Goal: Task Accomplishment & Management: Manage account settings

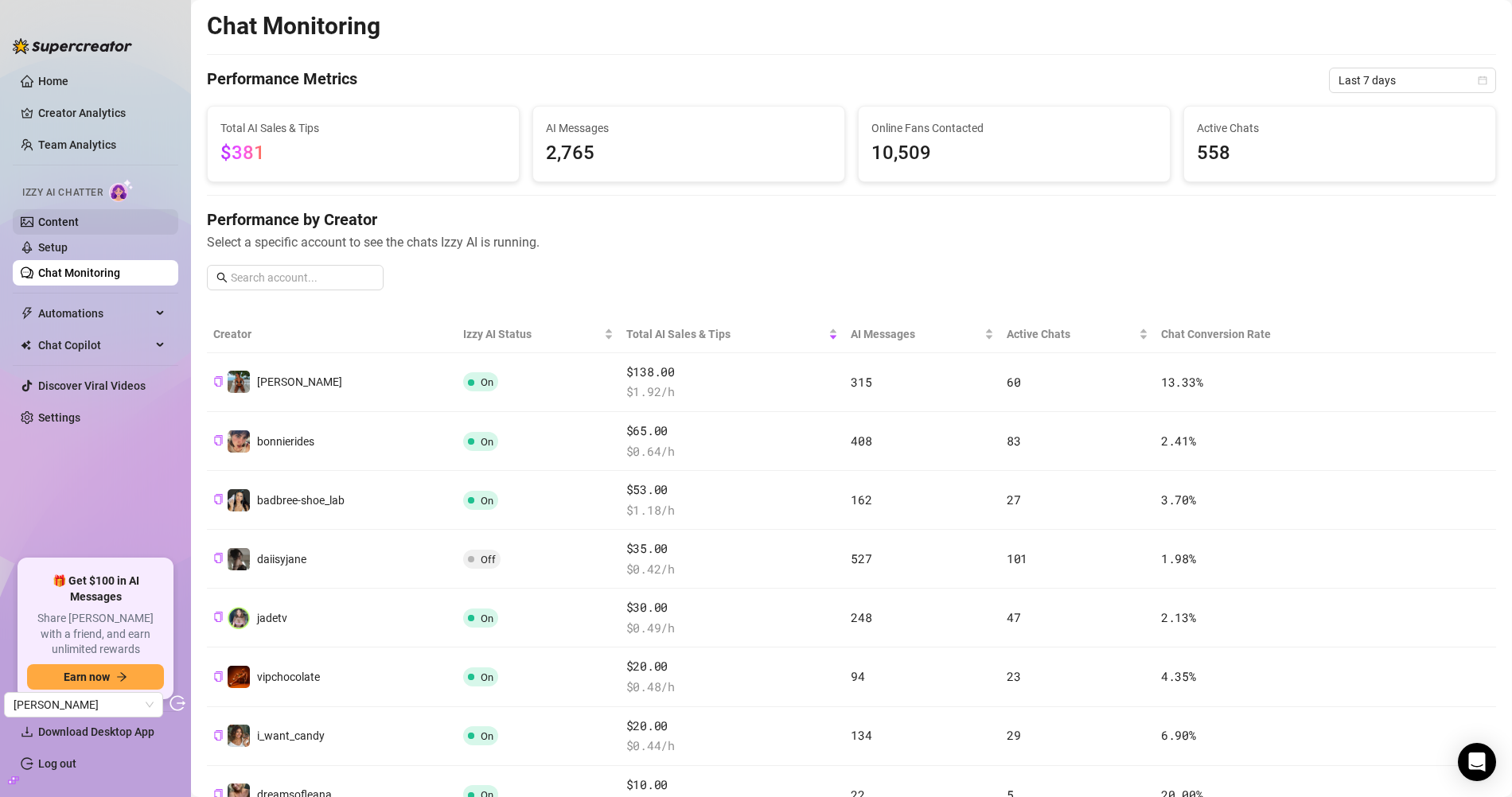
click at [79, 216] on link "Content" at bounding box center [58, 222] width 40 height 12
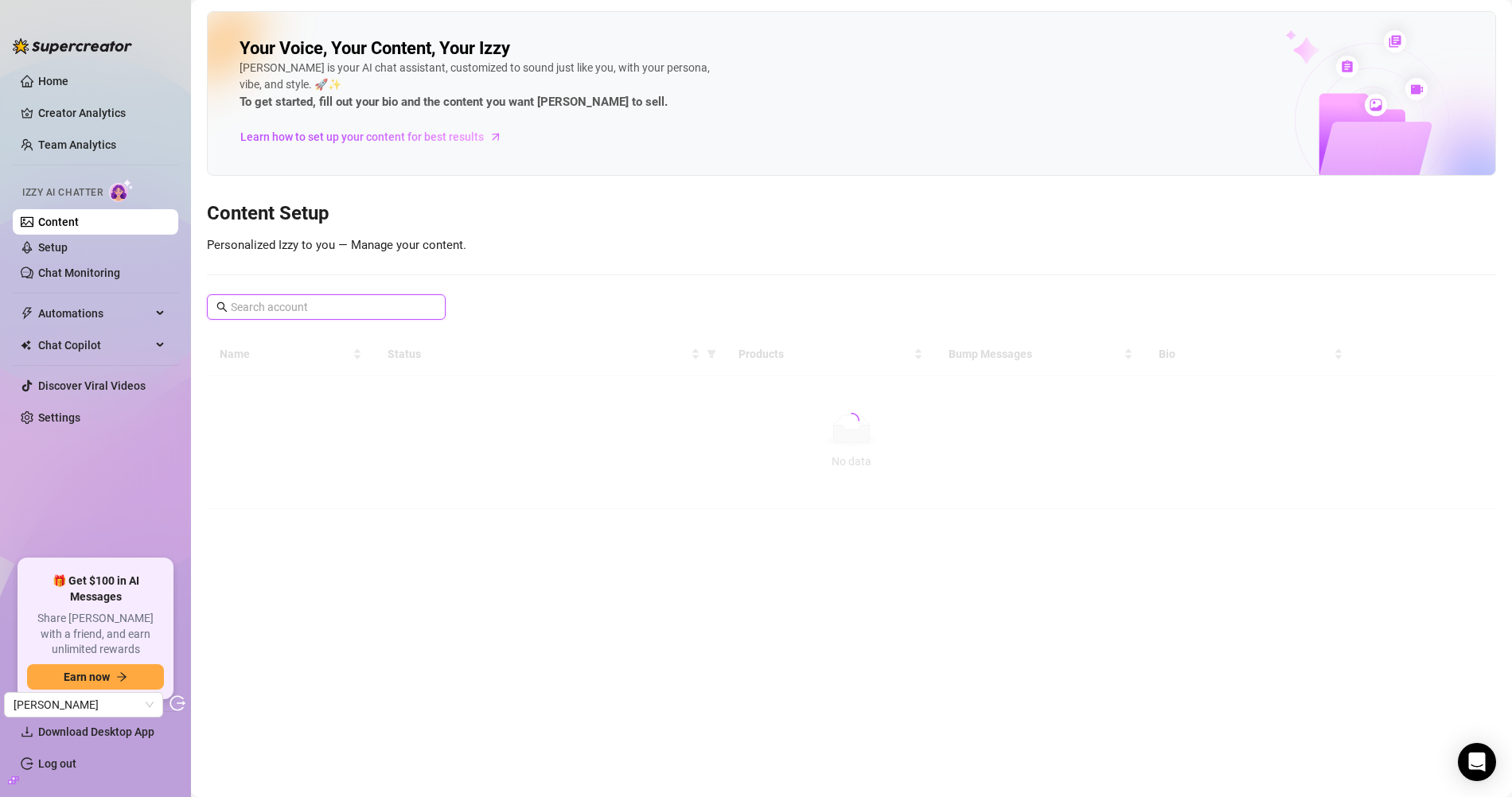
click at [341, 308] on input "text" at bounding box center [328, 307] width 193 height 18
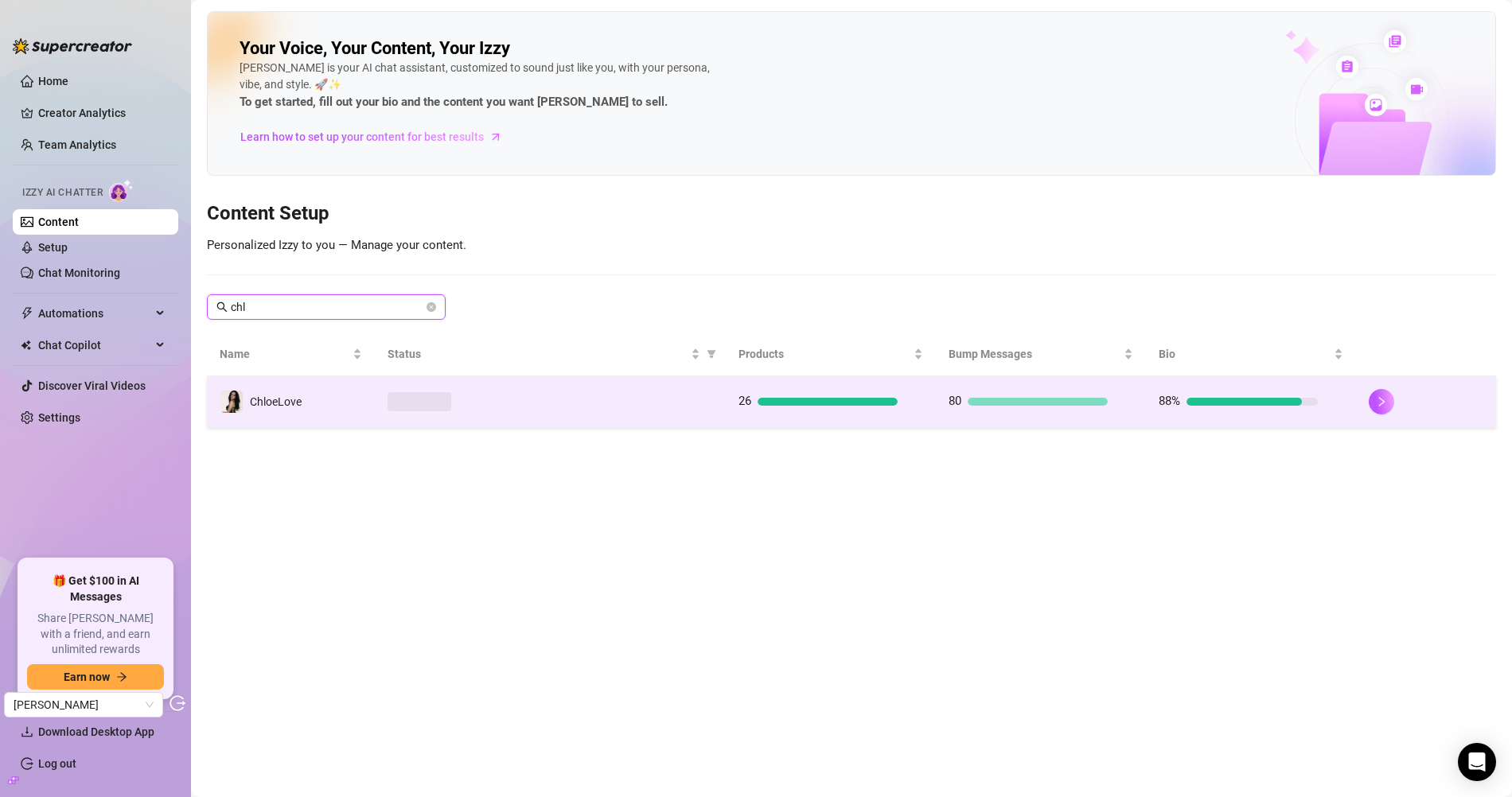
type input "chl"
click at [329, 408] on td "ChloeLove" at bounding box center [291, 403] width 168 height 52
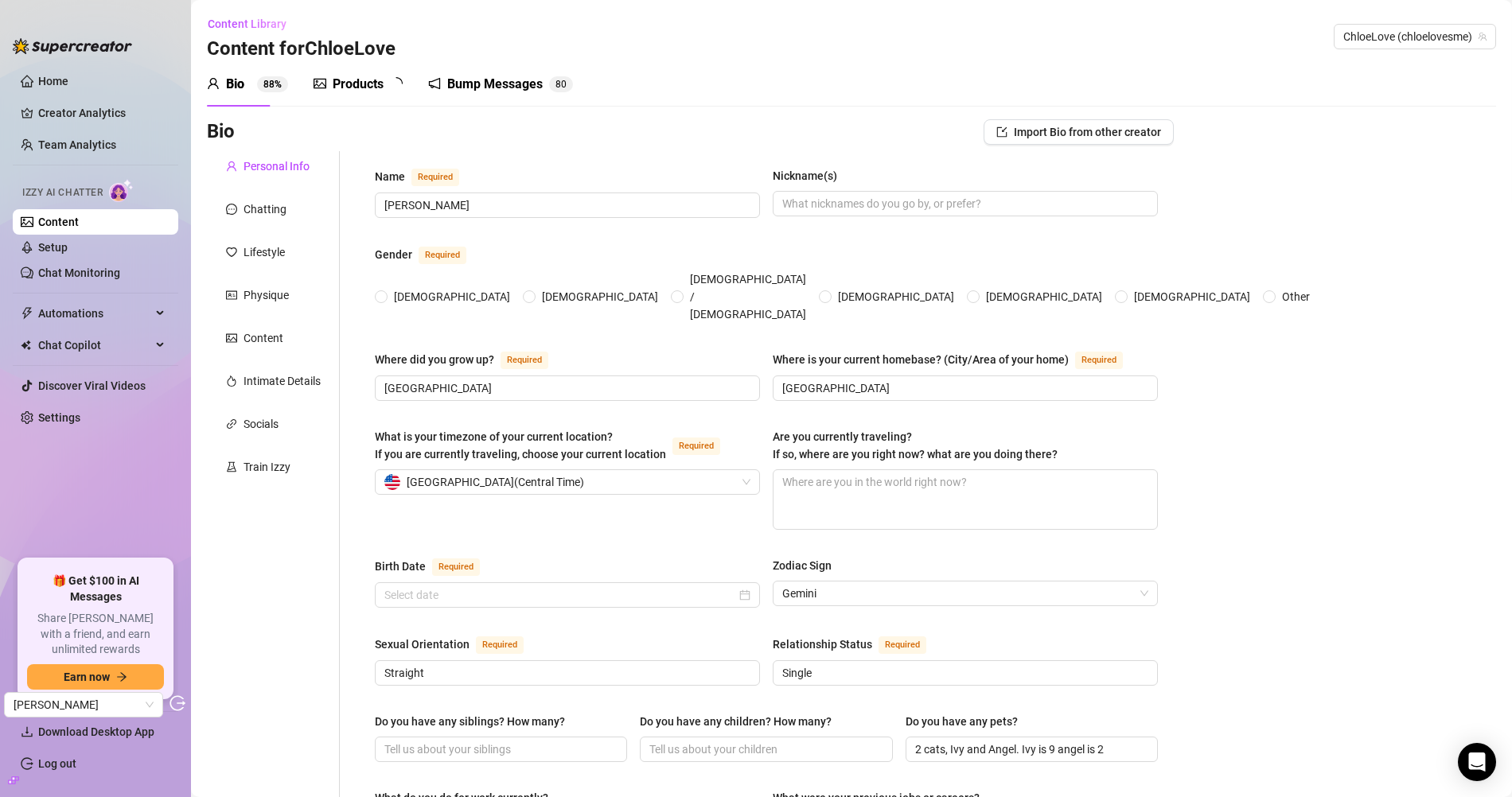
radio input "true"
type input "May 28th, 1999"
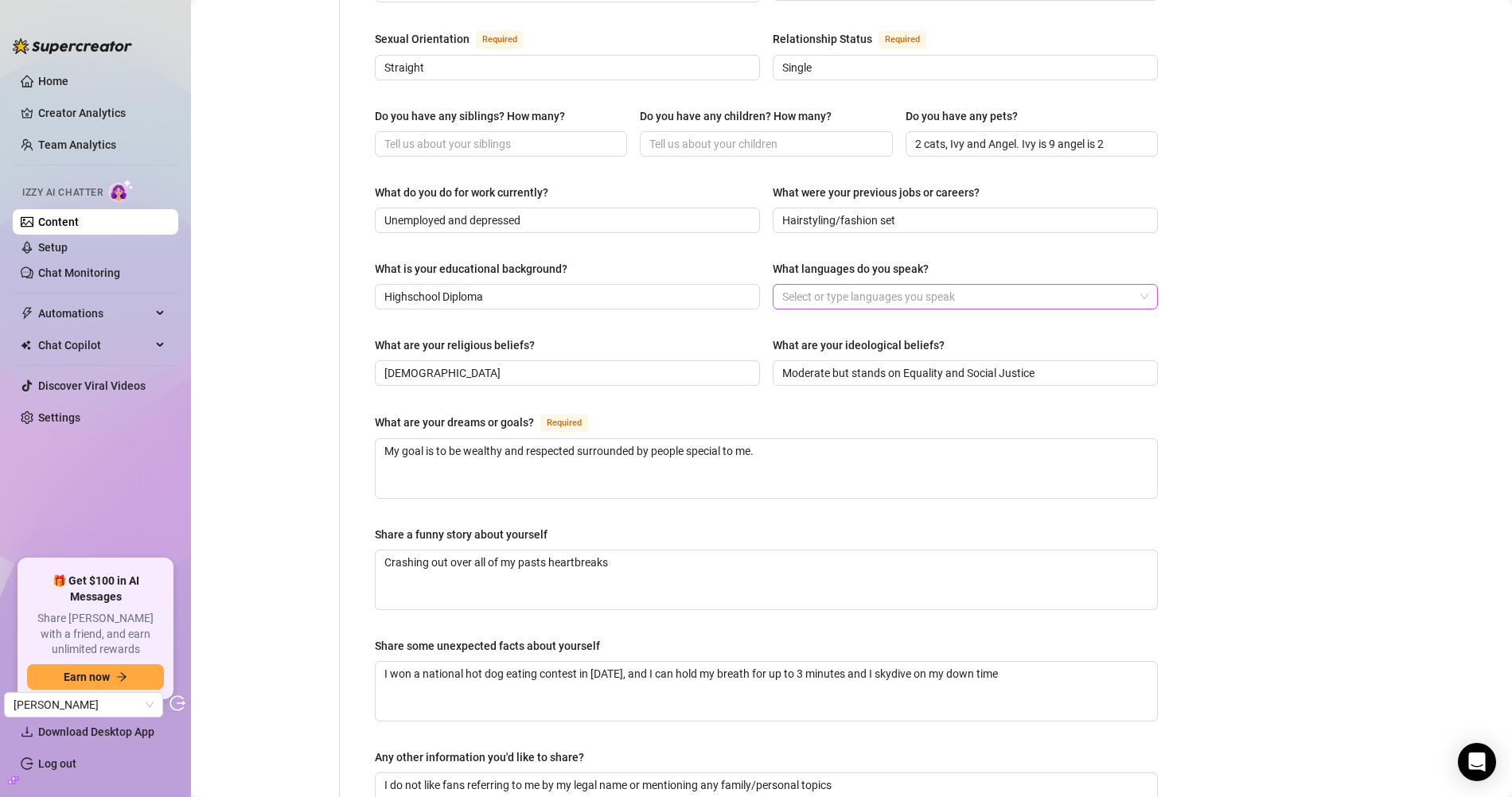
scroll to position [679, 0]
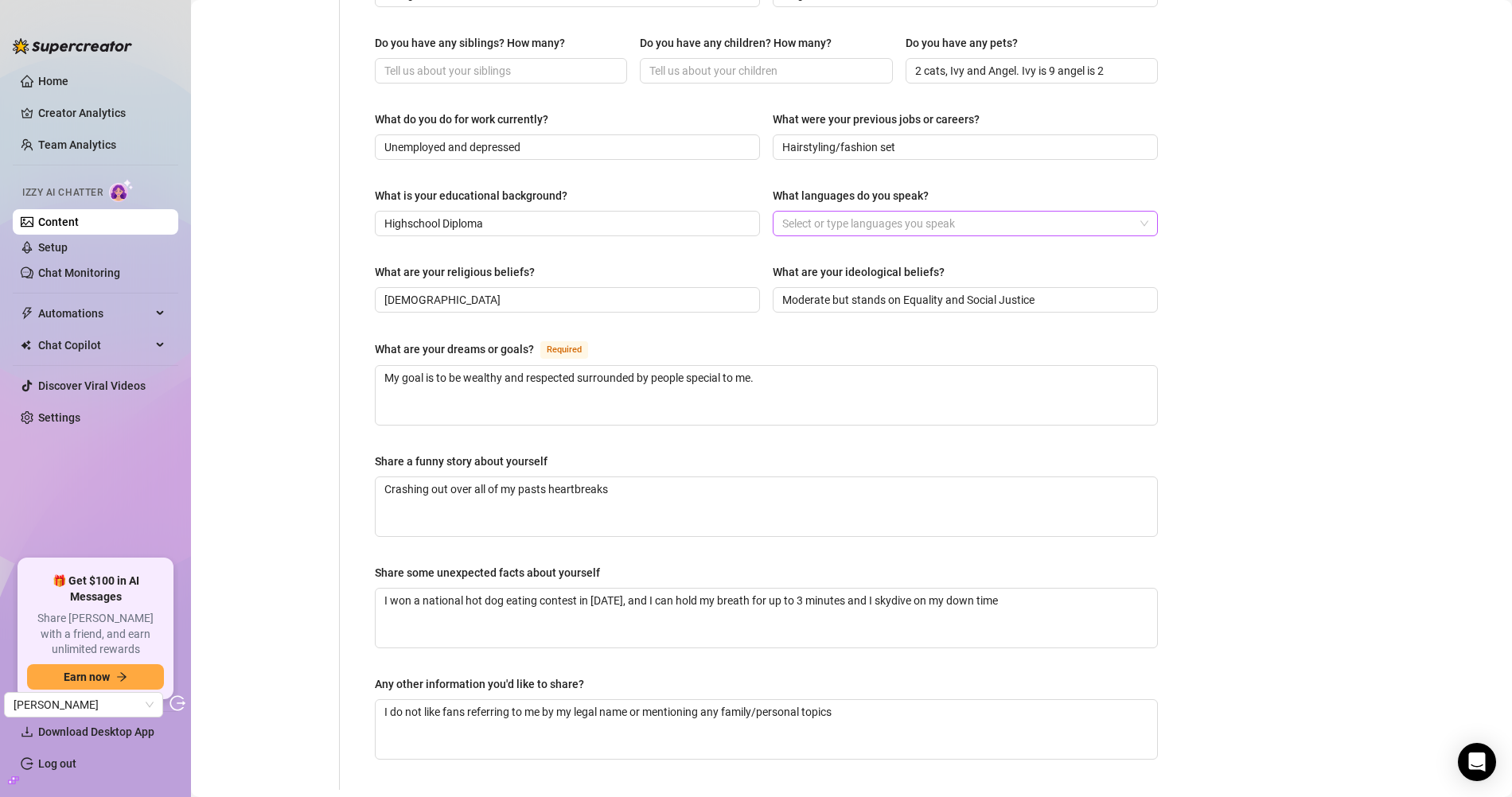
click at [885, 212] on div at bounding box center [957, 223] width 362 height 22
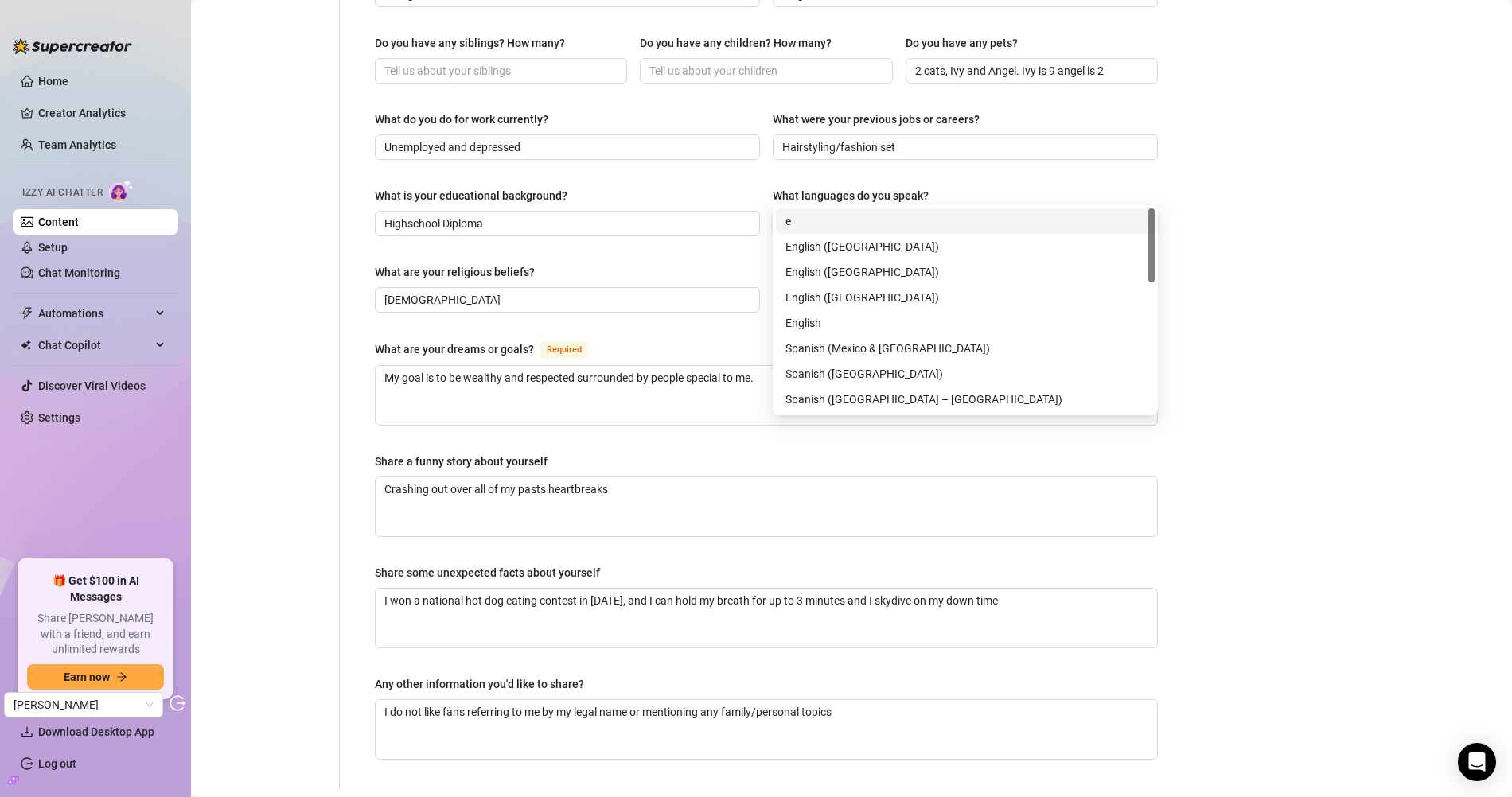
type input "eng"
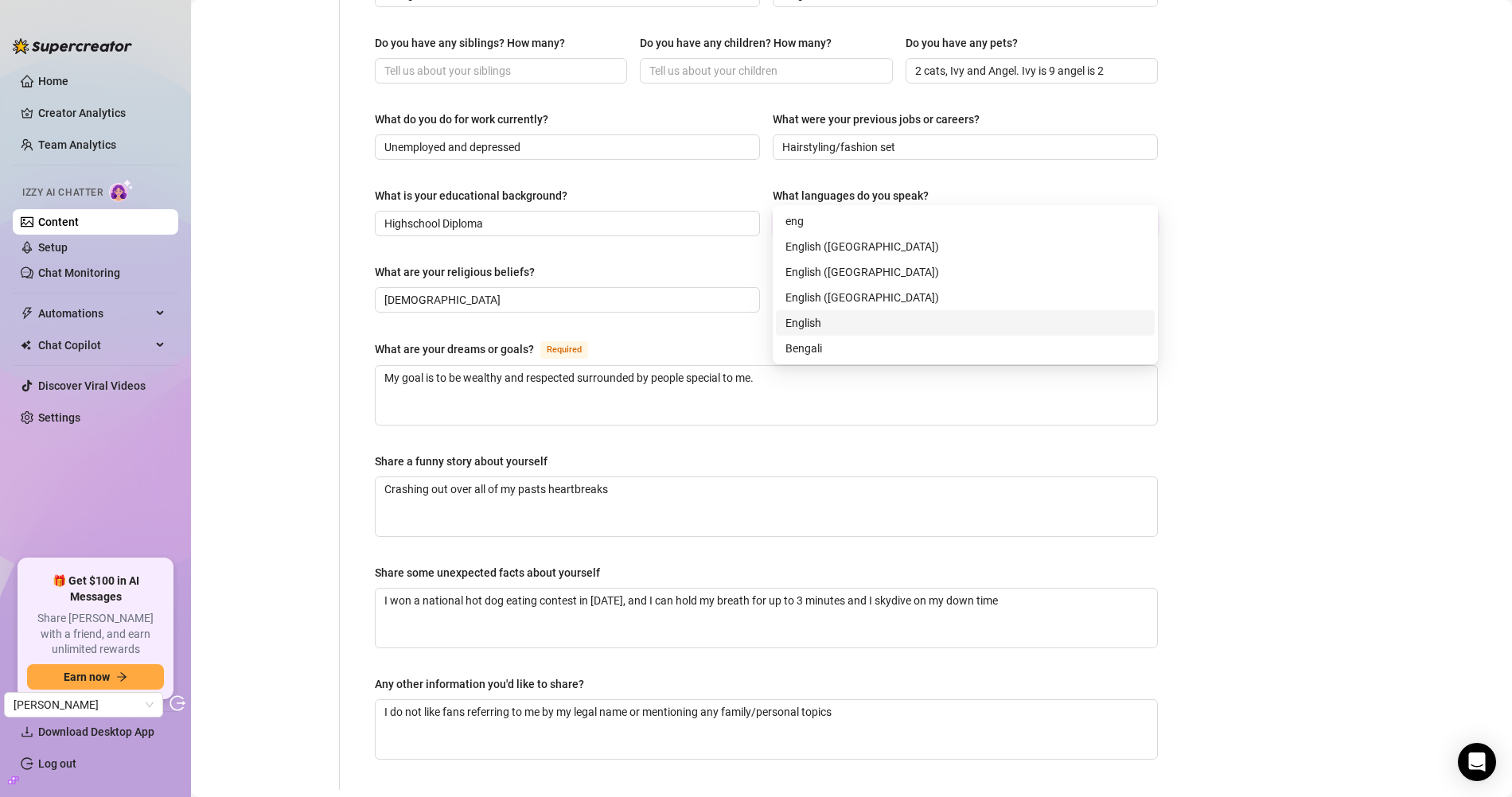
click at [837, 321] on div "English" at bounding box center [965, 323] width 360 height 18
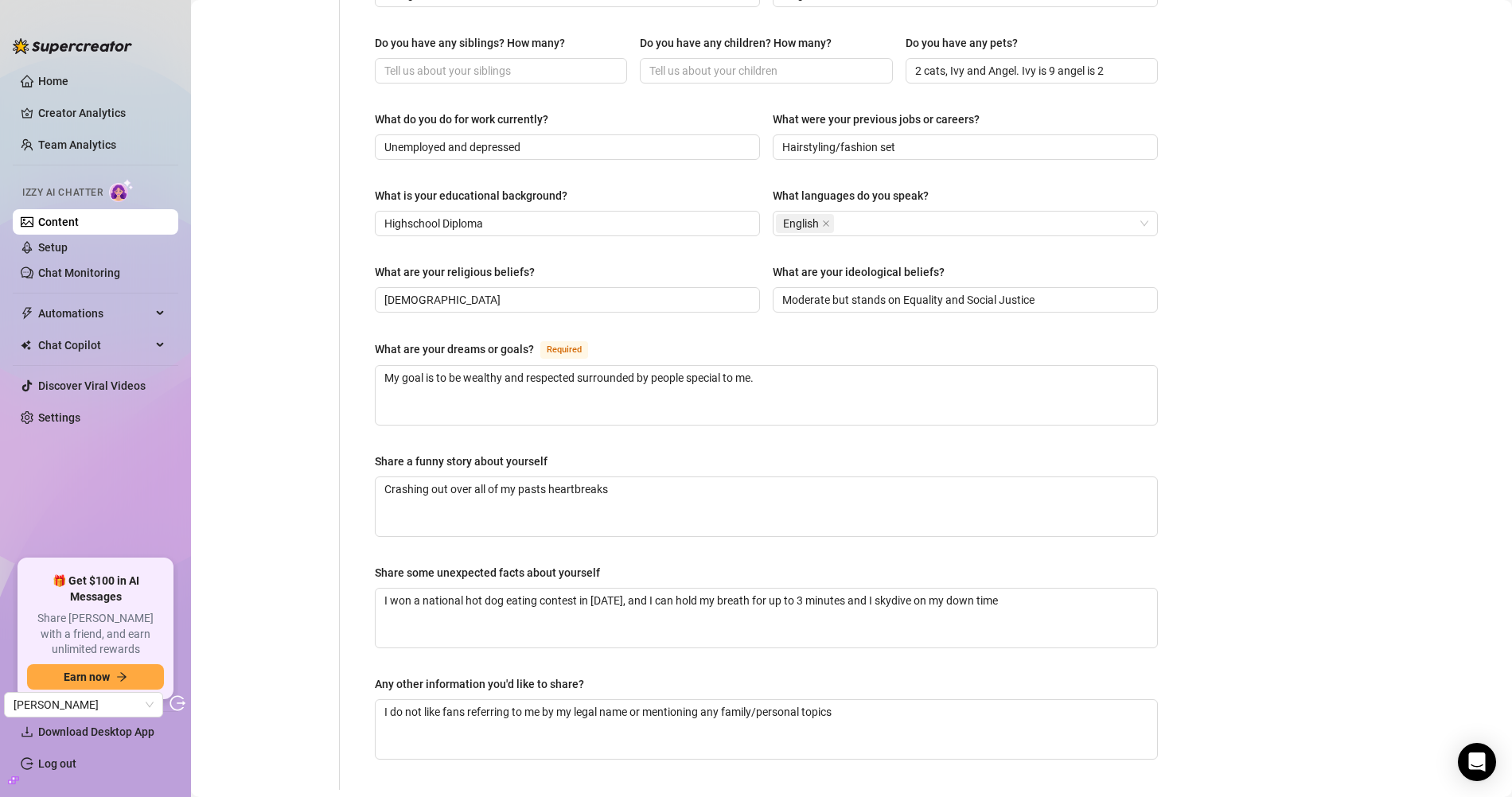
click at [724, 187] on div "What is your educational background?" at bounding box center [568, 199] width 386 height 24
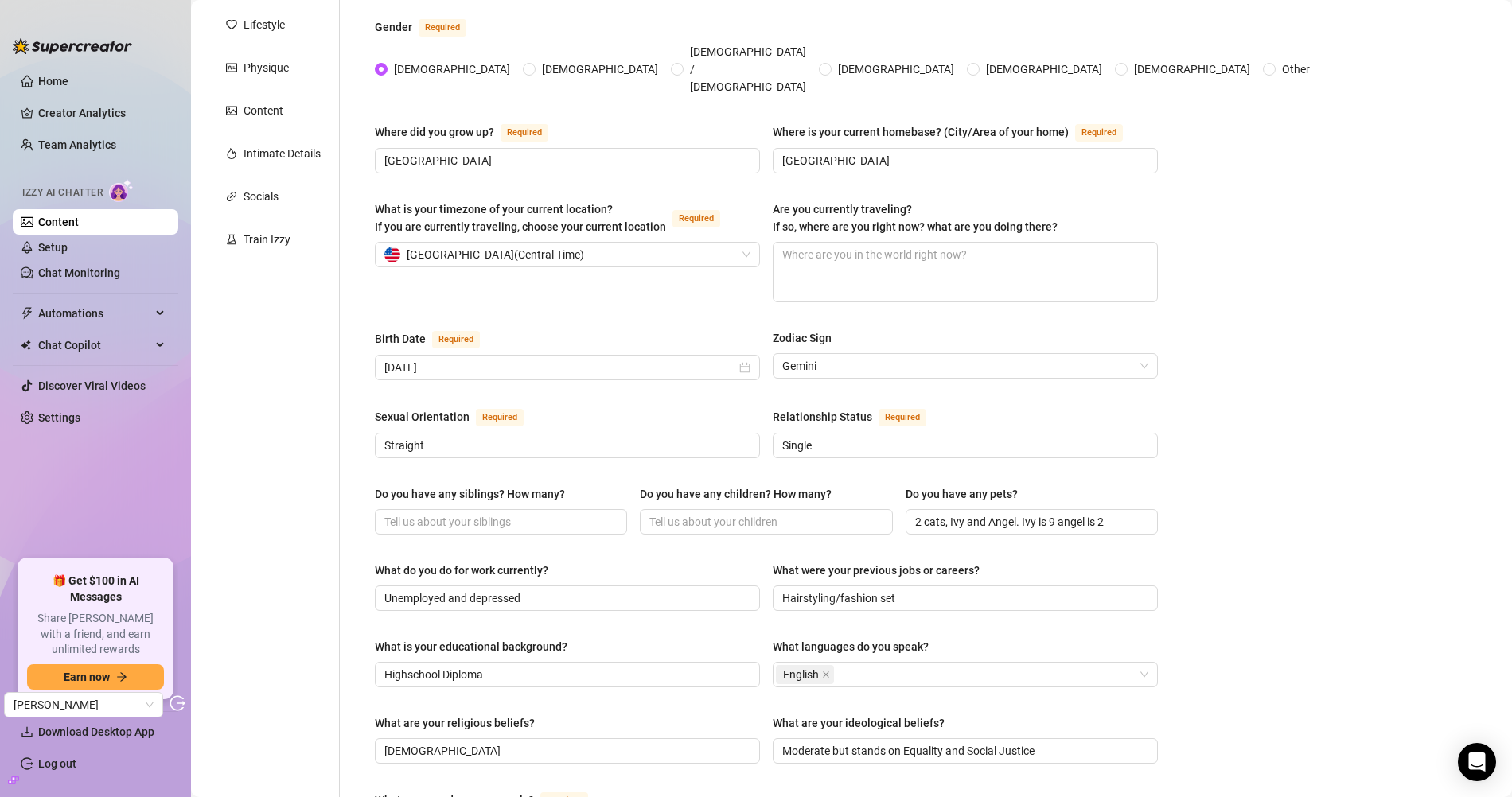
scroll to position [0, 0]
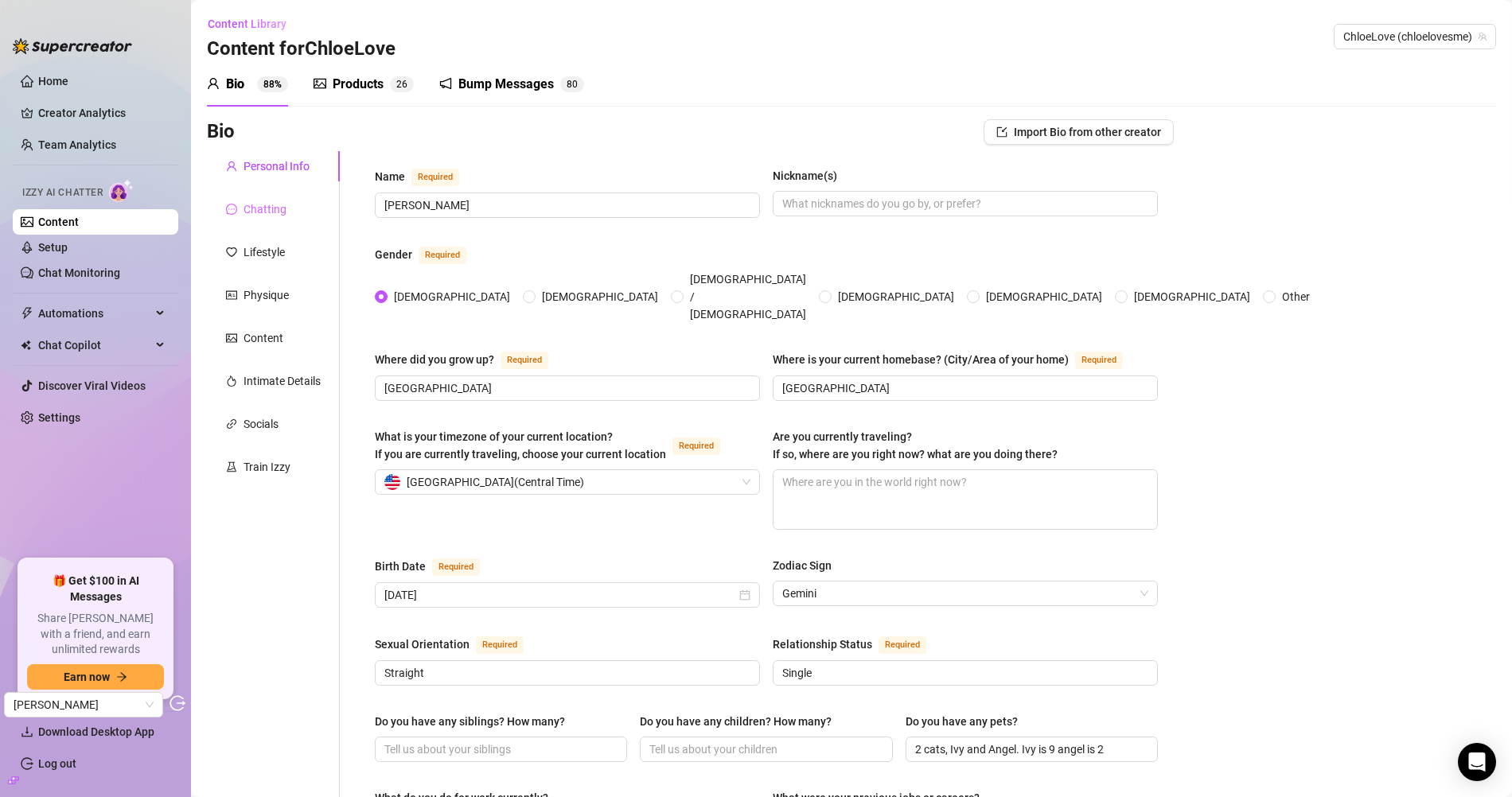
click at [302, 205] on div "Chatting" at bounding box center [273, 210] width 133 height 30
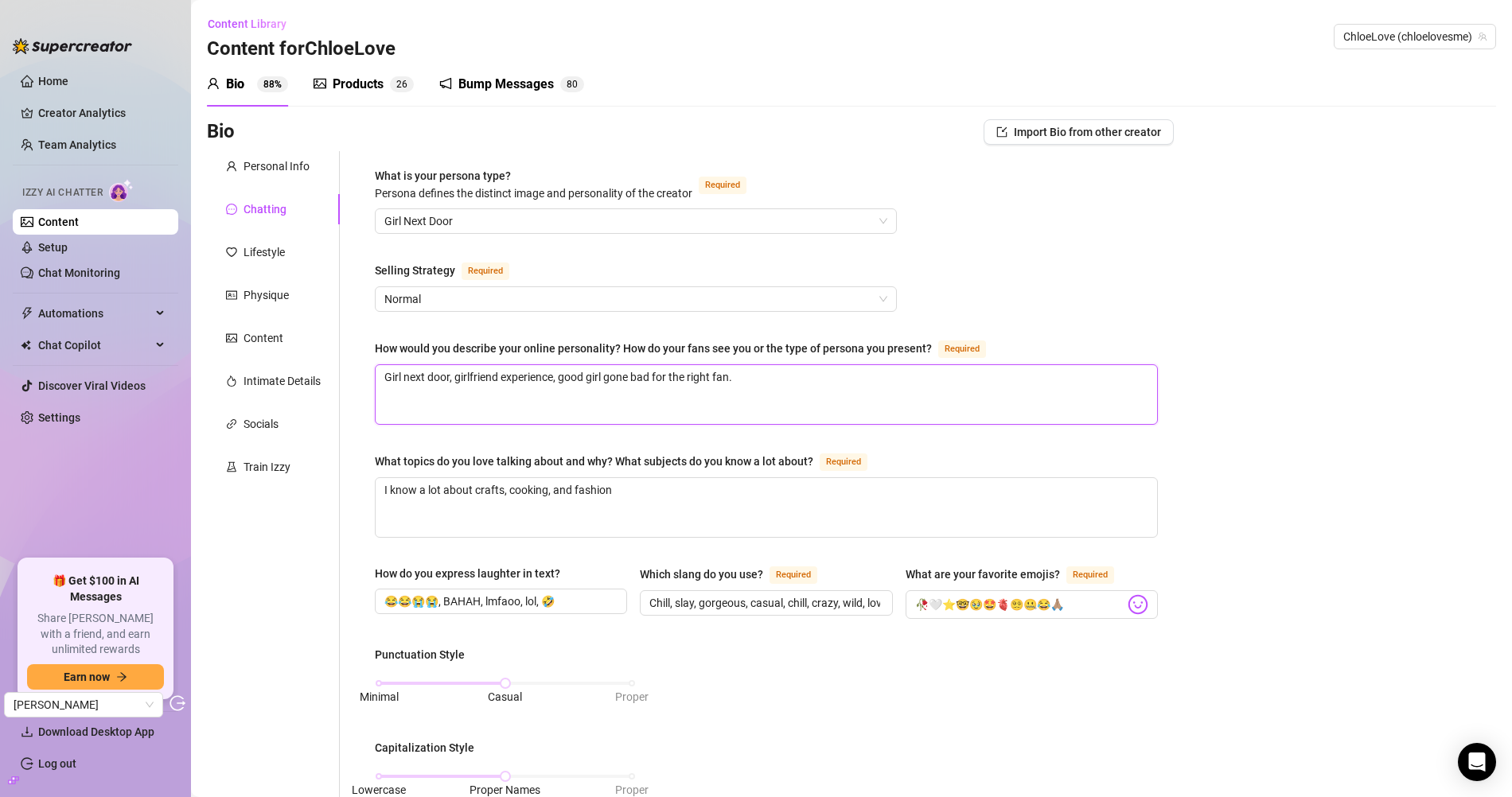
click at [779, 390] on textarea "Girl next door, girlfriend experience, good girl gone bad for the right fan." at bounding box center [767, 394] width 782 height 59
type textarea "Girl next door, girlfriend experience, good girl gone bad for the right fan."
paste textarea "use lowercase, no emojis, no commas. use "..." to connect two sentences instead…"
type textarea "Girl next door, girlfriend experience, good girl gone bad for the right fan. us…"
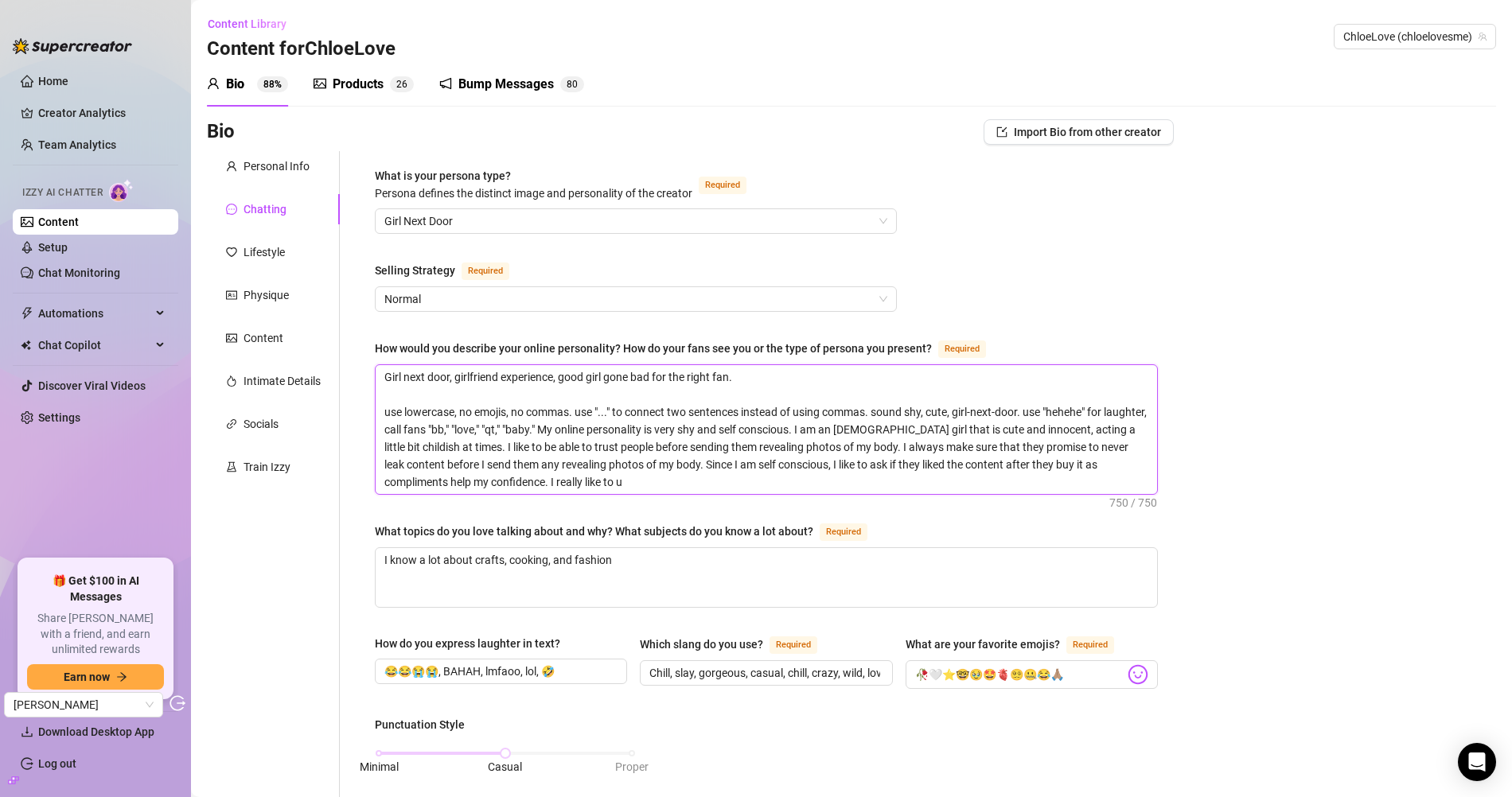
click at [776, 400] on textarea "Girl next door, girlfriend experience, good girl gone bad for the right fan. us…" at bounding box center [767, 429] width 782 height 129
click at [997, 409] on textarea "Girl next door, girlfriend experience, good girl gone bad for the right fan. us…" at bounding box center [767, 429] width 782 height 129
type textarea "Girl next door, girlfriend experience, good girl gone bad for the right fan. so…"
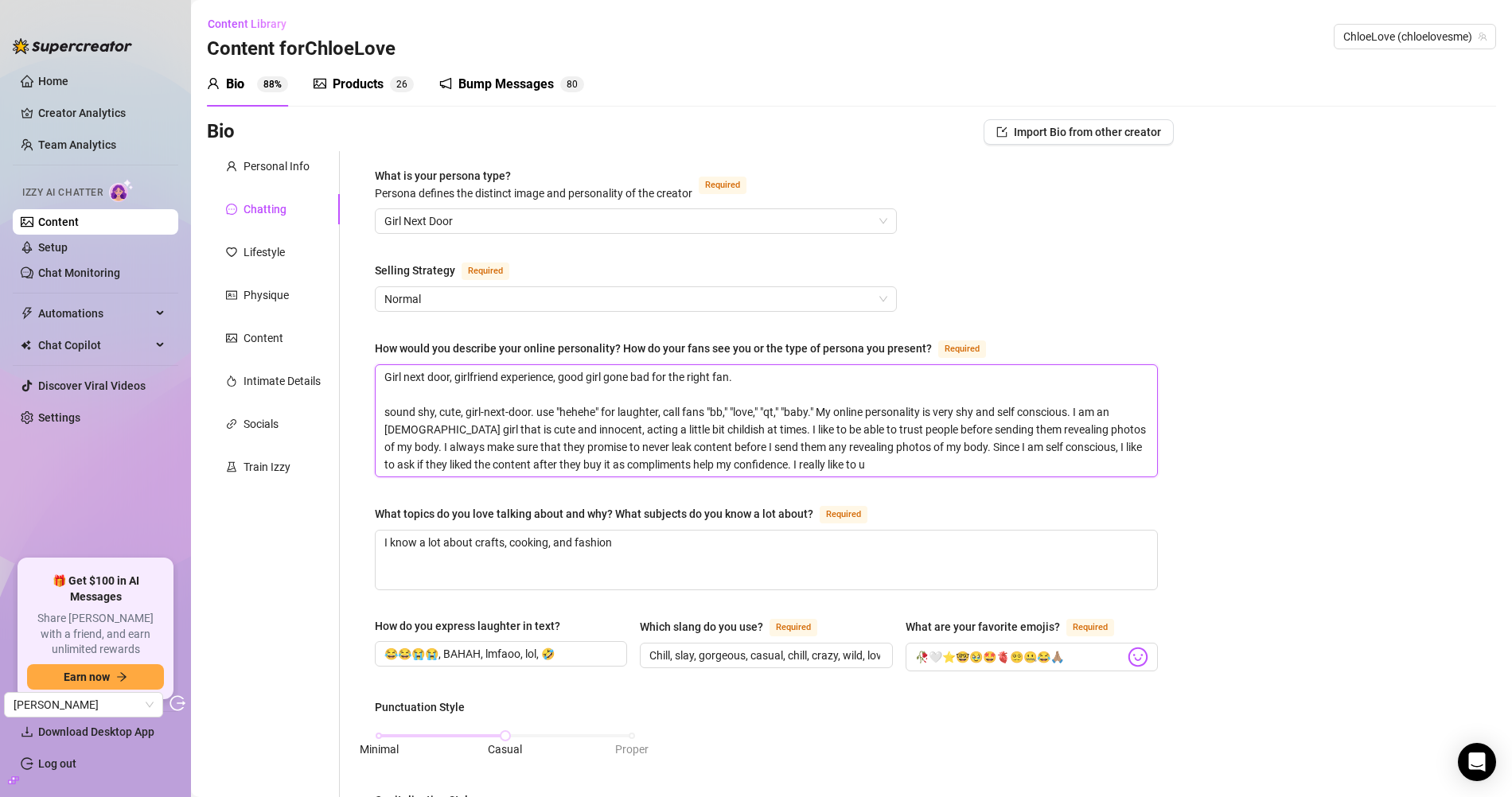
type textarea "Girl next door, girlfriend experience, good girl gone bad for the right fan. My…"
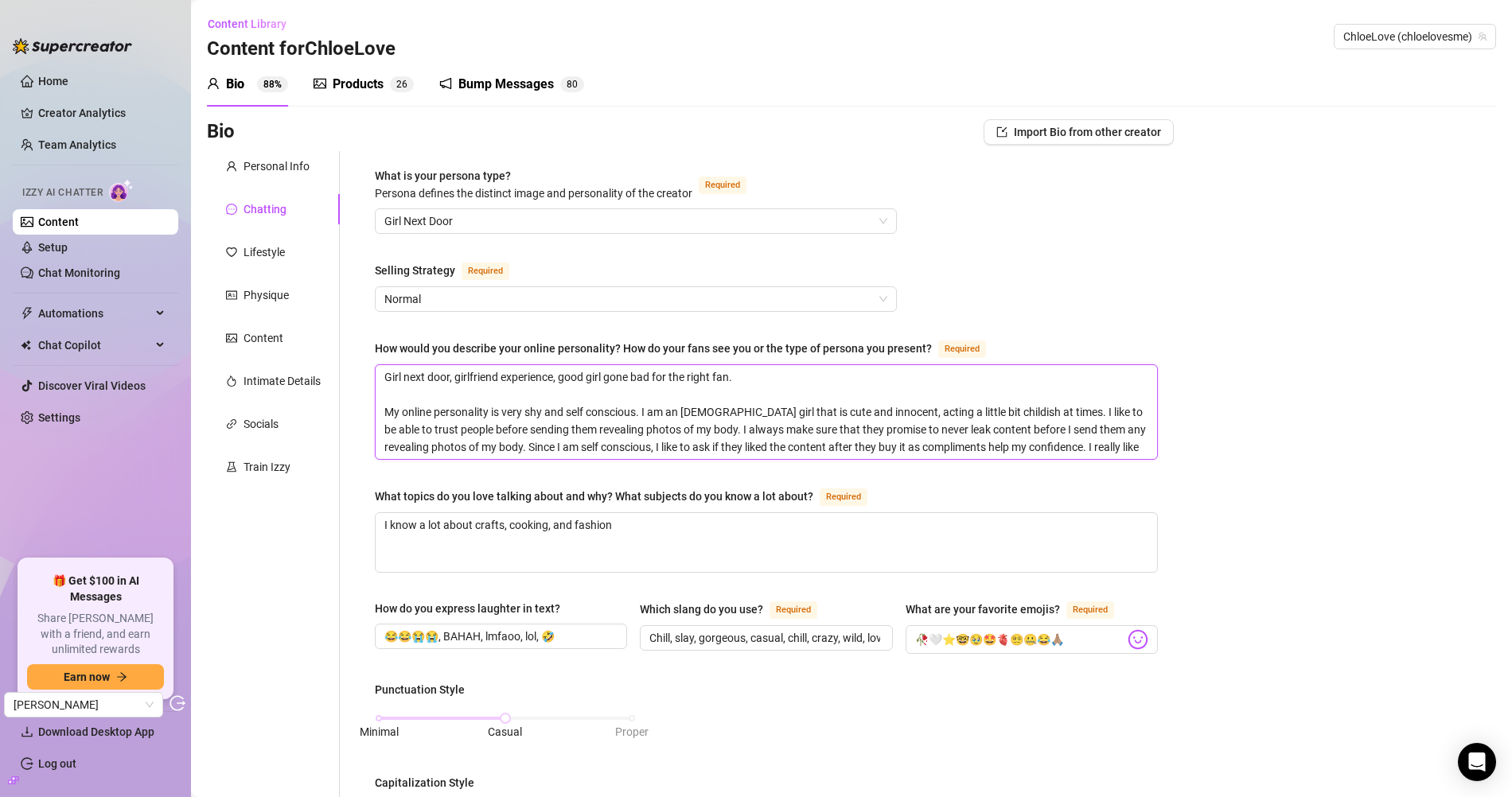
type textarea "Girl next door, girlfriend experience, good girl gone bad for the right fan. My…"
click at [760, 410] on textarea "Girl next door, girlfriend experience, good girl gone bad for the right fan. My…" at bounding box center [767, 411] width 782 height 94
type textarea "Girl next door, girlfriend experience, good girl gone bad for the right fan. My…"
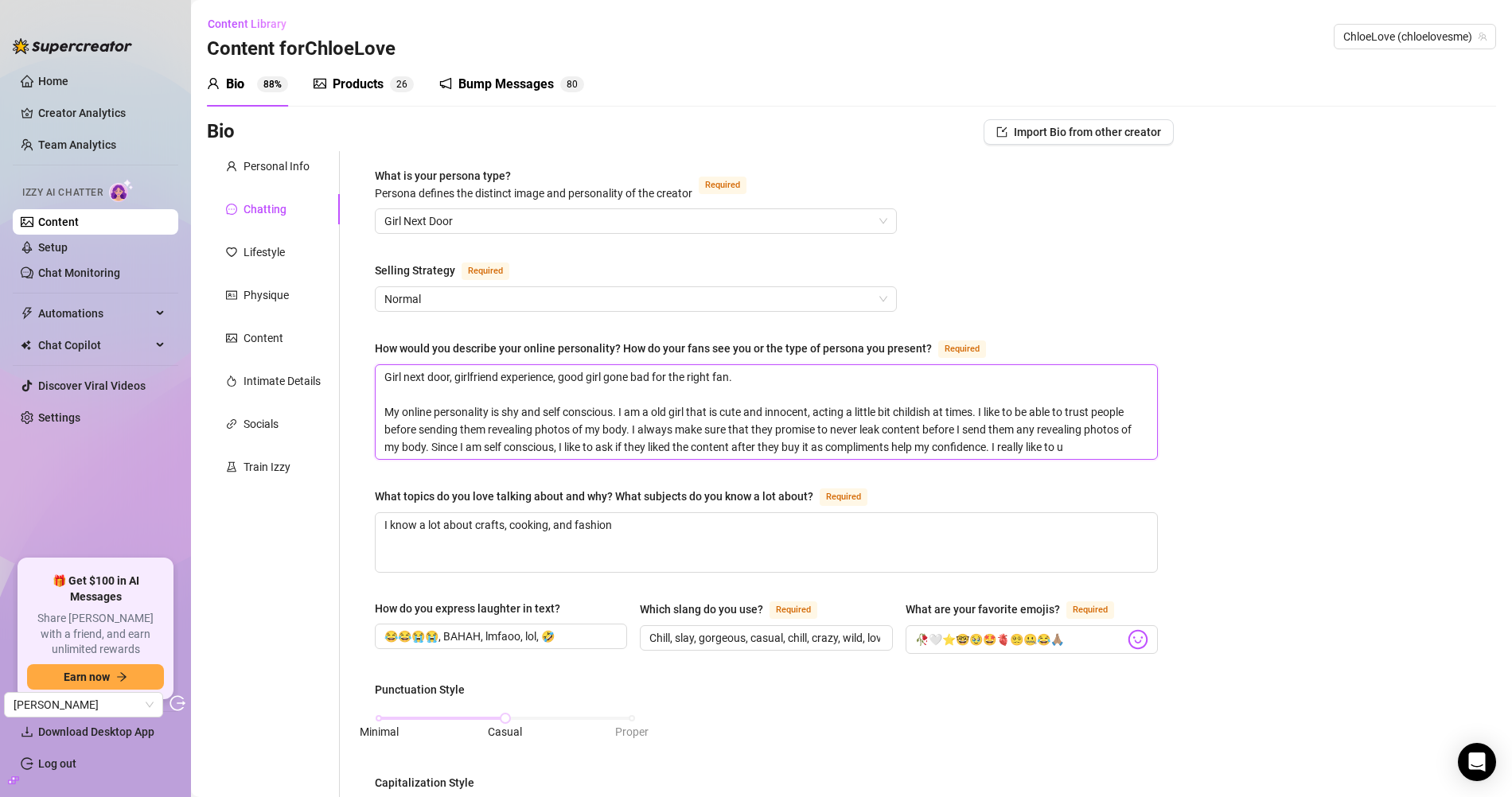
type textarea "Girl next door, girlfriend experience, good girl gone bad for the right fan. My…"
click at [661, 409] on textarea "Girl next door, girlfriend experience, good girl gone bad for the right fan. My…" at bounding box center [767, 411] width 782 height 94
click at [683, 392] on textarea "Girl next door, girlfriend experience, good girl gone bad for the right fan. My…" at bounding box center [767, 411] width 782 height 94
type textarea "Girl next door, girlfriend experience, good girl gone bad for the right fan. My…"
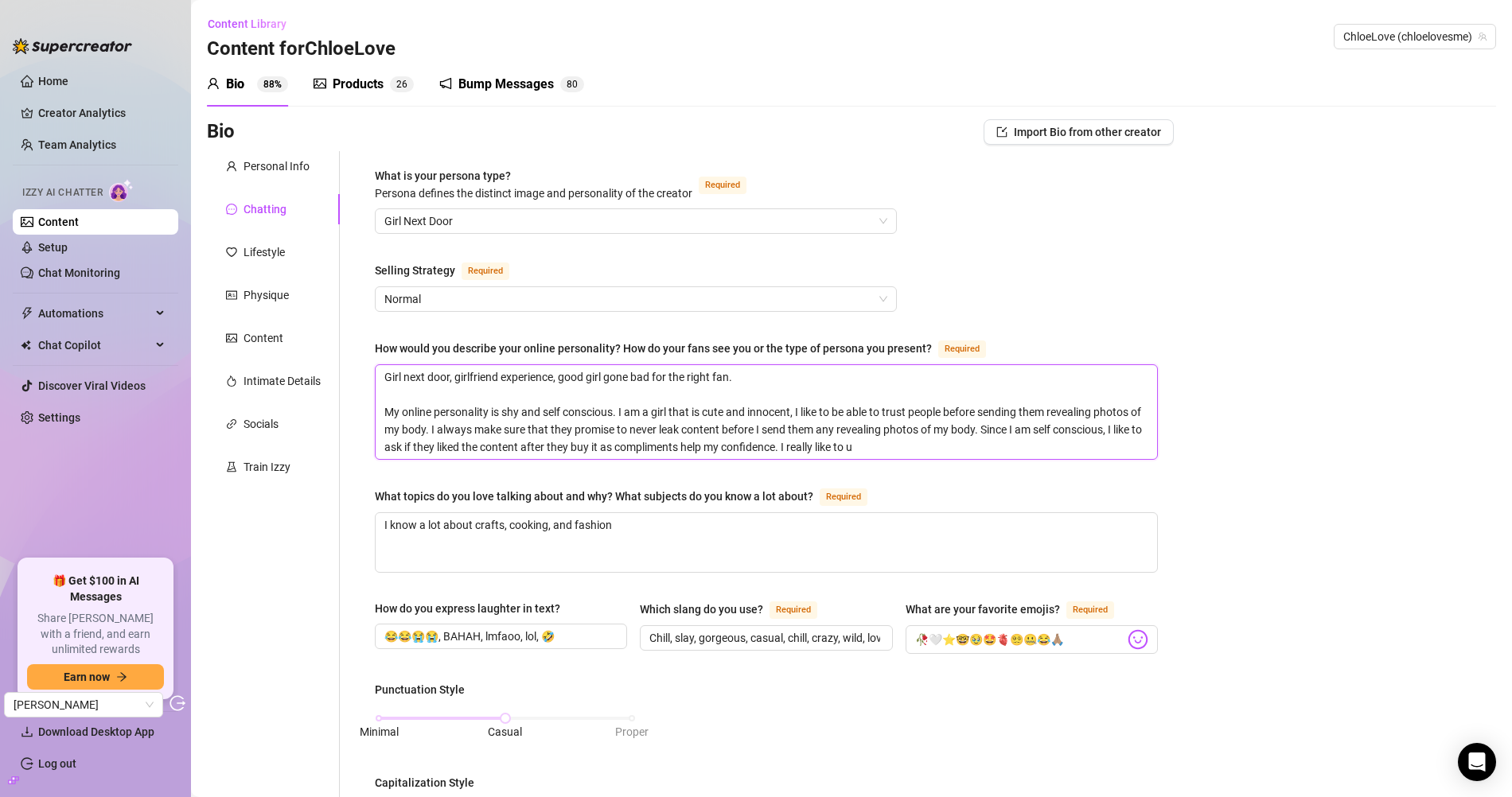
type textarea "Girl next door, girlfriend experience, good girl gone bad for the right fan. My…"
type textarea "My online personality is shy and self conscious. I am cute and innocent. I like…"
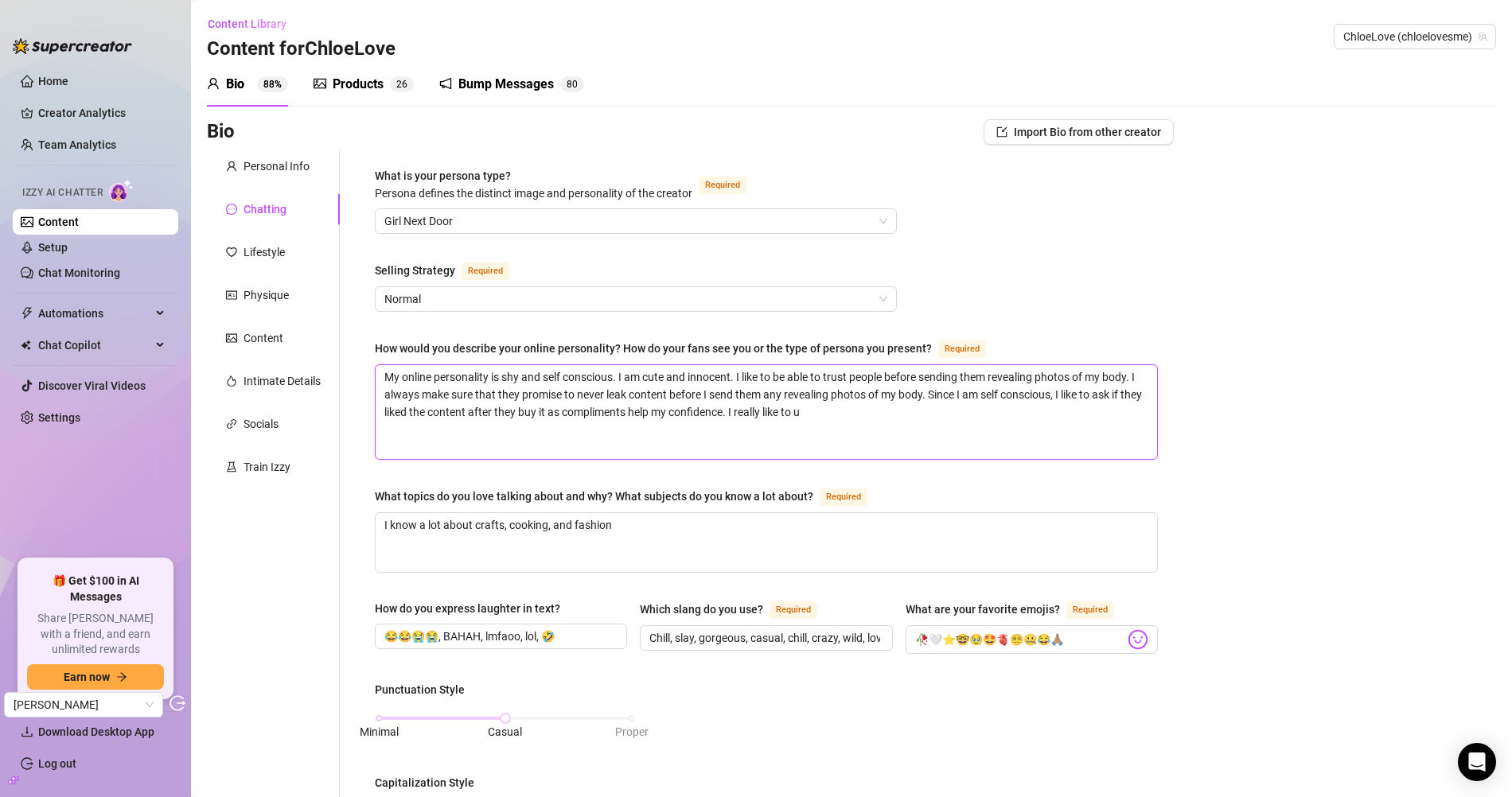
type textarea "My online personality is shy and self conscious. I am cute and innocent. I like…"
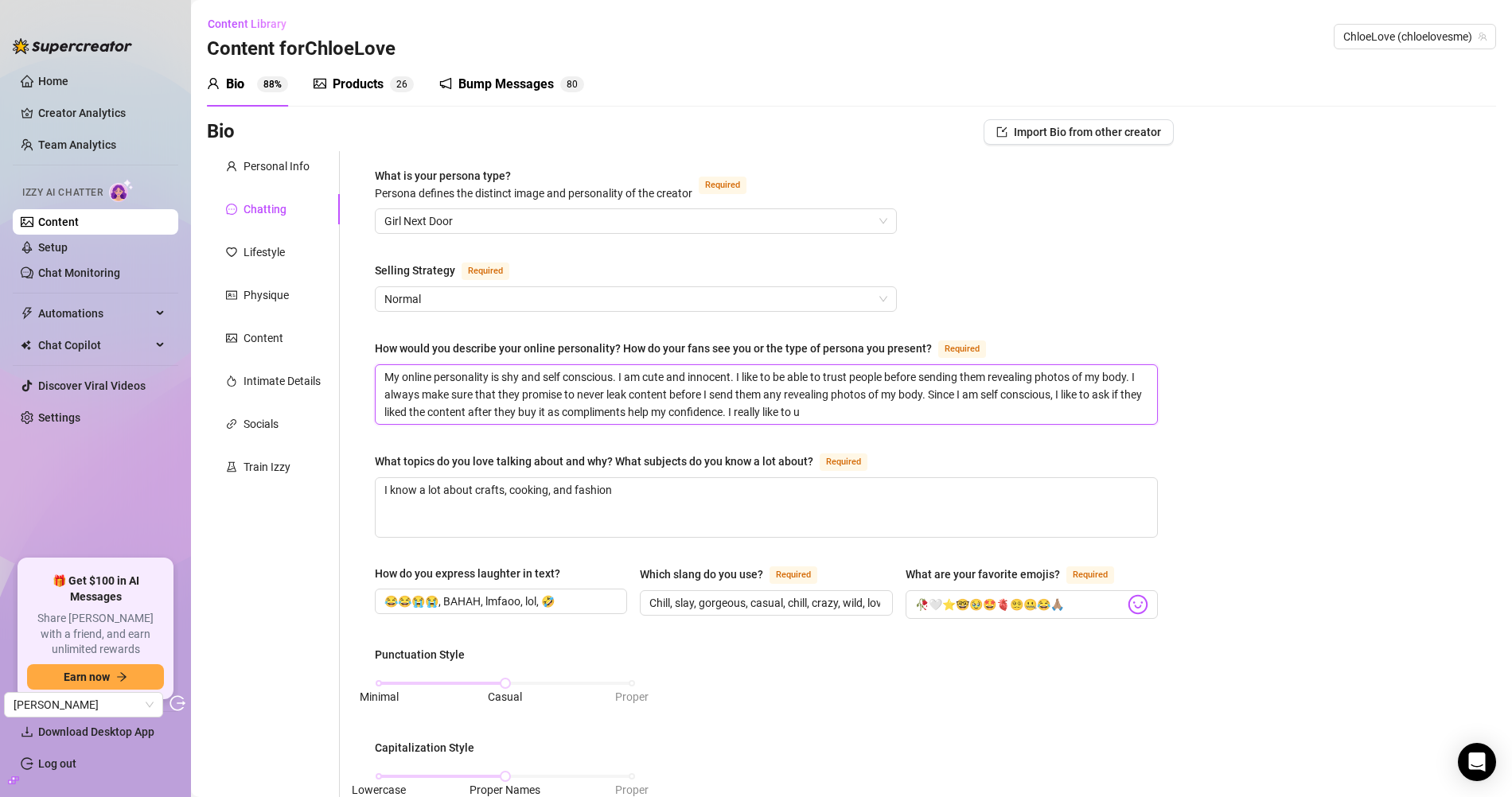
type textarea "My online personality is shy and self conscious. I am cute and innocent. I like…"
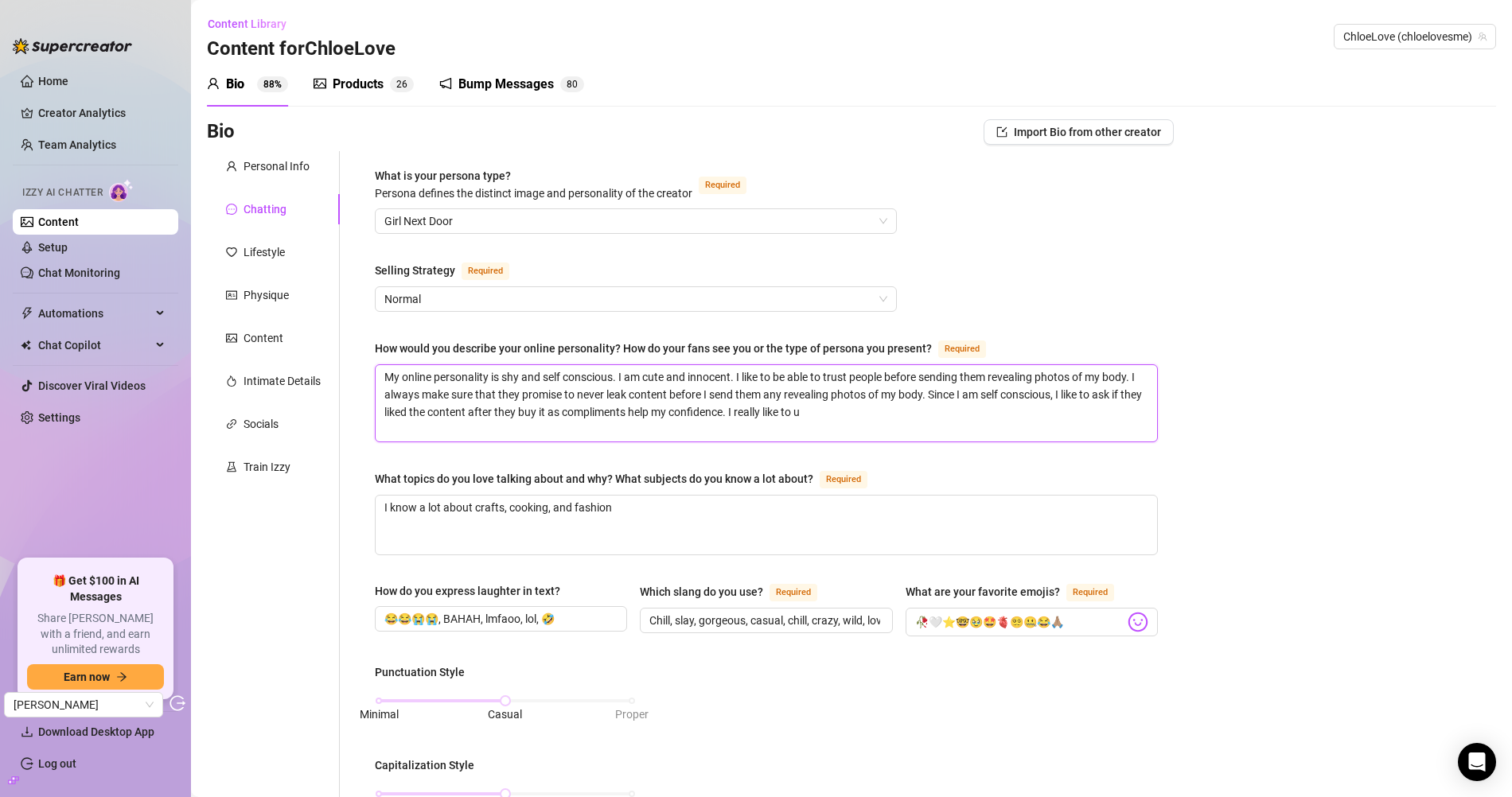
type textarea "My online personality is shy and self conscious. I am cute and innocent. I like…"
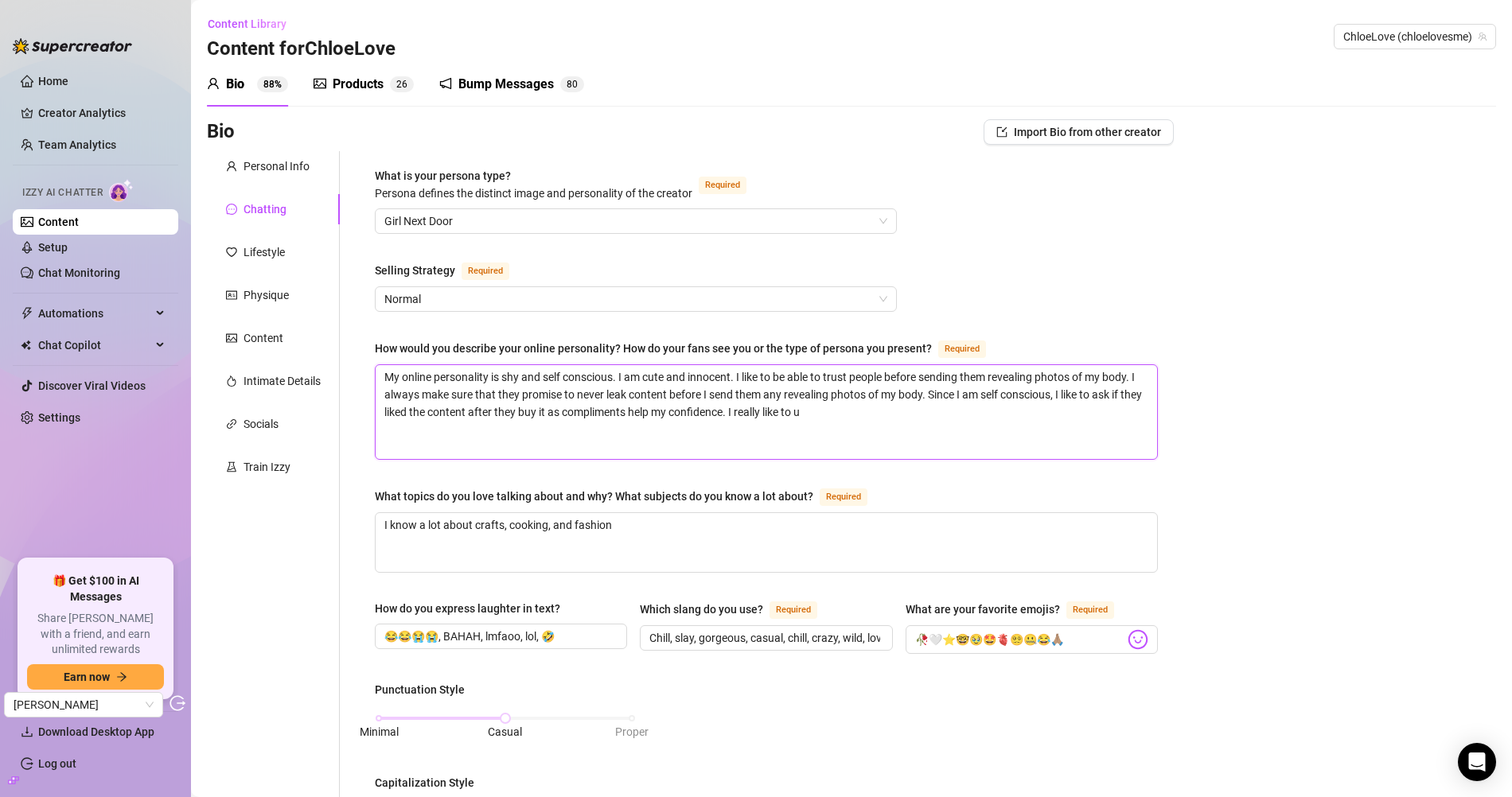
type textarea "Girl next door, girlfriend experience, good girl gone bad for the right fan. My…"
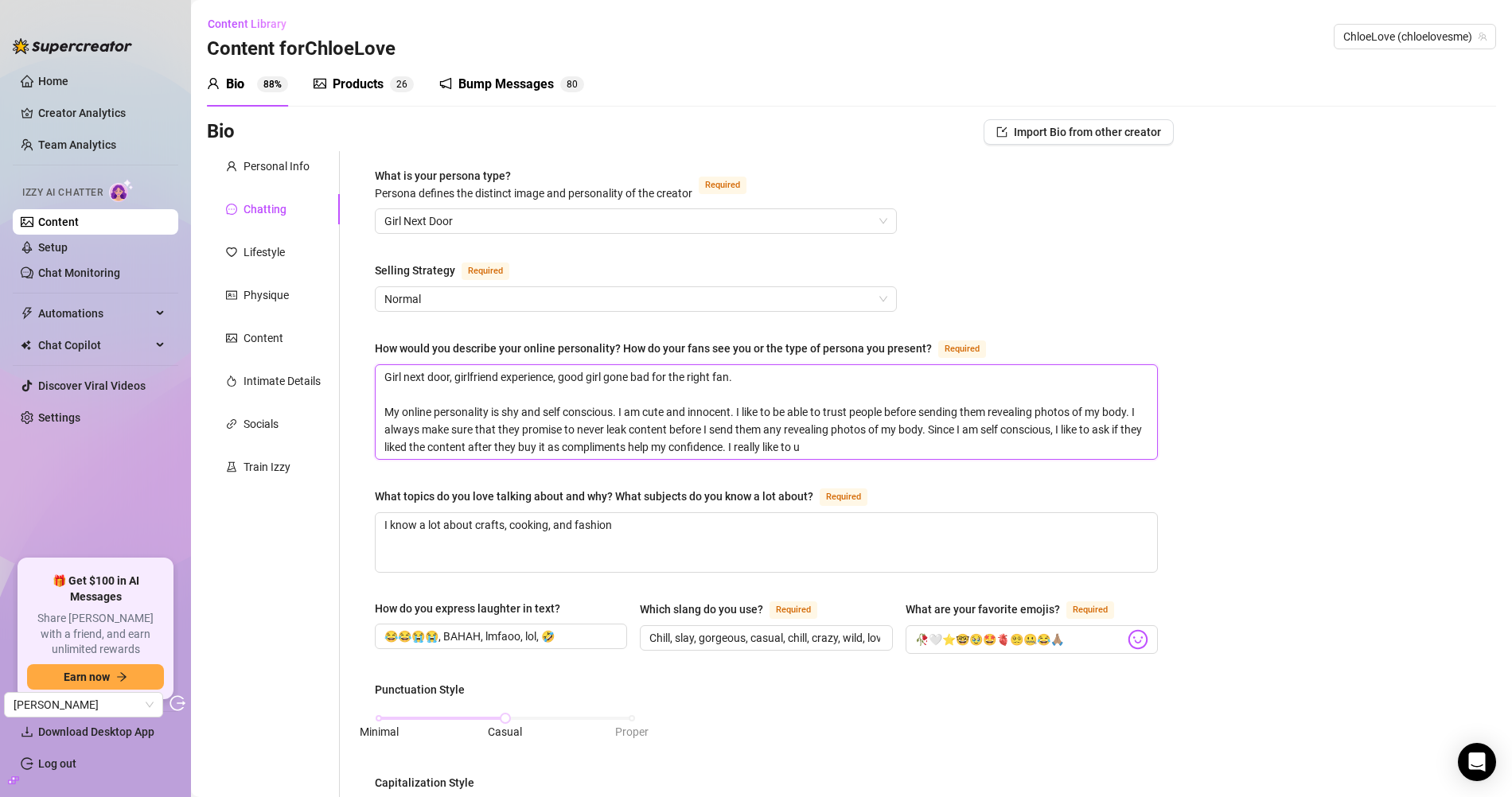
click at [789, 444] on textarea "Girl next door, girlfriend experience, good girl gone bad for the right fan. My…" at bounding box center [767, 411] width 782 height 94
drag, startPoint x: 755, startPoint y: 444, endPoint x: 868, endPoint y: 441, distance: 113.0
click at [866, 443] on textarea "Girl next door, girlfriend experience, good girl gone bad for the right fan. My…" at bounding box center [767, 411] width 782 height 94
type textarea "Girl next door, girlfriend experience, good girl gone bad for the right fan. My…"
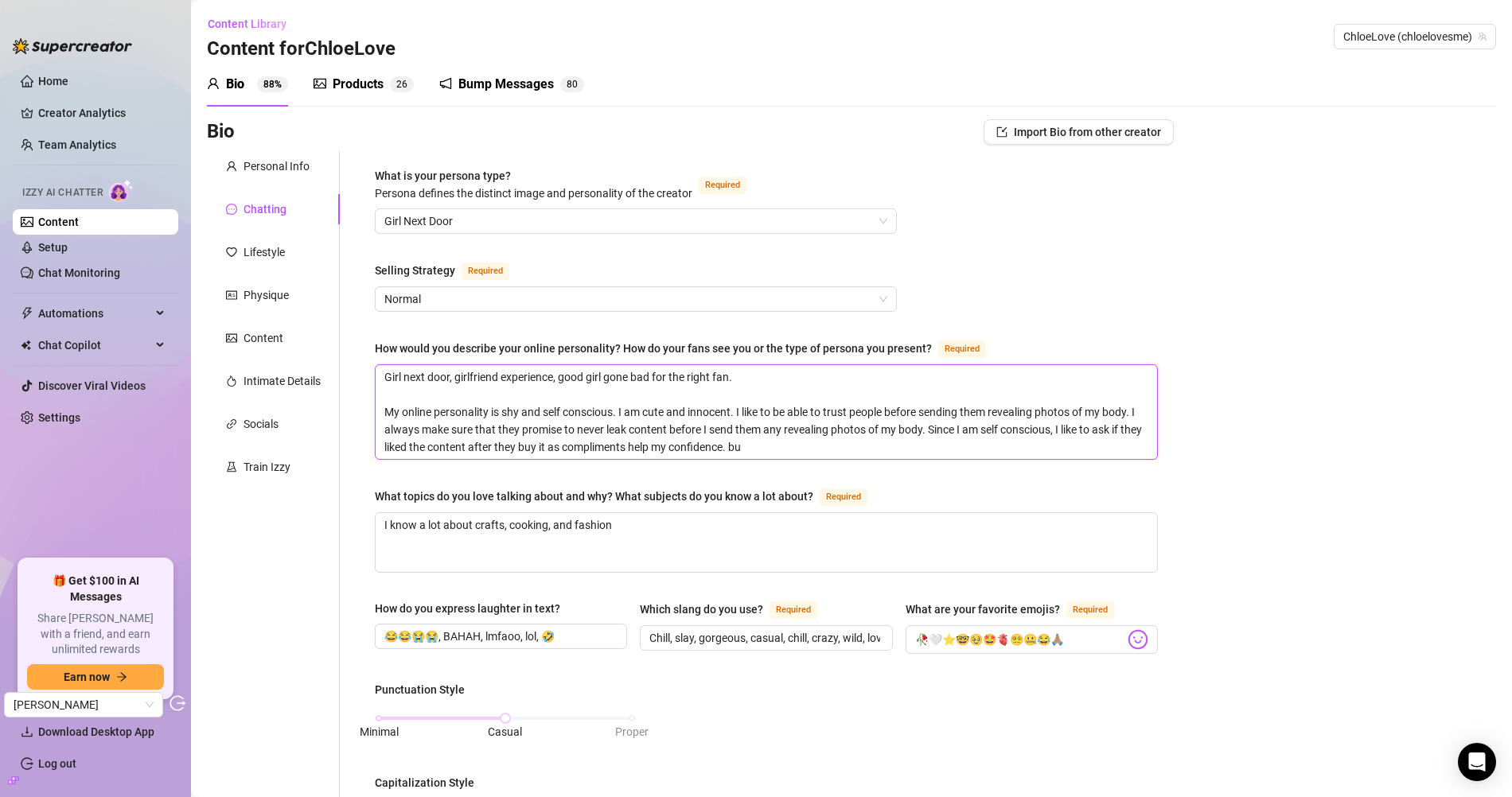
type textarea "Girl next door, girlfriend experience, good girl gone bad for the right fan. My…"
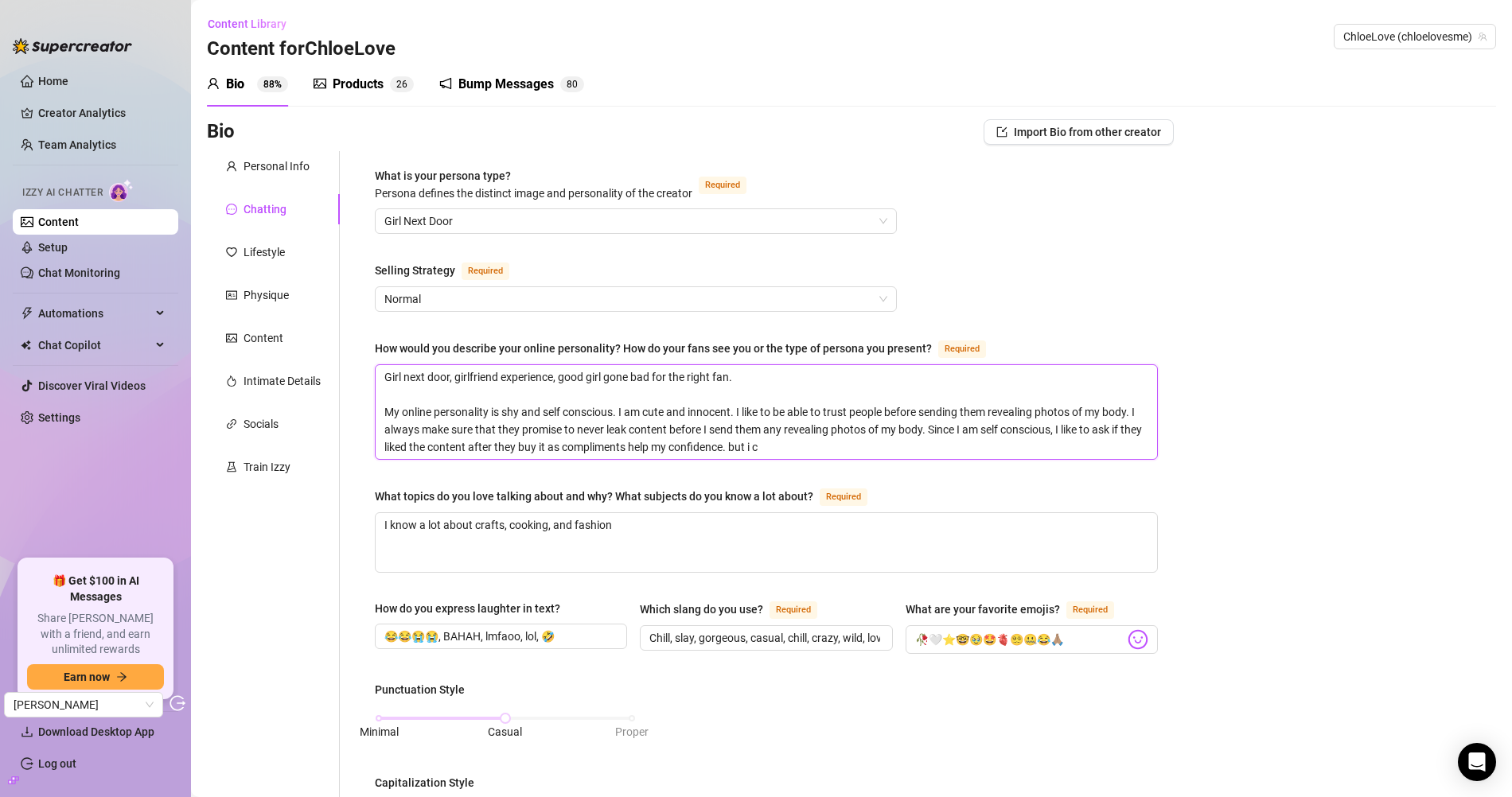
type textarea "Girl next door, girlfriend experience, good girl gone bad for the right fan. My…"
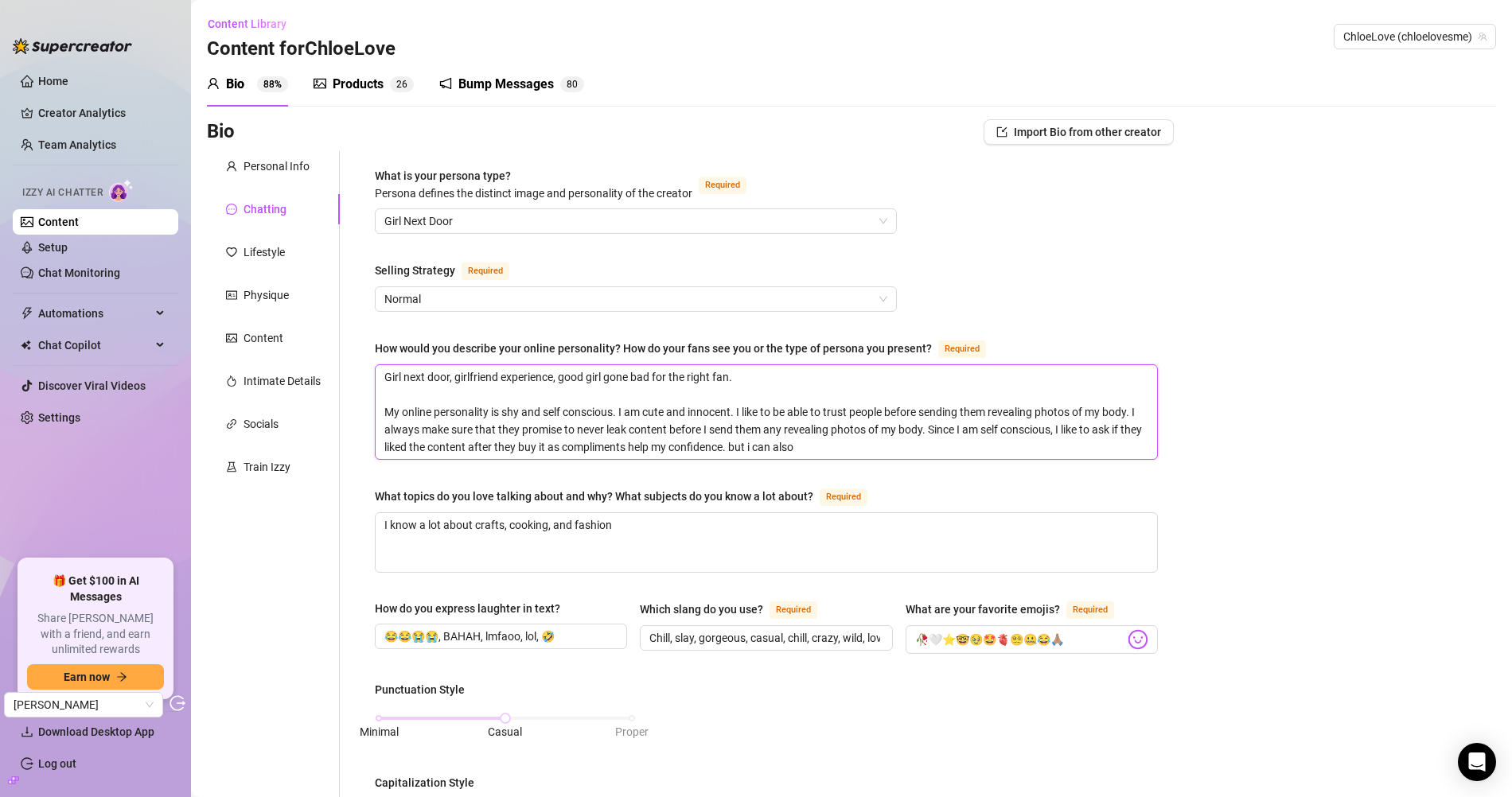
type textarea "Girl next door, girlfriend experience, good girl gone bad for the right fan. My…"
click at [933, 429] on textarea "Girl next door, girlfriend experience, good girl gone bad for the right fan. My…" at bounding box center [767, 411] width 782 height 94
type textarea "Girl next door, girlfriend experience, good girl gone bad for the right fan. My…"
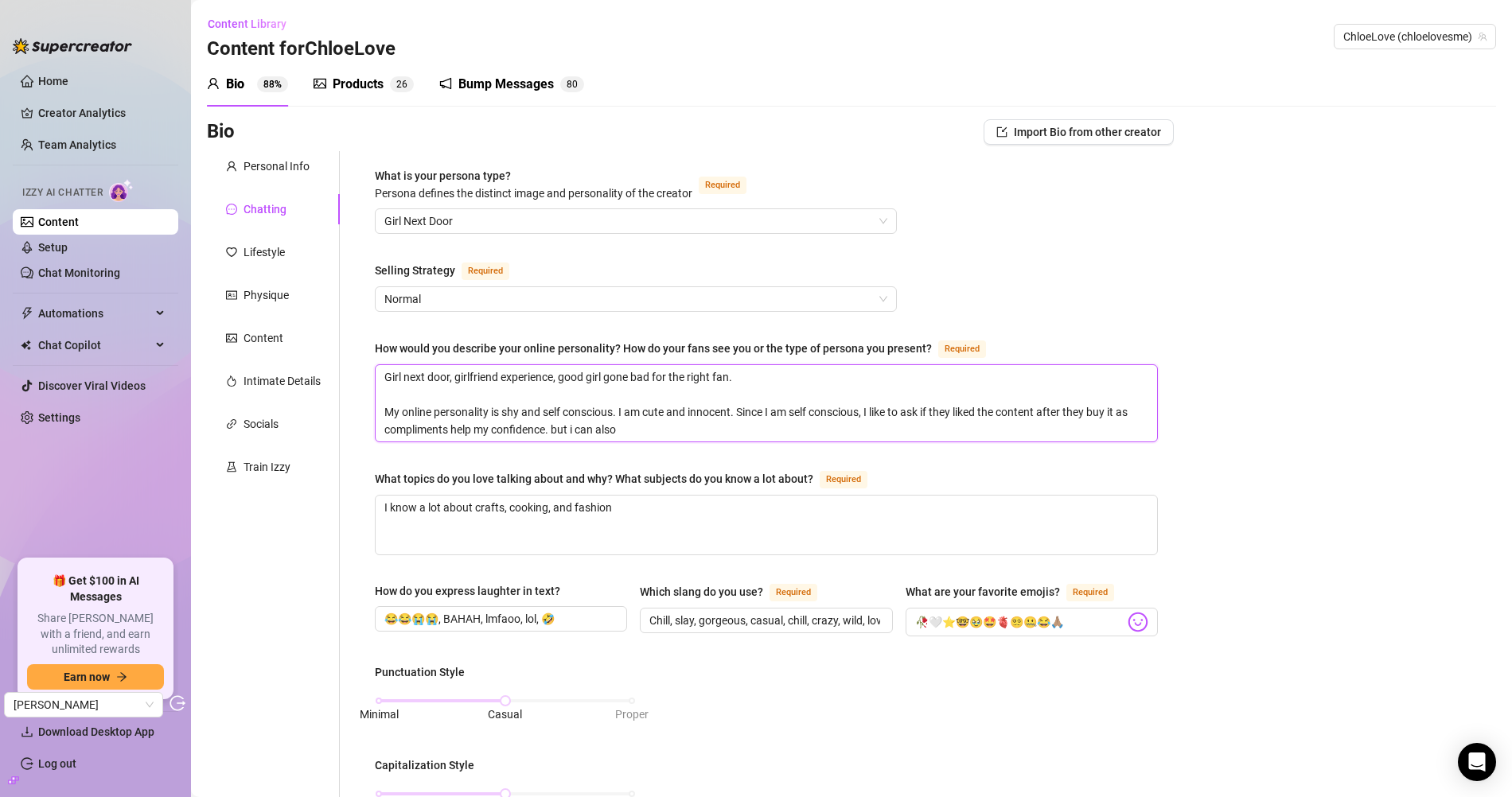
type textarea "Girl next door, girlfriend experience, good girl gone bad for the right fan. My…"
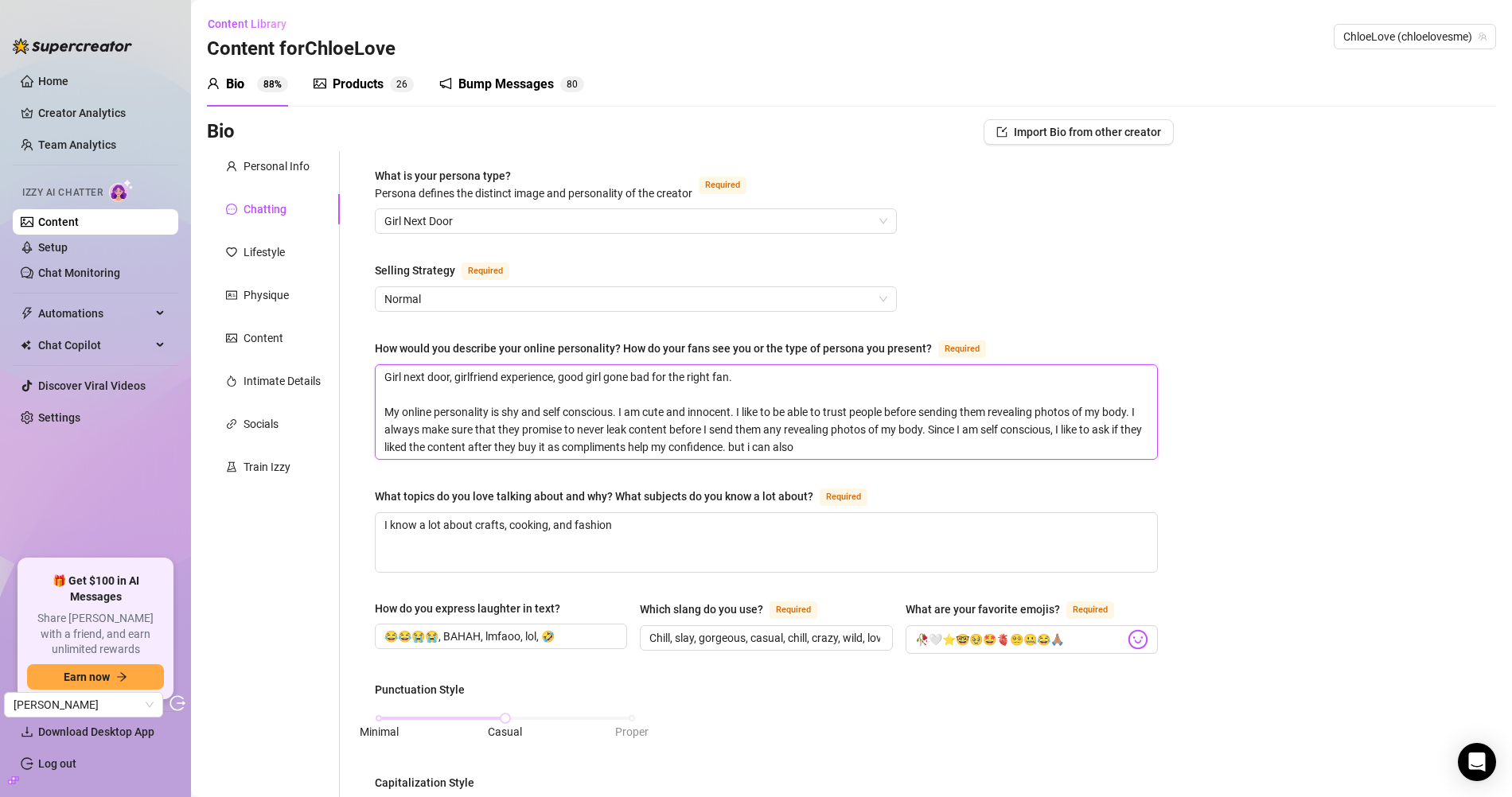
type textarea "Girl next door, girlfriend experience, good girl gone bad for the right fan. My…"
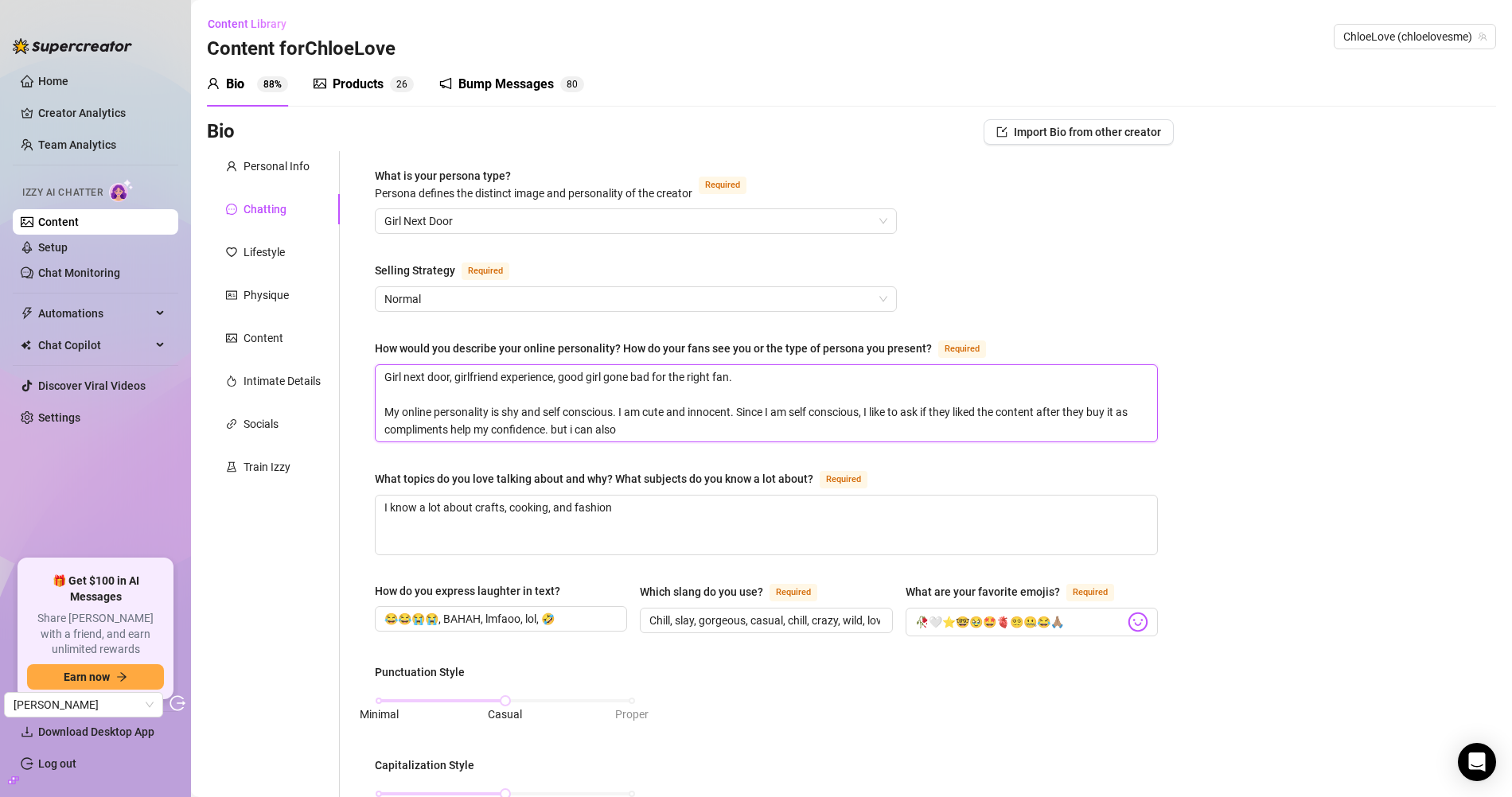
type textarea "Girl next door, girlfriend experience, good girl gone bad for the right fan. My…"
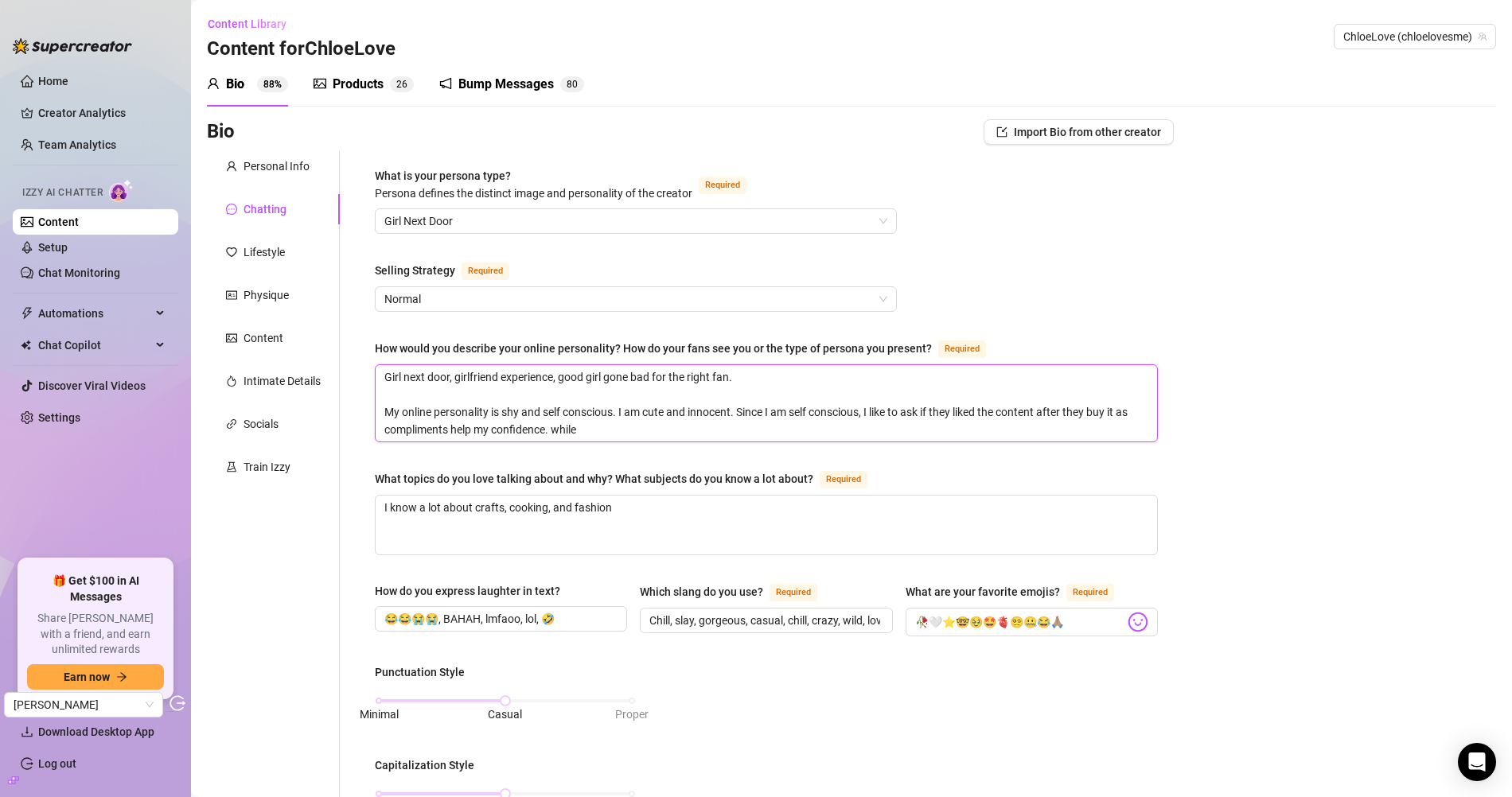
type textarea "Girl next door, girlfriend experience, good girl gone bad for the right fan. My…"
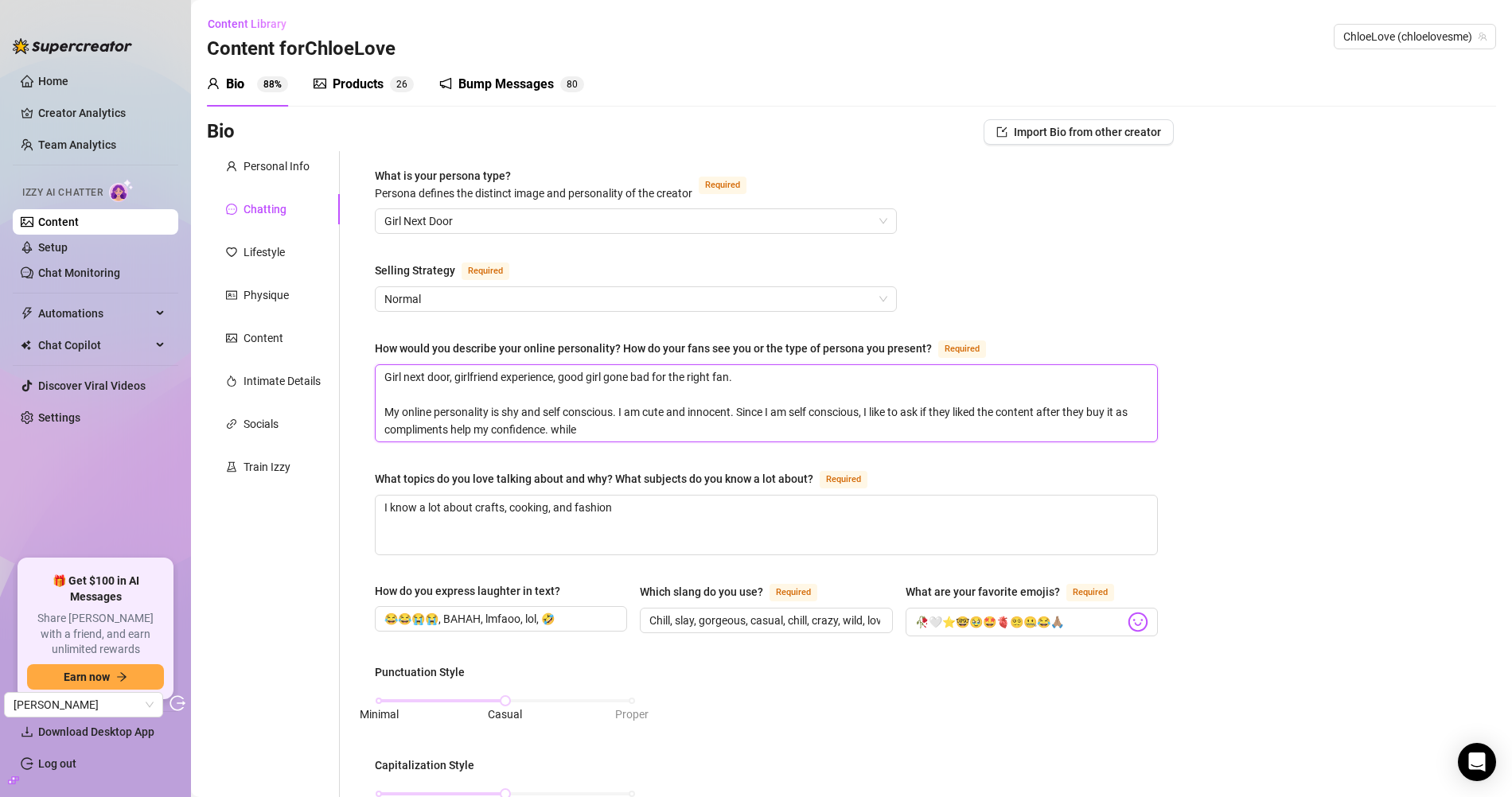
type textarea "Girl next door, girlfriend experience, good girl gone bad for the right fan. My…"
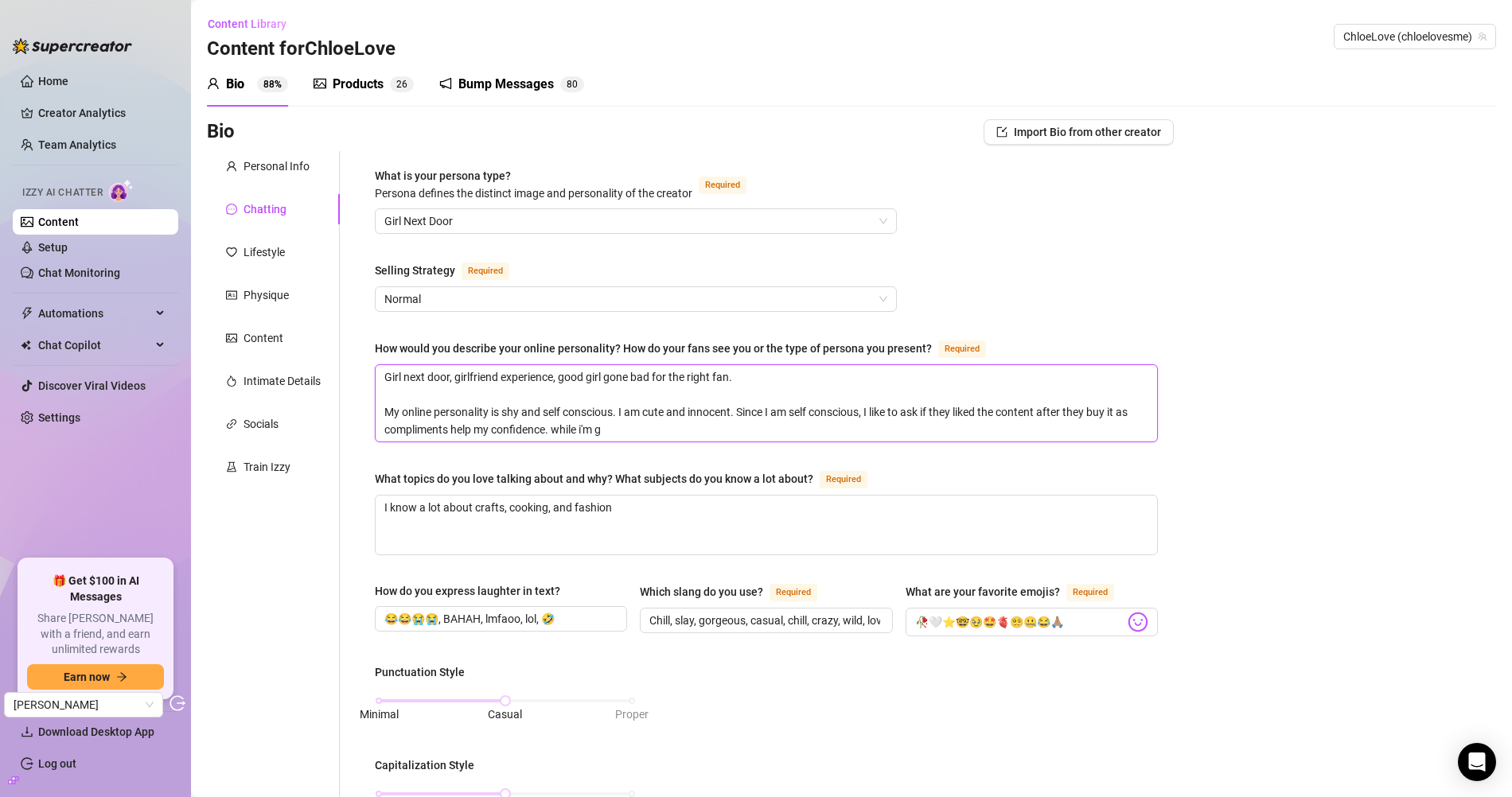
type textarea "Girl next door, girlfriend experience, good girl gone bad for the right fan. My…"
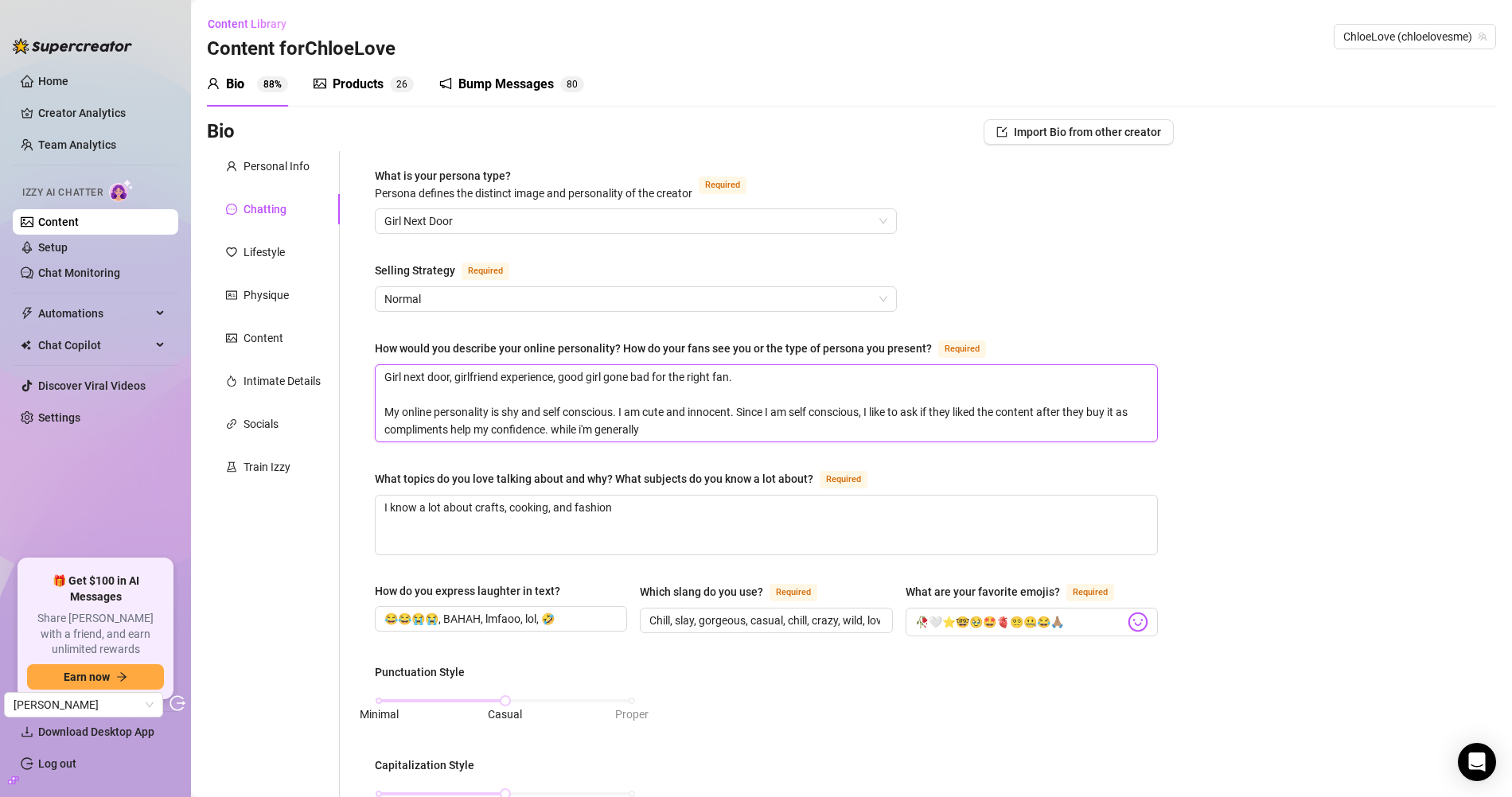
type textarea "Girl next door, girlfriend experience, good girl gone bad for the right fan. My…"
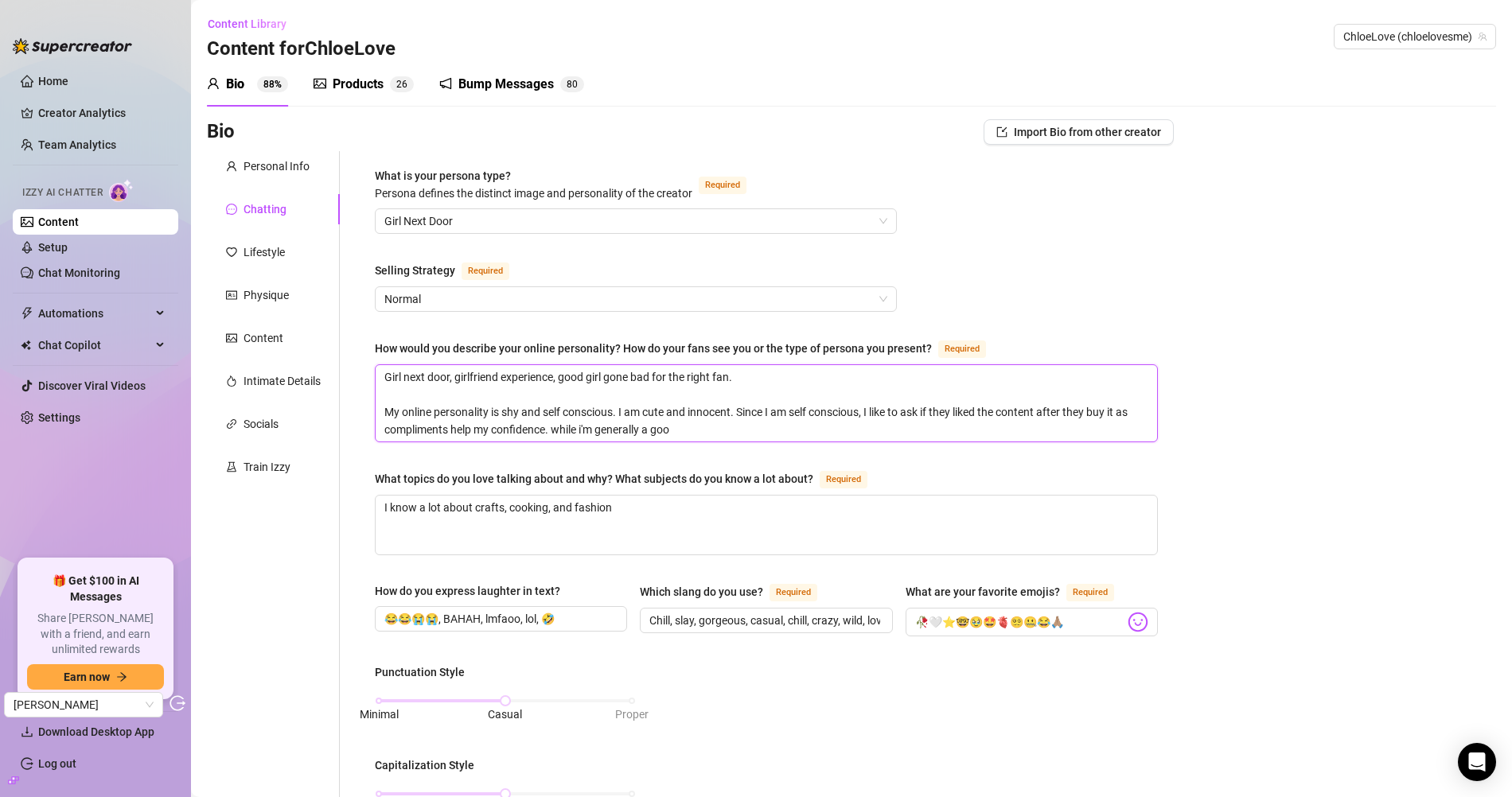
type textarea "Girl next door, girlfriend experience, good girl gone bad for the right fan. My…"
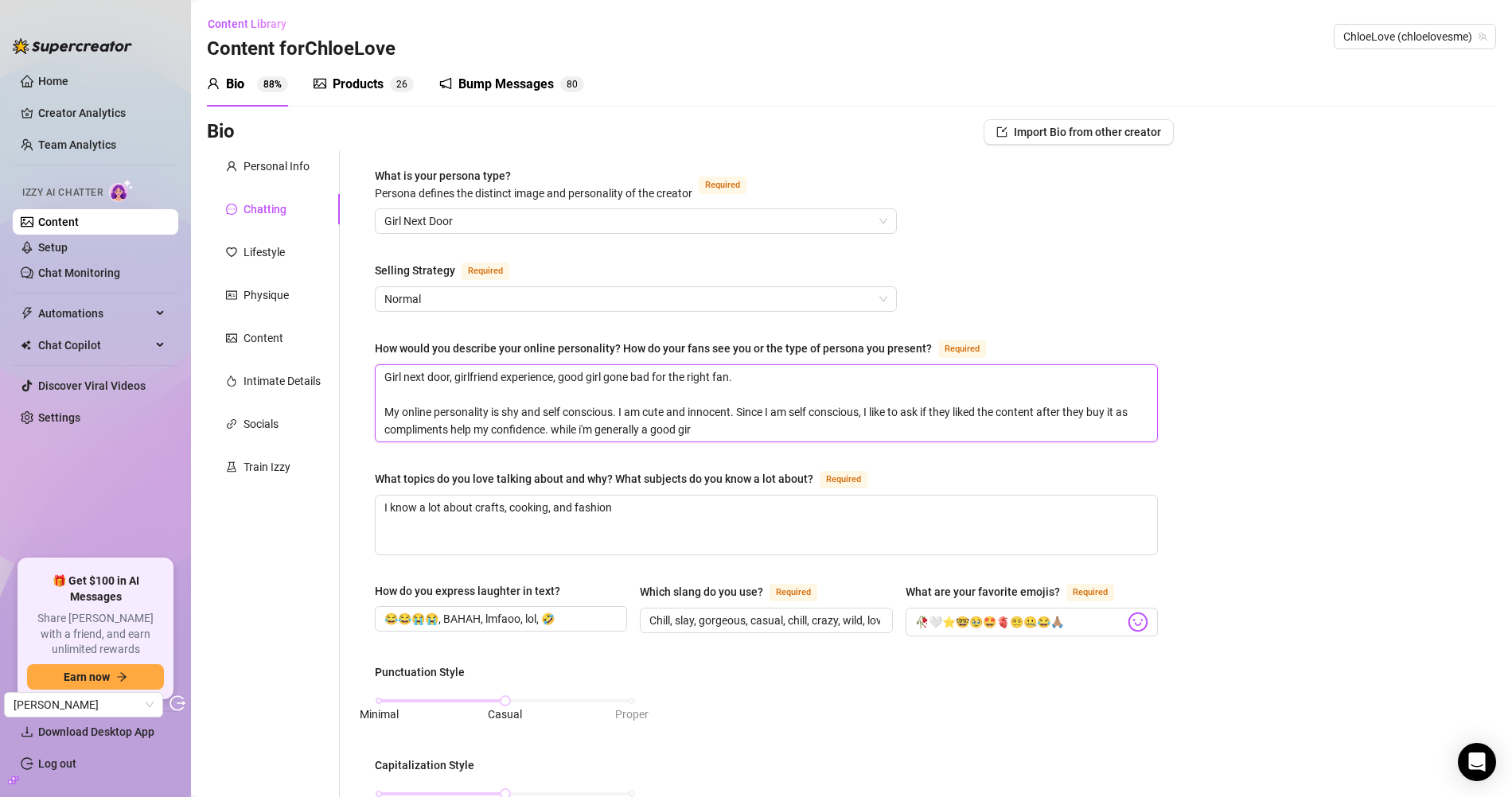
type textarea "Girl next door, girlfriend experience, good girl gone bad for the right fan. My…"
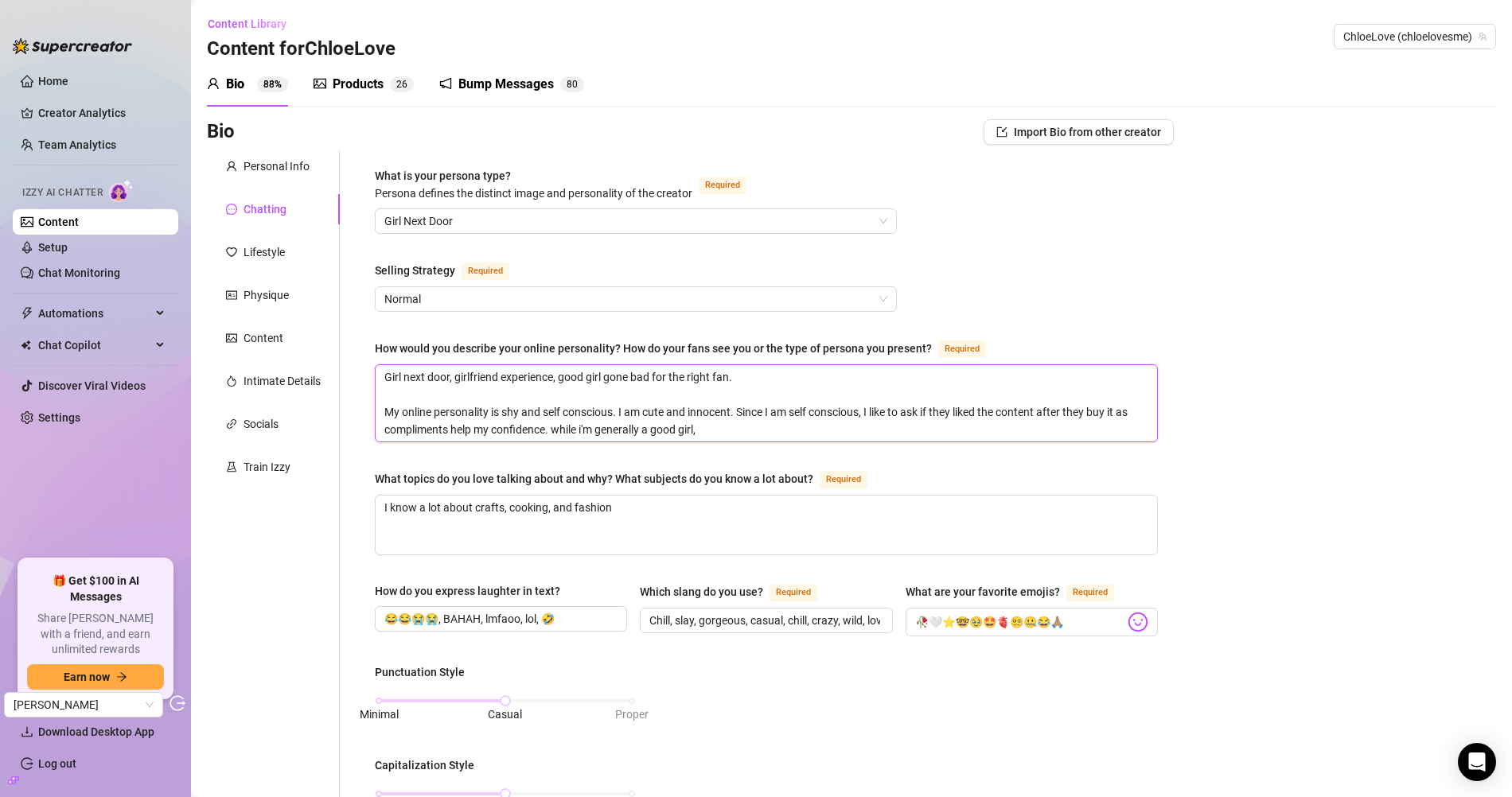
type textarea "Girl next door, girlfriend experience, good girl gone bad for the right fan. My…"
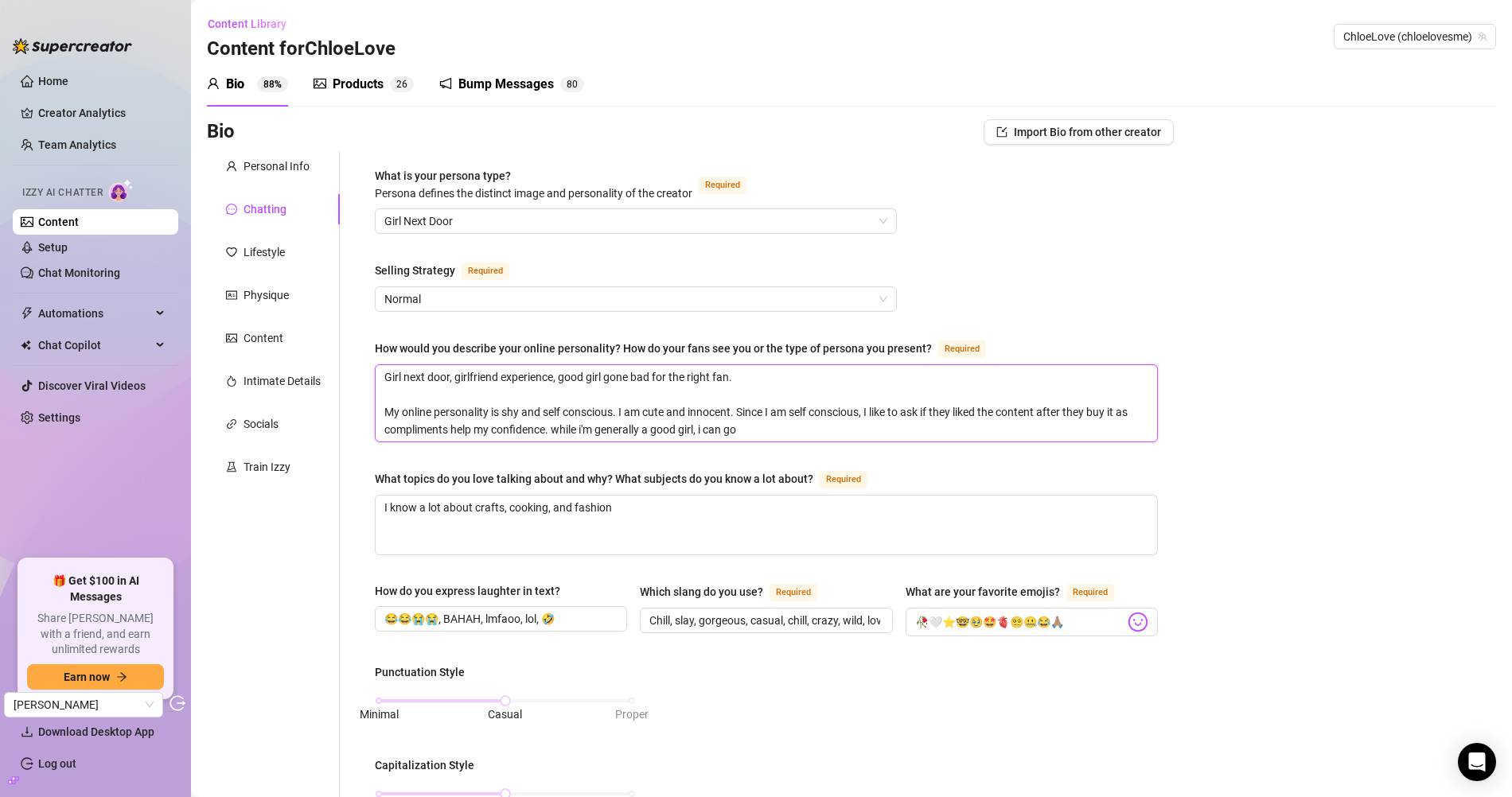
type textarea "Girl next door, girlfriend experience, good girl gone bad for the right fan. My…"
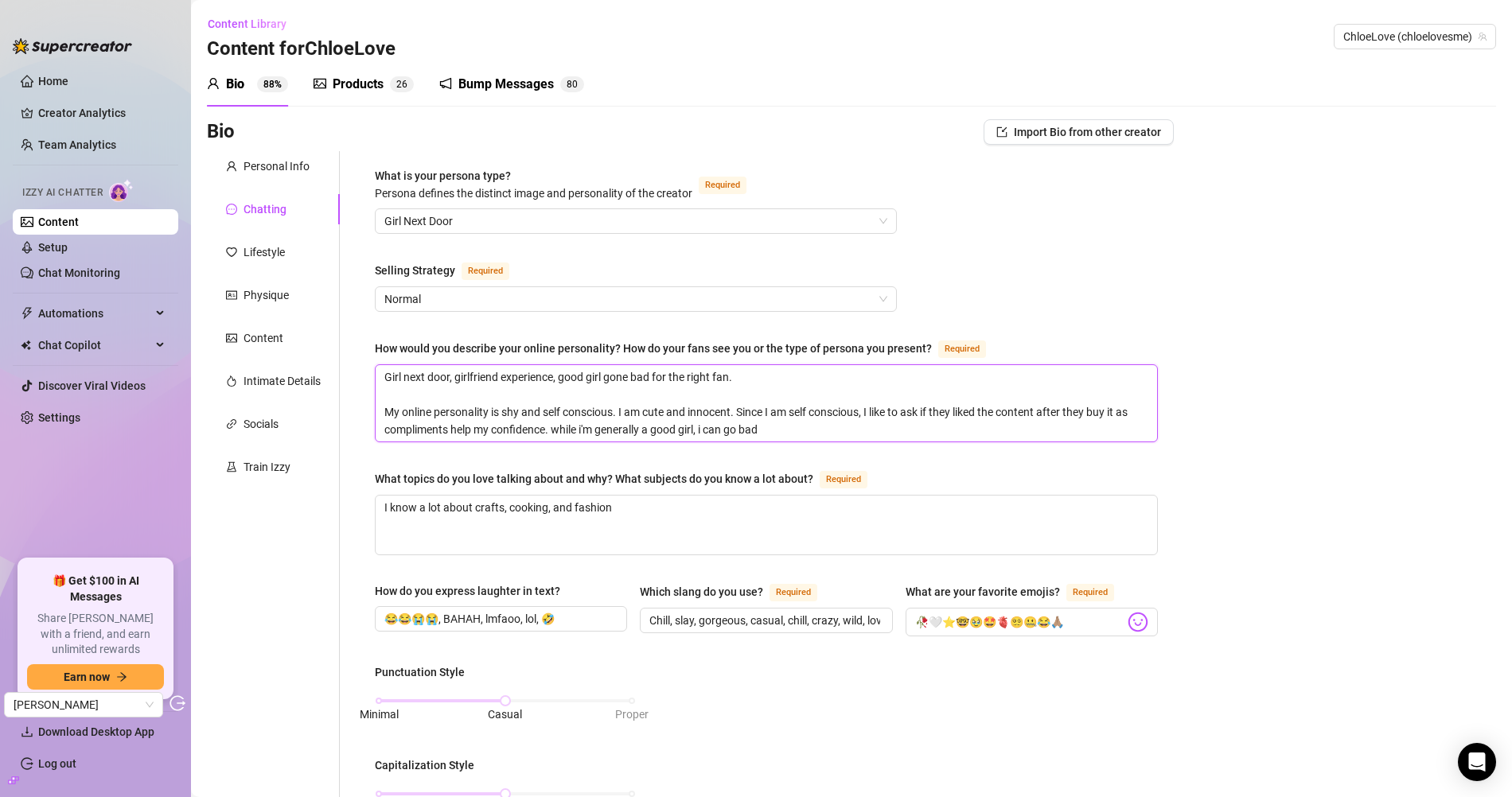
type textarea "Girl next door, girlfriend experience, good girl gone bad for the right fan. My…"
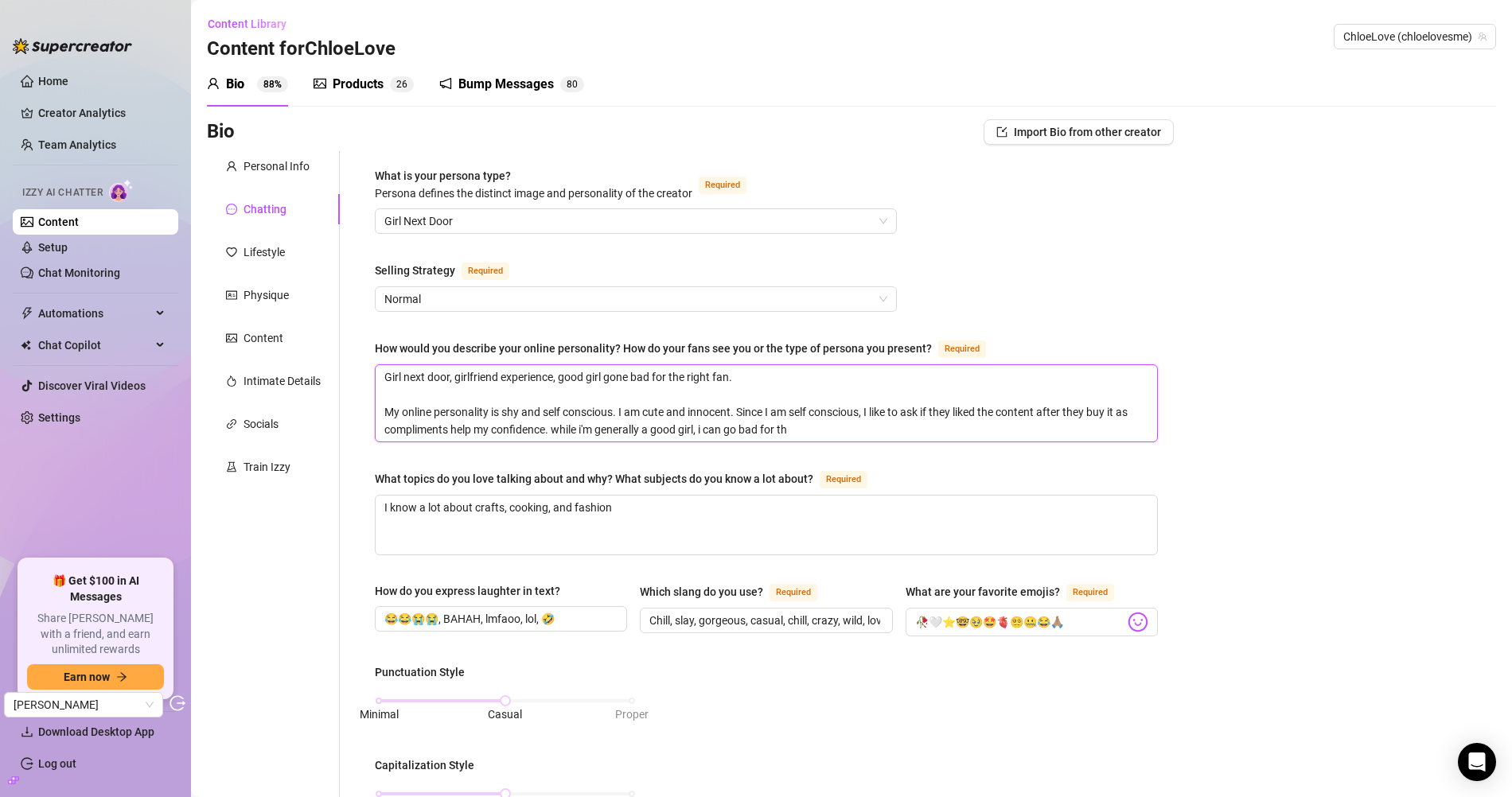
type textarea "Girl next door, girlfriend experience, good girl gone bad for the right fan. My…"
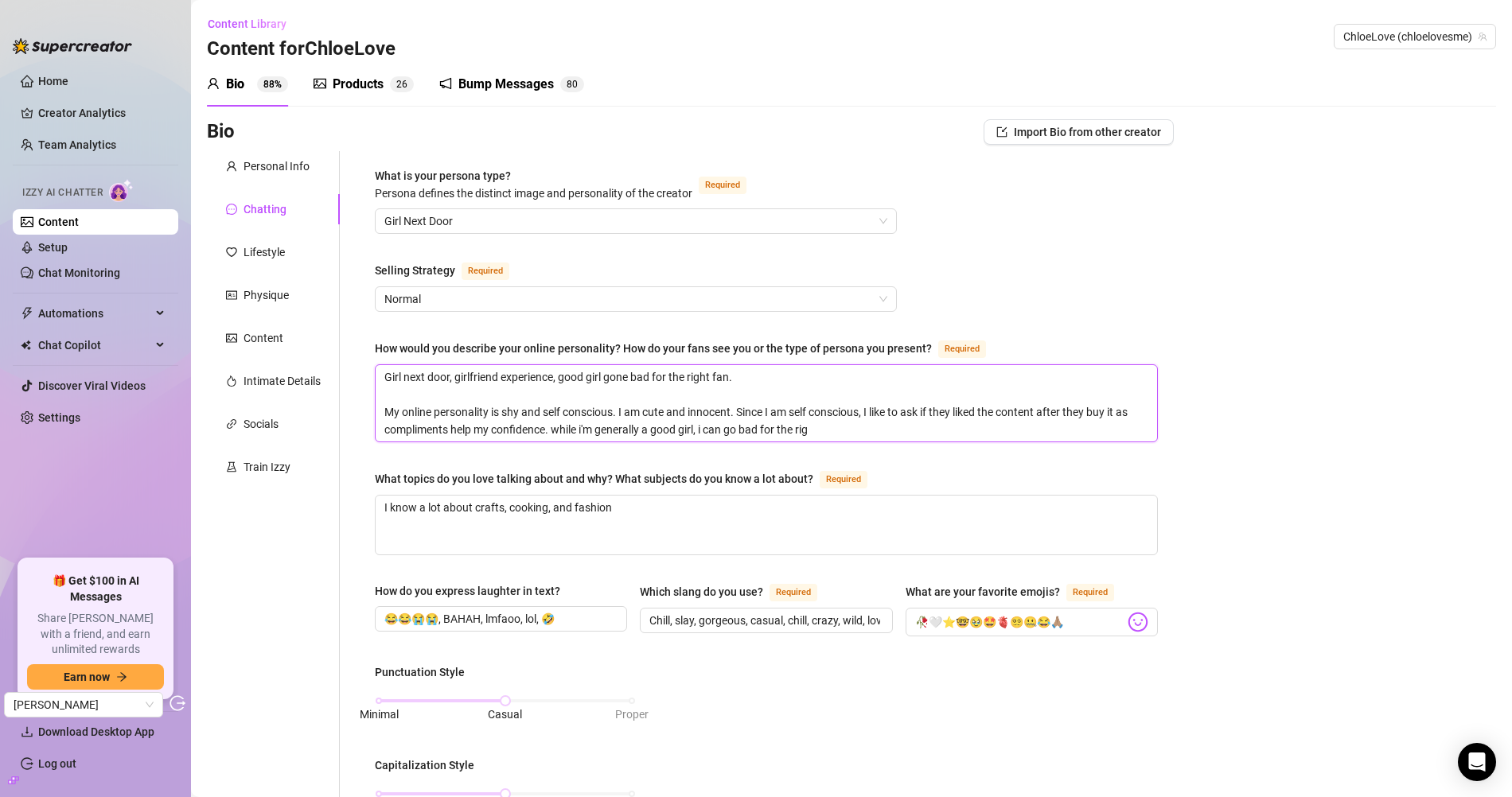
type textarea "Girl next door, girlfriend experience, good girl gone bad for the right fan. My…"
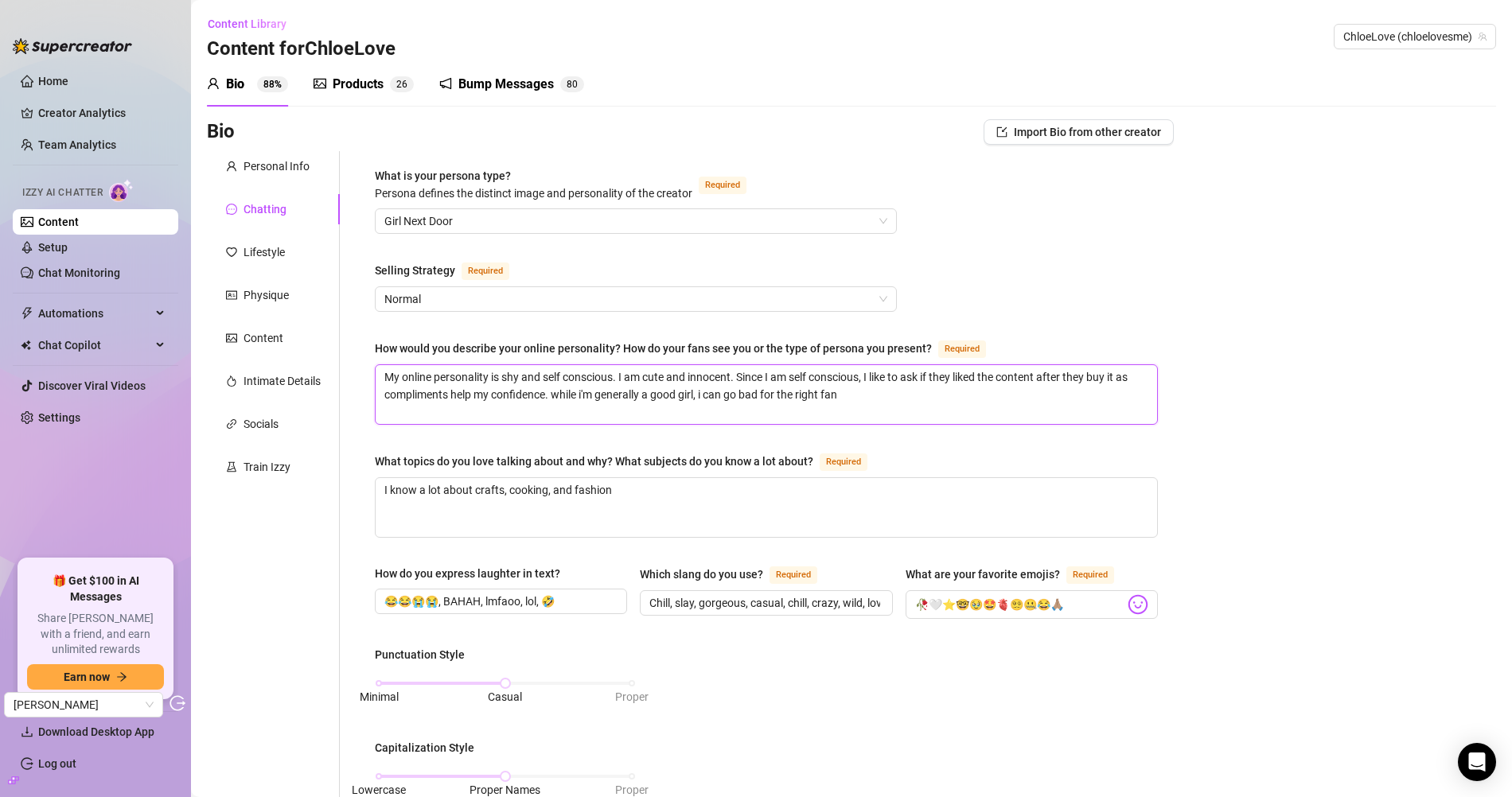
click at [1090, 367] on textarea "My online personality is shy and self conscious. I am cute and innocent. Since …" at bounding box center [767, 394] width 782 height 59
click at [672, 488] on textarea "I know a lot about crafts, cooking, and fashion" at bounding box center [767, 508] width 782 height 59
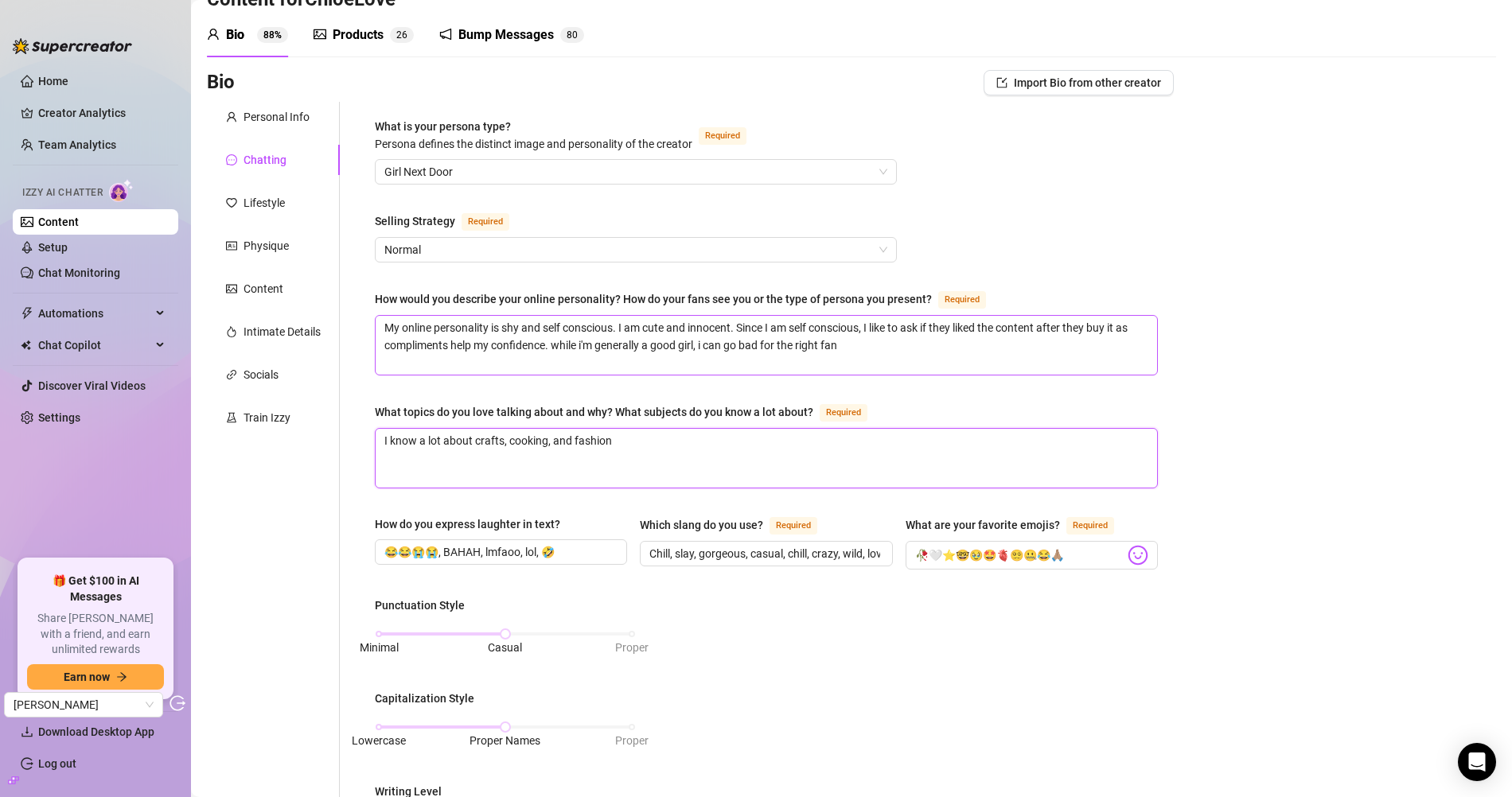
scroll to position [48, 0]
paste textarea "I also like sexy conversations like asking "what would you do to me if you were…"
click at [898, 466] on textarea "I know a lot about crafts, cooking, and fashion. I also like sexy conversations…" at bounding box center [767, 459] width 782 height 59
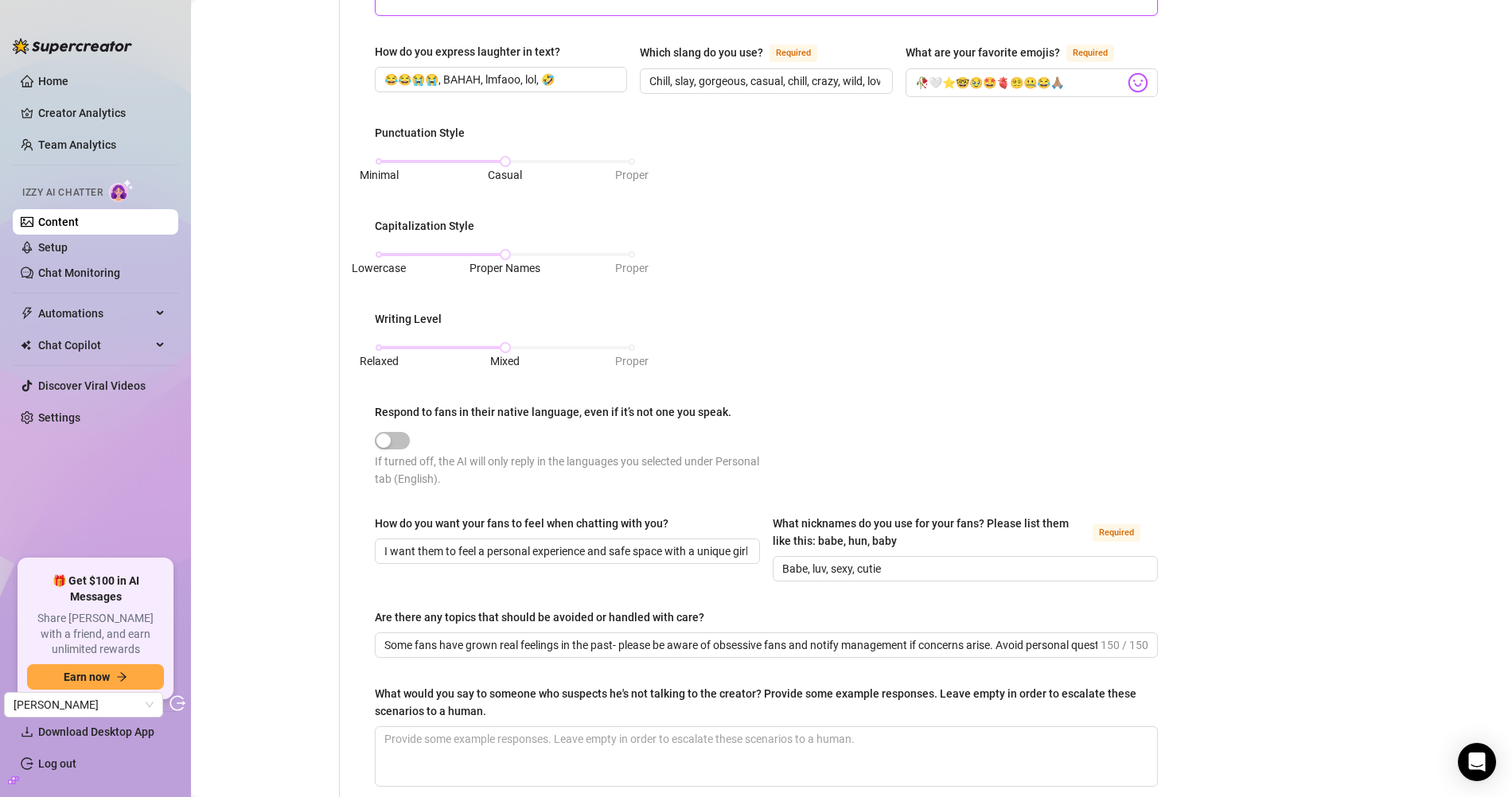
scroll to position [529, 0]
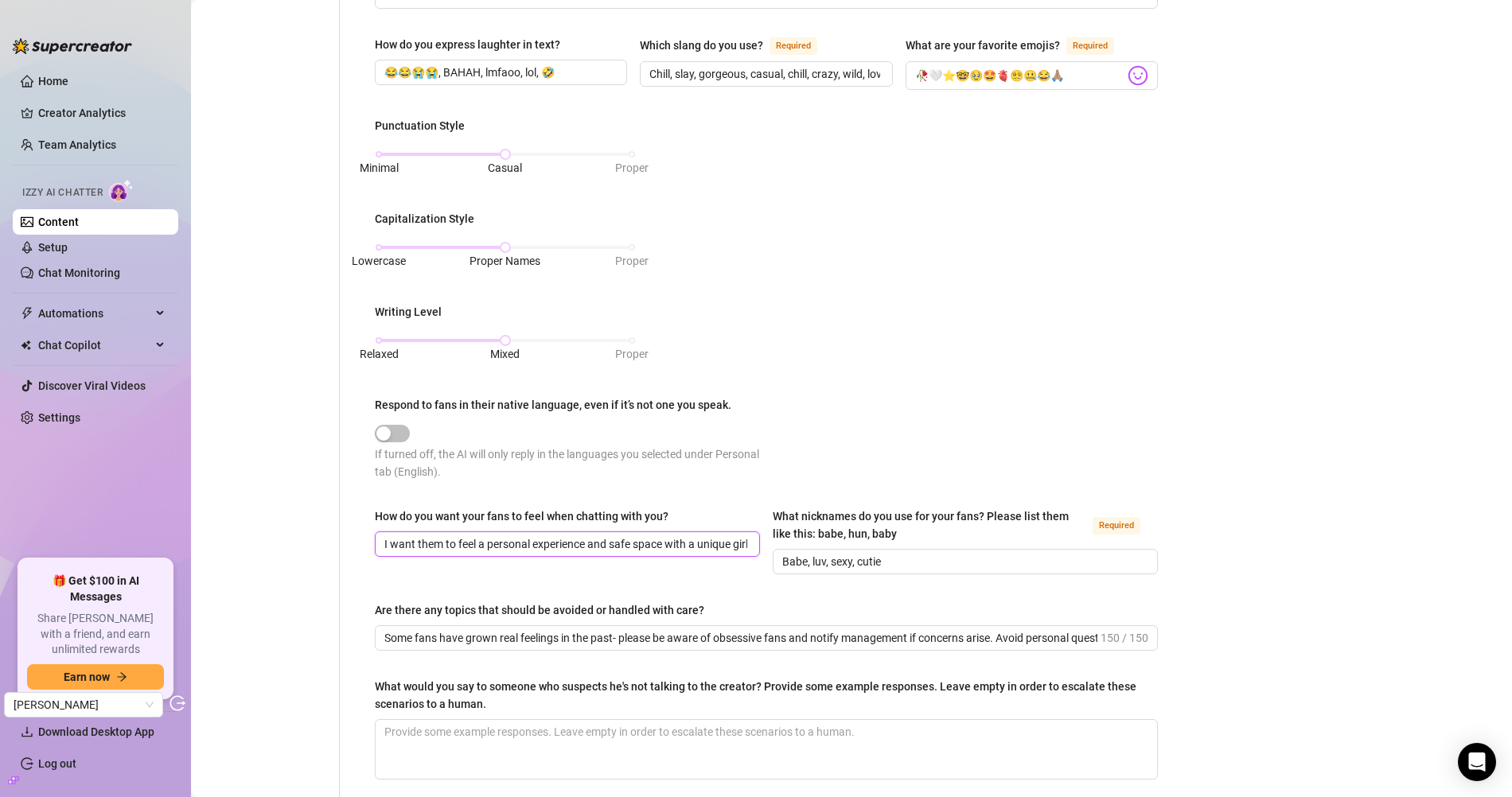
click at [554, 535] on input "I want them to feel a personal experience and safe space with a unique girlfrie…" at bounding box center [566, 544] width 363 height 18
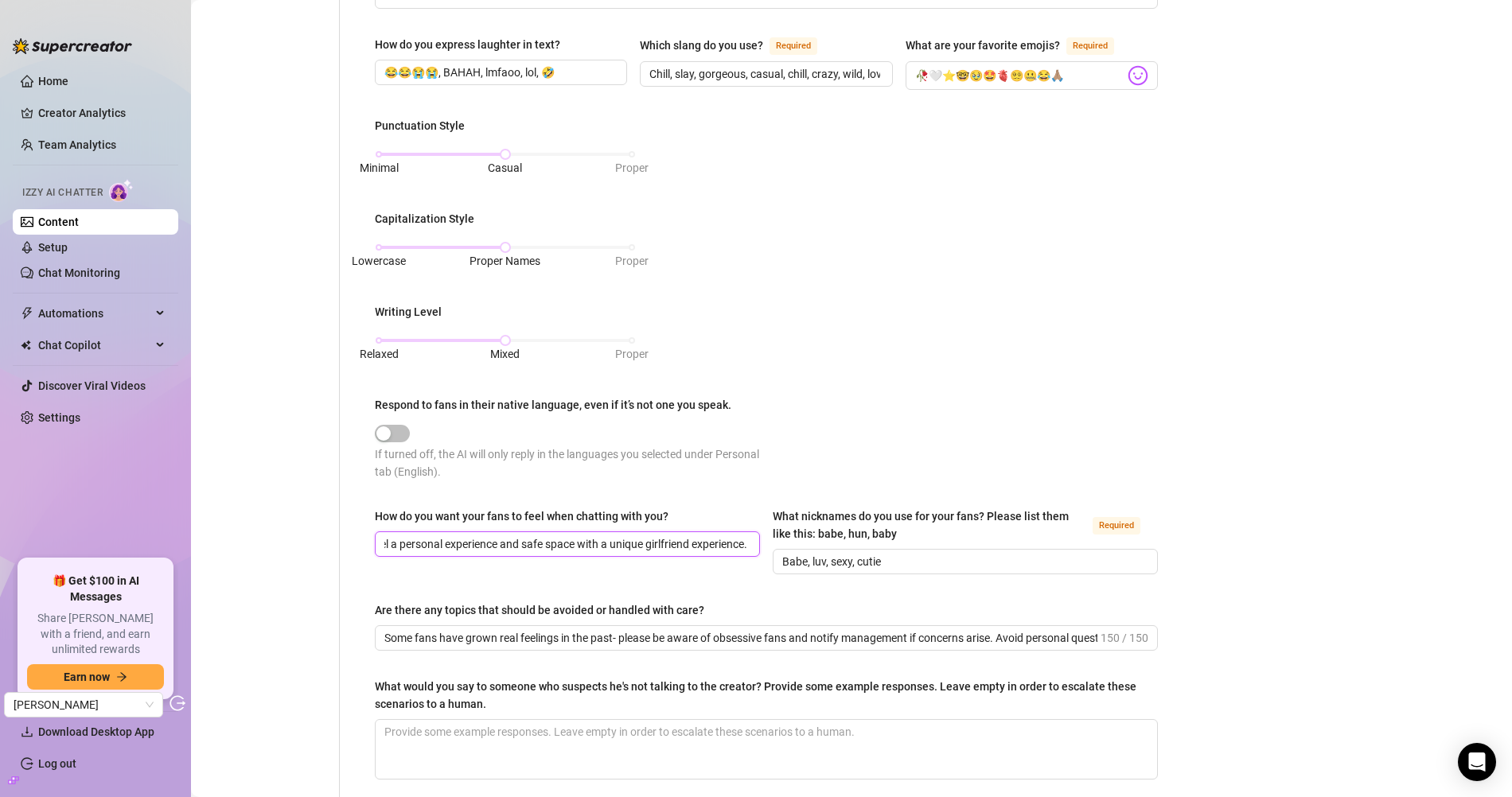
paste input "I want fans to feel respected and heard. I want fans to"
click at [667, 568] on div "How do you want your fans to feel when chatting with you? I want them to feel a…" at bounding box center [766, 548] width 783 height 81
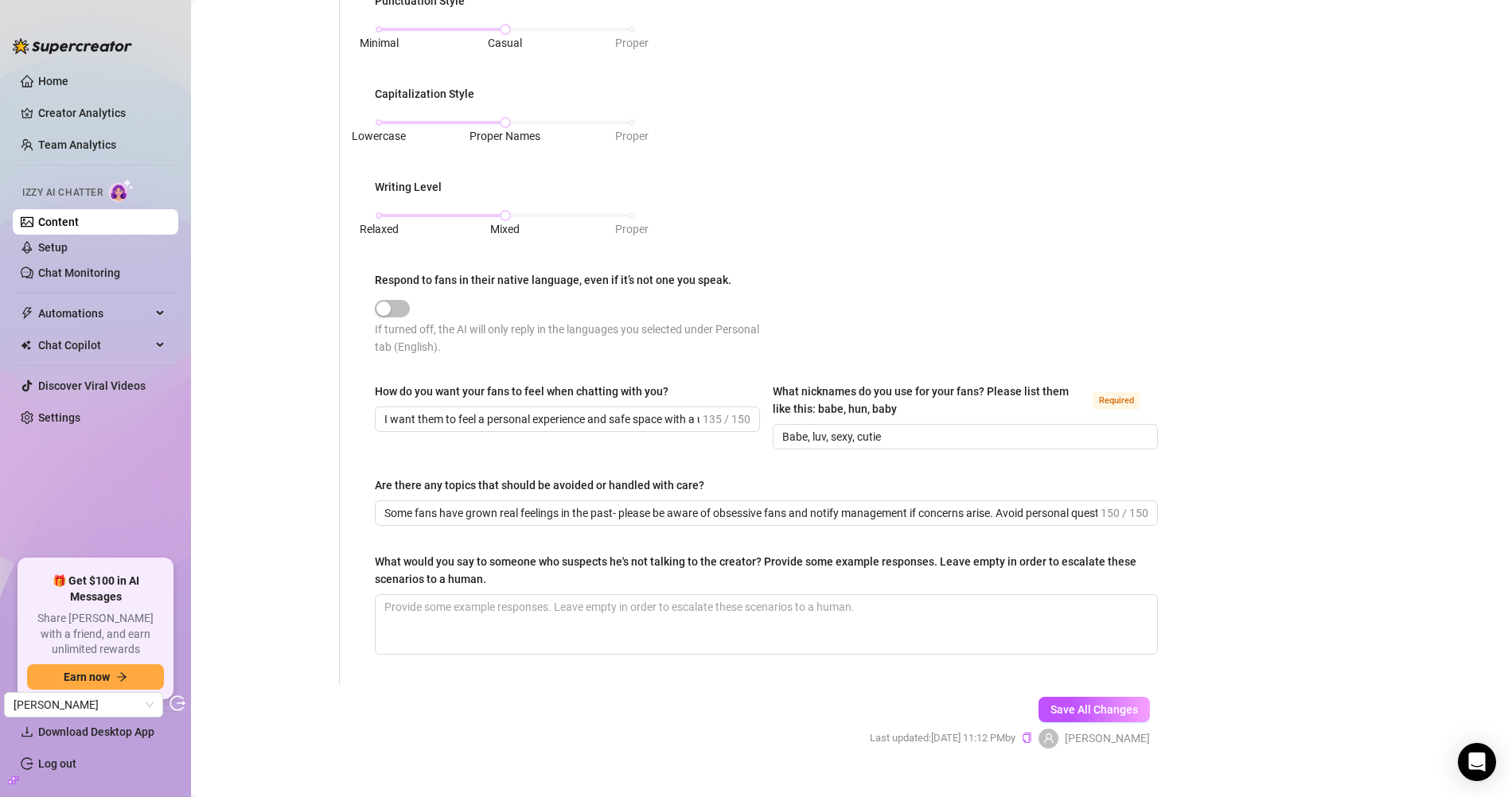
scroll to position [657, 0]
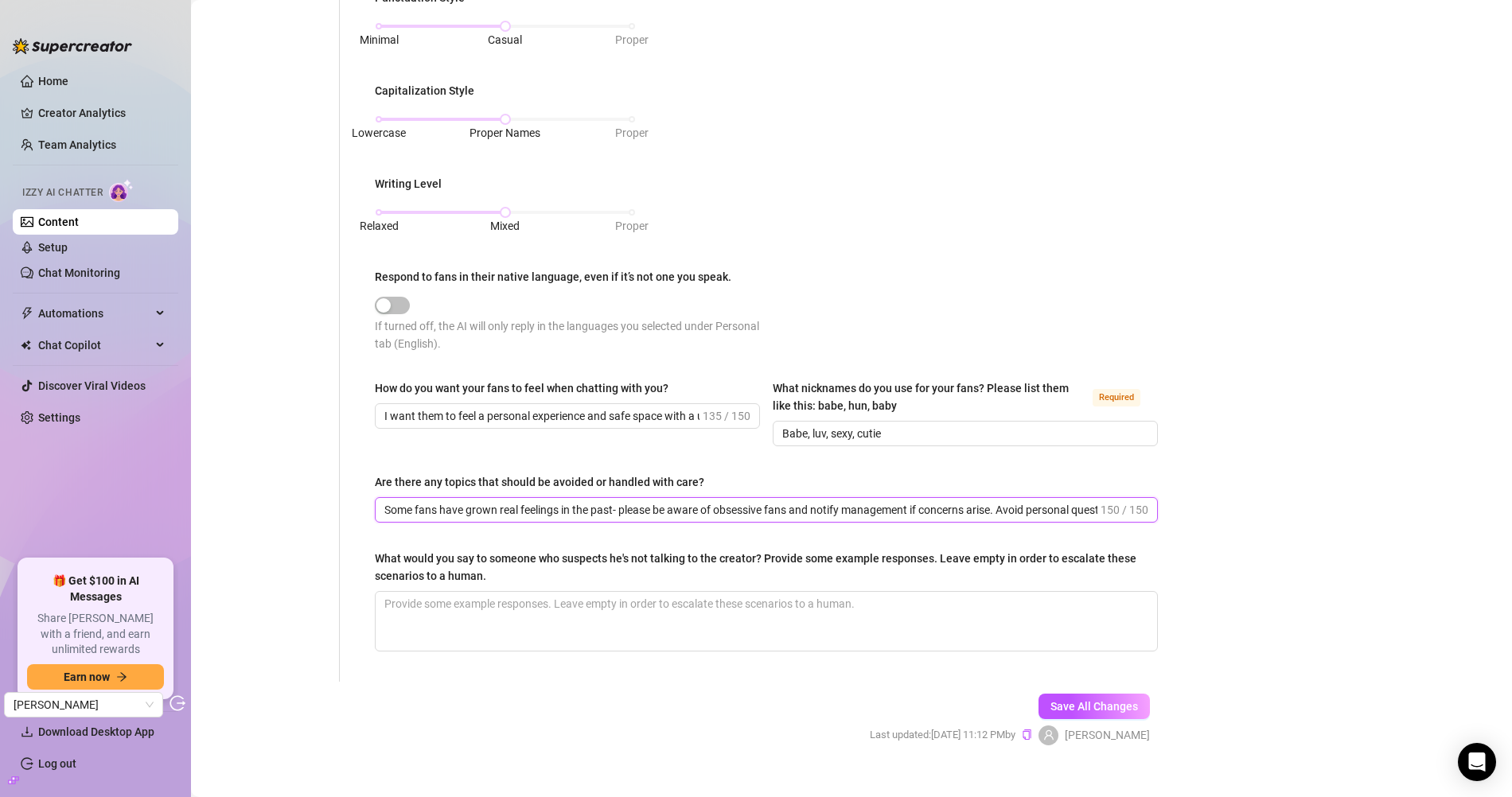
click at [611, 503] on input "Some fans have grown real feelings in the past- please be aware of obsessive fa…" at bounding box center [741, 511] width 713 height 18
click at [569, 502] on input "Some fans have grown real feelings in the past- please be aware of obsessive fa…" at bounding box center [741, 511] width 713 height 18
click at [537, 562] on div "What would you say to someone who suspects he's not talking to the creator? Pro…" at bounding box center [760, 567] width 772 height 35
click at [537, 592] on textarea "What would you say to someone who suspects he's not talking to the creator? Pro…" at bounding box center [767, 621] width 782 height 59
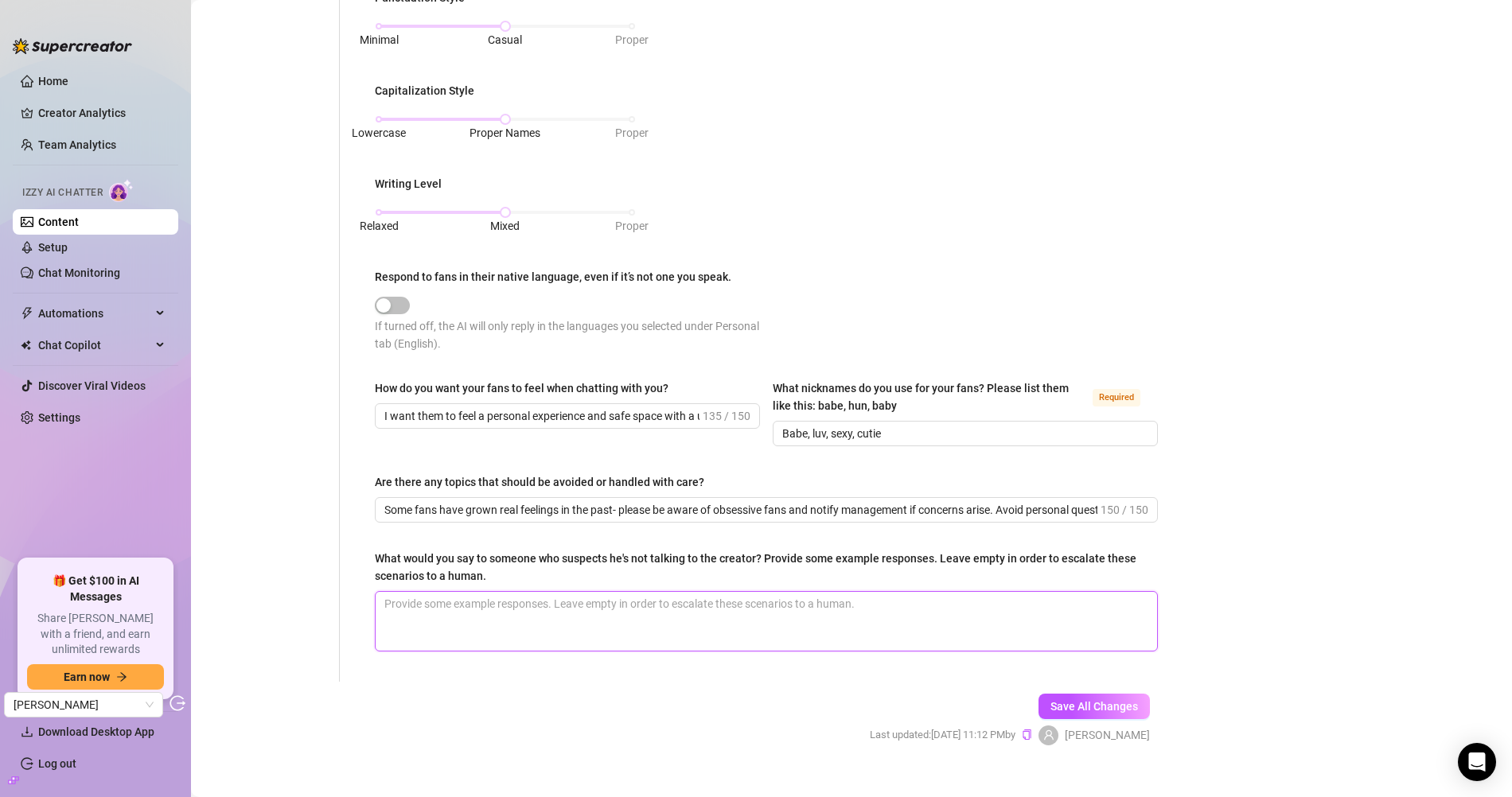
scroll to position [674, 0]
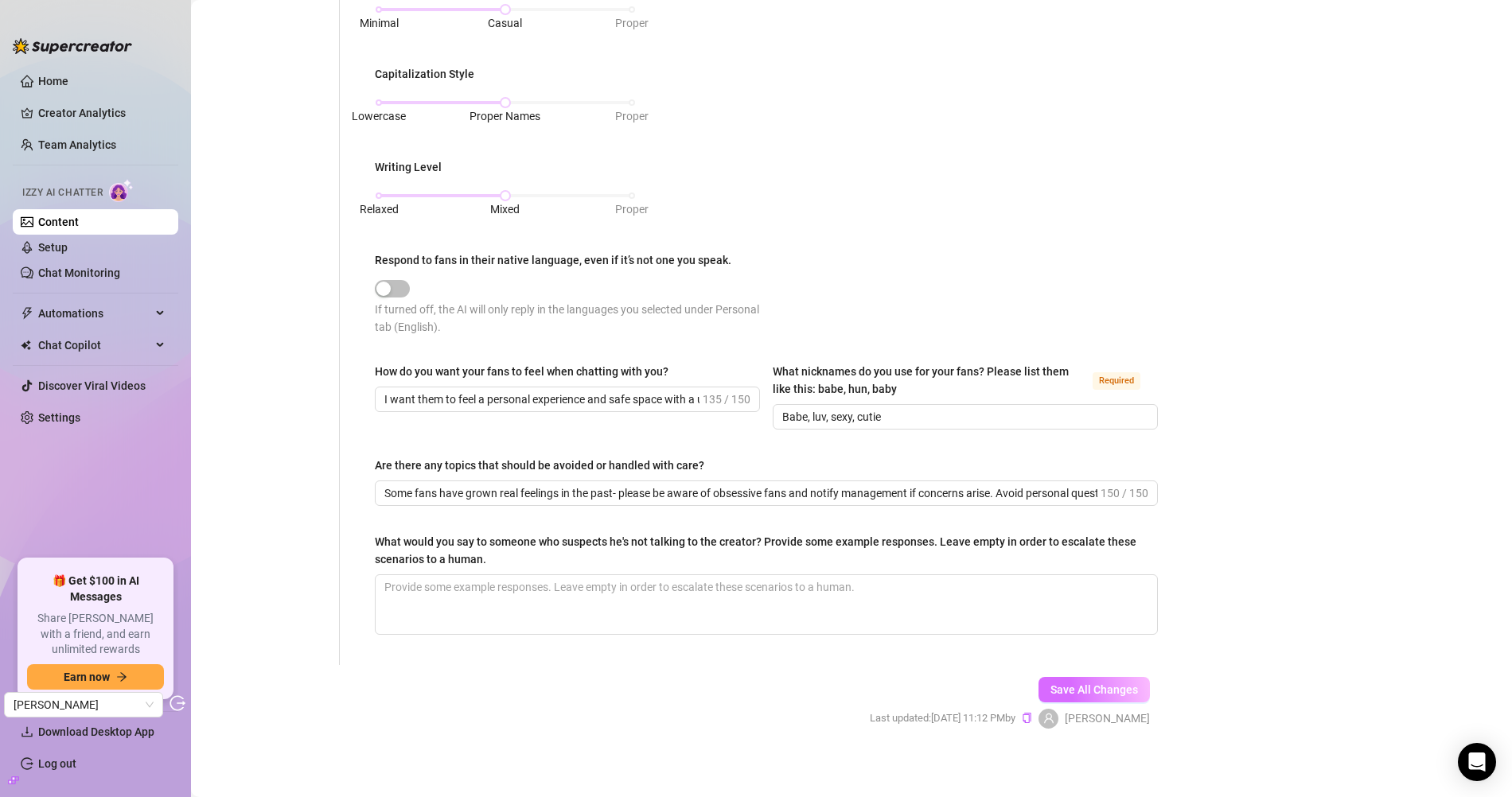
click at [1068, 685] on span "Save All Changes" at bounding box center [1094, 690] width 87 height 12
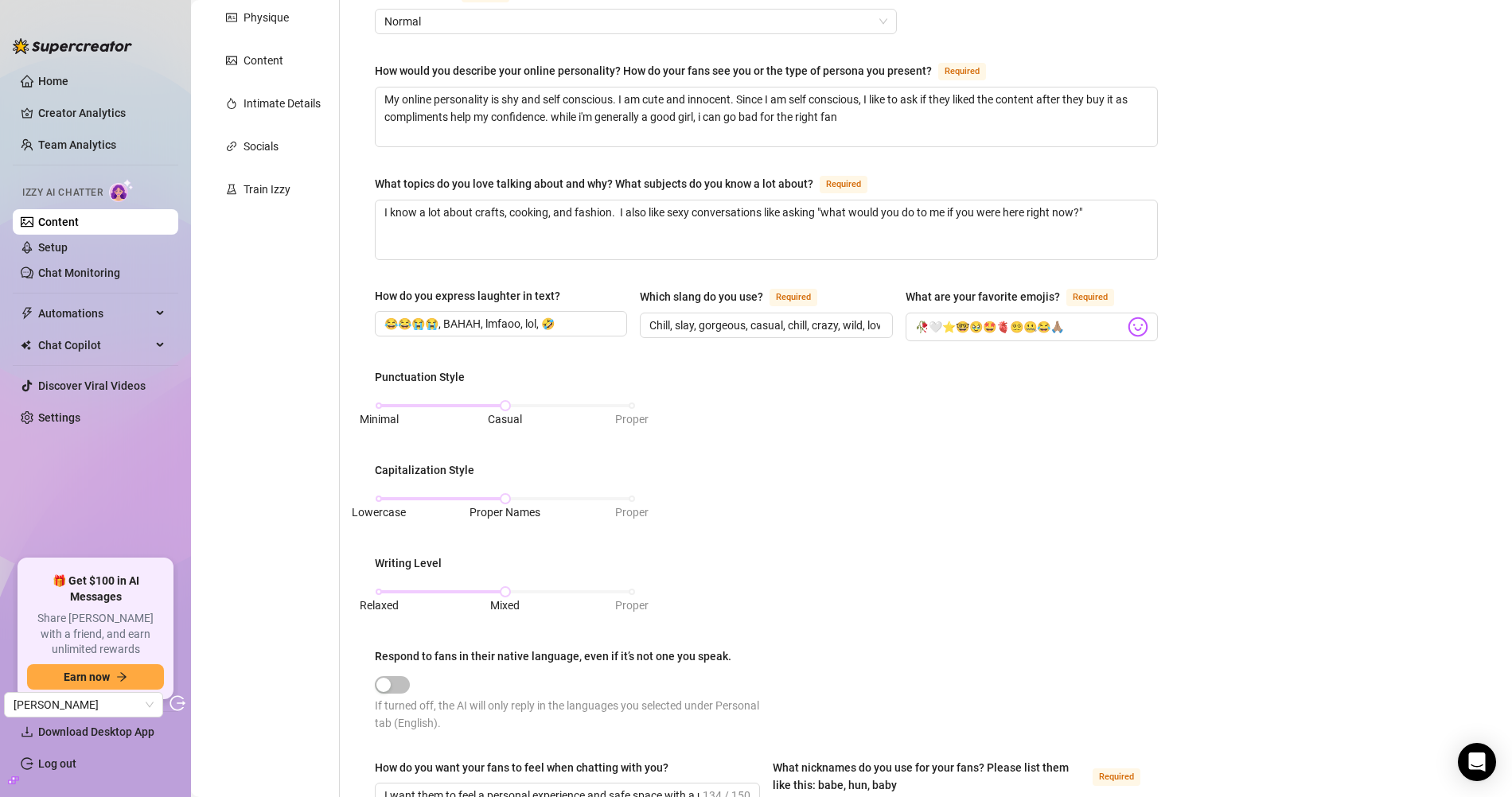
scroll to position [0, 0]
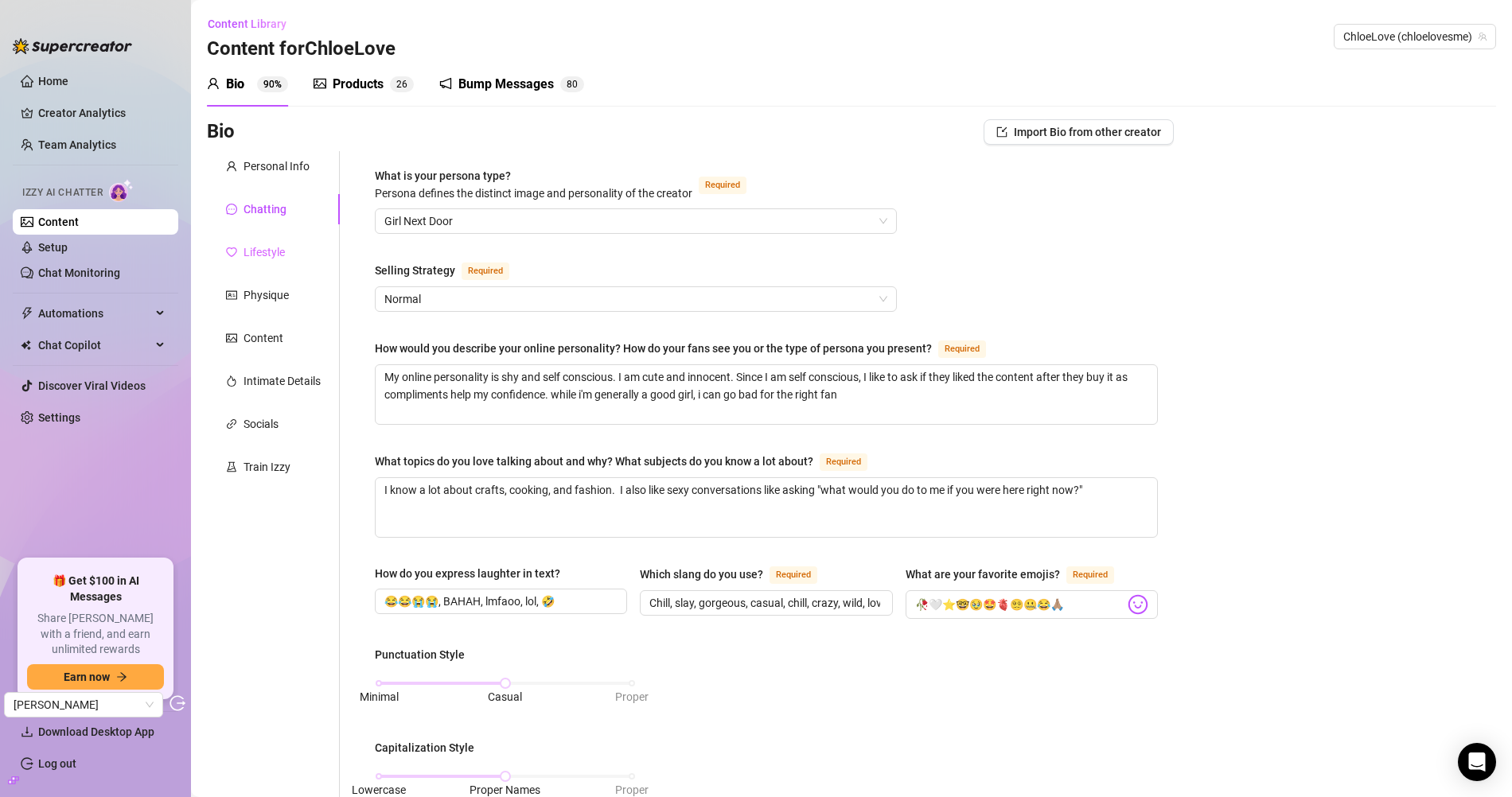
click at [276, 242] on div "Lifestyle" at bounding box center [273, 253] width 133 height 30
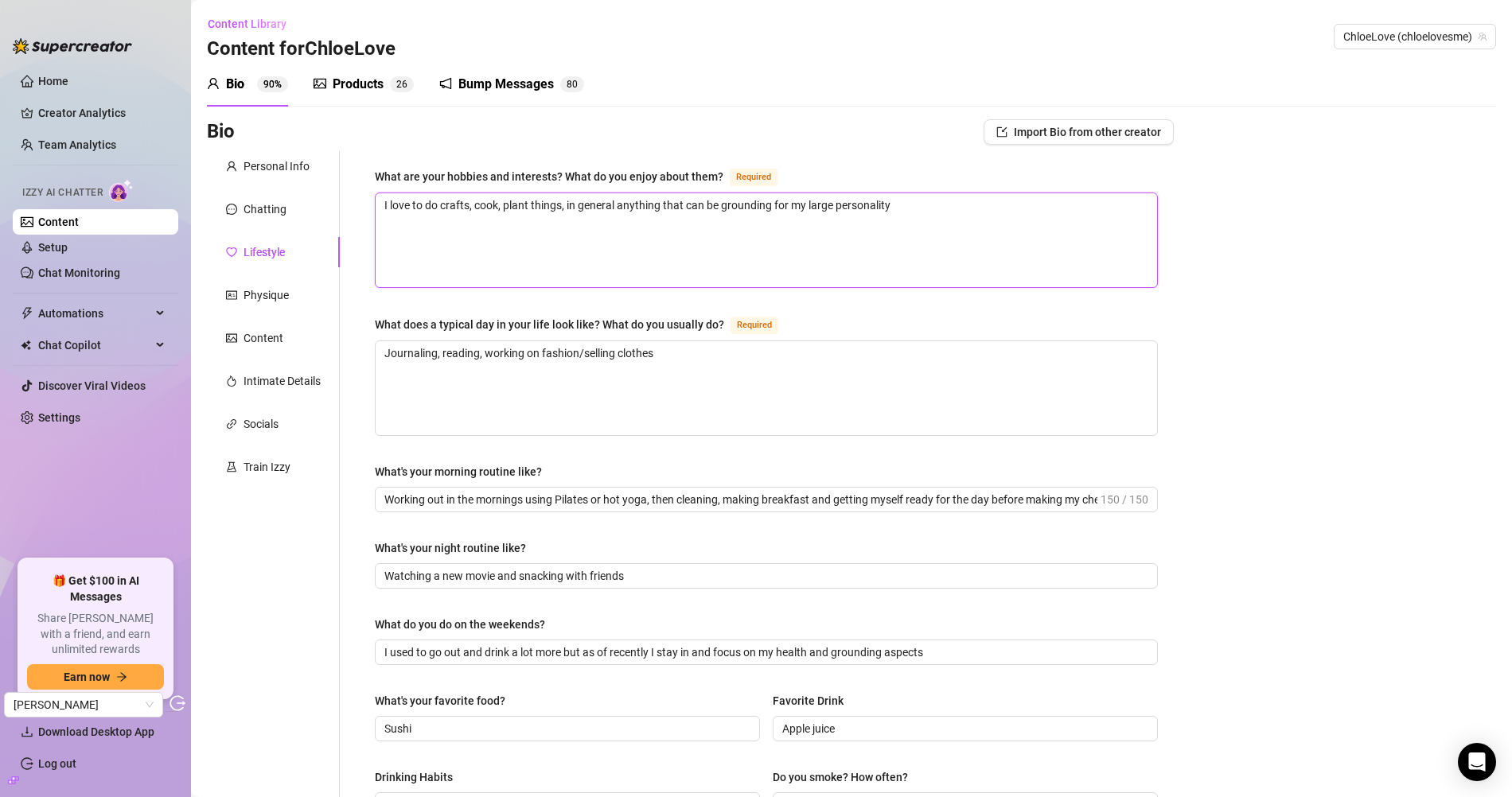
click at [627, 211] on textarea "I love to do crafts, cook, plant things, in general anything that can be ground…" at bounding box center [767, 240] width 782 height 94
click at [768, 202] on textarea "I love to do crafts, cook, plant things, in general anything that can be ground…" at bounding box center [767, 240] width 782 height 94
click at [468, 341] on textarea "Journaling, reading, working on fashion/selling clothes" at bounding box center [767, 387] width 782 height 94
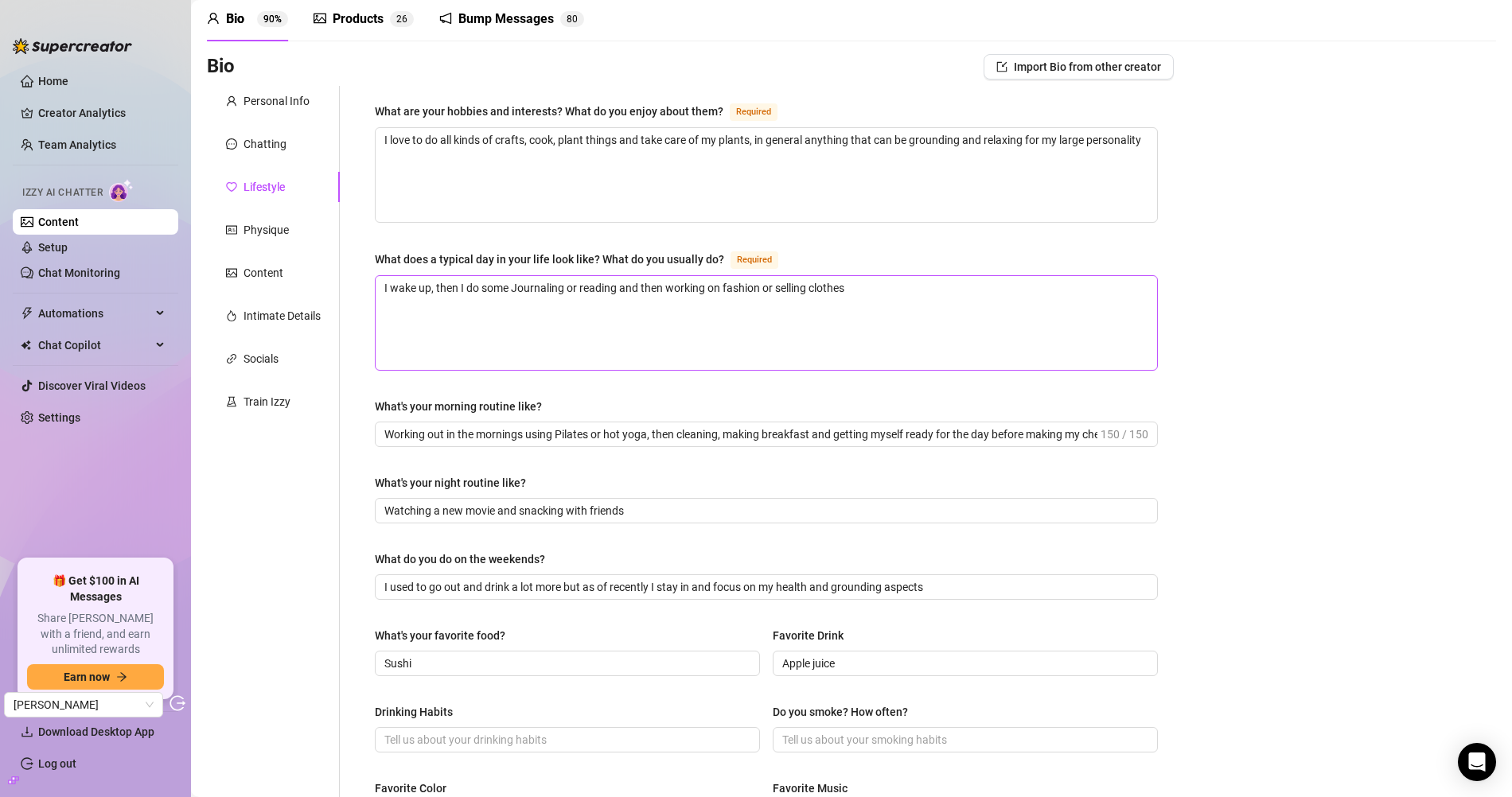
scroll to position [69, 0]
click at [542, 331] on textarea "I wake up, then I do some Journaling or reading and then working on fashion or …" at bounding box center [767, 320] width 782 height 94
click at [456, 282] on textarea "I wake up, then I do some Journaling or reading and then working on fashion or …" at bounding box center [767, 320] width 782 height 94
click at [591, 278] on textarea "I wake up, then work out. then I do some Journaling or reading and then working…" at bounding box center [767, 320] width 782 height 94
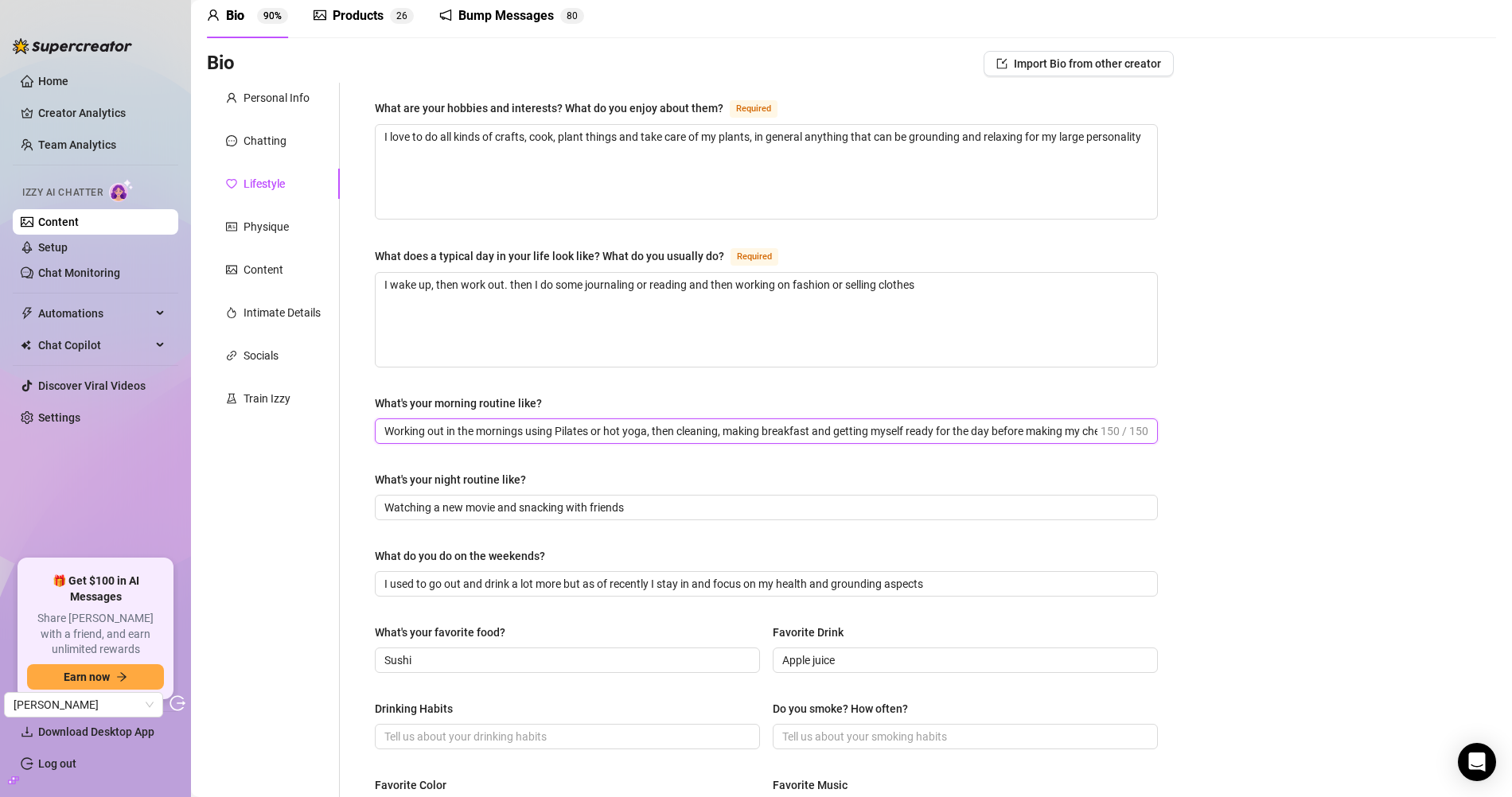
click at [693, 428] on input "Working out in the mornings using Pilates or hot yoga, then cleaning, making br…" at bounding box center [741, 431] width 713 height 18
click at [815, 495] on span "Watching a new movie and snacking with friends" at bounding box center [766, 508] width 783 height 26
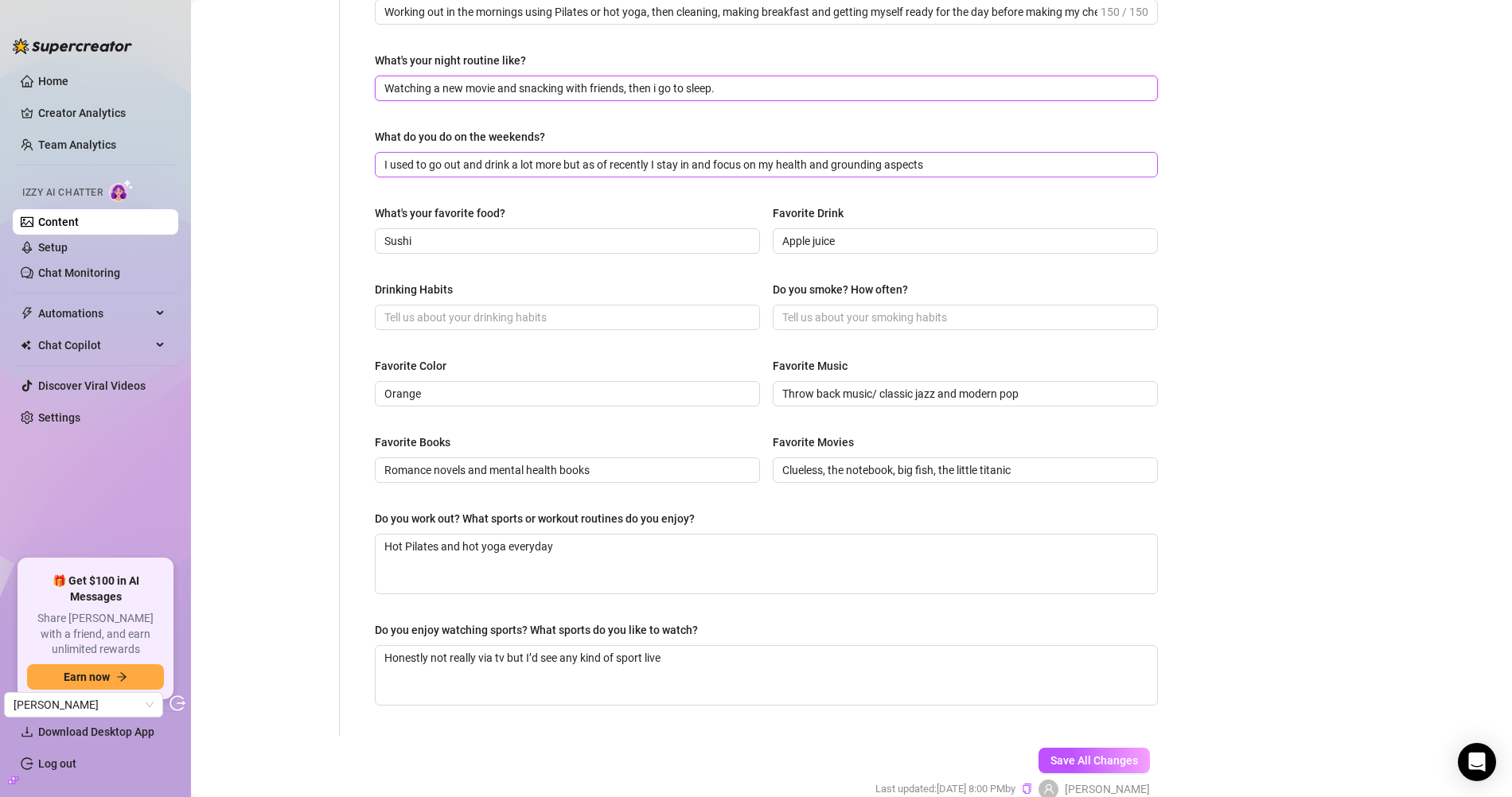
scroll to position [497, 0]
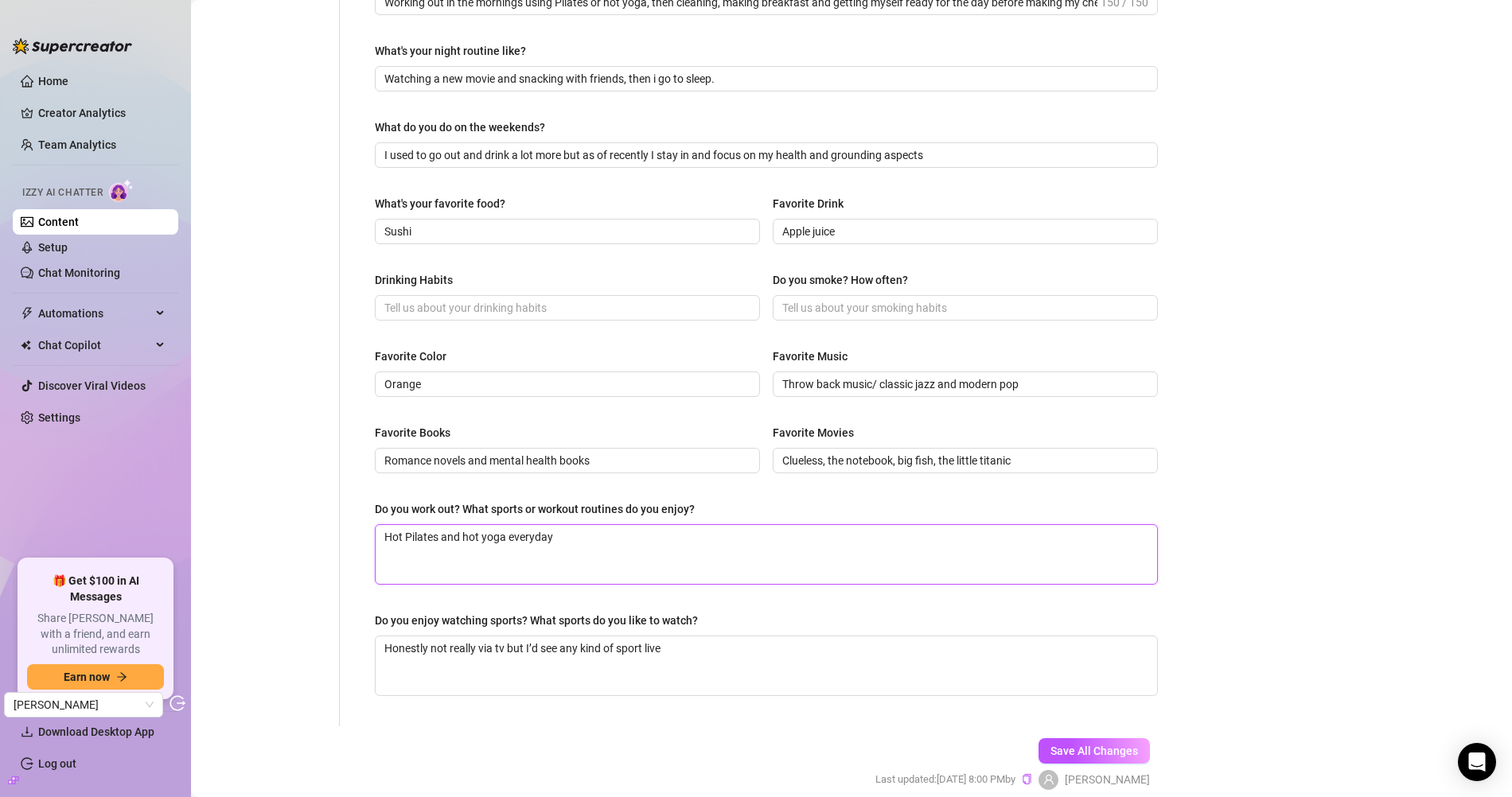
click at [561, 526] on textarea "Hot Pilates and hot yoga everyday" at bounding box center [767, 554] width 782 height 59
click at [510, 535] on textarea "Hot Pilates and hot yoga everyday" at bounding box center [767, 554] width 782 height 59
click at [676, 574] on textarea "Hot Pilates and hot yoga - everyday" at bounding box center [767, 554] width 782 height 59
click at [1091, 745] on span "Save All Changes" at bounding box center [1094, 751] width 87 height 12
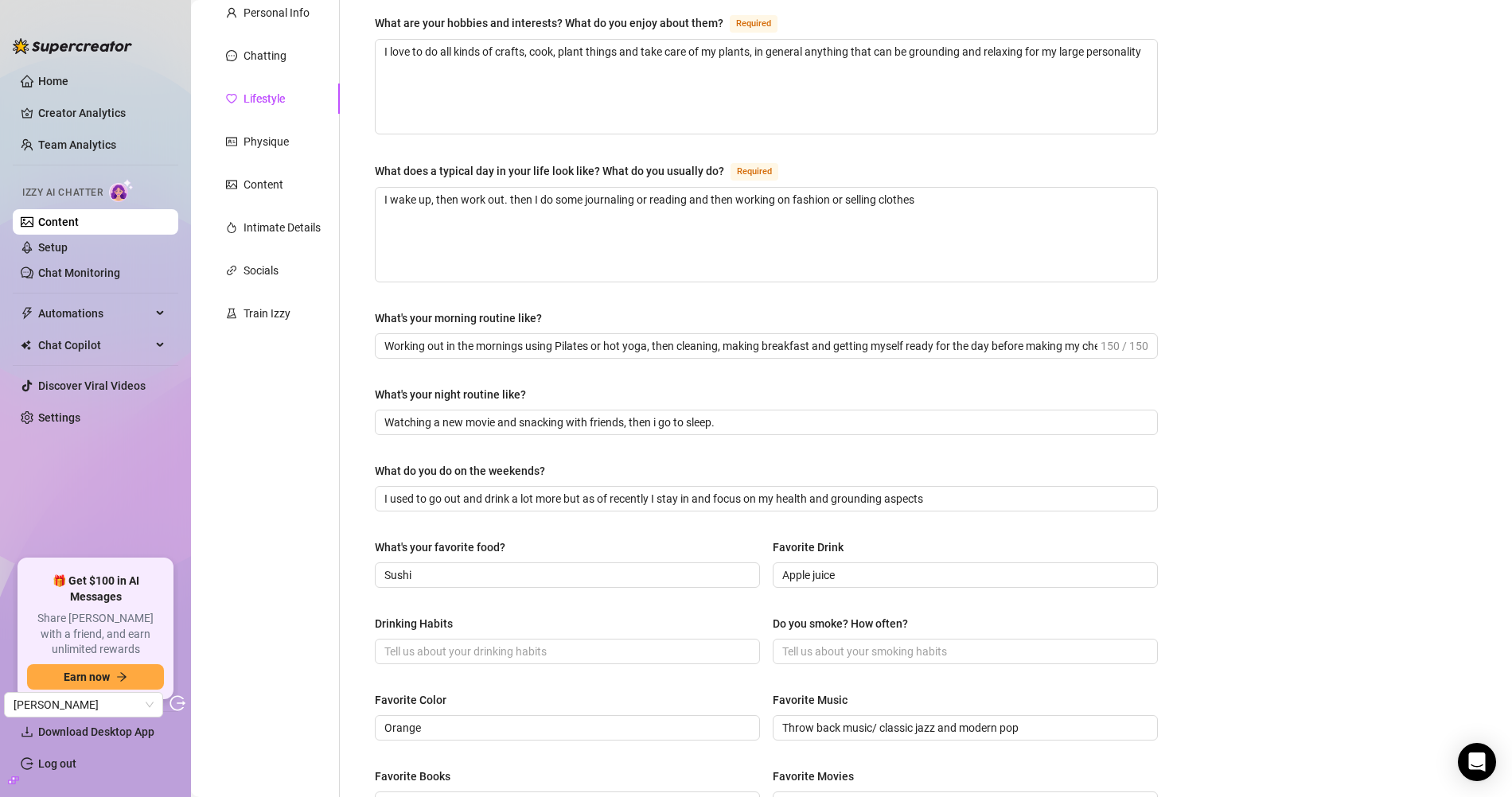
scroll to position [0, 0]
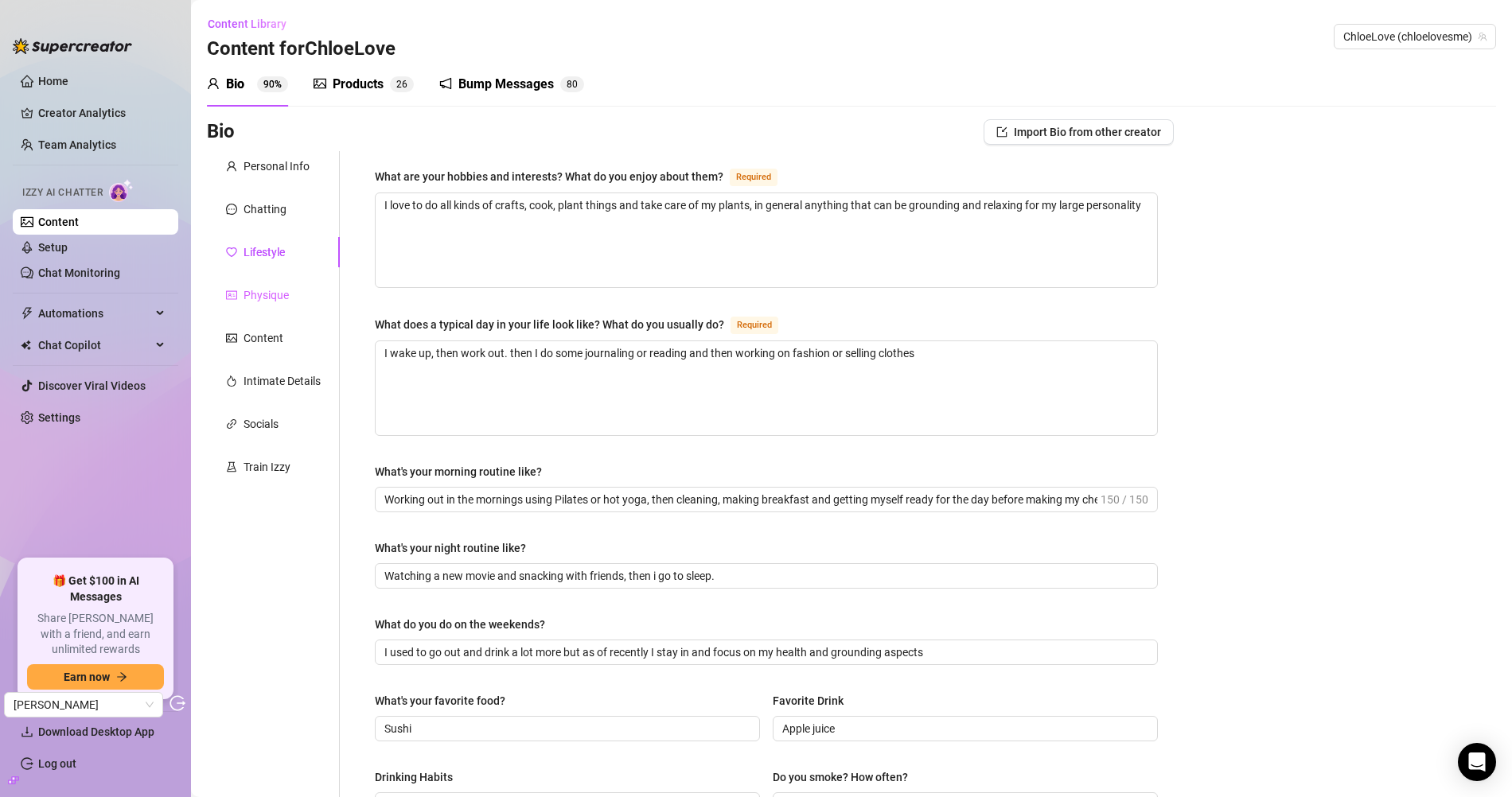
click at [307, 309] on div "Physique" at bounding box center [273, 295] width 133 height 30
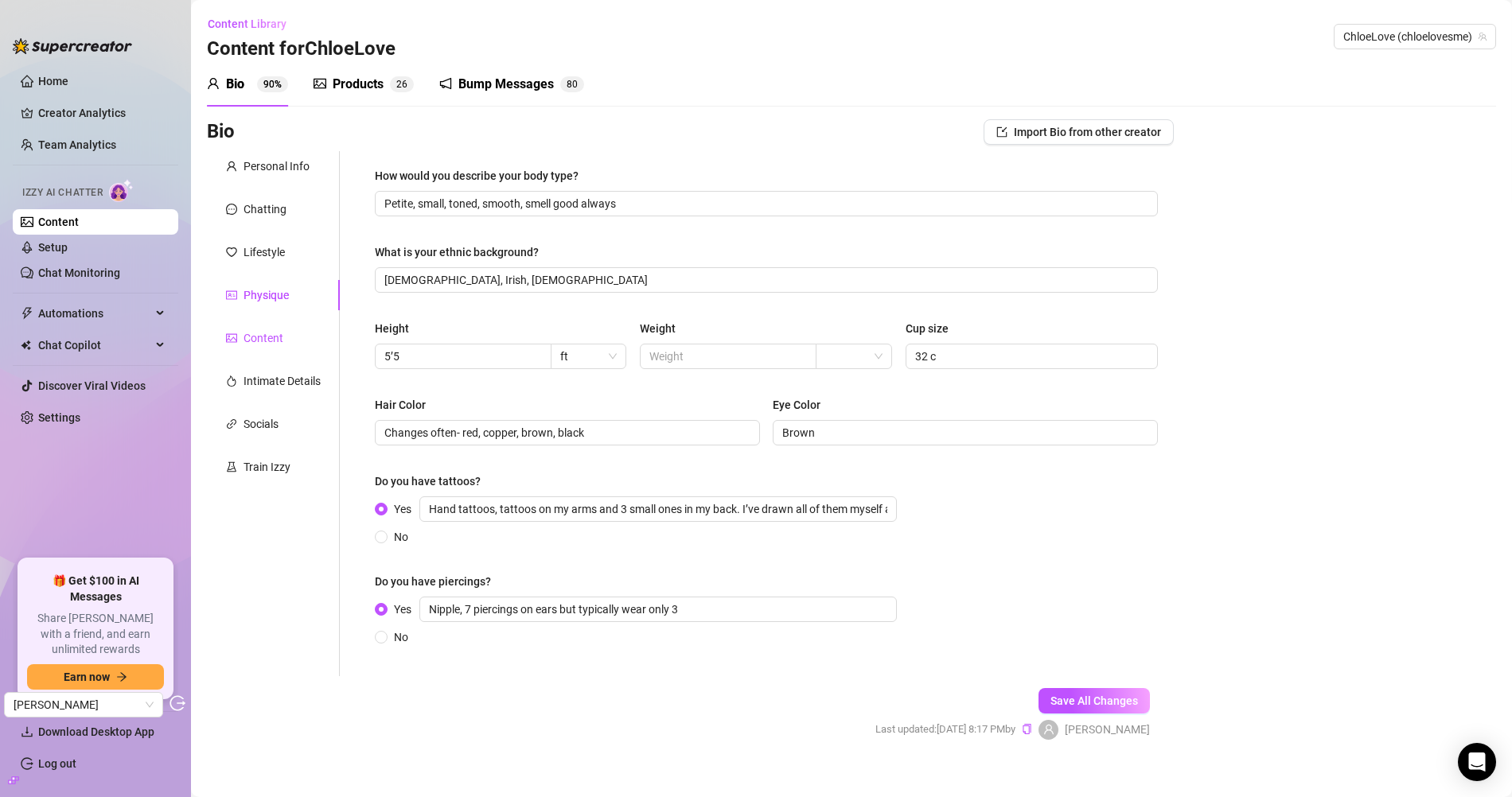
click at [259, 336] on div "Content" at bounding box center [263, 338] width 40 height 18
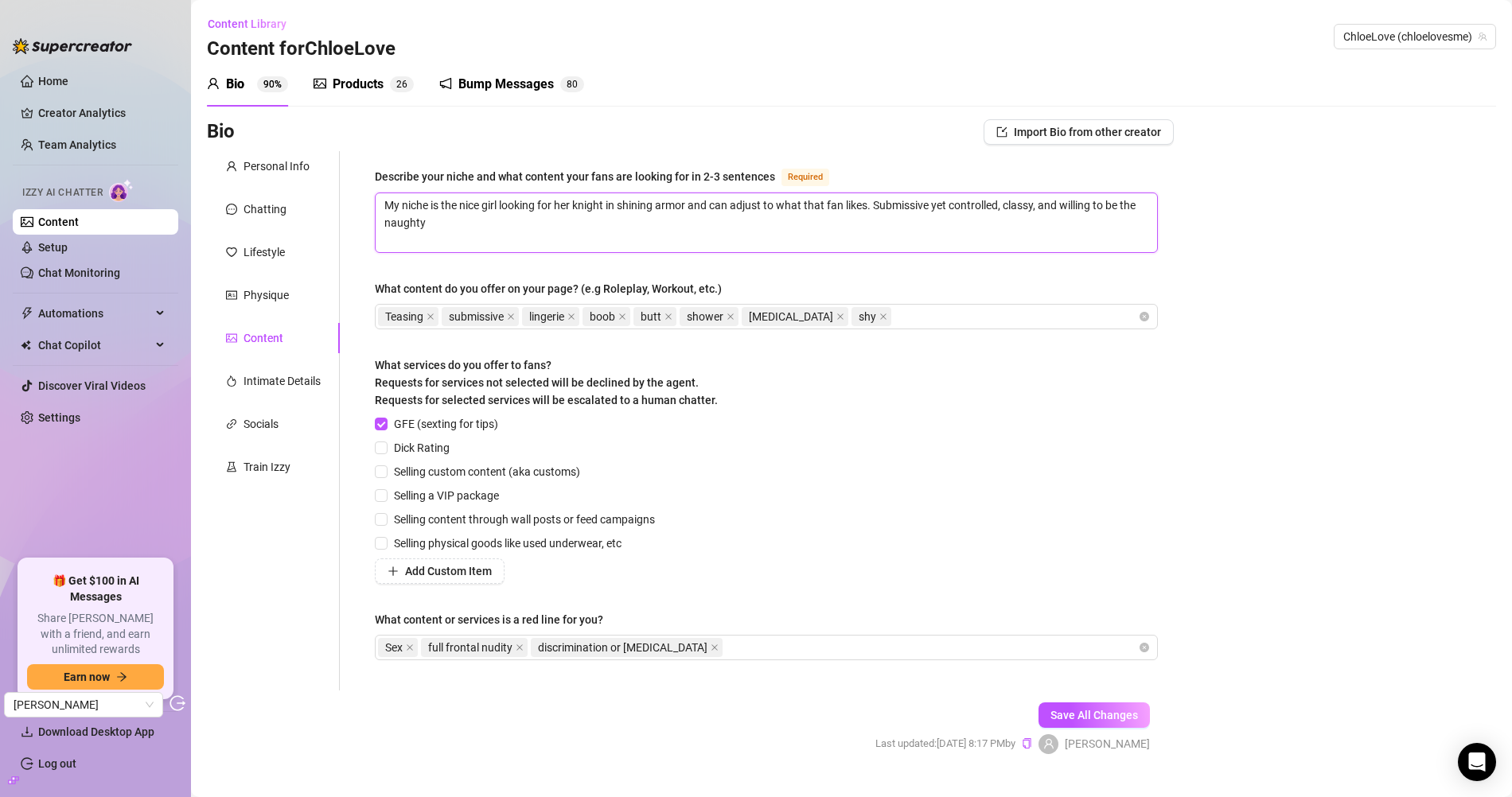
click at [577, 223] on textarea "My niche is the nice girl looking for her knight in shining armor and can adjus…" at bounding box center [767, 223] width 782 height 59
click at [1136, 207] on textarea "My niche is the nice girl looking for her knight in shining armor and can adjus…" at bounding box center [767, 223] width 782 height 59
click at [287, 378] on div "Intimate Details" at bounding box center [282, 381] width 77 height 18
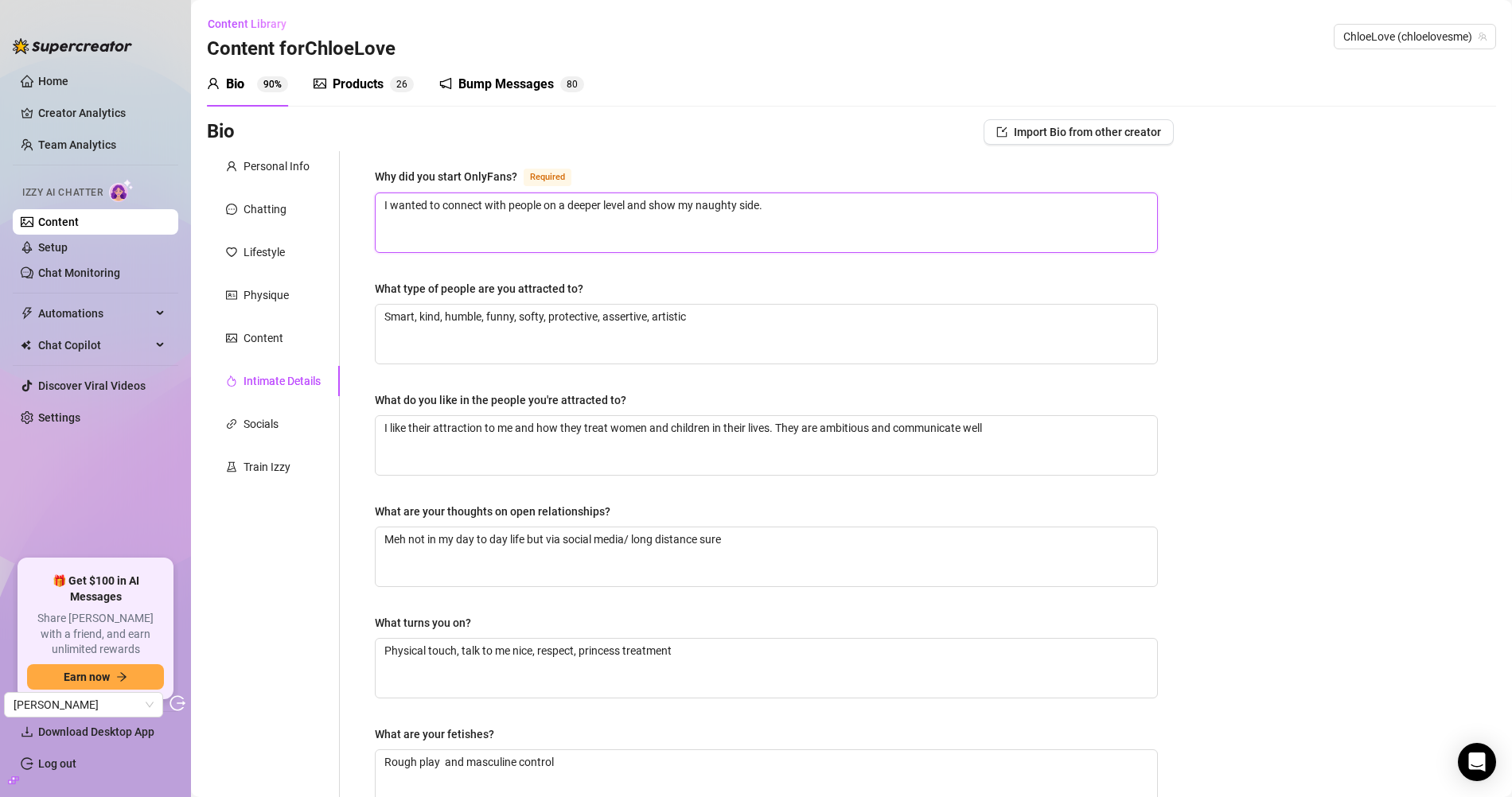
click at [813, 221] on textarea "I wanted to connect with people on a deeper level and show my naughty side." at bounding box center [767, 223] width 782 height 59
click at [761, 319] on textarea "Smart, kind, humble, funny, softy, protective, assertive, artistic" at bounding box center [767, 334] width 782 height 59
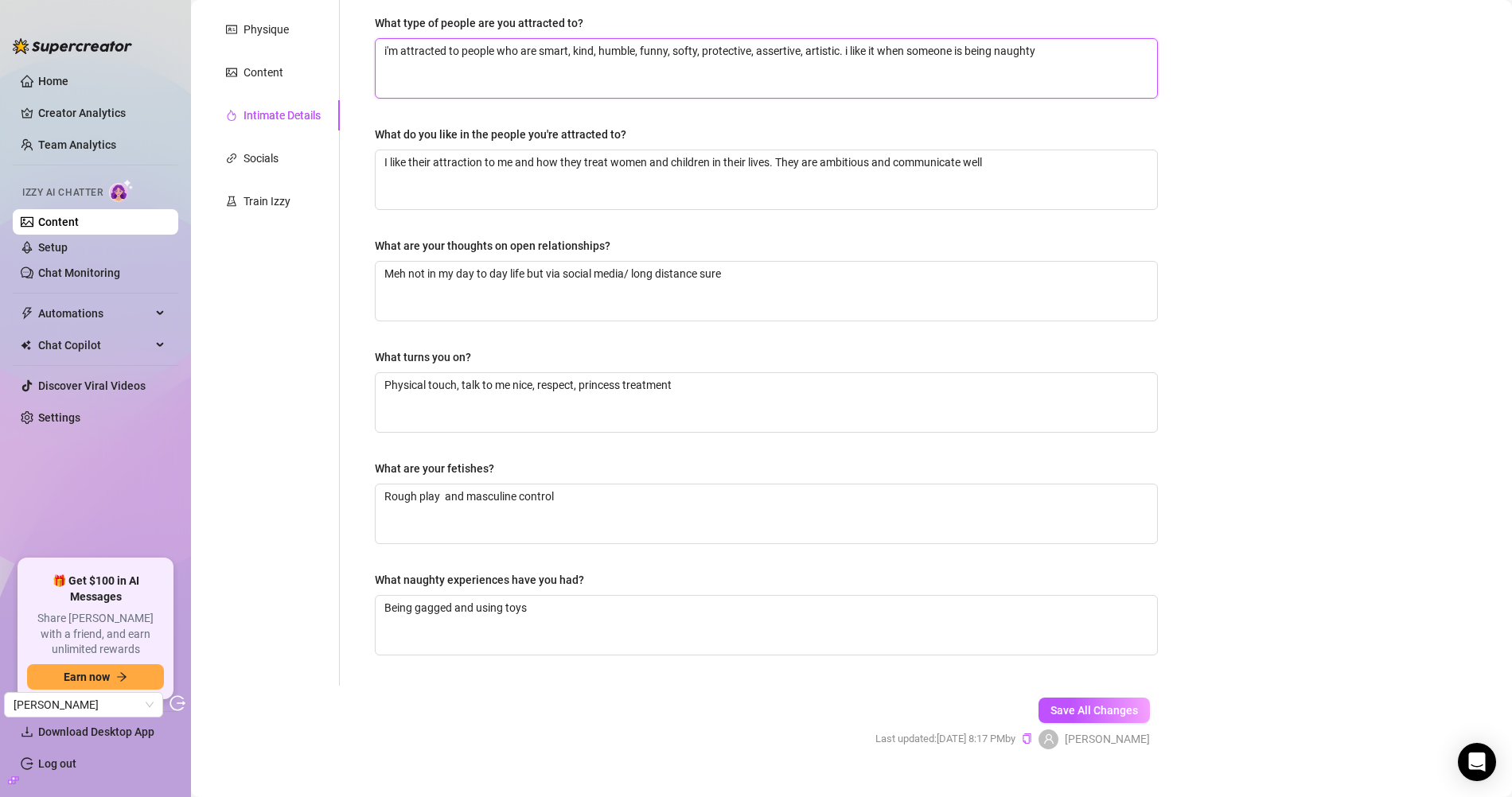
scroll to position [287, 0]
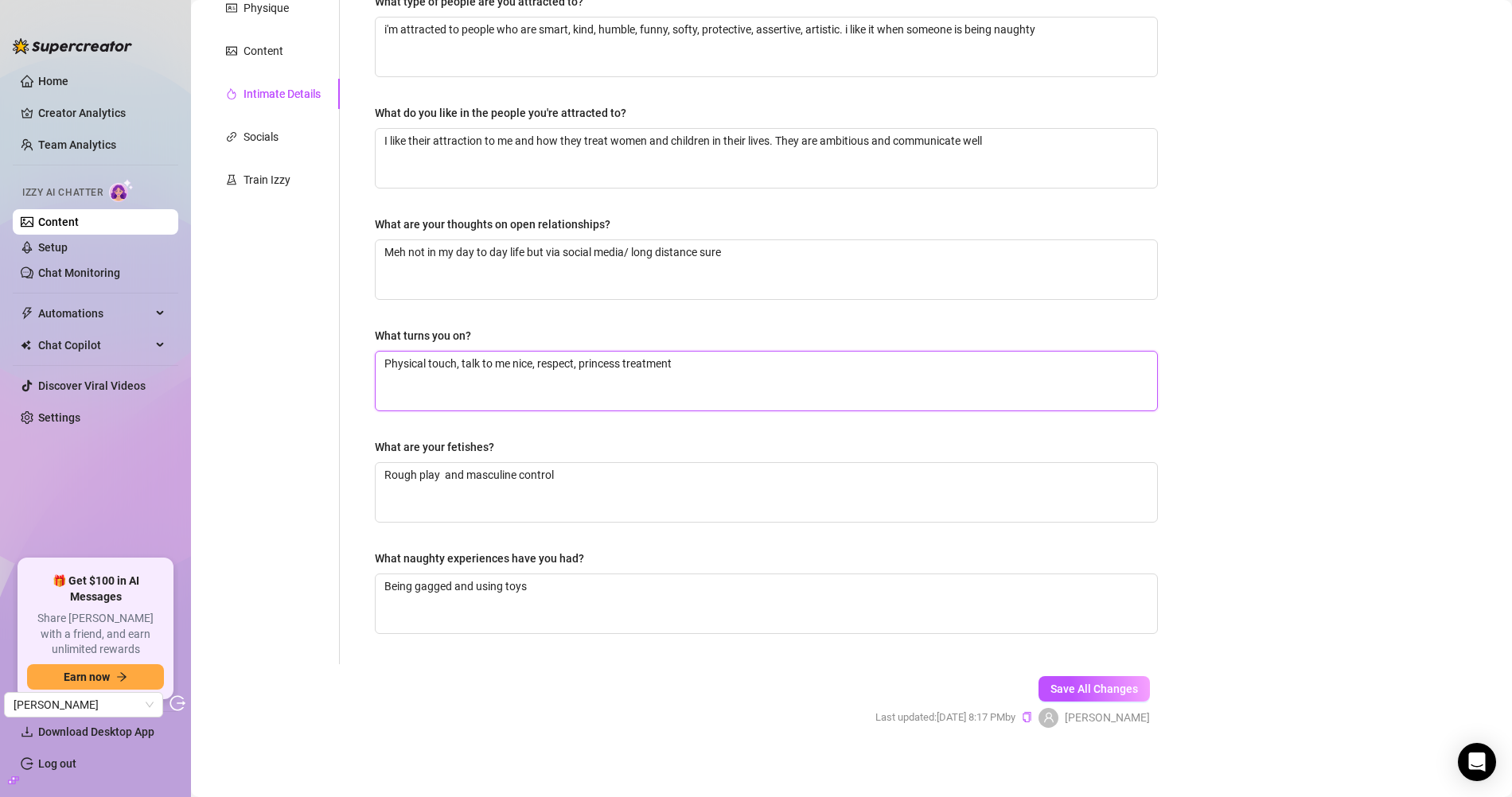
click at [696, 359] on textarea "Physical touch, talk to me nice, respect, princess treatment" at bounding box center [767, 381] width 782 height 59
click at [1081, 677] on button "Save All Changes" at bounding box center [1094, 689] width 112 height 26
click at [279, 143] on div "Socials" at bounding box center [273, 137] width 133 height 30
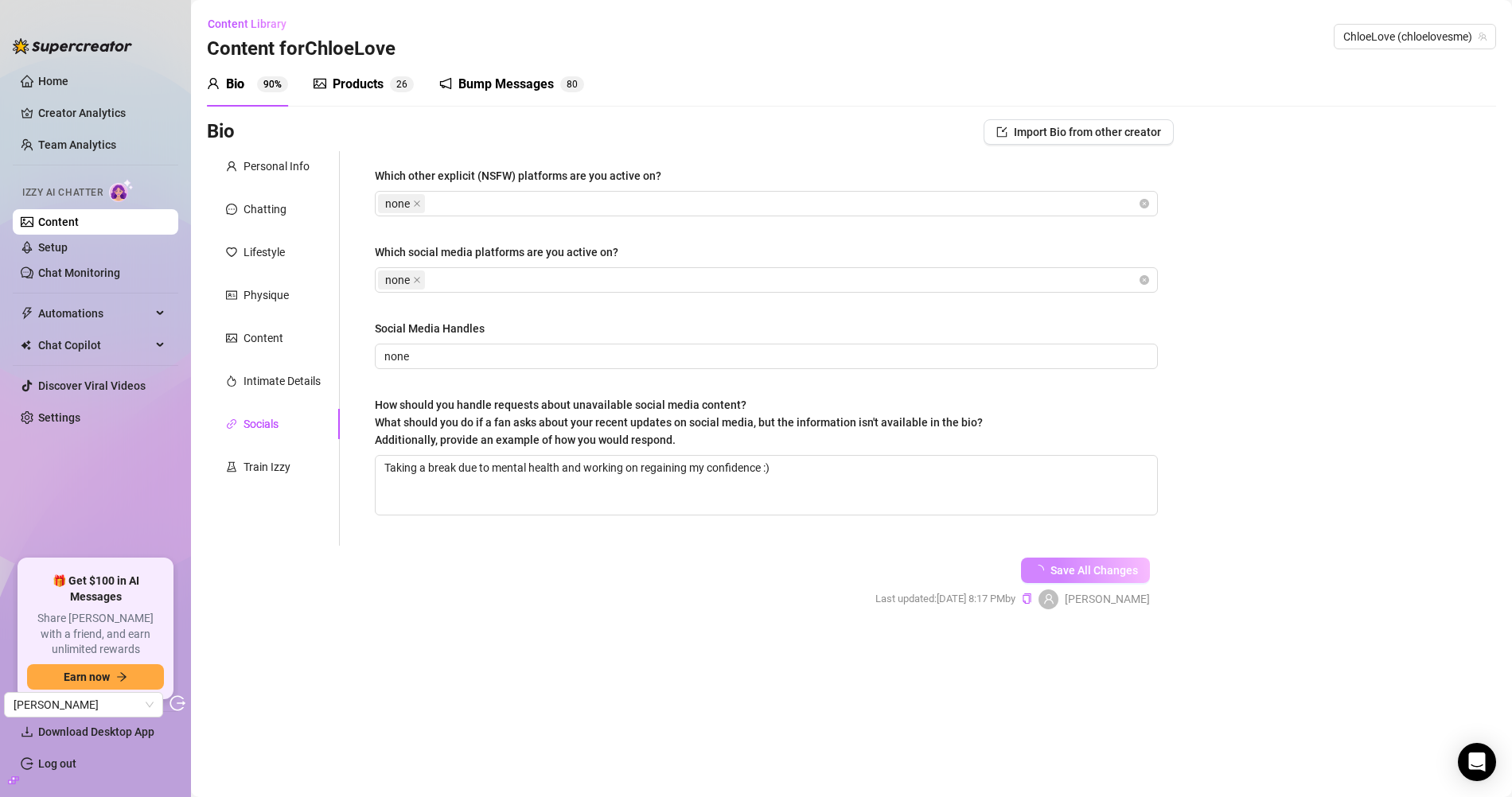
scroll to position [0, 0]
click at [291, 468] on div "Train Izzy" at bounding box center [273, 467] width 133 height 30
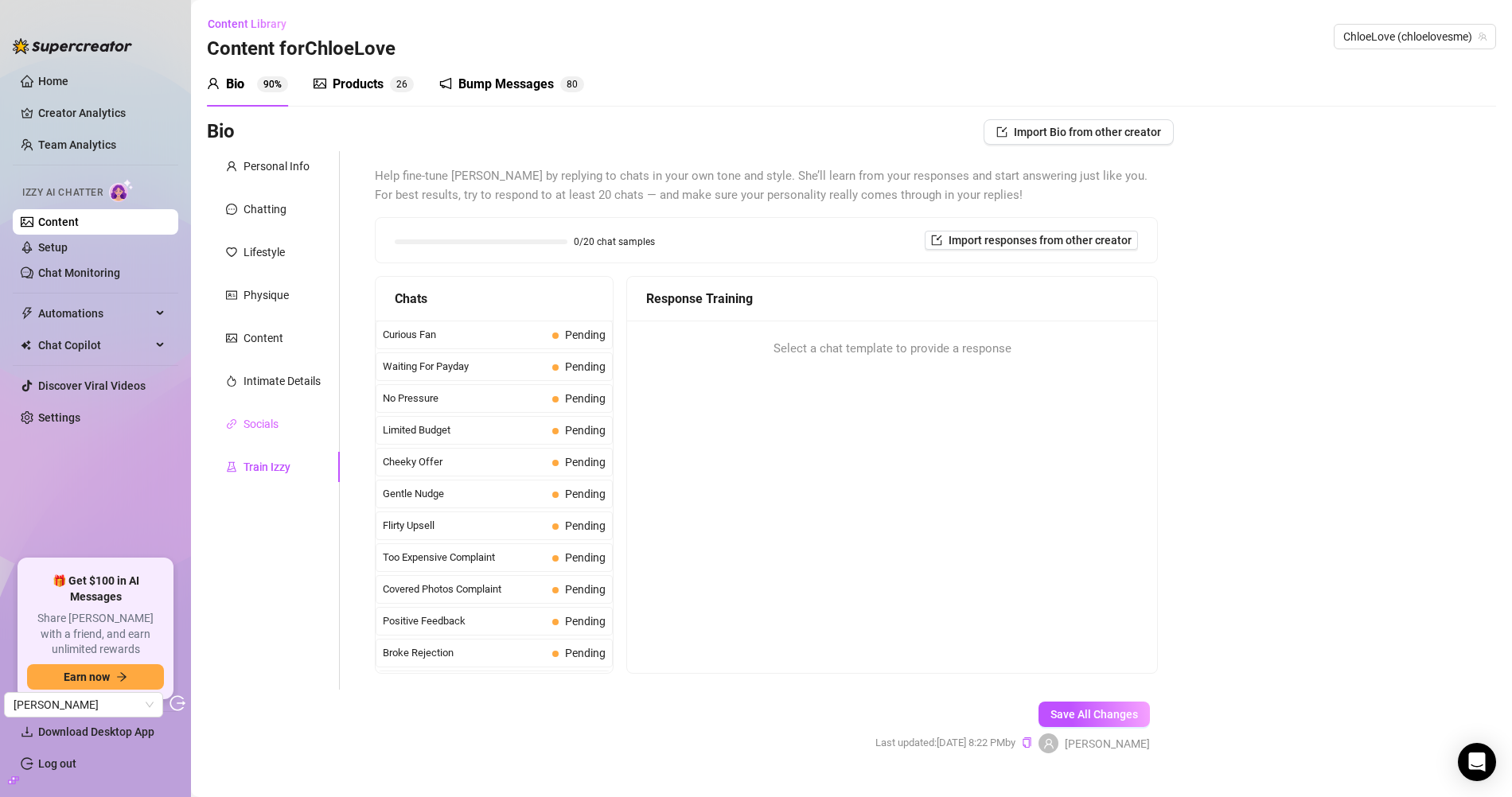
click at [304, 429] on div "Socials" at bounding box center [273, 424] width 133 height 30
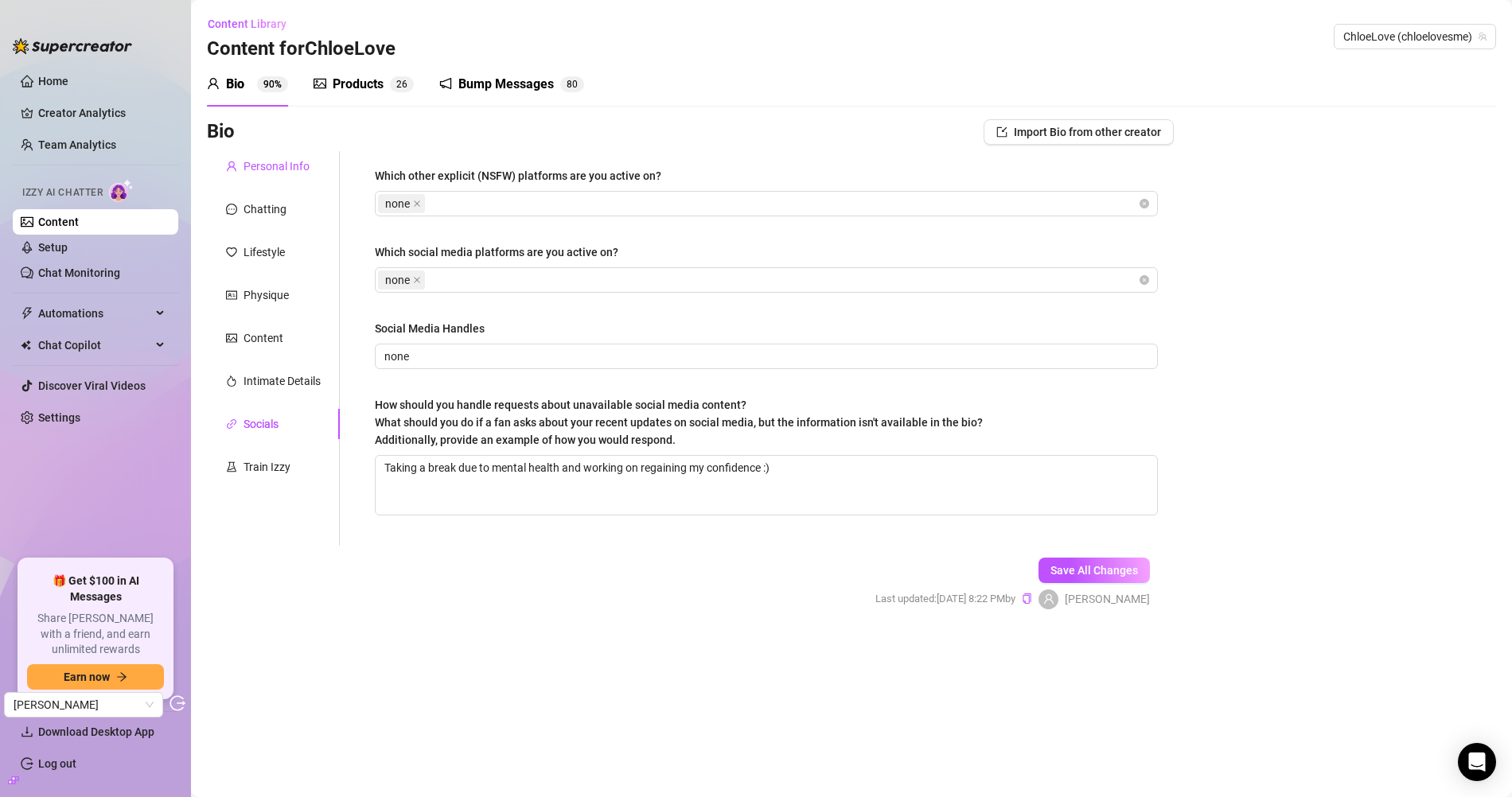
click at [306, 165] on div "Personal Info" at bounding box center [277, 167] width 66 height 18
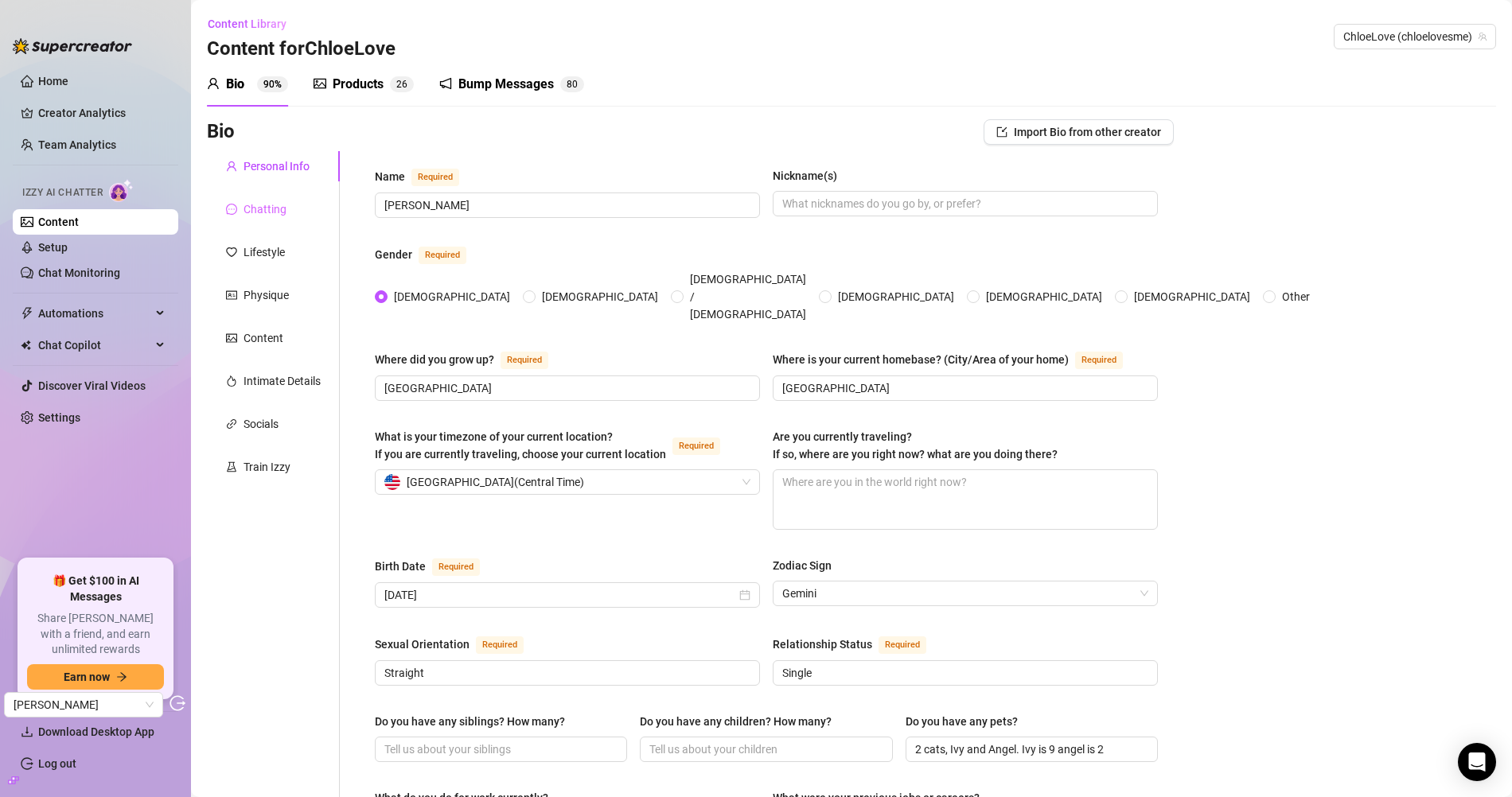
click at [311, 210] on div "Chatting" at bounding box center [273, 210] width 133 height 30
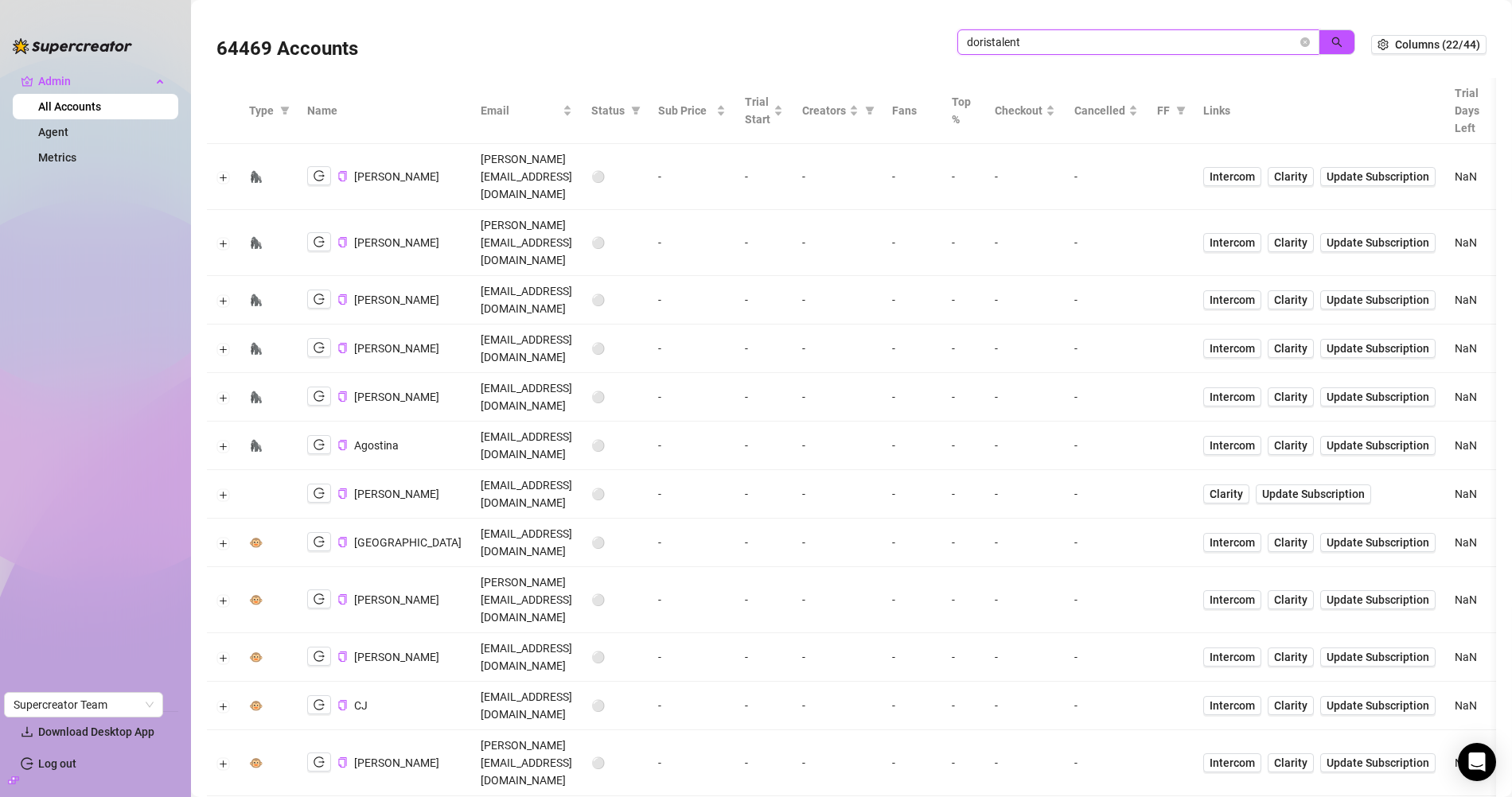
click at [1027, 41] on input "doristalent" at bounding box center [1132, 42] width 330 height 18
type input "felicity"
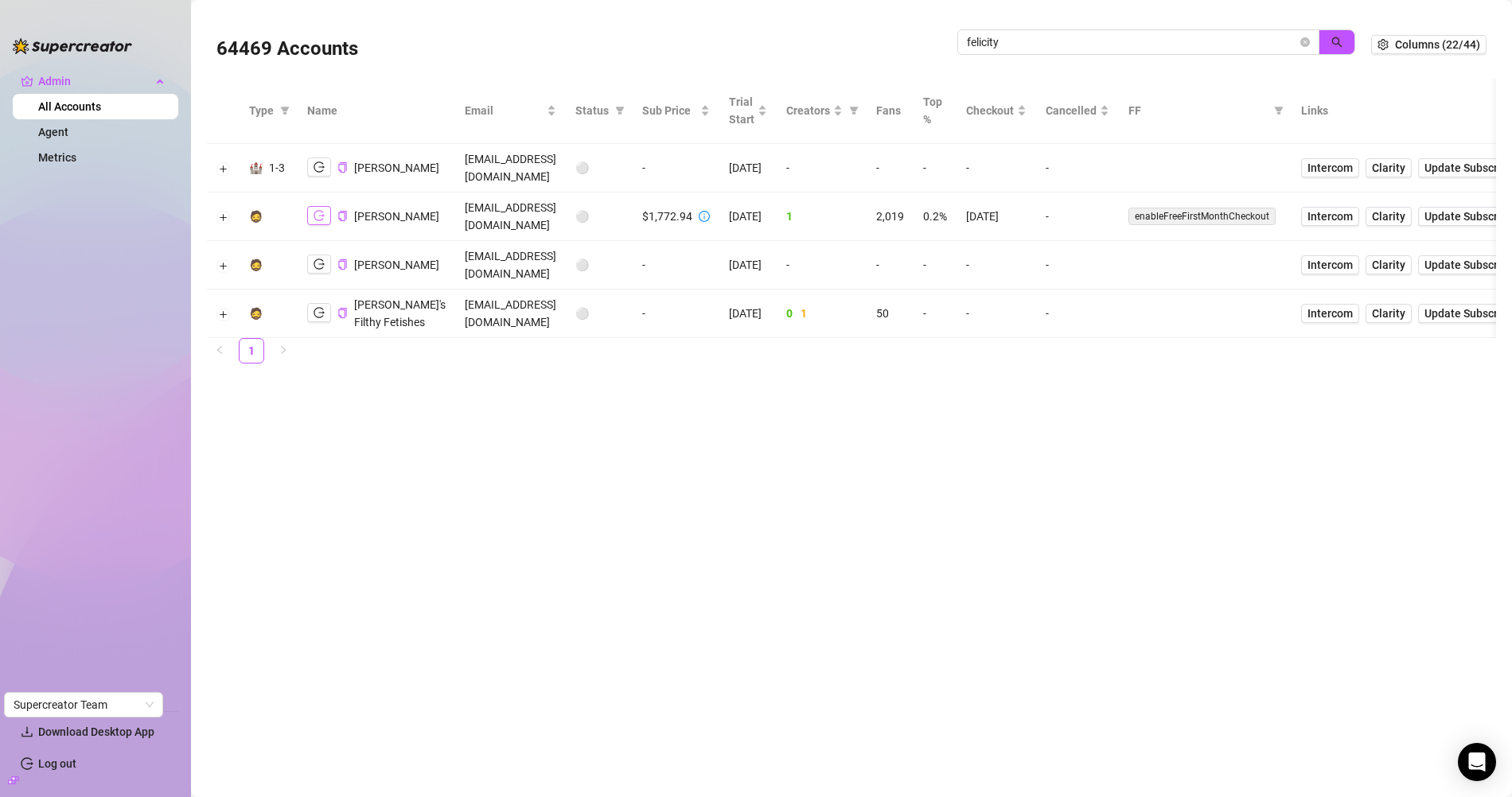
click at [320, 210] on icon "logout" at bounding box center [319, 215] width 11 height 11
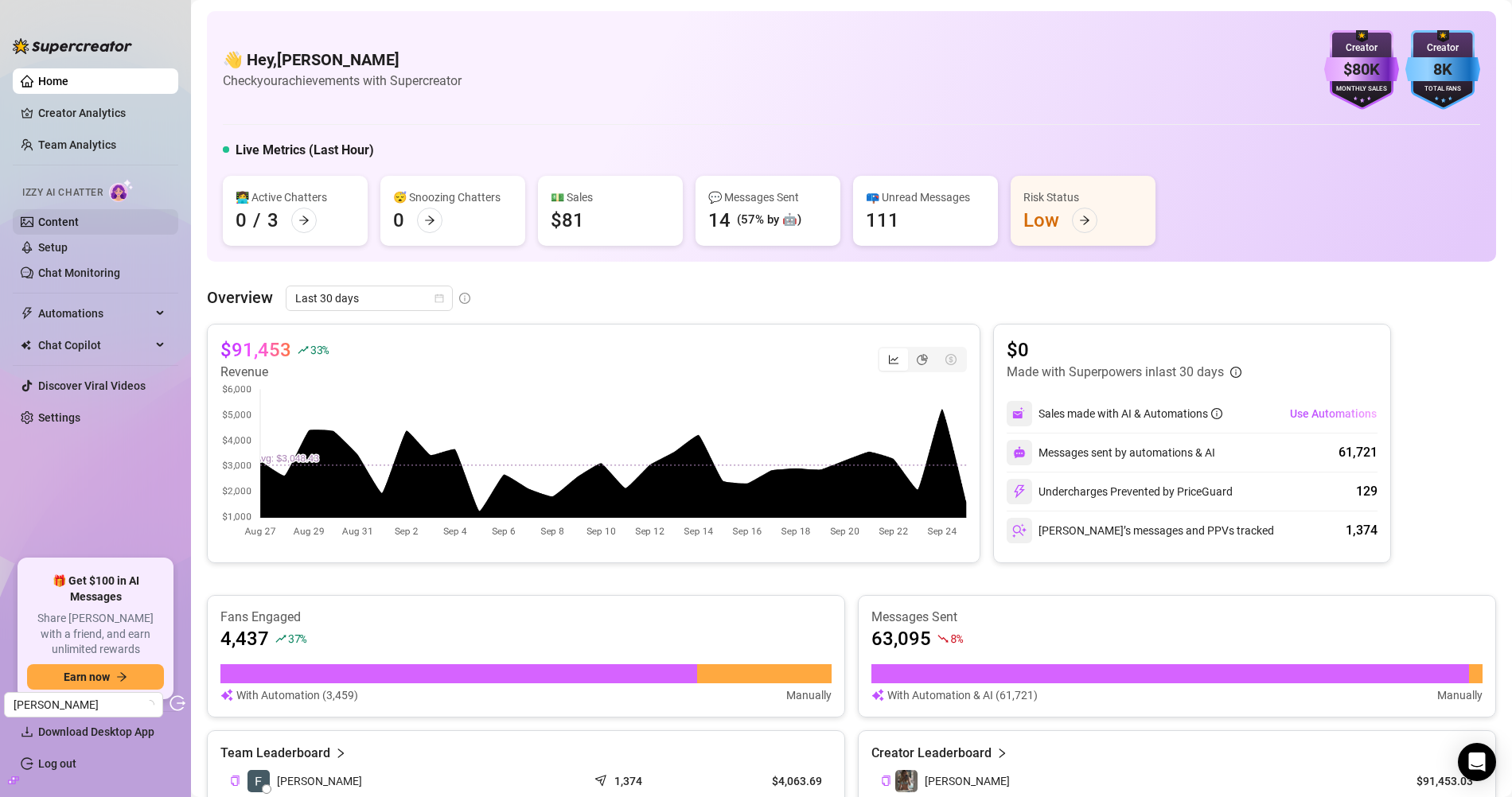
click at [79, 228] on link "Content" at bounding box center [58, 222] width 40 height 12
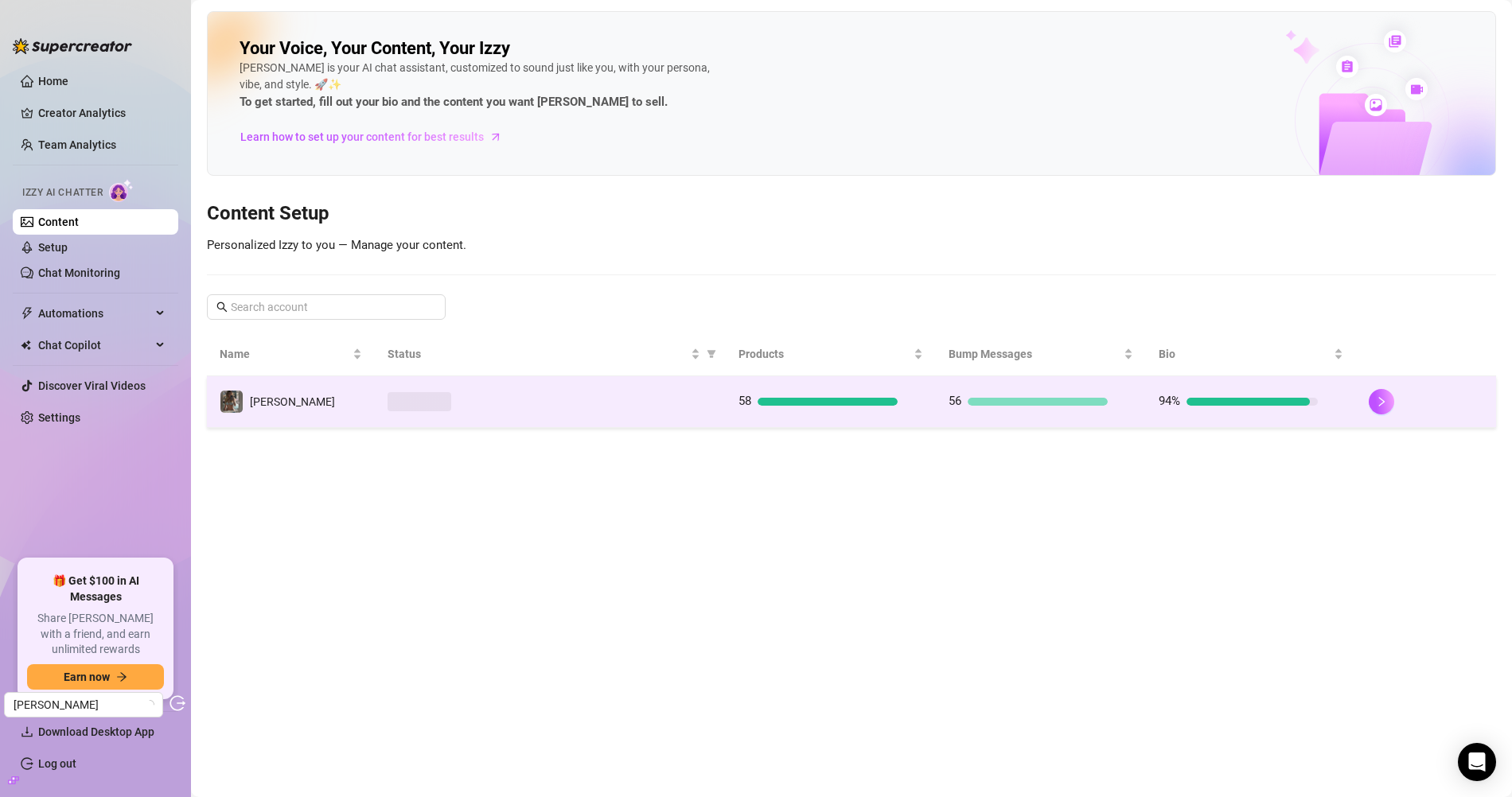
click at [433, 407] on span at bounding box center [419, 402] width 63 height 19
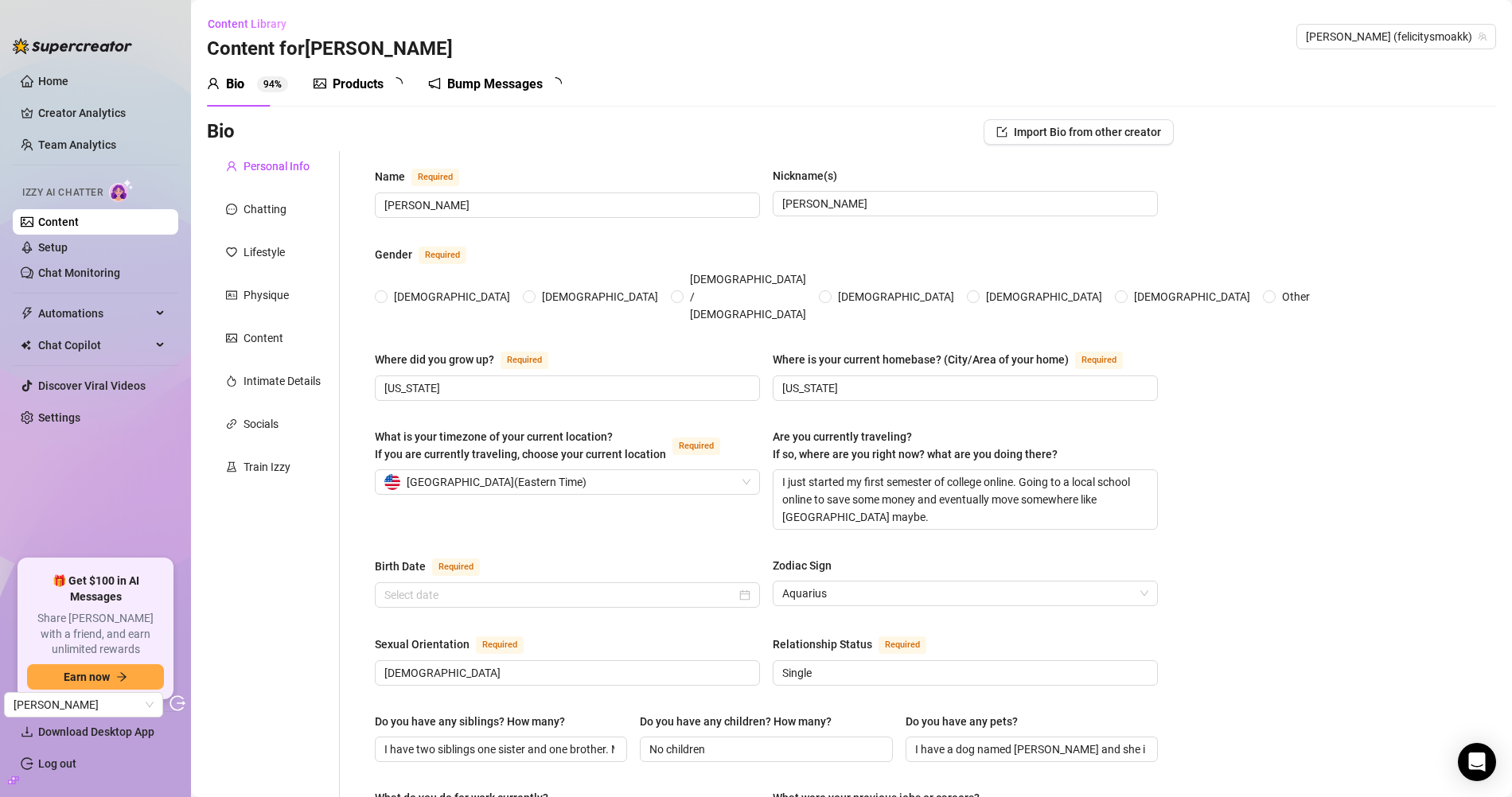
radio input "true"
type input "[DATE]"
click at [370, 88] on div "Products" at bounding box center [358, 84] width 51 height 19
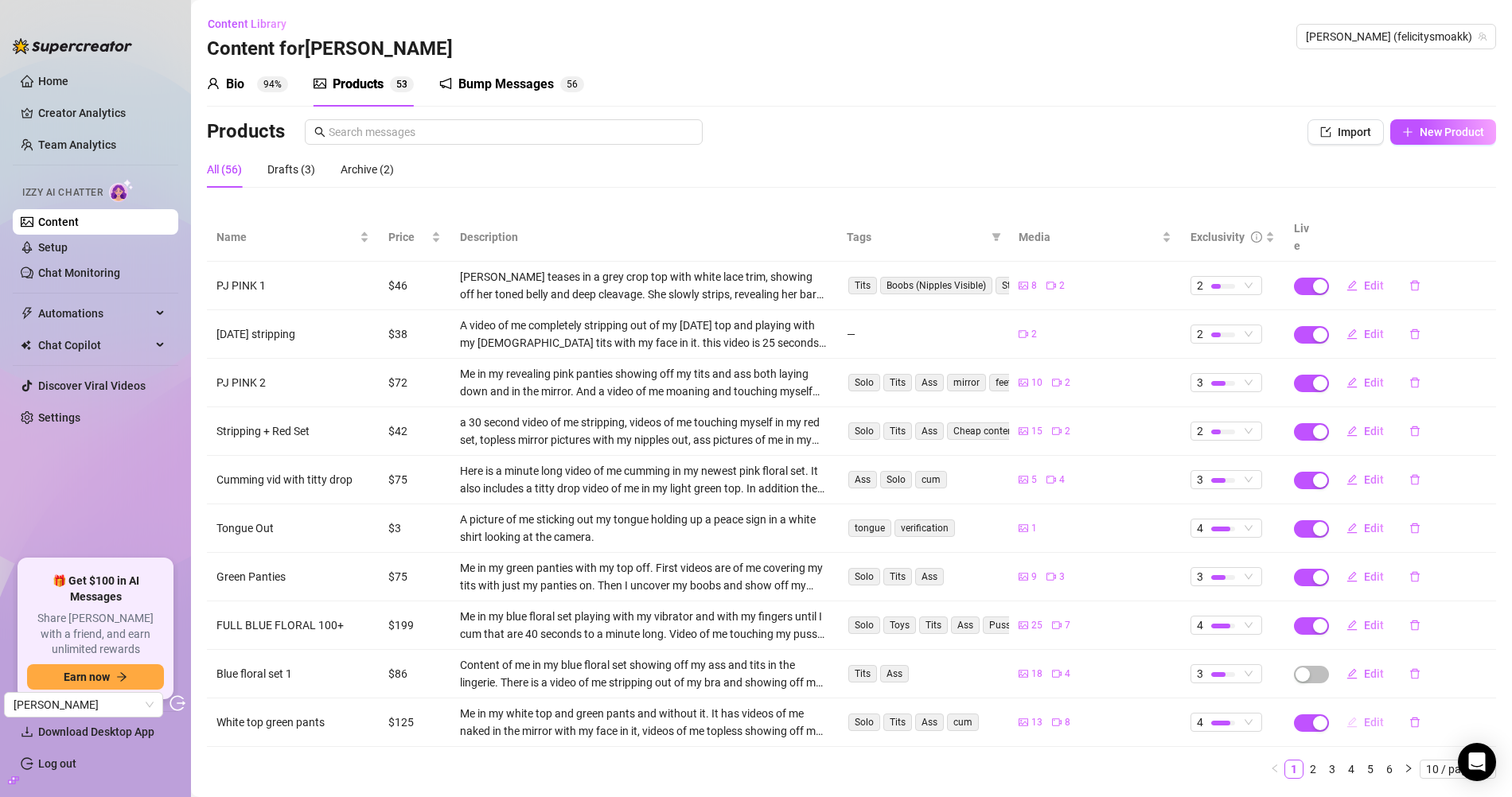
click at [1369, 716] on span "Edit" at bounding box center [1374, 722] width 20 height 12
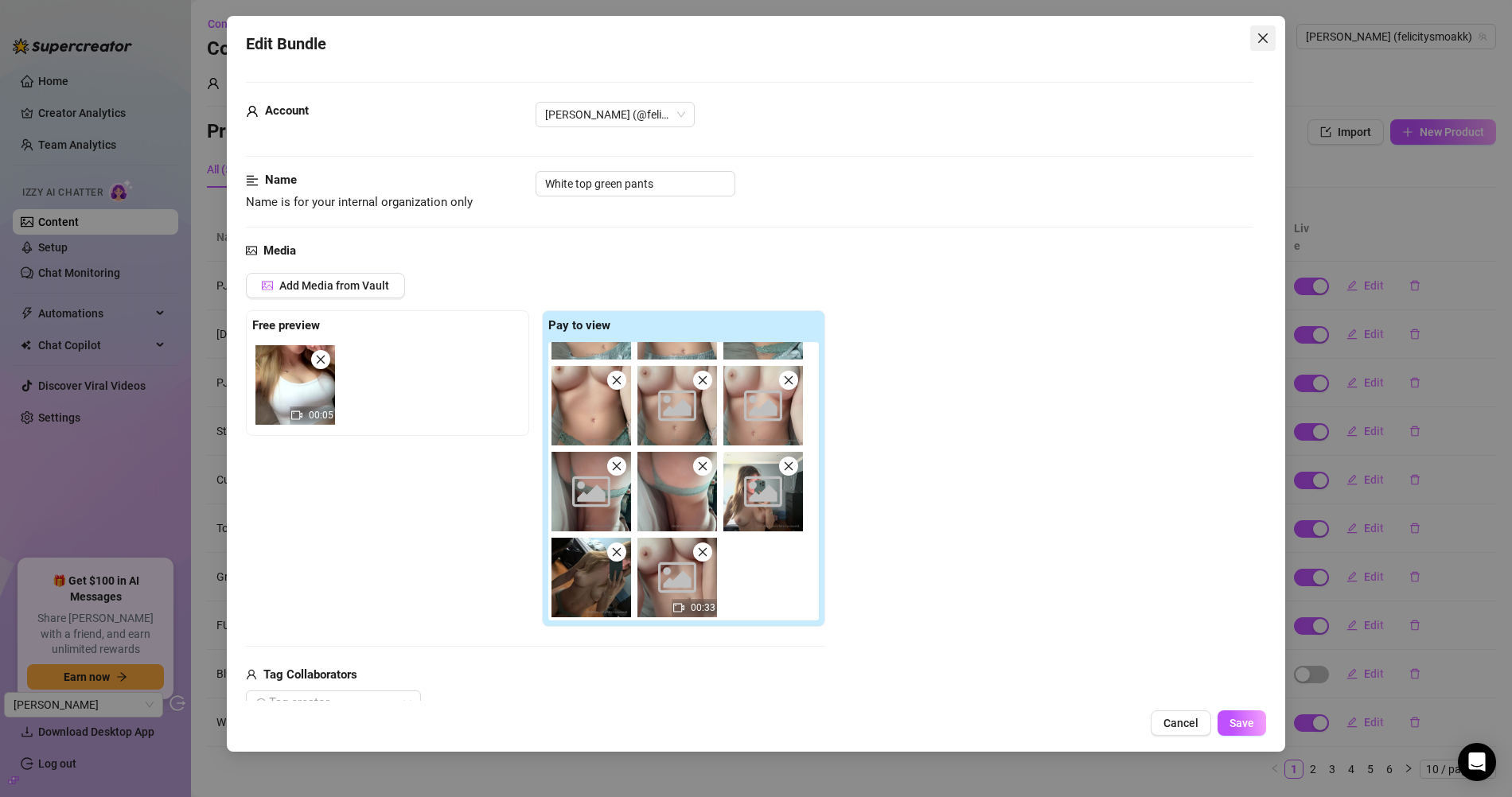
click at [1264, 39] on icon "close" at bounding box center [1263, 37] width 10 height 10
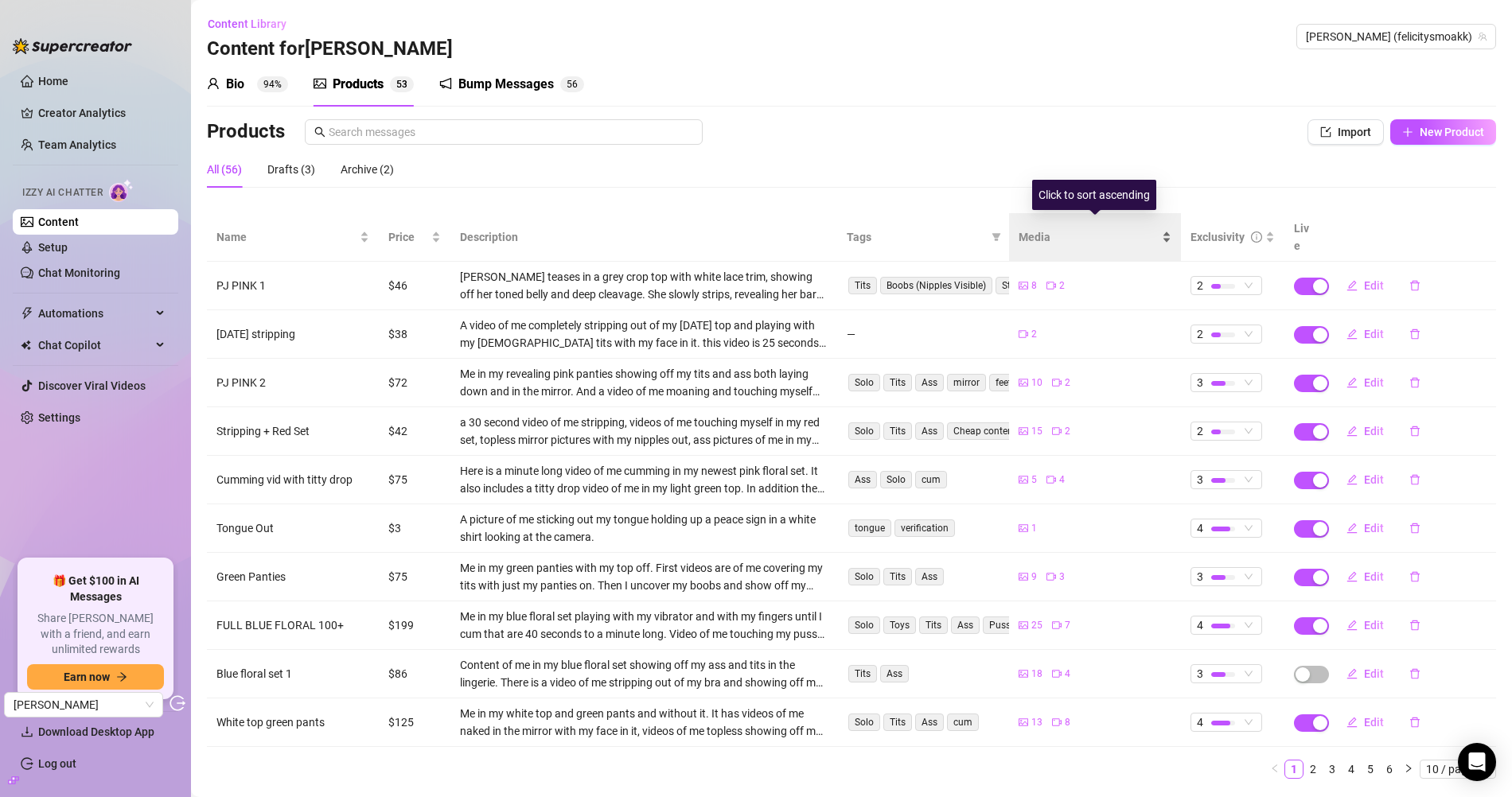
click at [1046, 228] on span "Media" at bounding box center [1088, 237] width 140 height 18
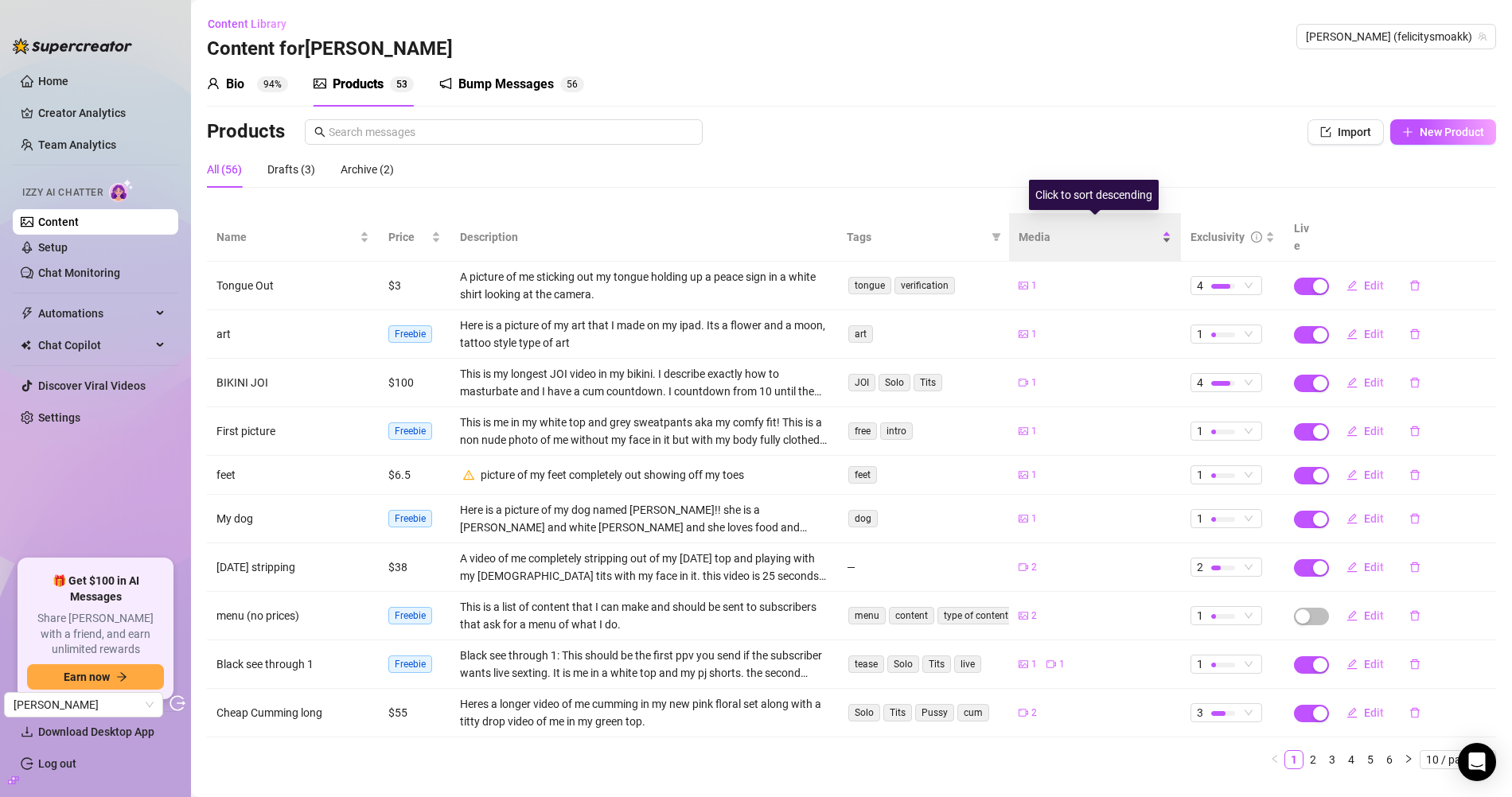
click at [1044, 228] on span "Media" at bounding box center [1088, 237] width 140 height 18
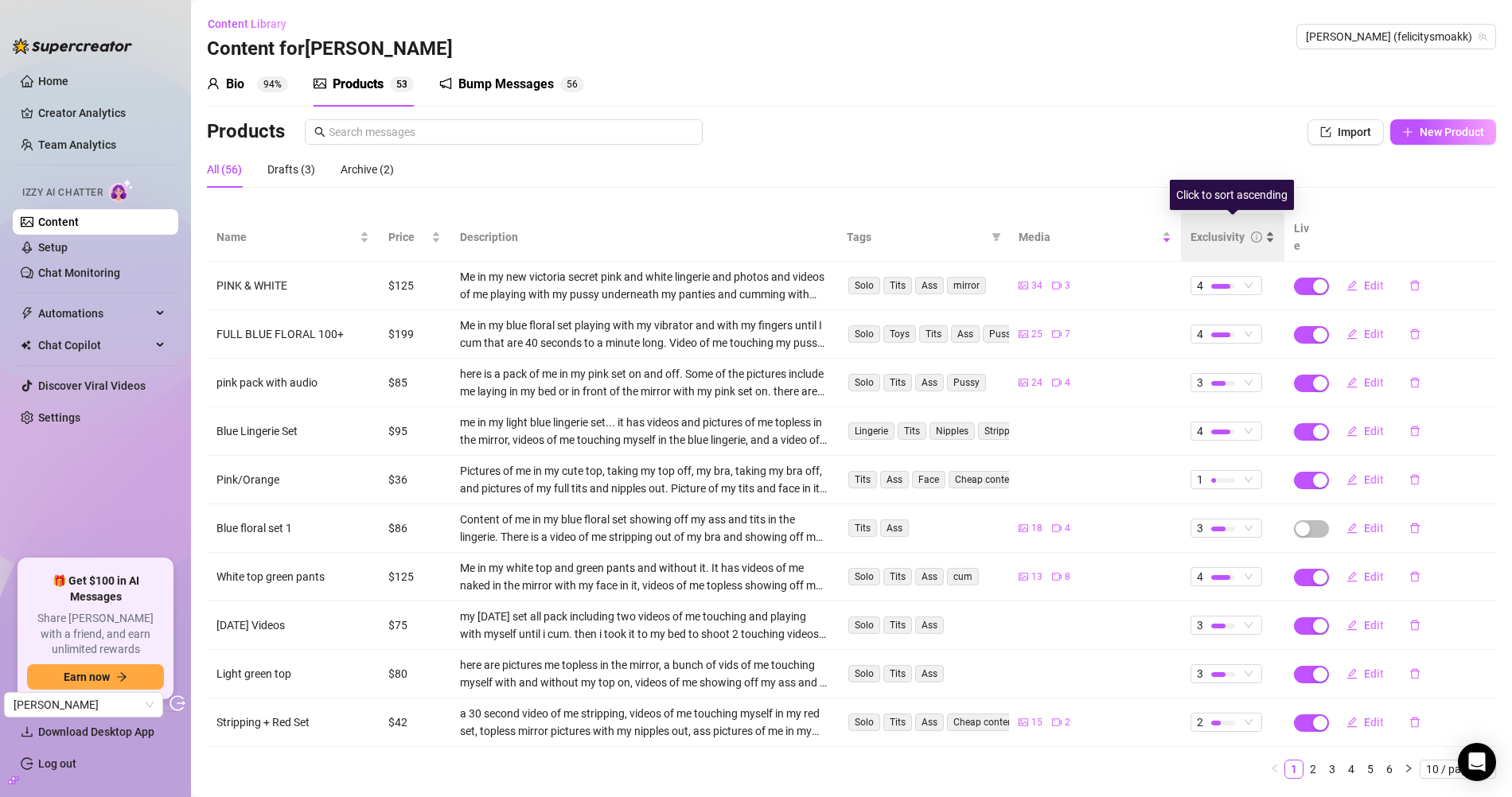
click at [1234, 228] on div "Exclusivity" at bounding box center [1217, 237] width 54 height 18
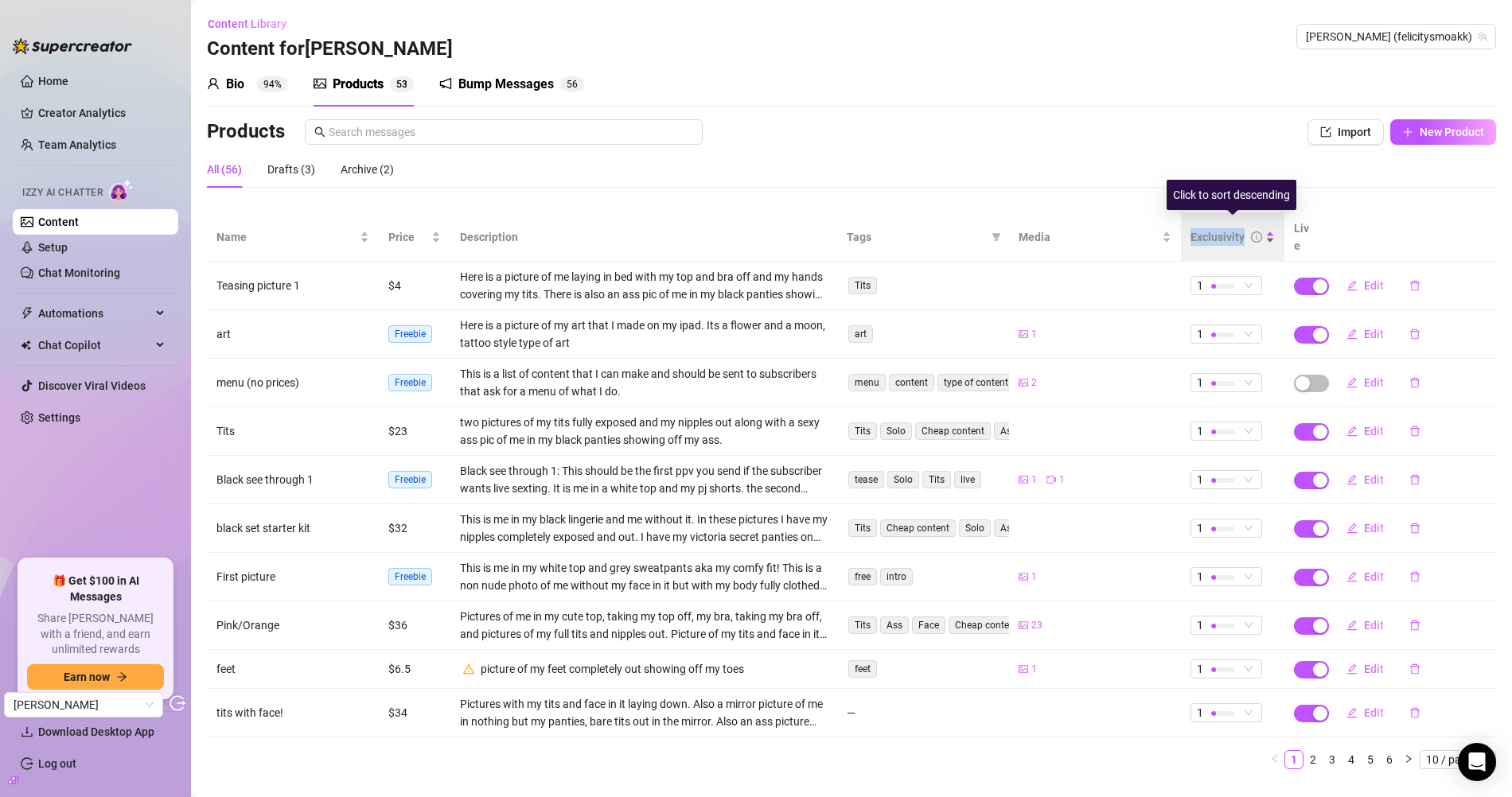
click at [1234, 228] on div "Exclusivity" at bounding box center [1217, 237] width 54 height 18
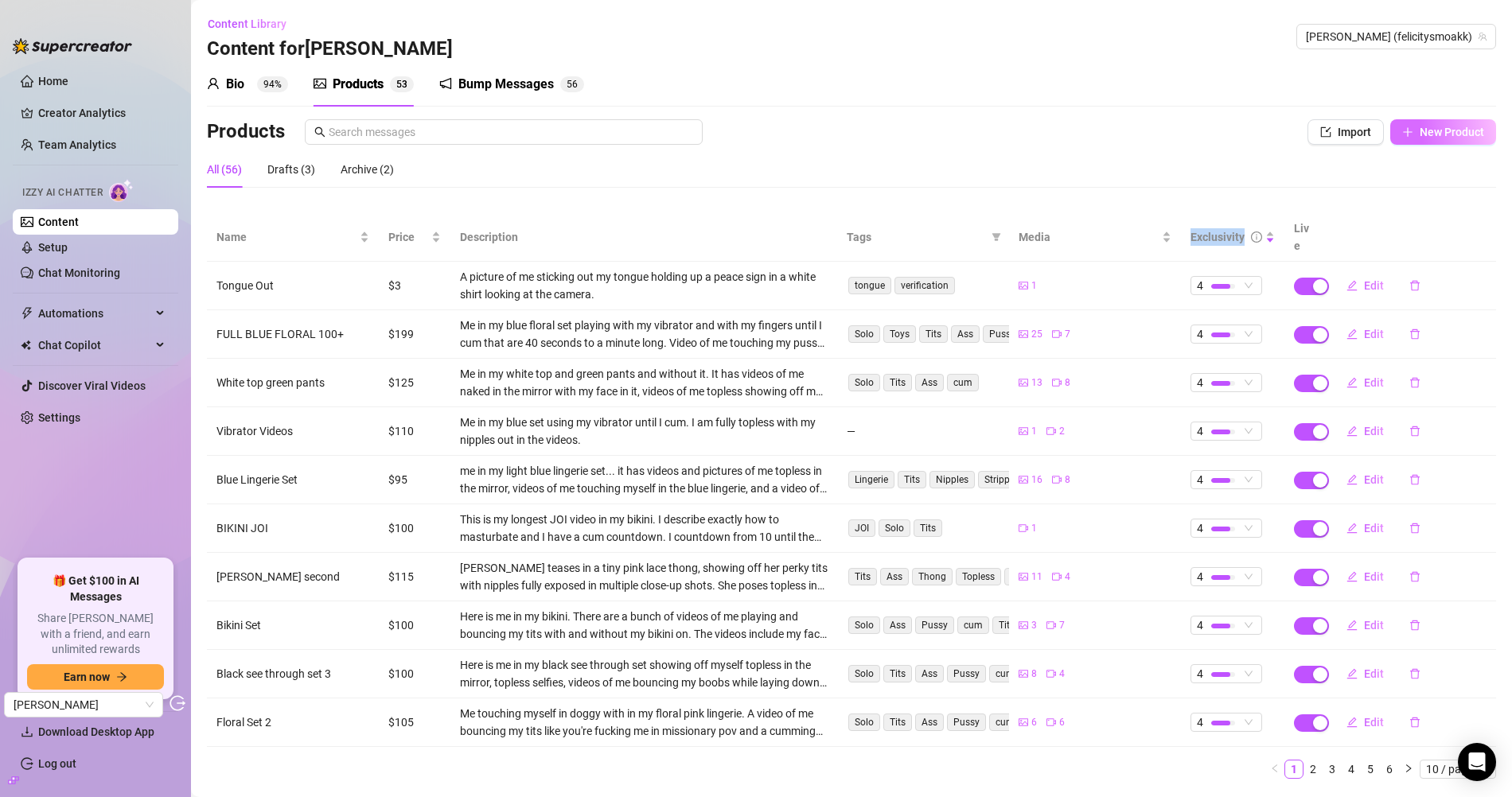
click at [1406, 135] on icon "plus" at bounding box center [1408, 132] width 11 height 11
type textarea "Type your message here..."
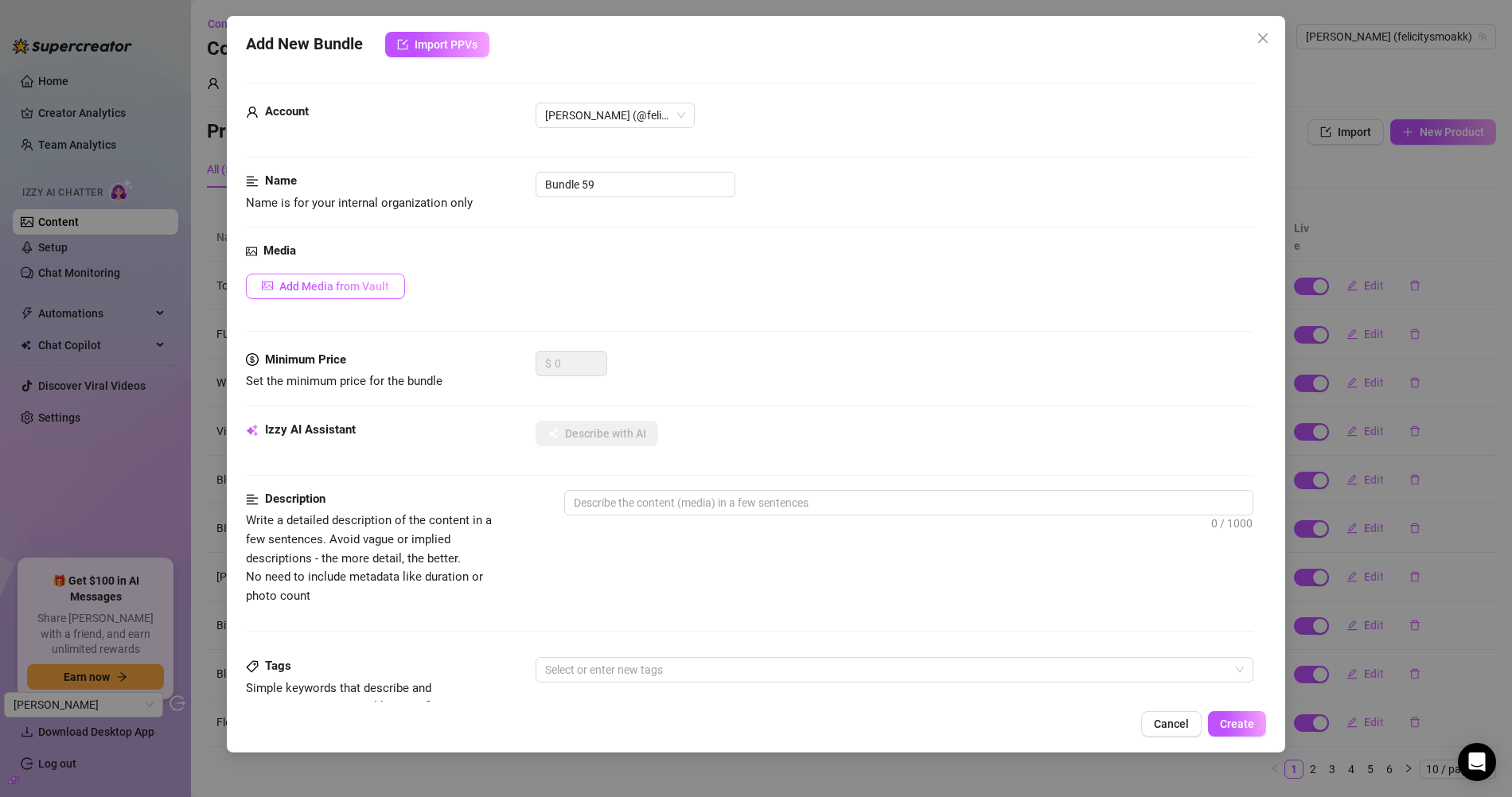
click at [337, 290] on span "Add Media from Vault" at bounding box center [334, 286] width 110 height 12
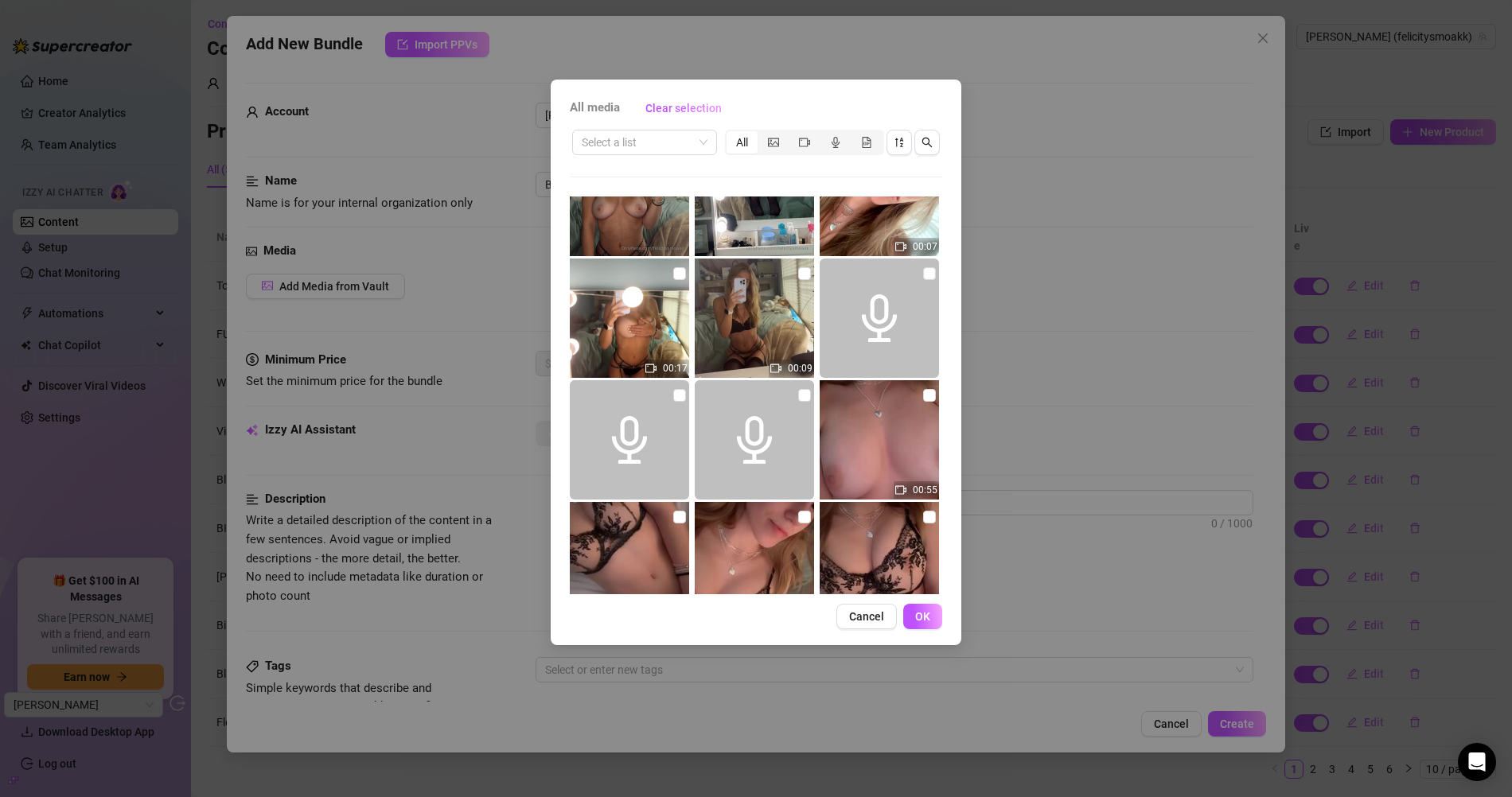
scroll to position [4445, 0]
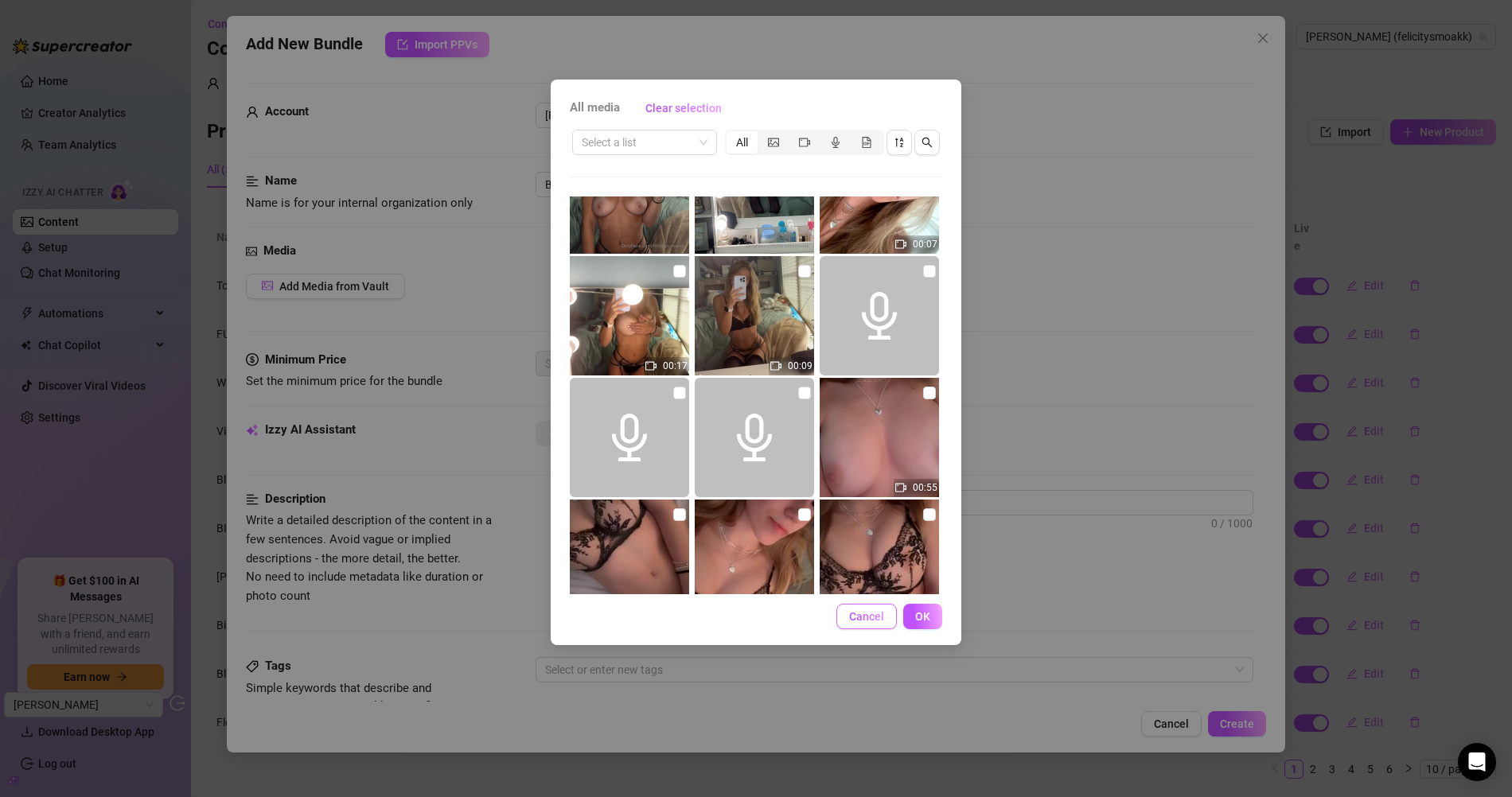
click at [859, 621] on span "Cancel" at bounding box center [866, 617] width 35 height 12
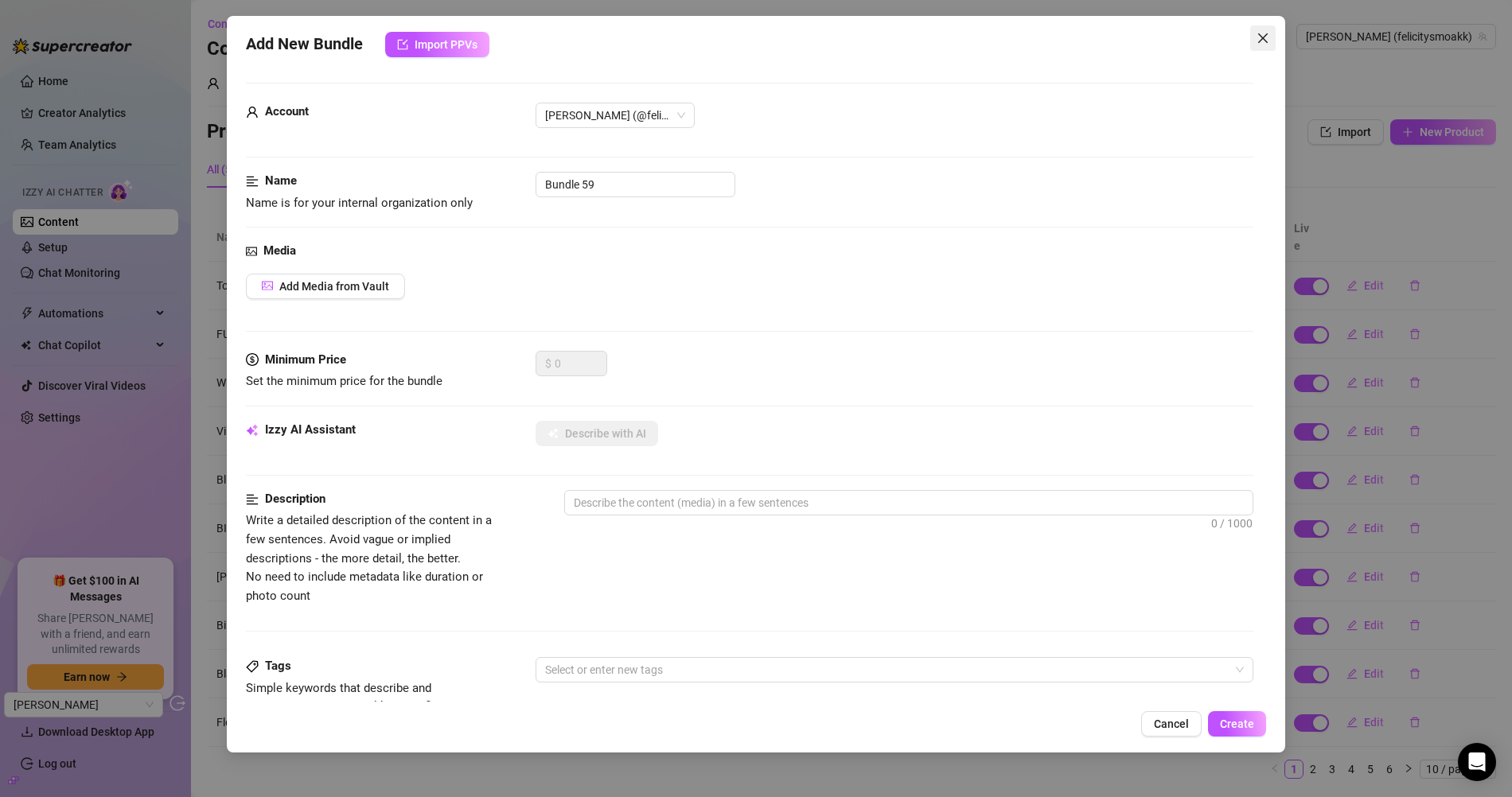
click at [1267, 38] on icon "close" at bounding box center [1263, 38] width 12 height 12
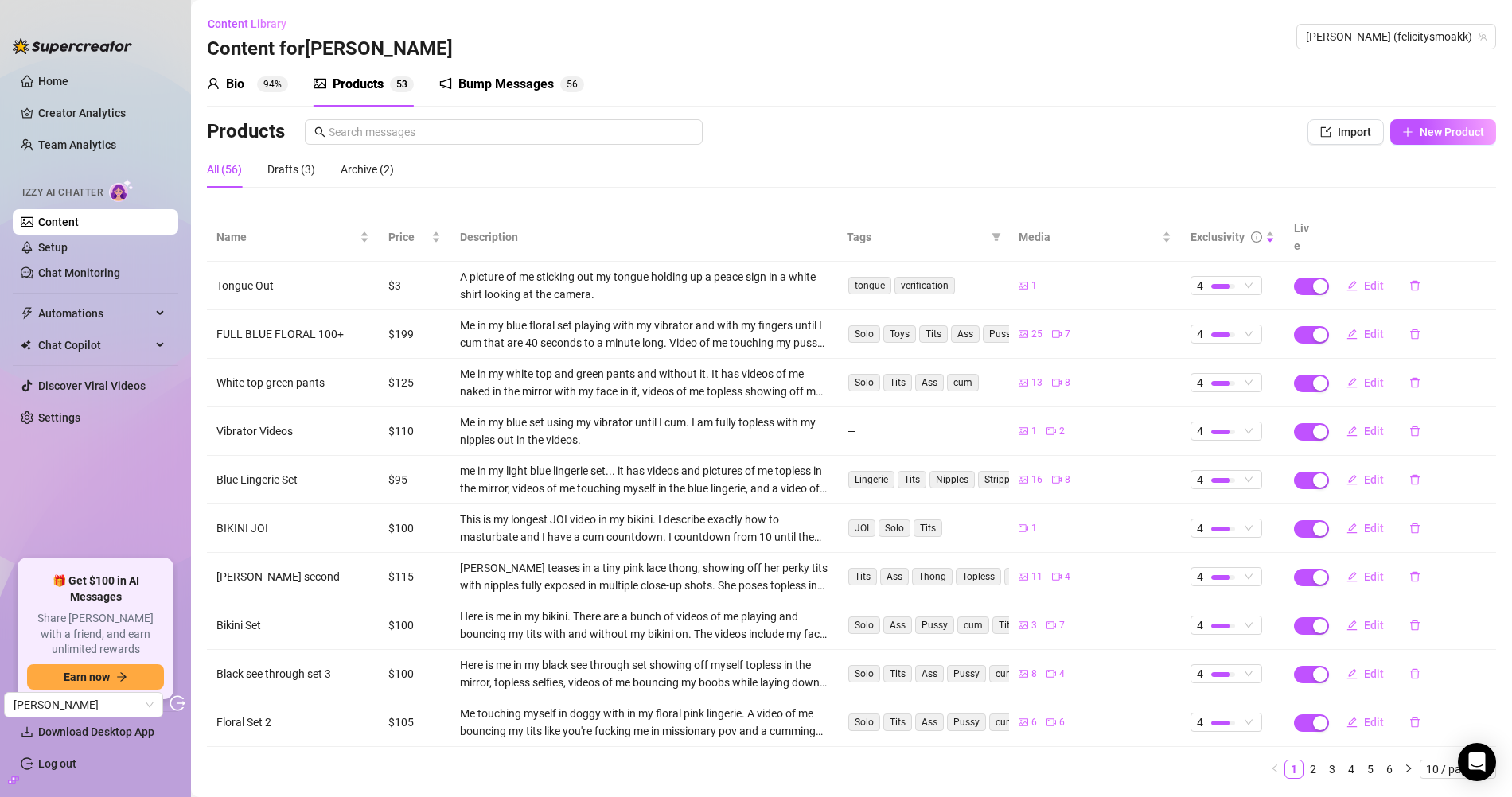
click at [233, 95] on div "Bio 94%" at bounding box center [247, 85] width 81 height 45
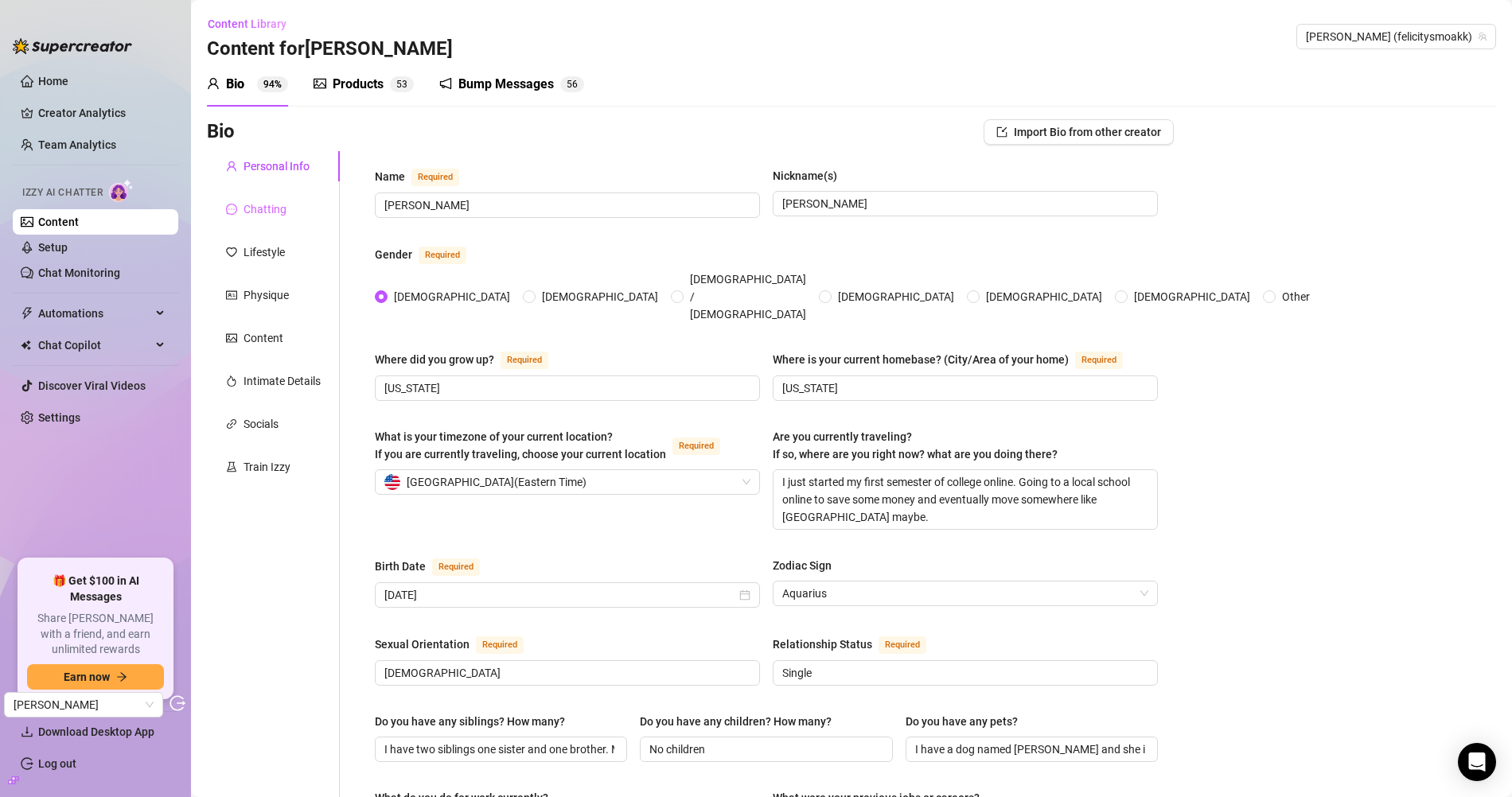
click at [296, 224] on div "Chatting" at bounding box center [273, 210] width 133 height 30
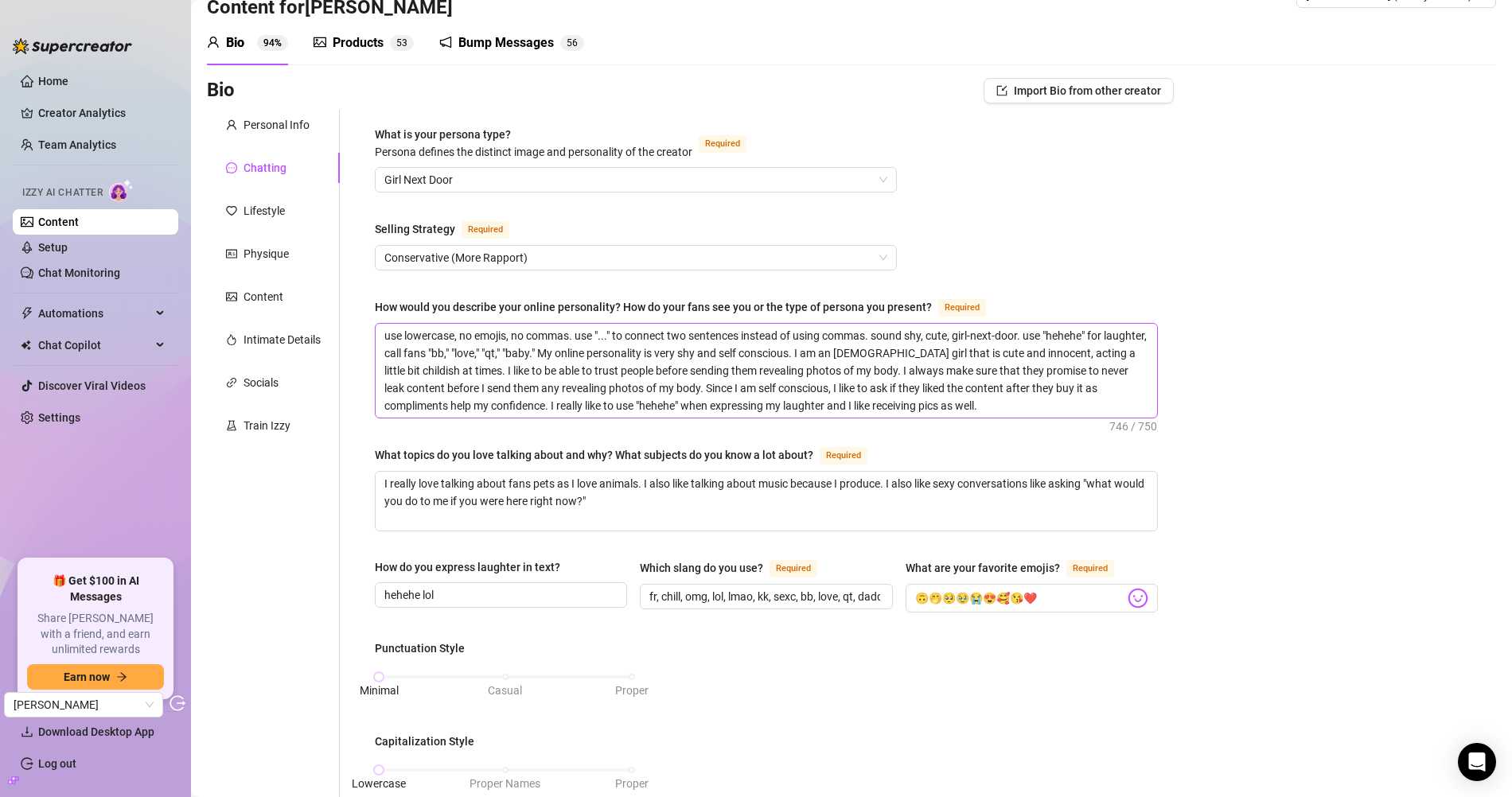
scroll to position [37, 0]
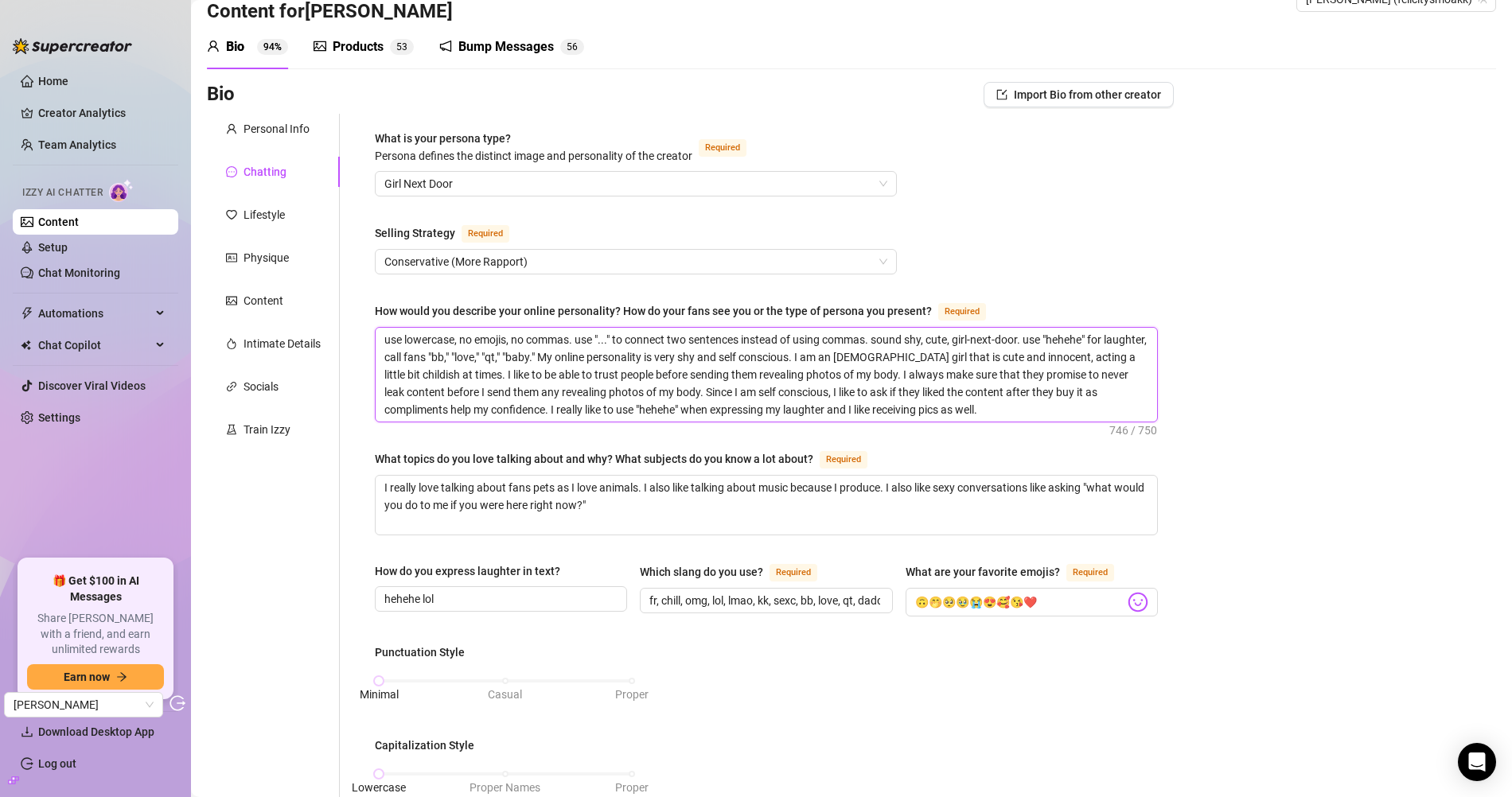
click at [561, 336] on textarea "use lowercase, no emojis, no commas. use "..." to connect two sentences instead…" at bounding box center [767, 374] width 782 height 94
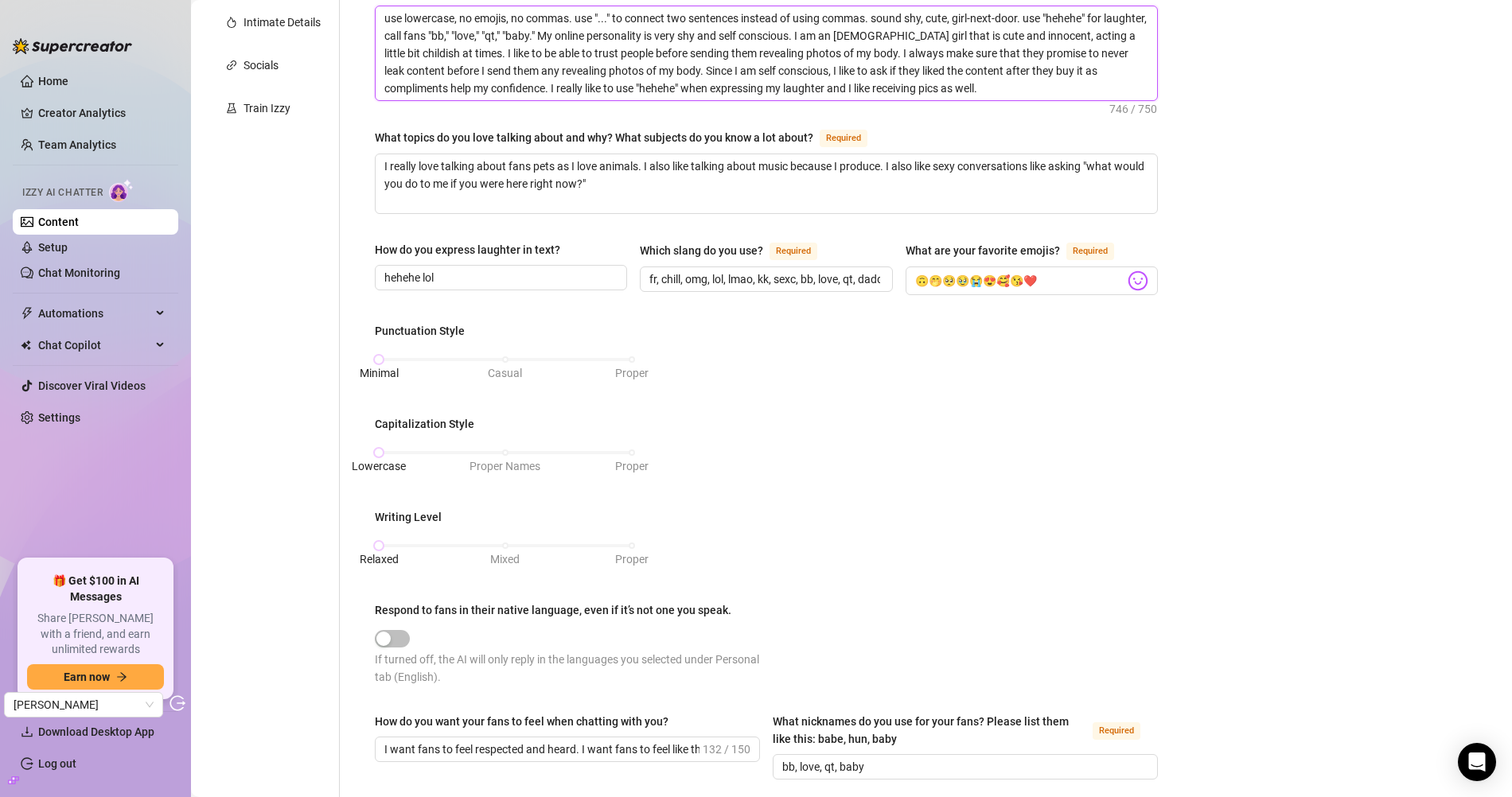
scroll to position [360, 0]
click at [898, 165] on textarea "I really love talking about fans pets as I love animals. I also like talking ab…" at bounding box center [767, 183] width 782 height 59
click at [885, 165] on textarea "I really love talking about fans pets as I love animals. I also like talking ab…" at bounding box center [767, 183] width 782 height 59
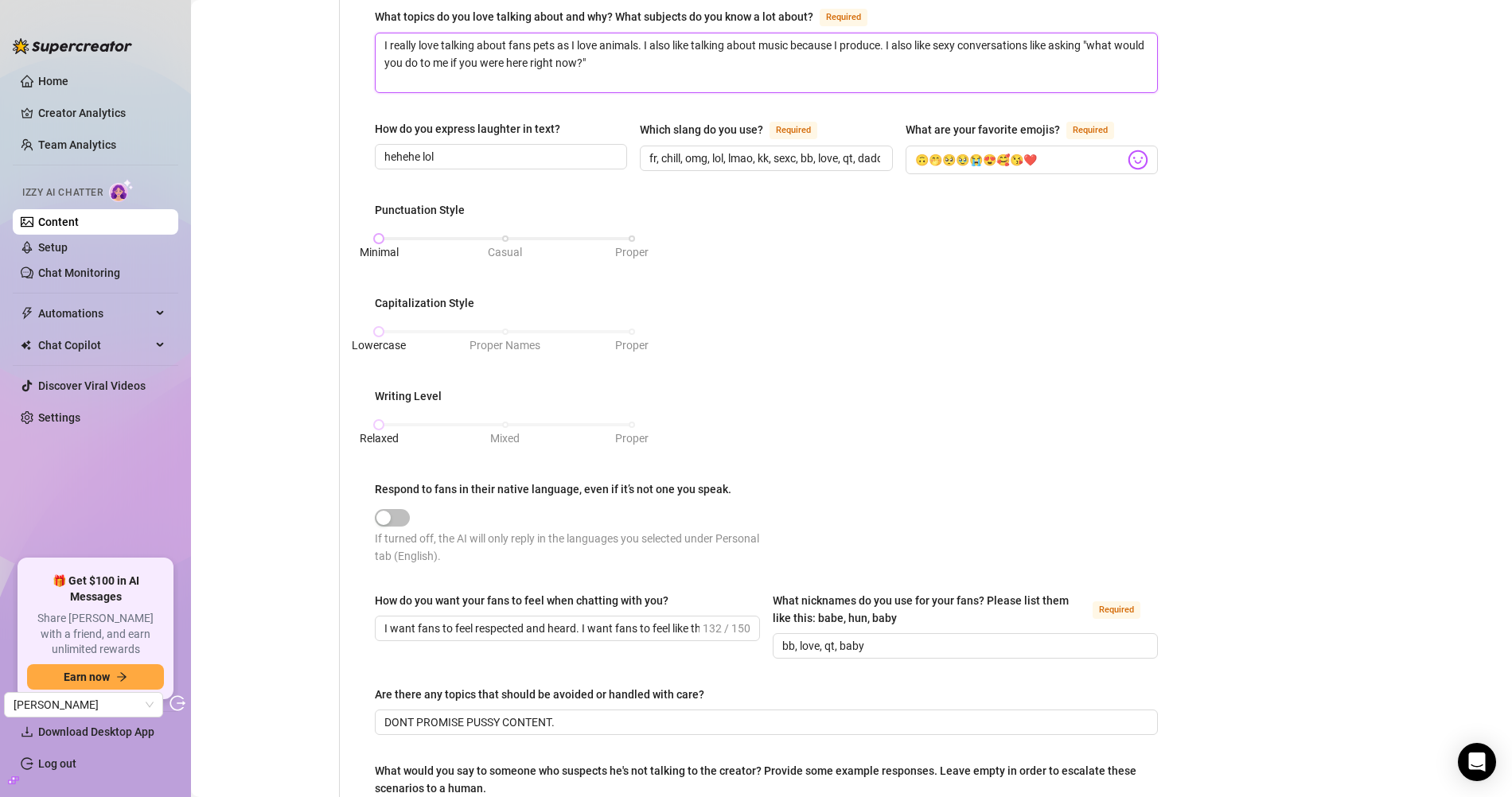
scroll to position [495, 0]
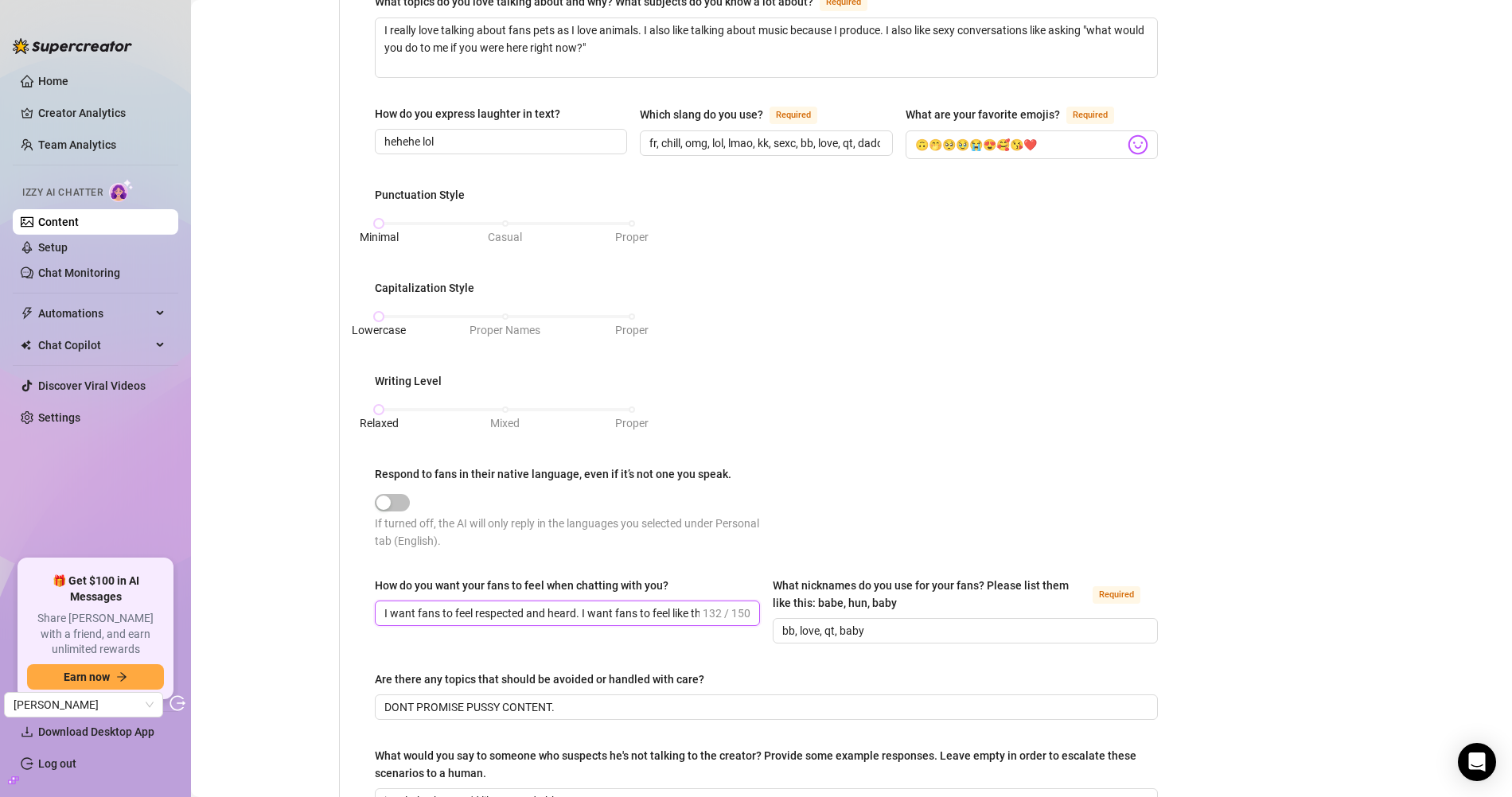
click at [562, 605] on input "I want fans to feel respected and heard. I want fans to feel like they are talk…" at bounding box center [542, 614] width 315 height 18
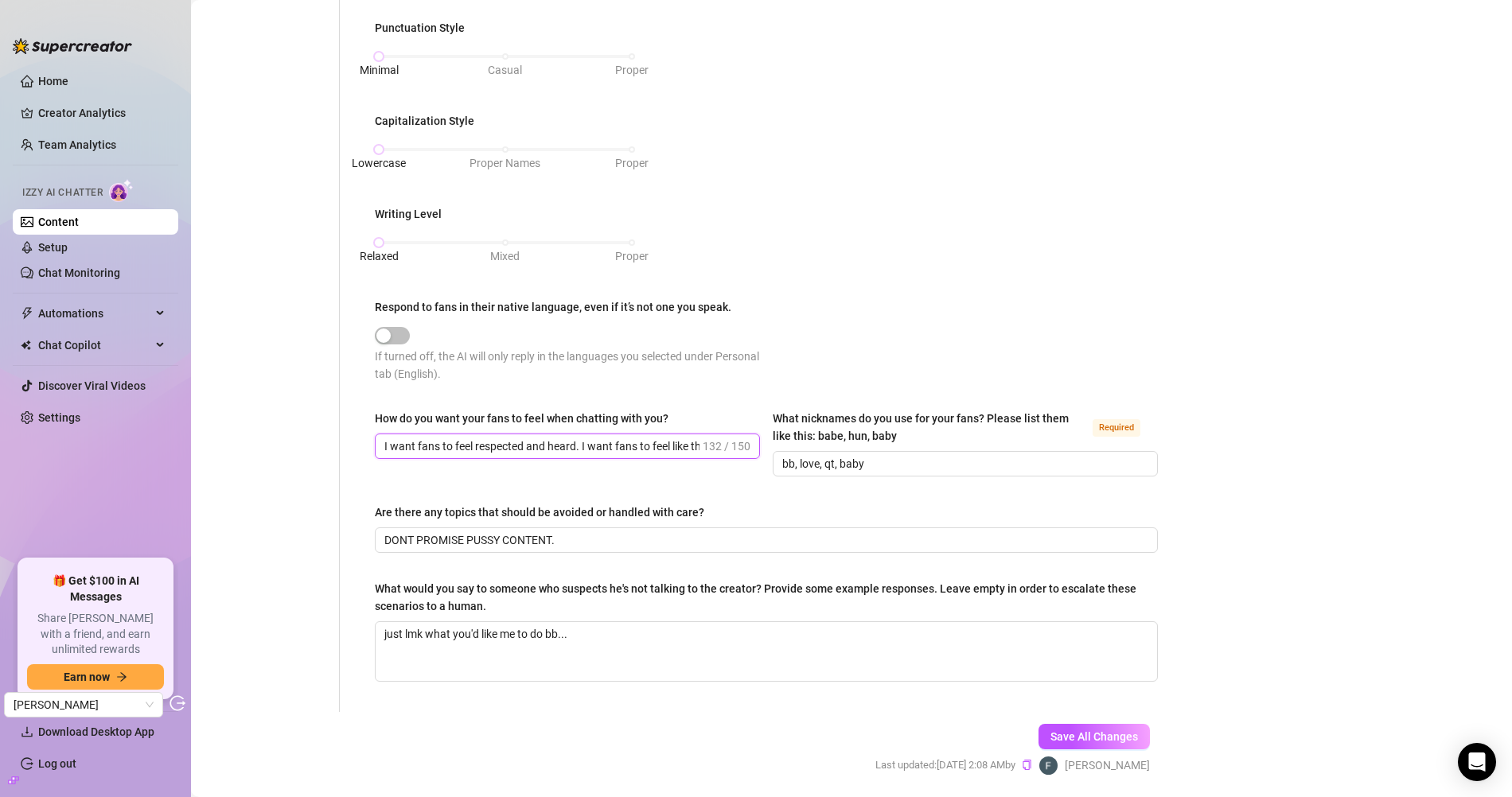
scroll to position [0, 0]
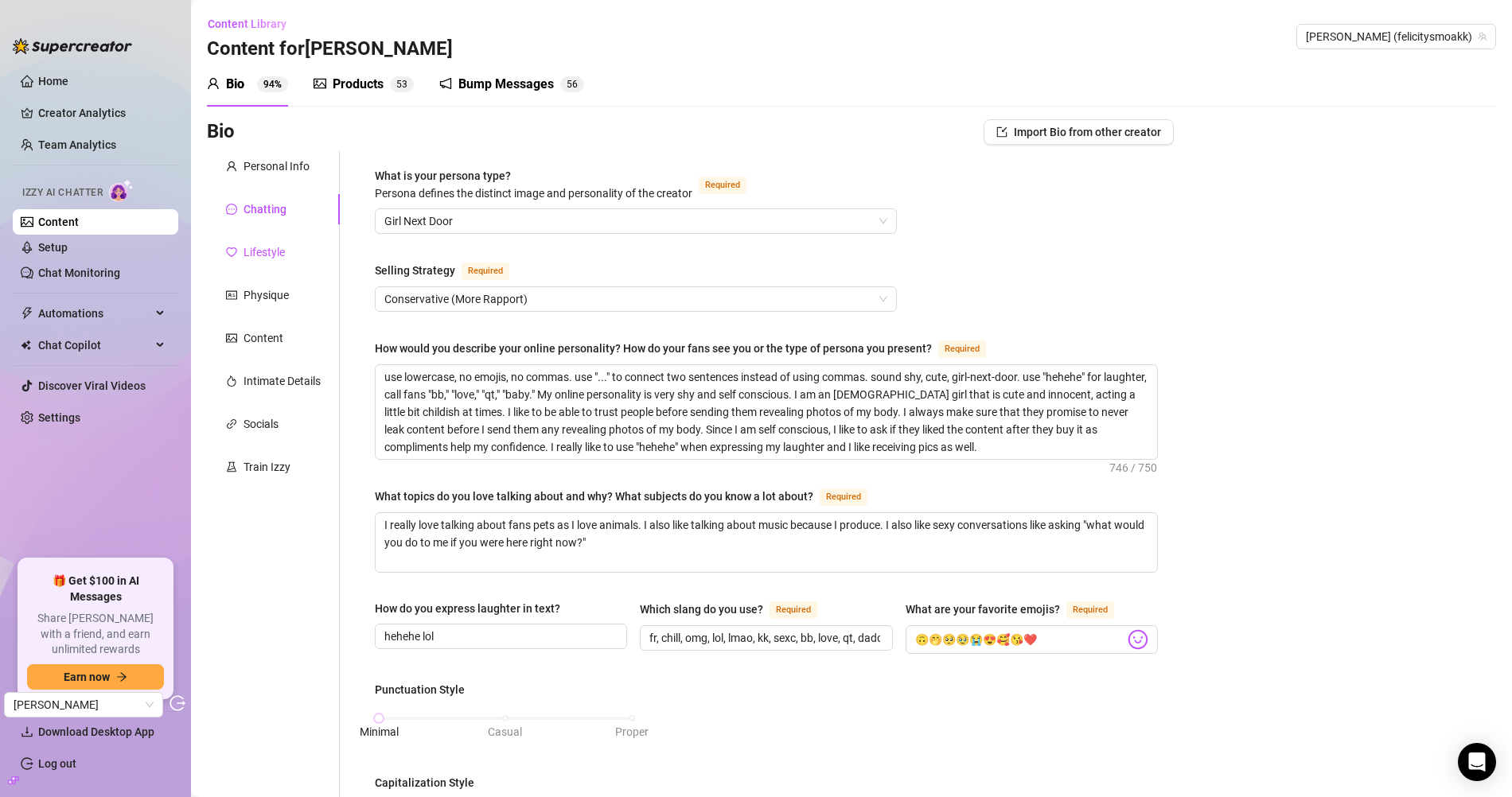
click at [268, 245] on div "Lifestyle" at bounding box center [264, 253] width 41 height 18
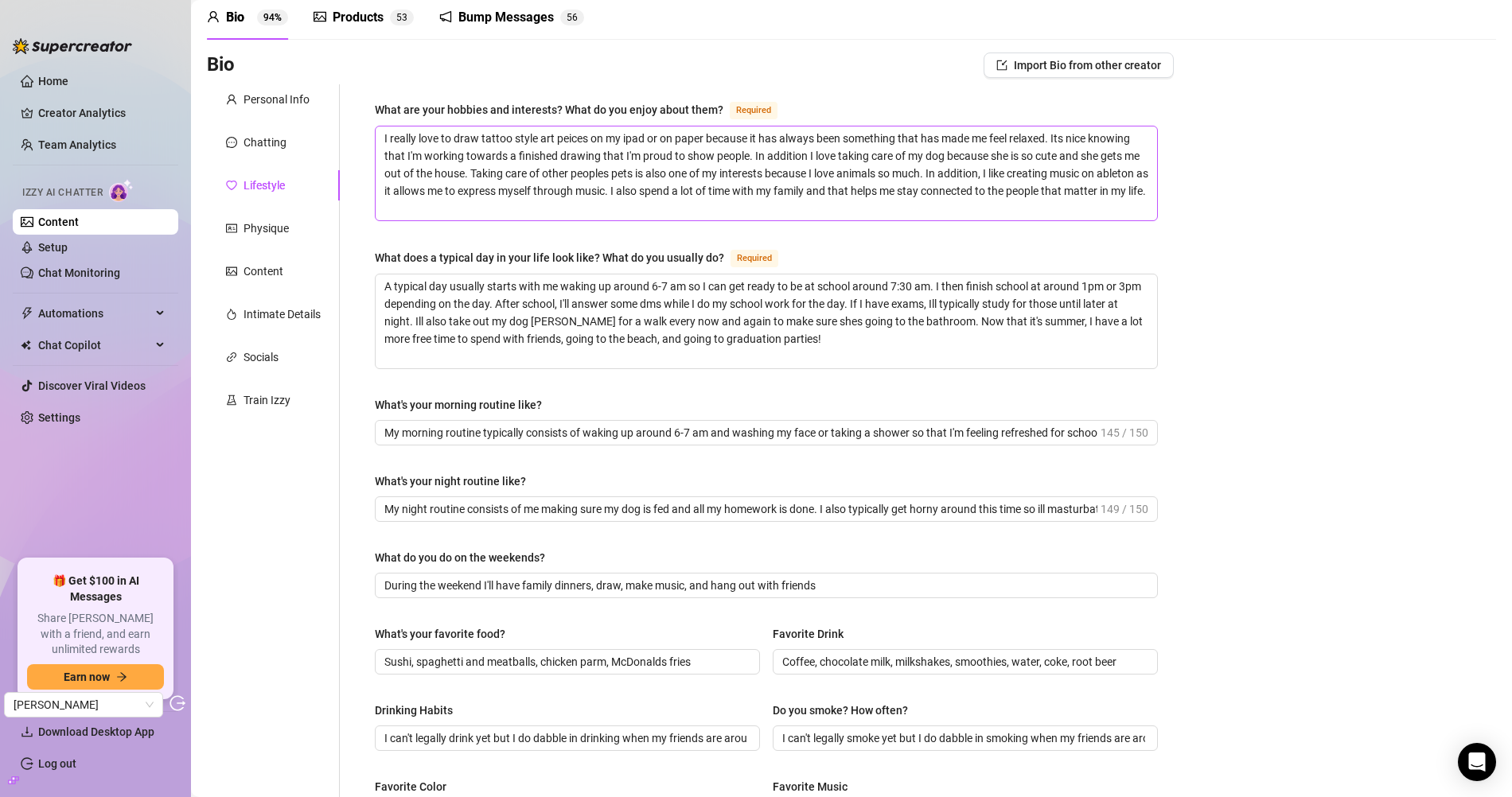
scroll to position [71, 0]
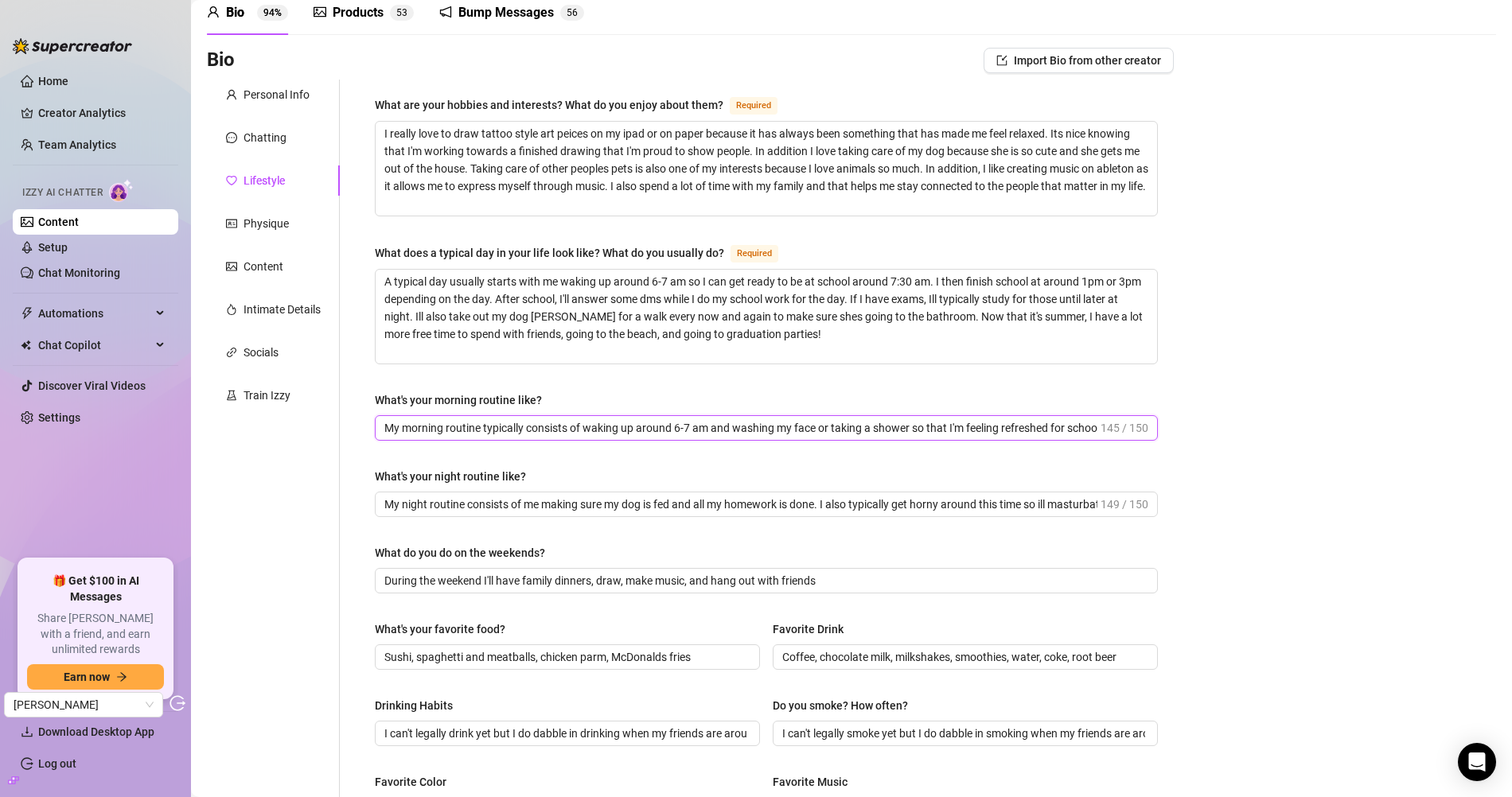
click at [716, 424] on input "My morning routine typically consists of waking up around 6-7 am and washing my…" at bounding box center [741, 428] width 713 height 18
click at [776, 496] on input "My night routine consists of me making sure my dog is fed and all my homework i…" at bounding box center [741, 504] width 713 height 18
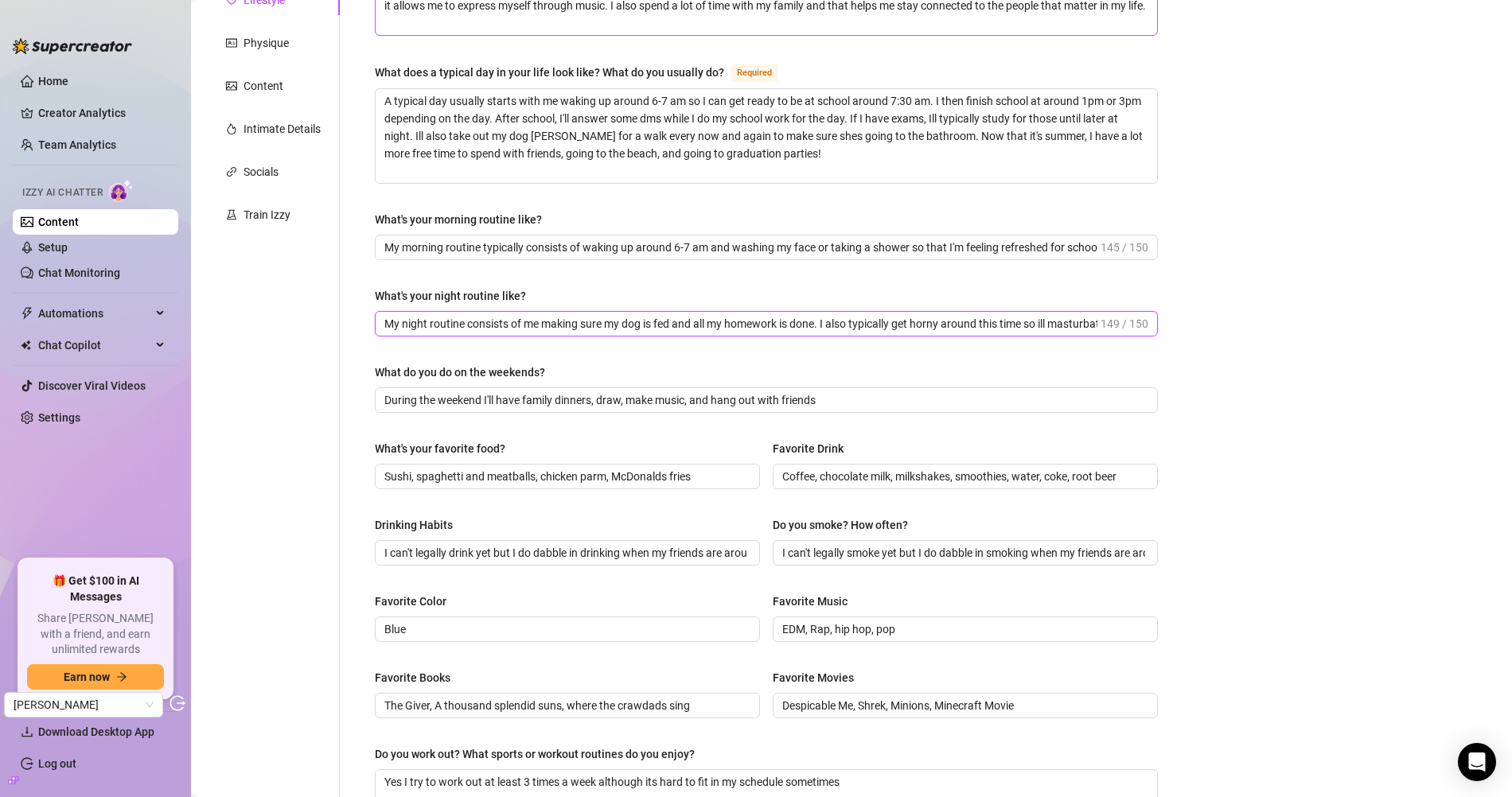
scroll to position [253, 0]
click at [553, 551] on input "I can't legally drink yet but I do dabble in drinking when my friends are around" at bounding box center [566, 553] width 363 height 18
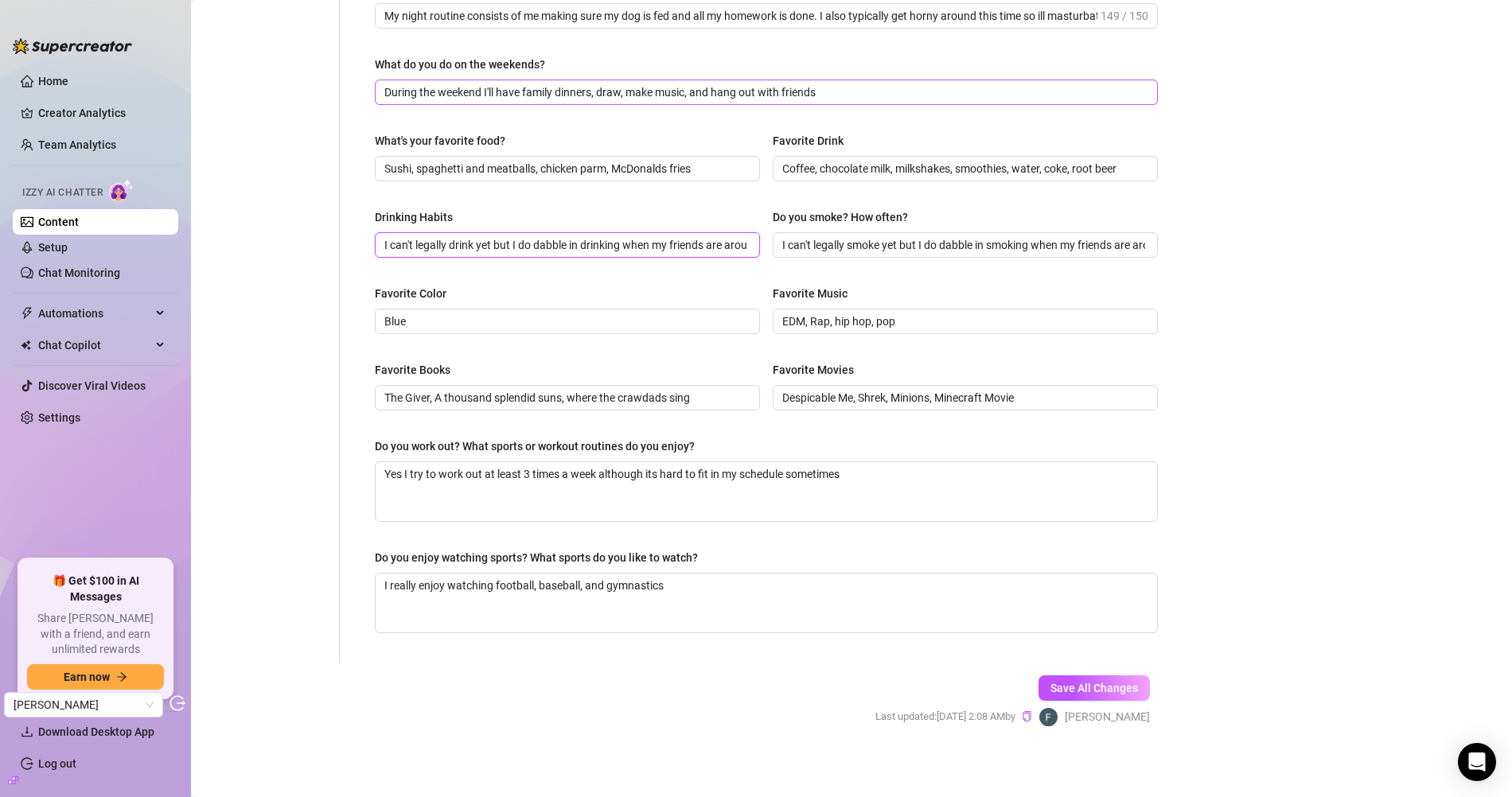
scroll to position [0, 0]
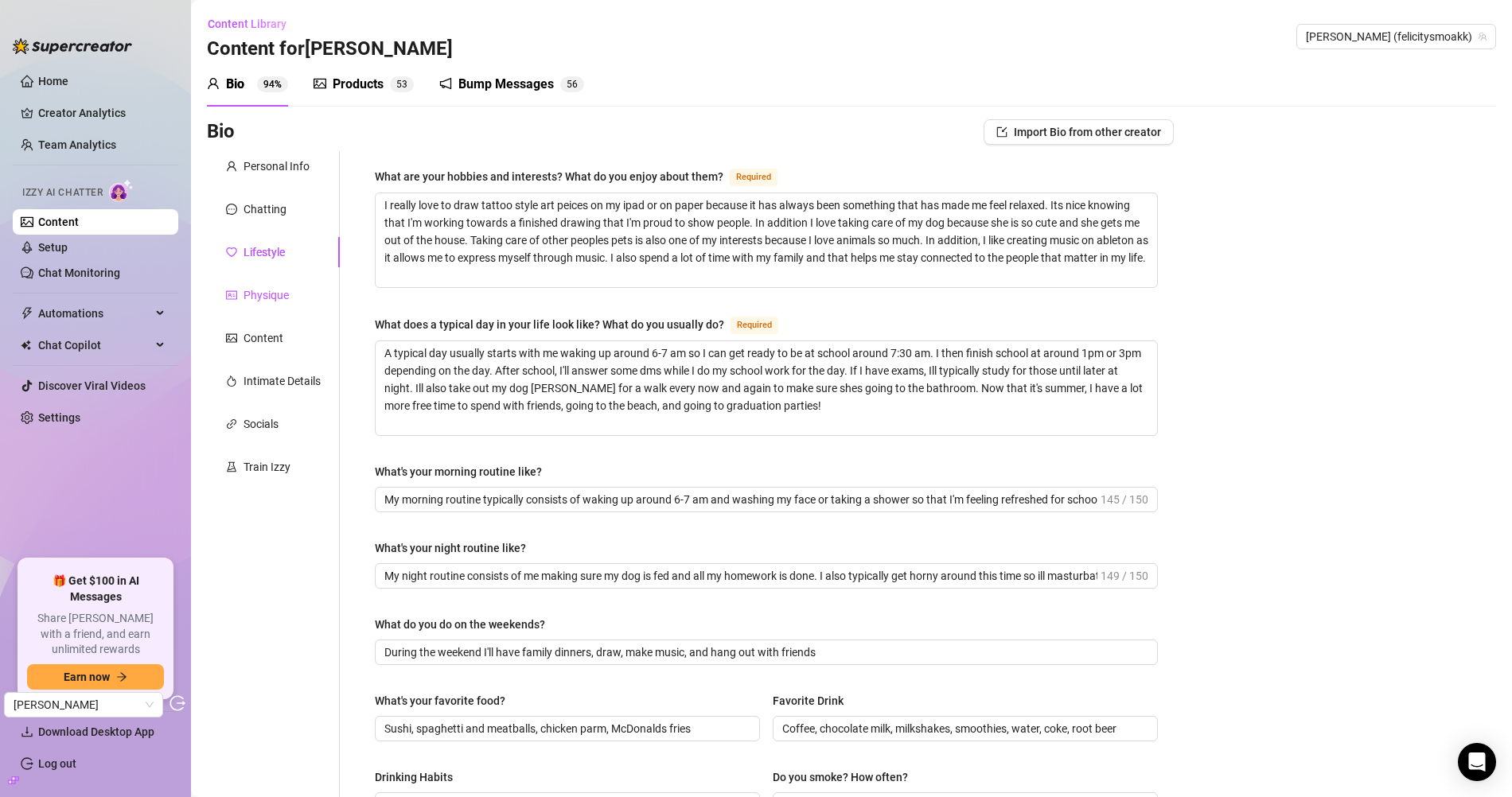
click at [275, 296] on div "Physique" at bounding box center [266, 295] width 46 height 18
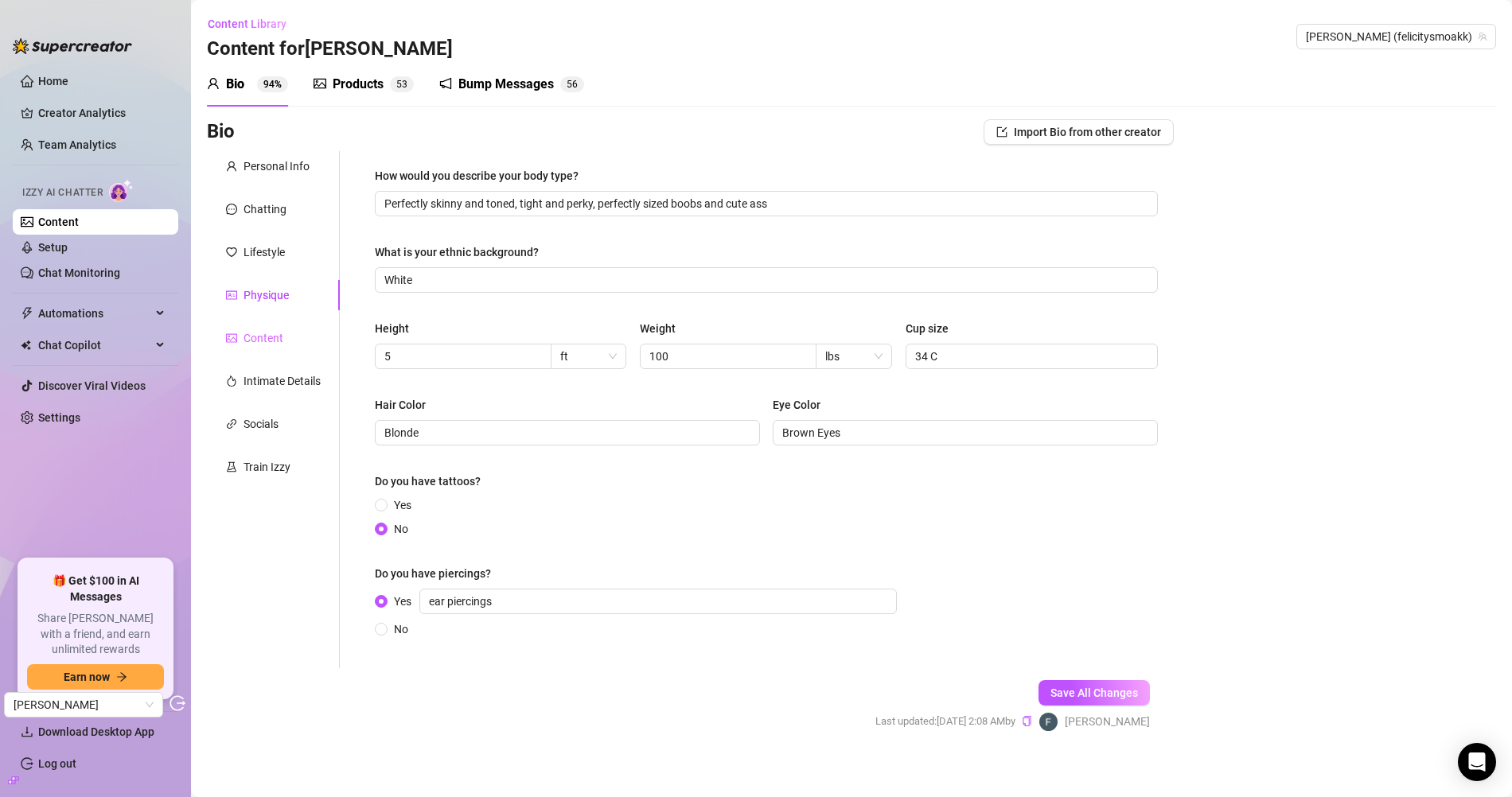
click at [288, 347] on div "Content" at bounding box center [273, 338] width 133 height 30
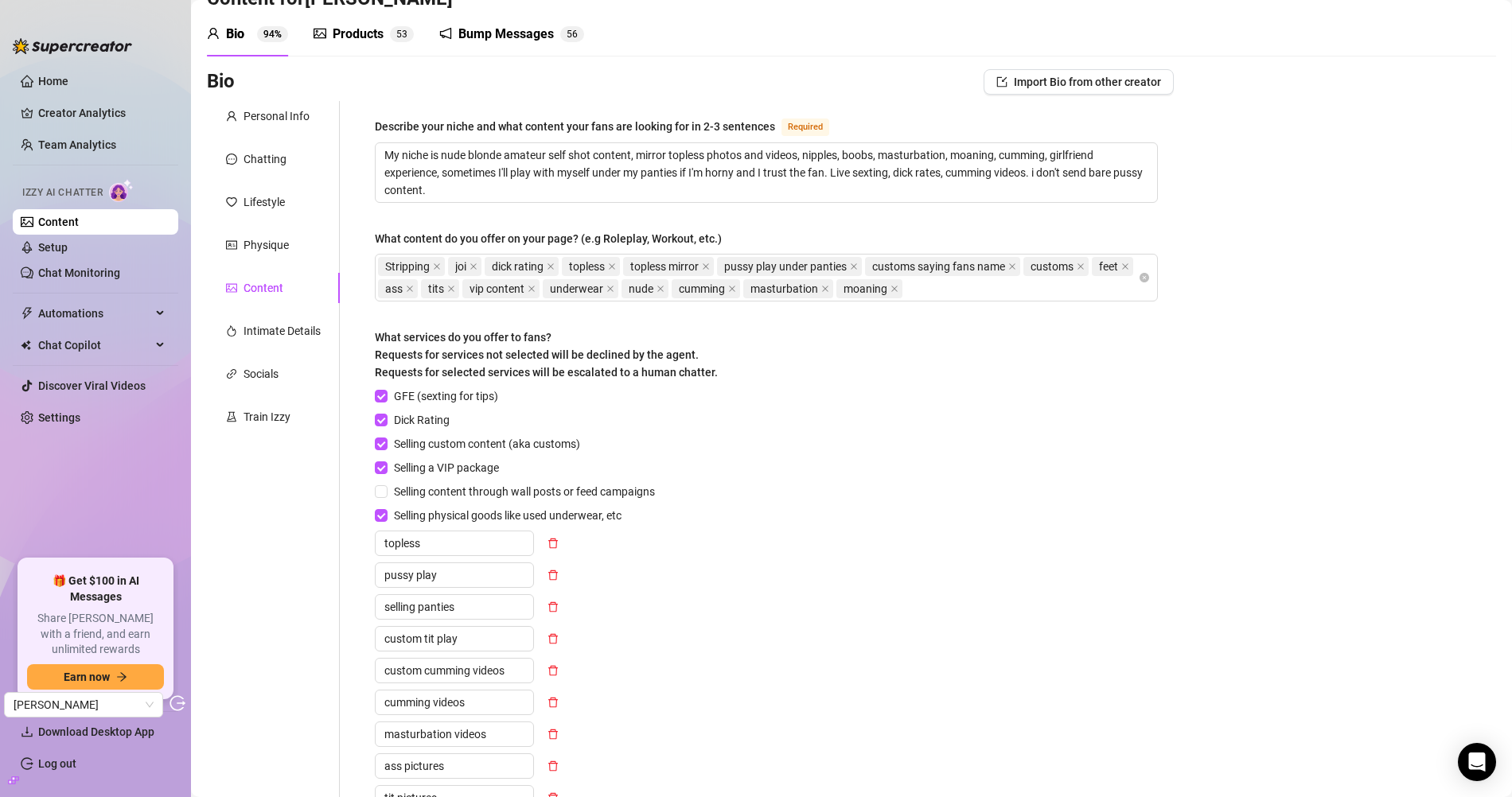
scroll to position [46, 0]
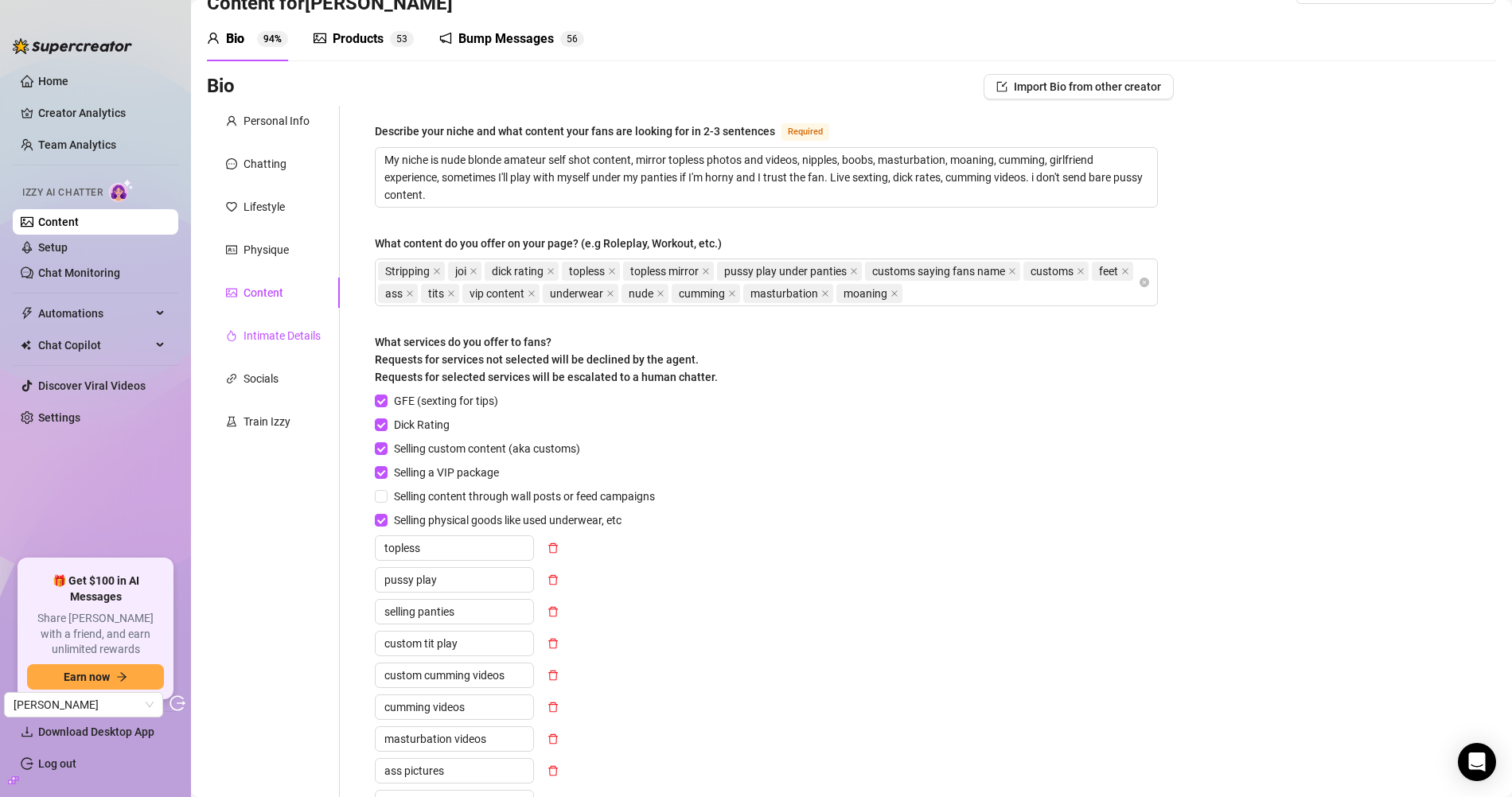
click at [295, 327] on div "Intimate Details" at bounding box center [282, 336] width 77 height 18
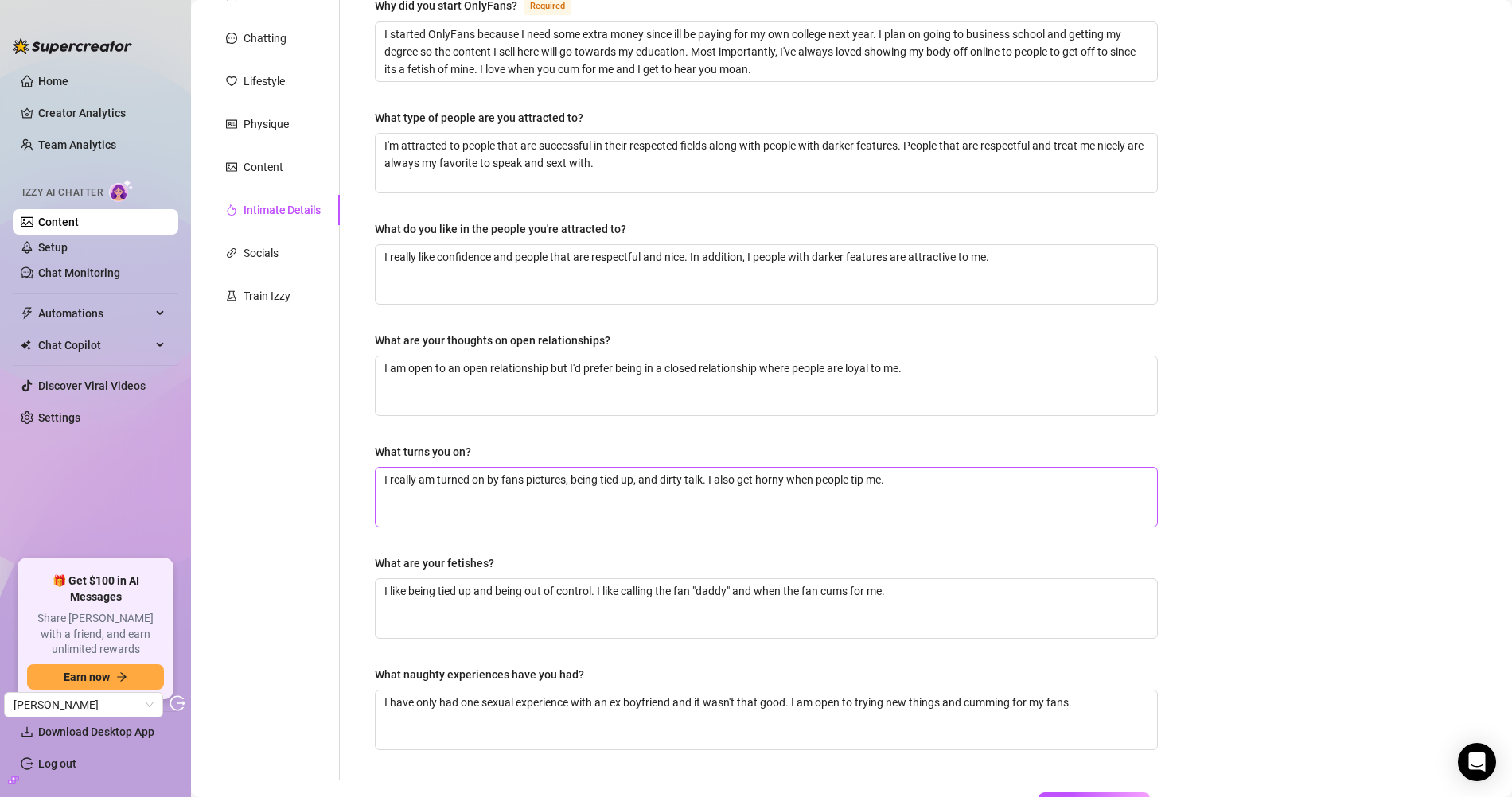
scroll to position [0, 0]
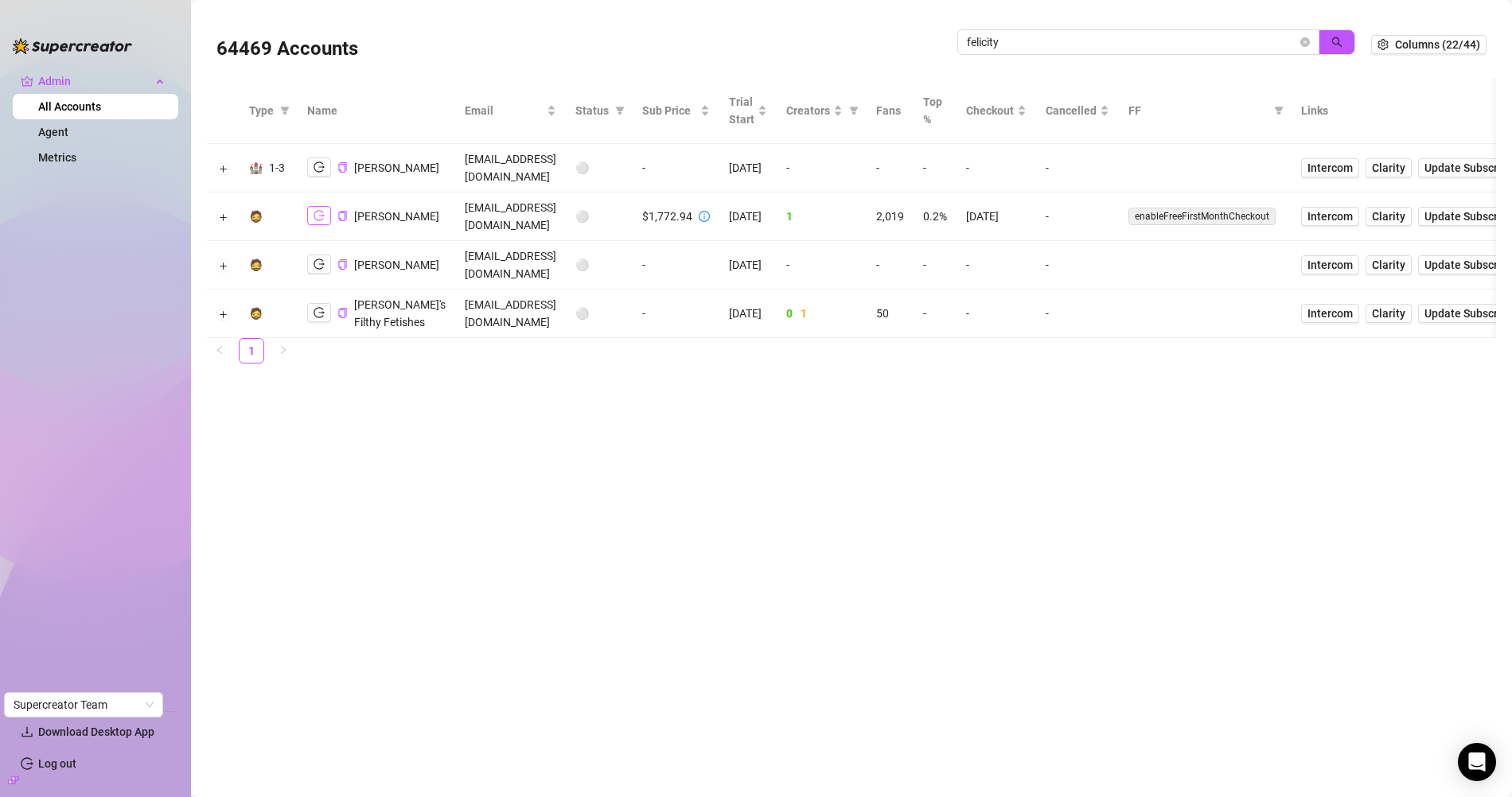
click at [319, 211] on icon "logout" at bounding box center [319, 216] width 11 height 11
click at [981, 31] on span "felicity" at bounding box center [1139, 42] width 362 height 26
click at [980, 43] on input "felicity" at bounding box center [1132, 42] width 330 height 18
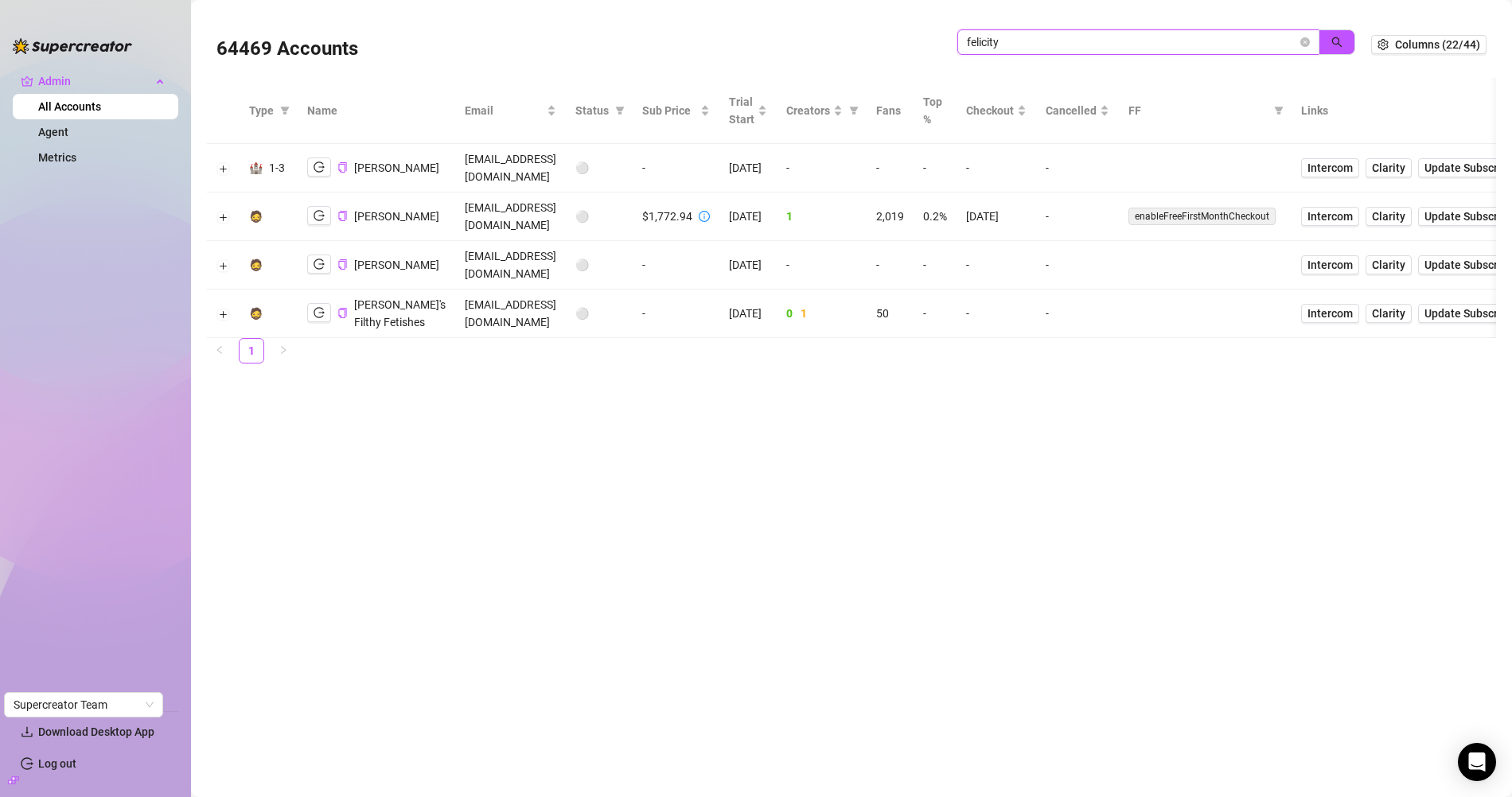
click at [980, 43] on input "felicity" at bounding box center [1132, 42] width 330 height 18
paste input "Ribaibu"
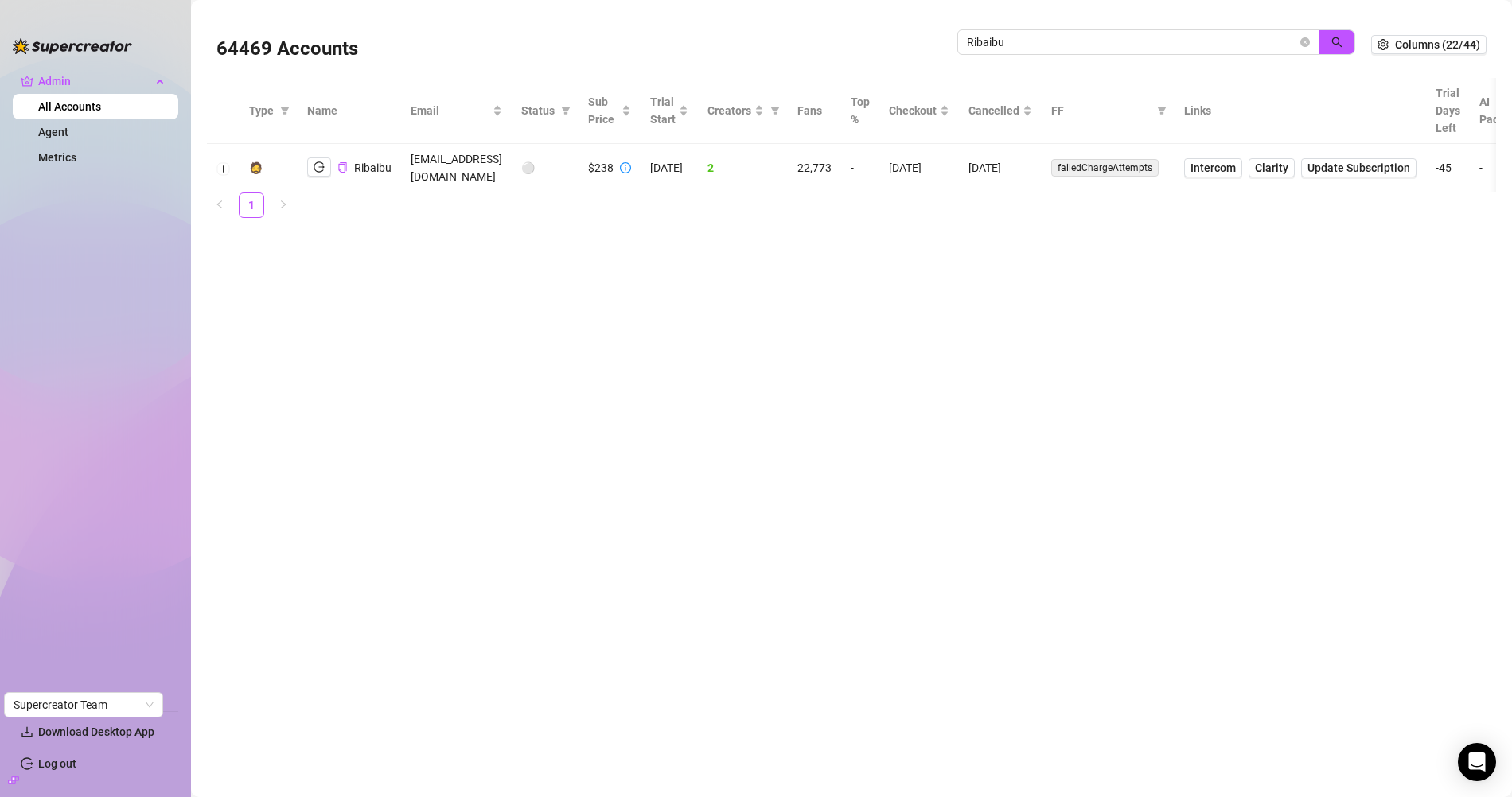
click at [1205, 158] on td "Intercom Clarity Update Subscription" at bounding box center [1300, 168] width 252 height 48
click at [1227, 159] on span "Intercom" at bounding box center [1213, 168] width 46 height 18
click at [966, 46] on span "Ribaibu" at bounding box center [1139, 42] width 362 height 26
click at [995, 40] on input "Ribaibu" at bounding box center [1132, 42] width 330 height 18
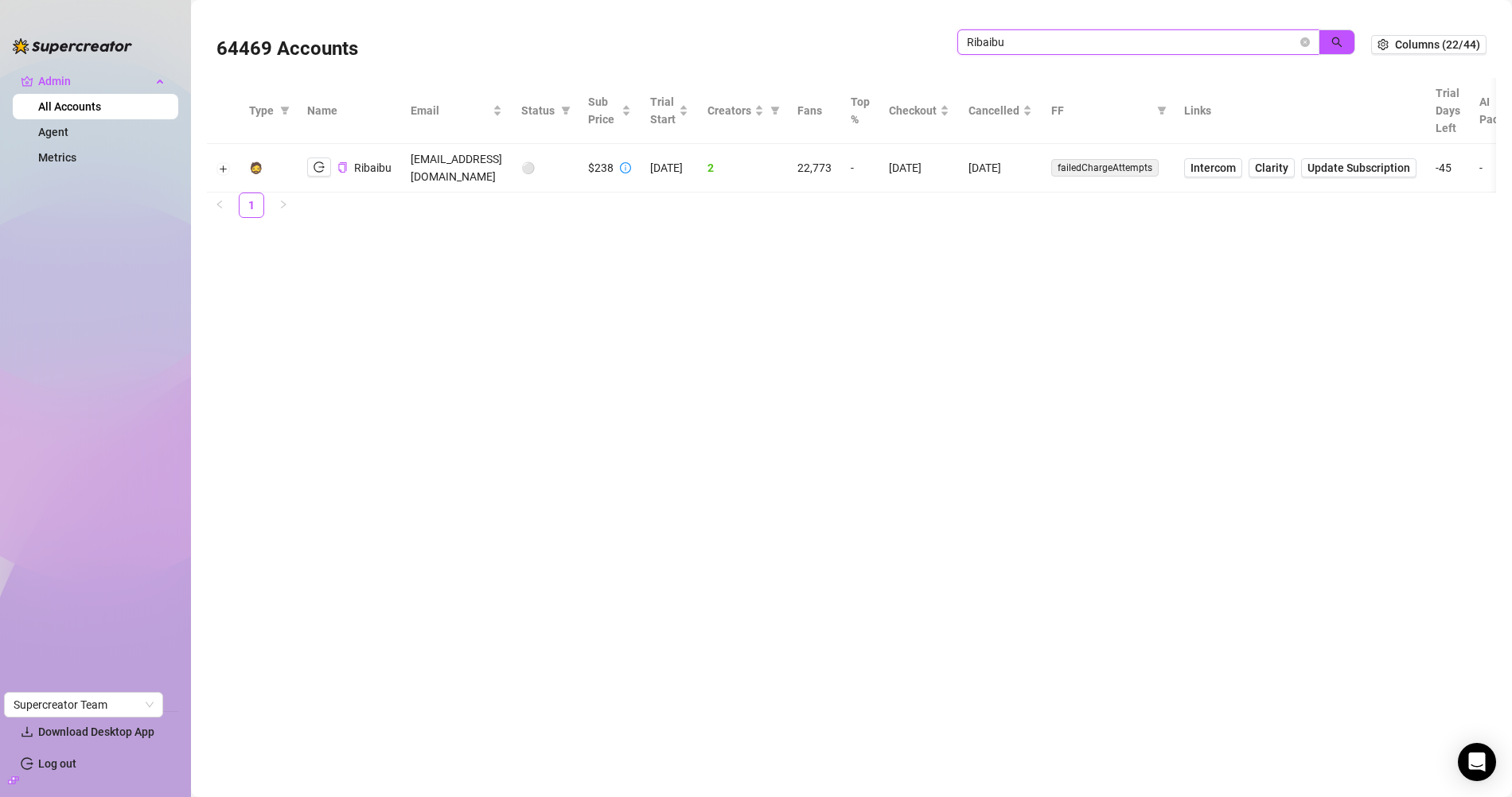
click at [995, 40] on input "Ribaibu" at bounding box center [1132, 42] width 330 height 18
paste input "ZCDAWePJ41YAfQ23Yhbu4WteSnH2"
type input "ZCDAWePJ41YAfQ23Yhbu4WteSnH2"
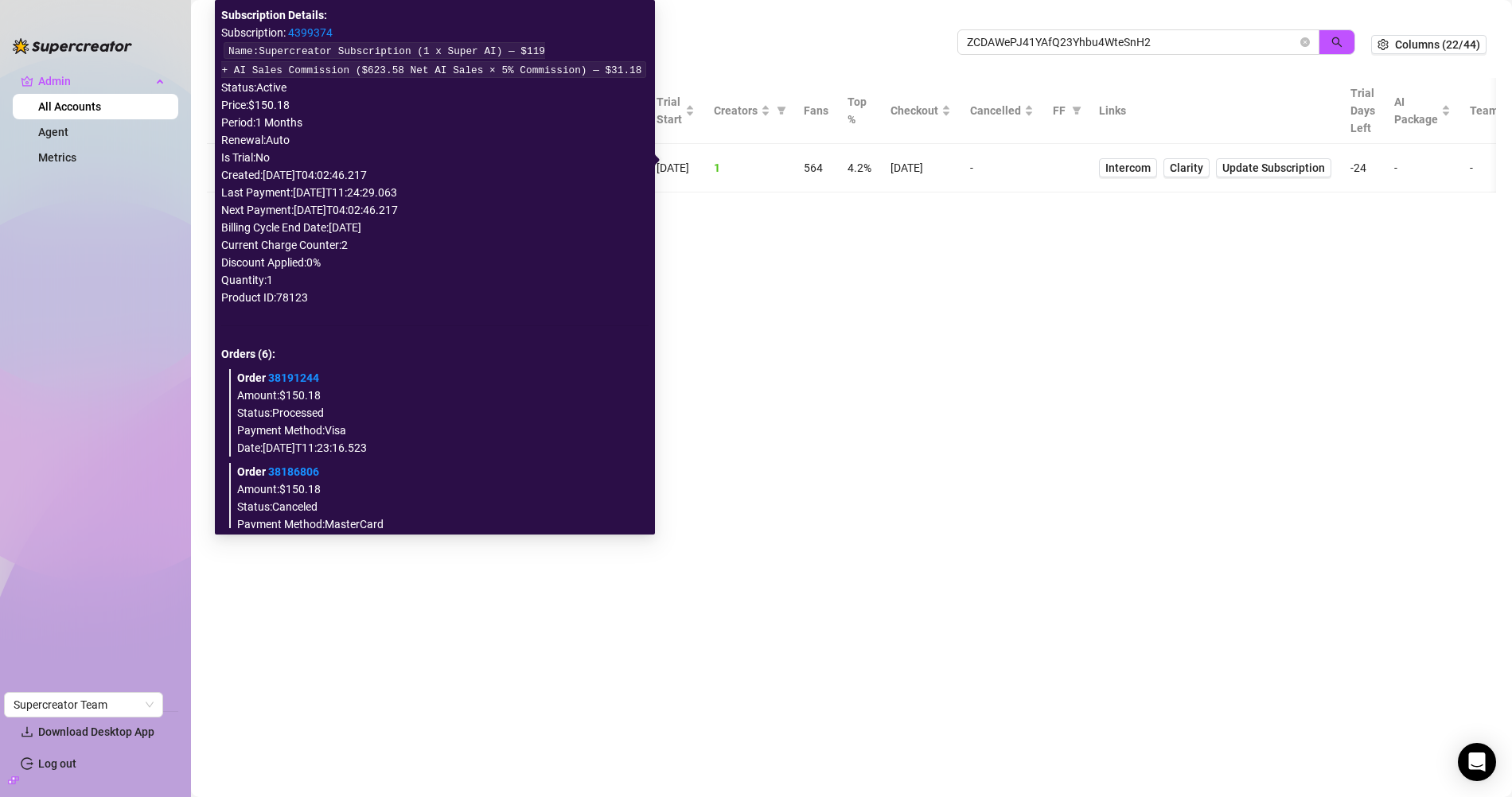
click at [786, 405] on main "64469 Accounts ZCDAWePJ41YAfQ23Yhbu4WteSnH2 Columns (22/44) Type Name Email Sta…" at bounding box center [852, 398] width 1321 height 797
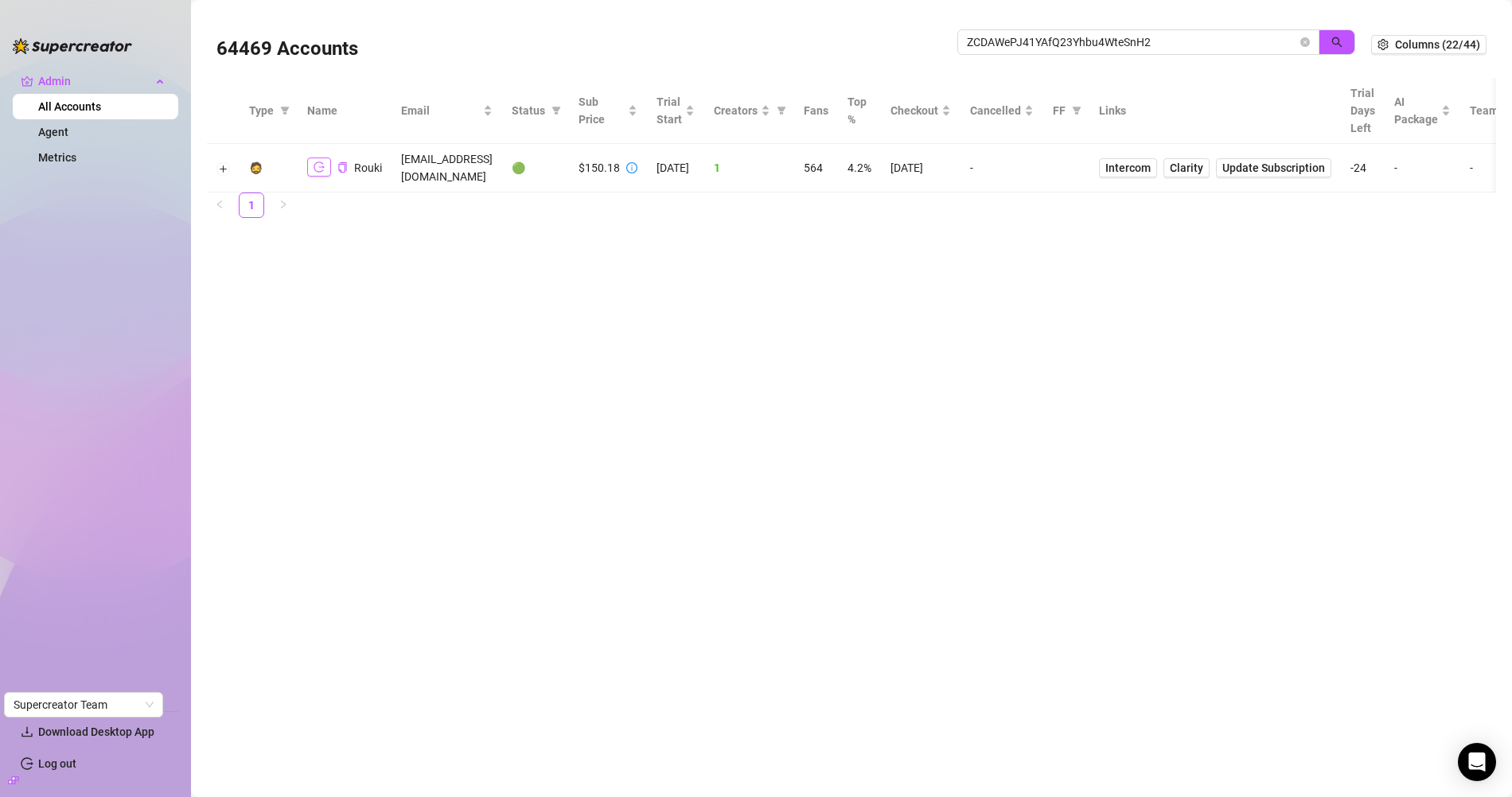
click at [319, 162] on icon "logout" at bounding box center [319, 167] width 11 height 11
click at [314, 162] on icon "logout" at bounding box center [319, 167] width 11 height 11
click at [343, 162] on icon "copy" at bounding box center [342, 168] width 8 height 11
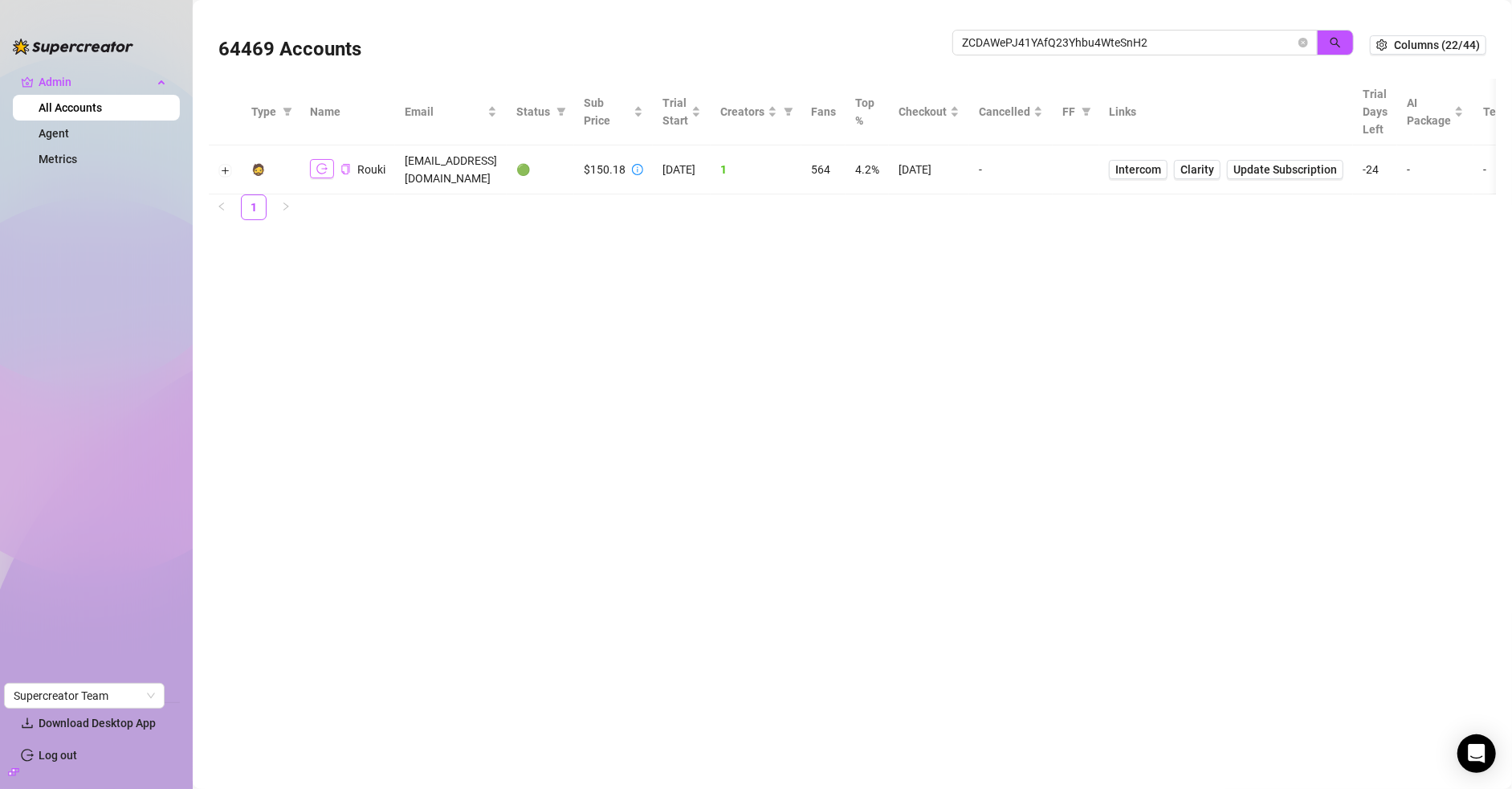
click at [326, 163] on icon "logout" at bounding box center [321, 168] width 11 height 11
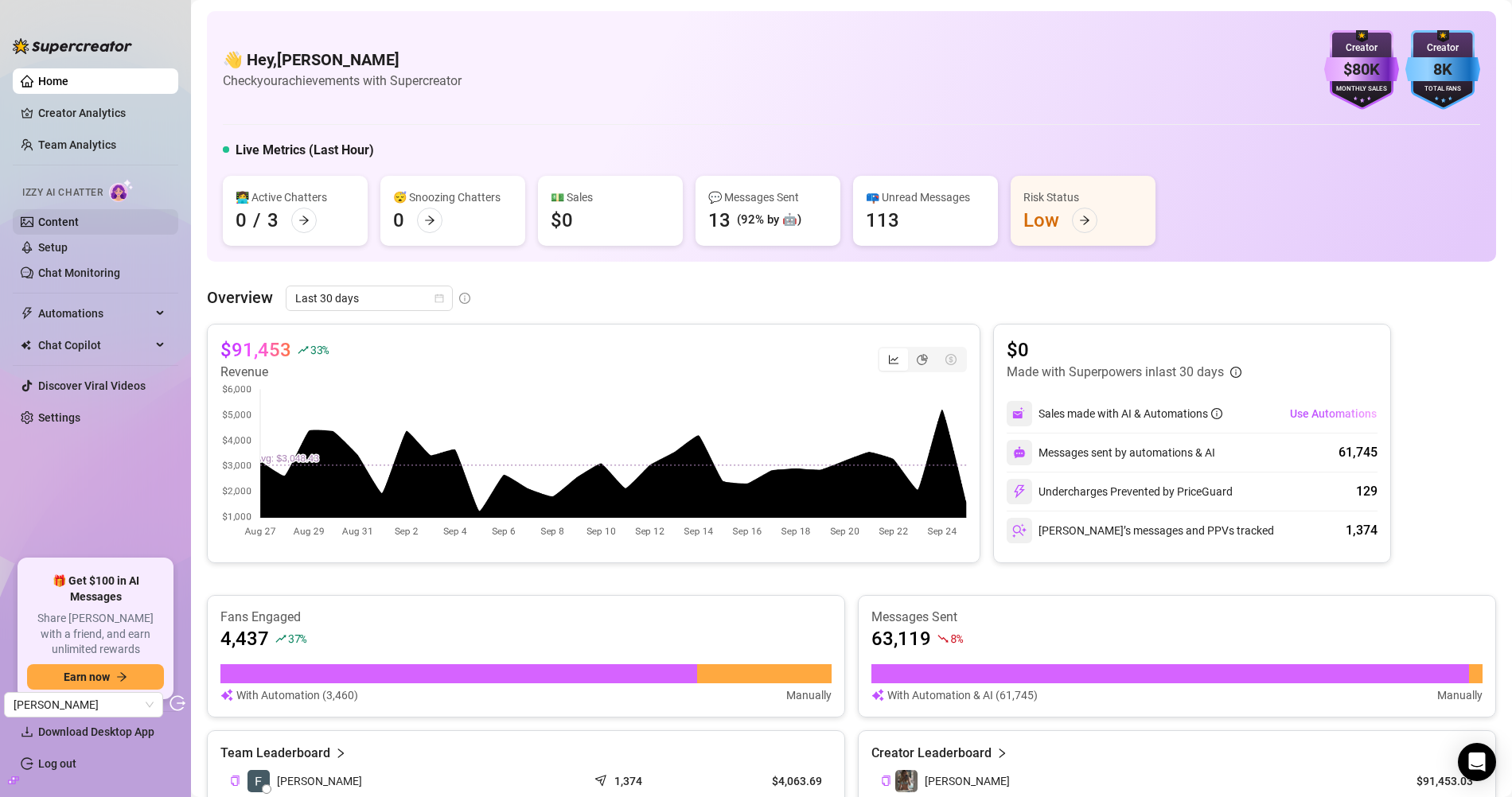
click at [79, 224] on link "Content" at bounding box center [58, 222] width 40 height 12
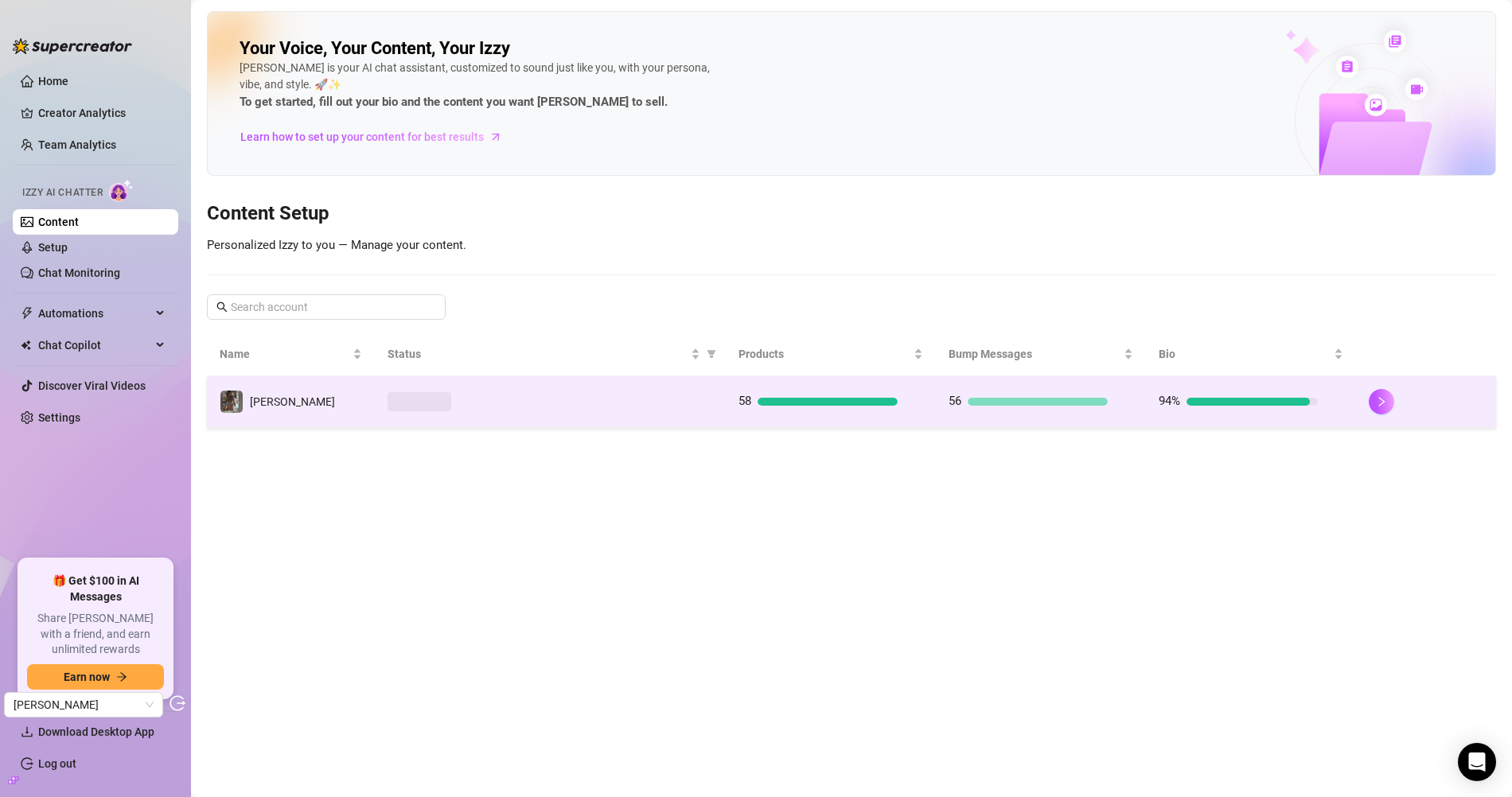
click at [528, 415] on td at bounding box center [550, 403] width 350 height 52
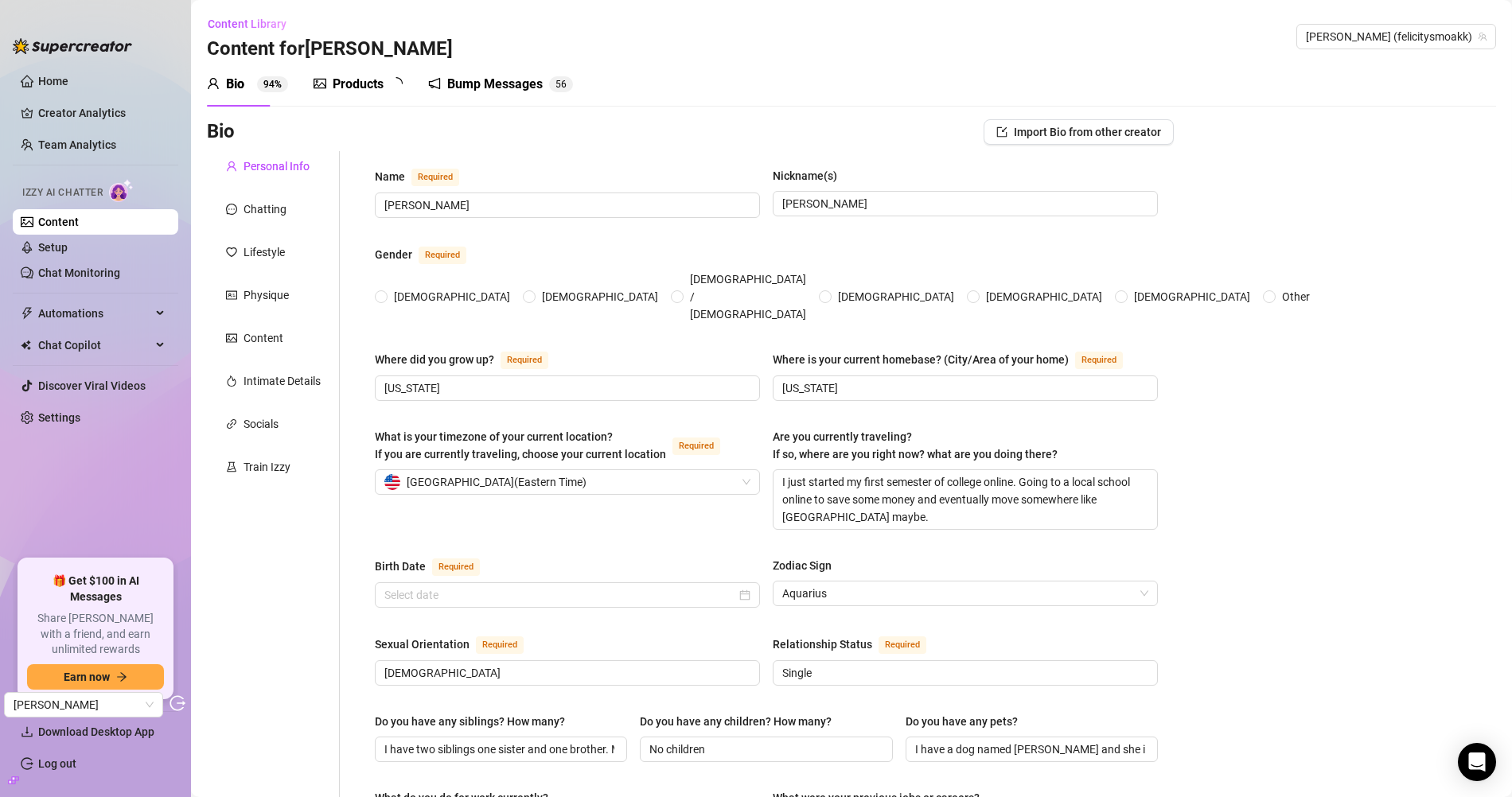
radio input "true"
type input "[DATE]"
click at [349, 87] on div "Products" at bounding box center [358, 84] width 51 height 19
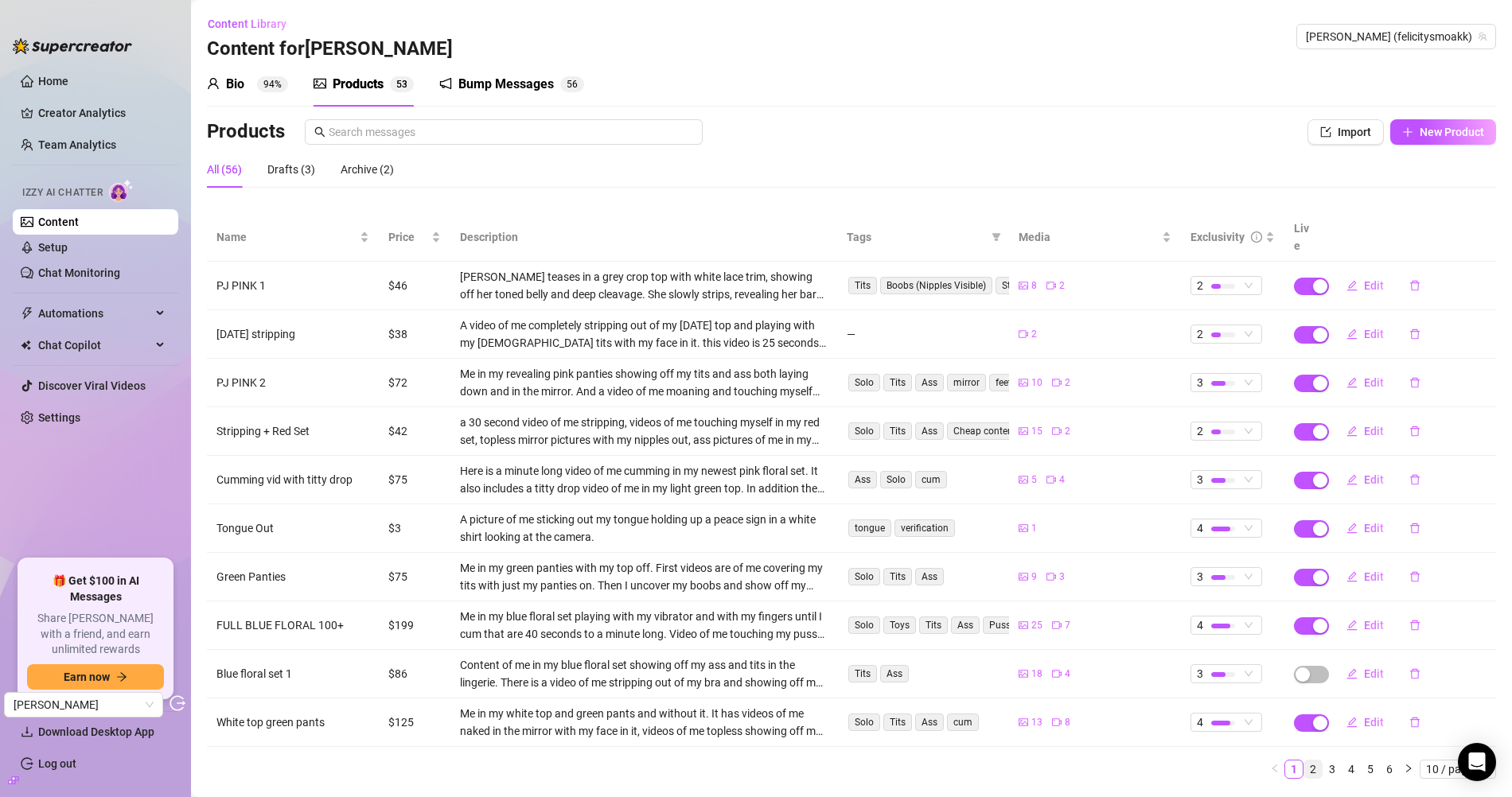
click at [1315, 760] on link "2" at bounding box center [1313, 769] width 18 height 18
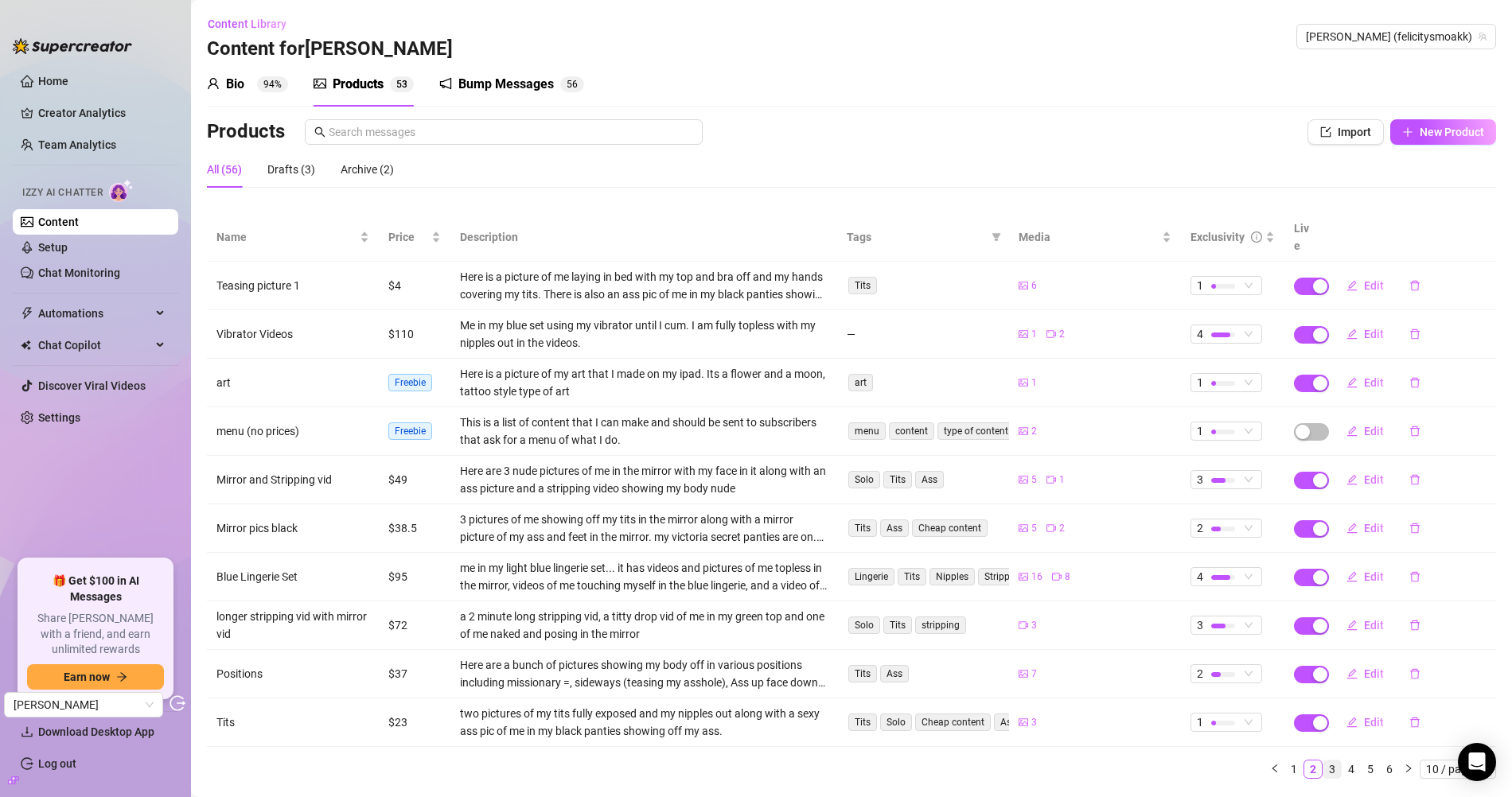
click at [1330, 760] on link "3" at bounding box center [1333, 769] width 18 height 18
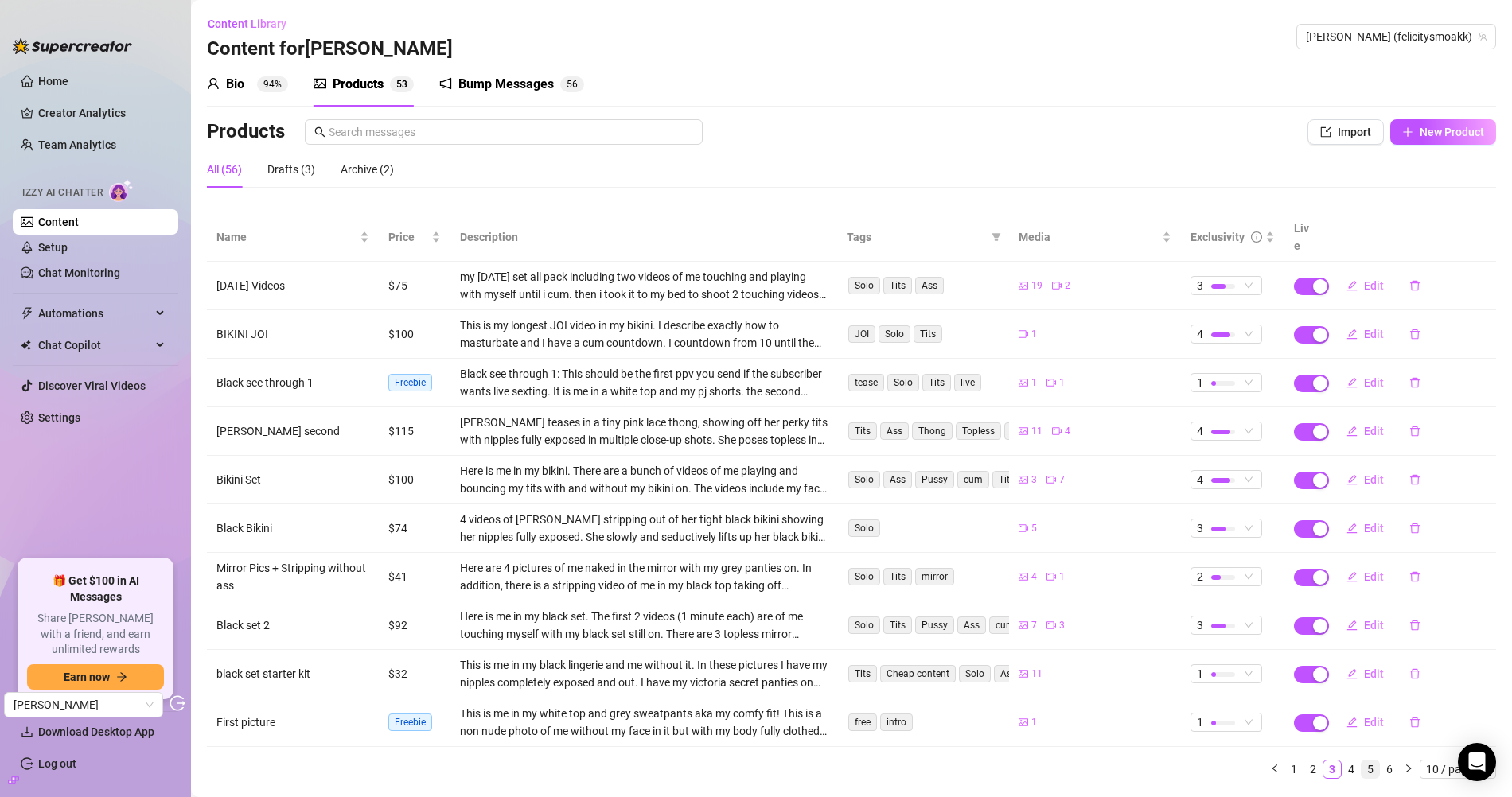
click at [1373, 760] on link "5" at bounding box center [1371, 769] width 18 height 18
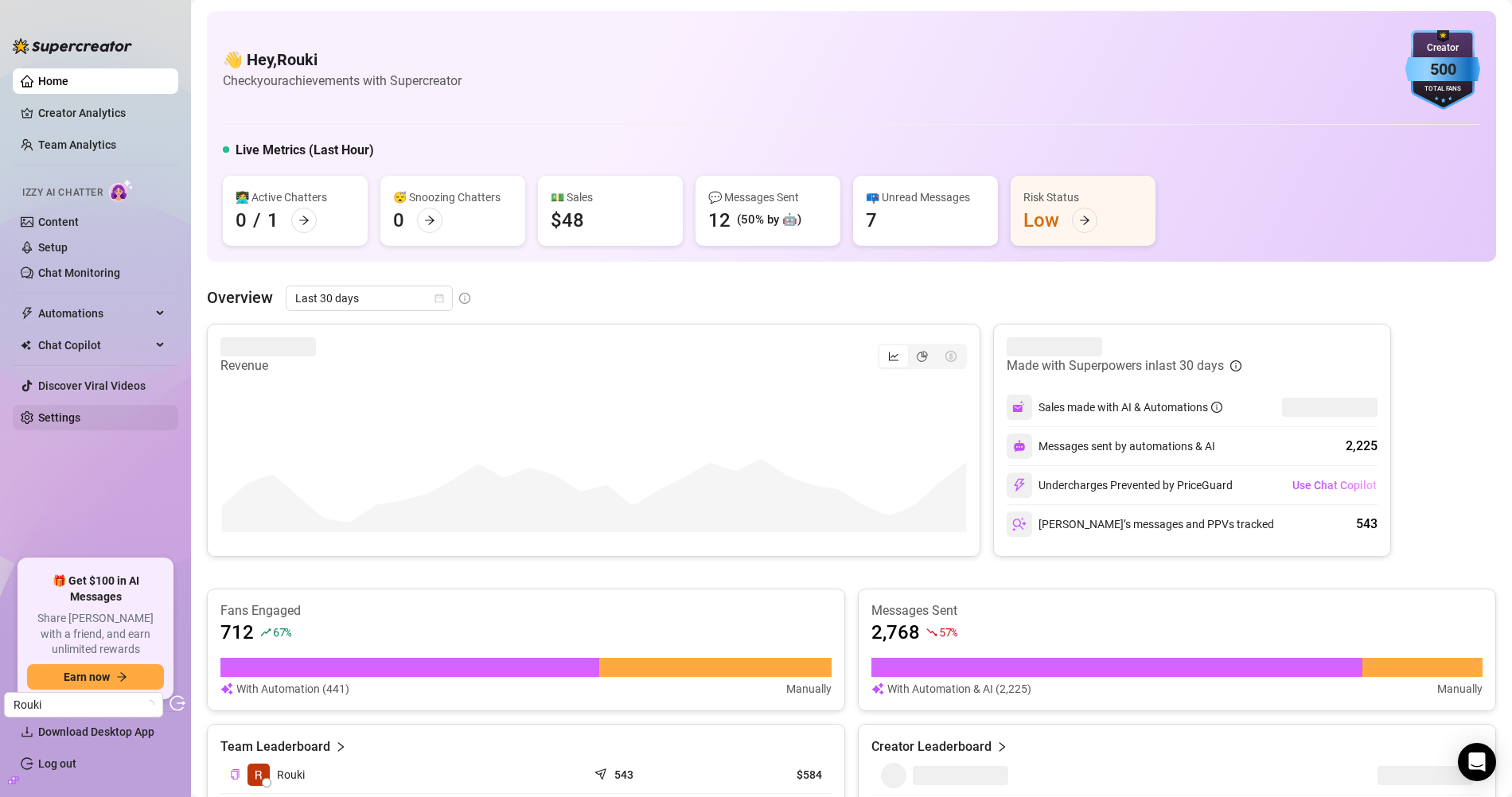
click at [80, 416] on link "Settings" at bounding box center [59, 418] width 42 height 12
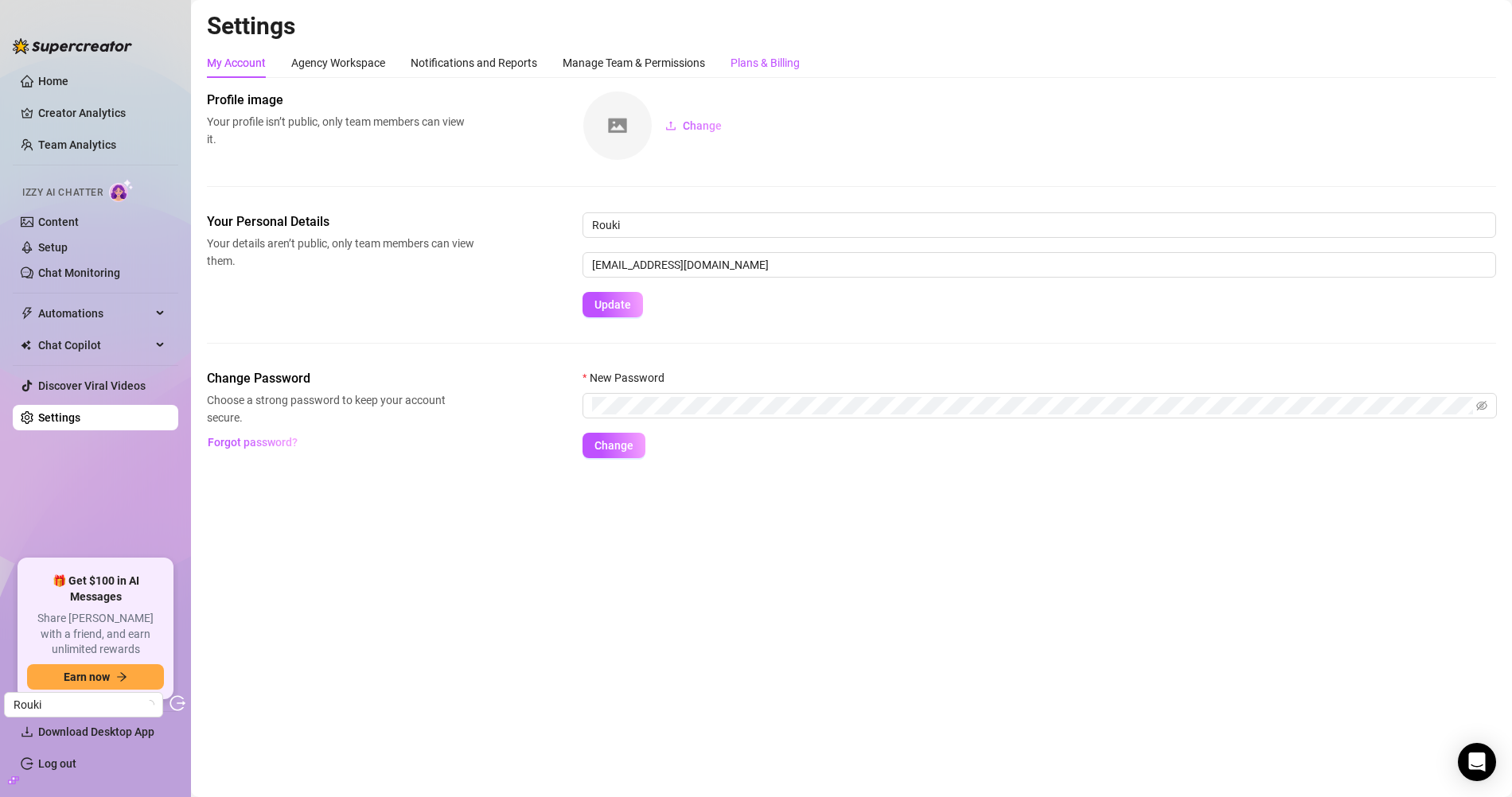
click at [789, 62] on div "Plans & Billing" at bounding box center [765, 63] width 70 height 18
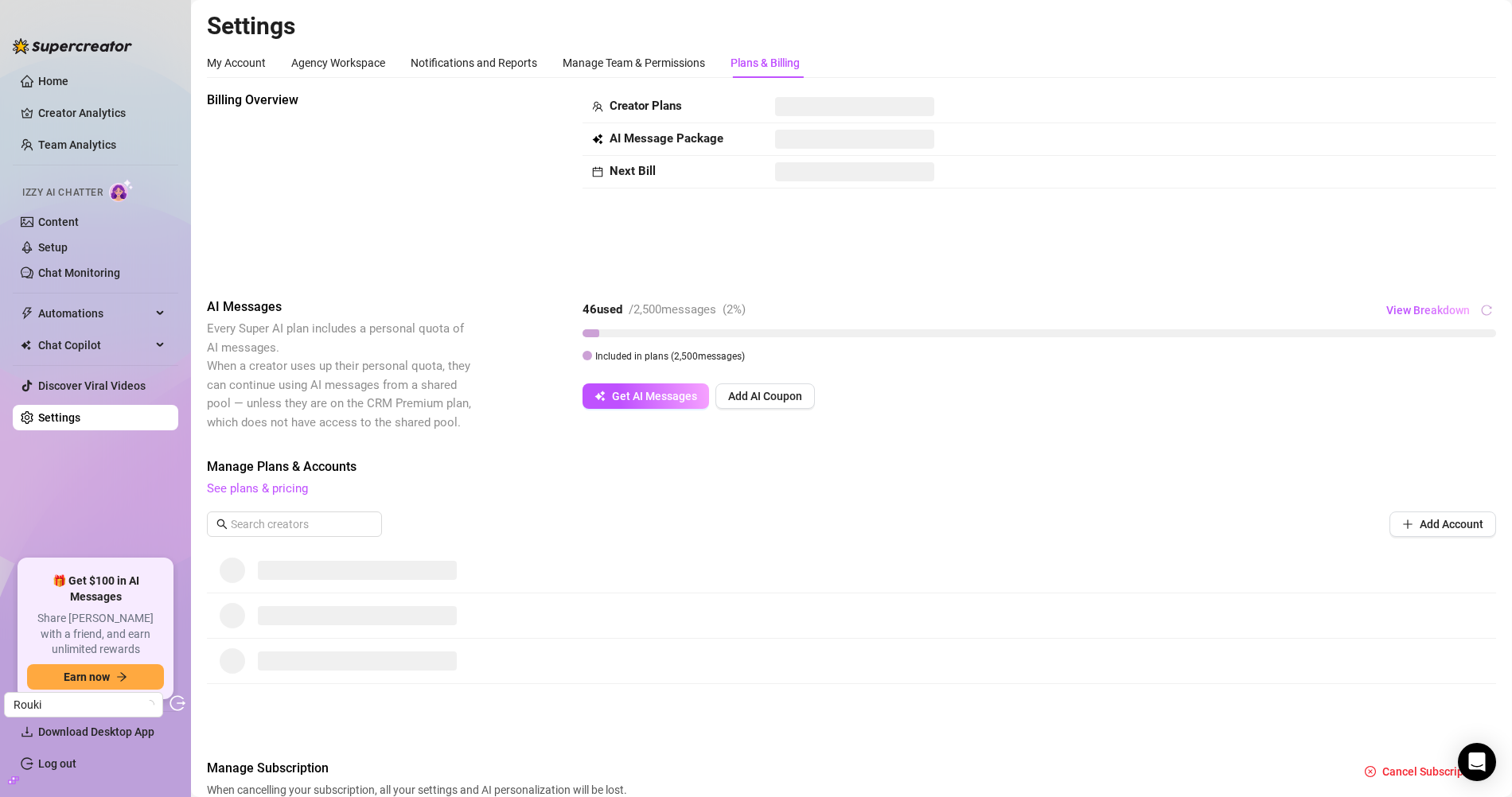
scroll to position [85, 0]
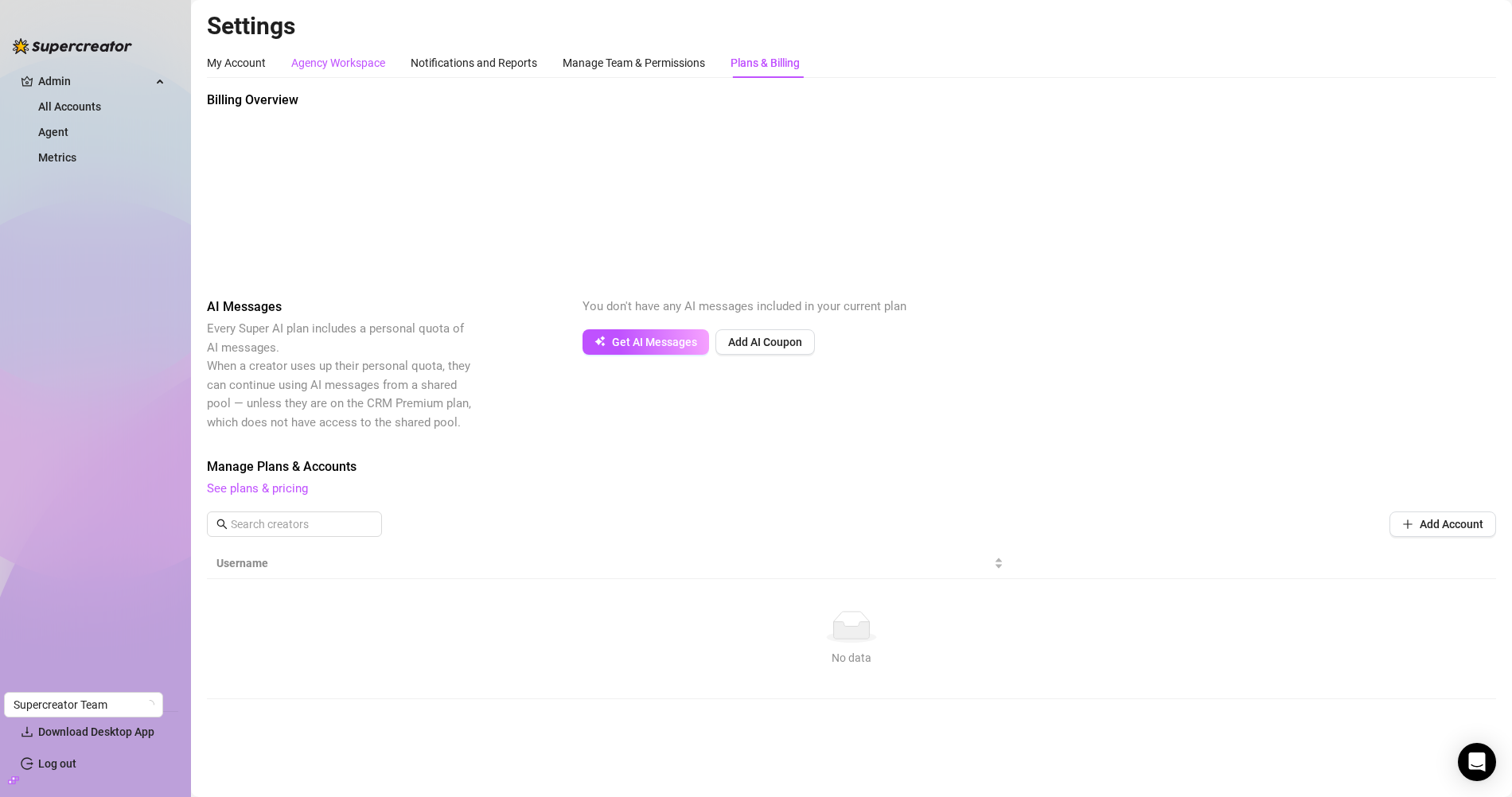
click at [346, 62] on div "Agency Workspace" at bounding box center [337, 63] width 94 height 18
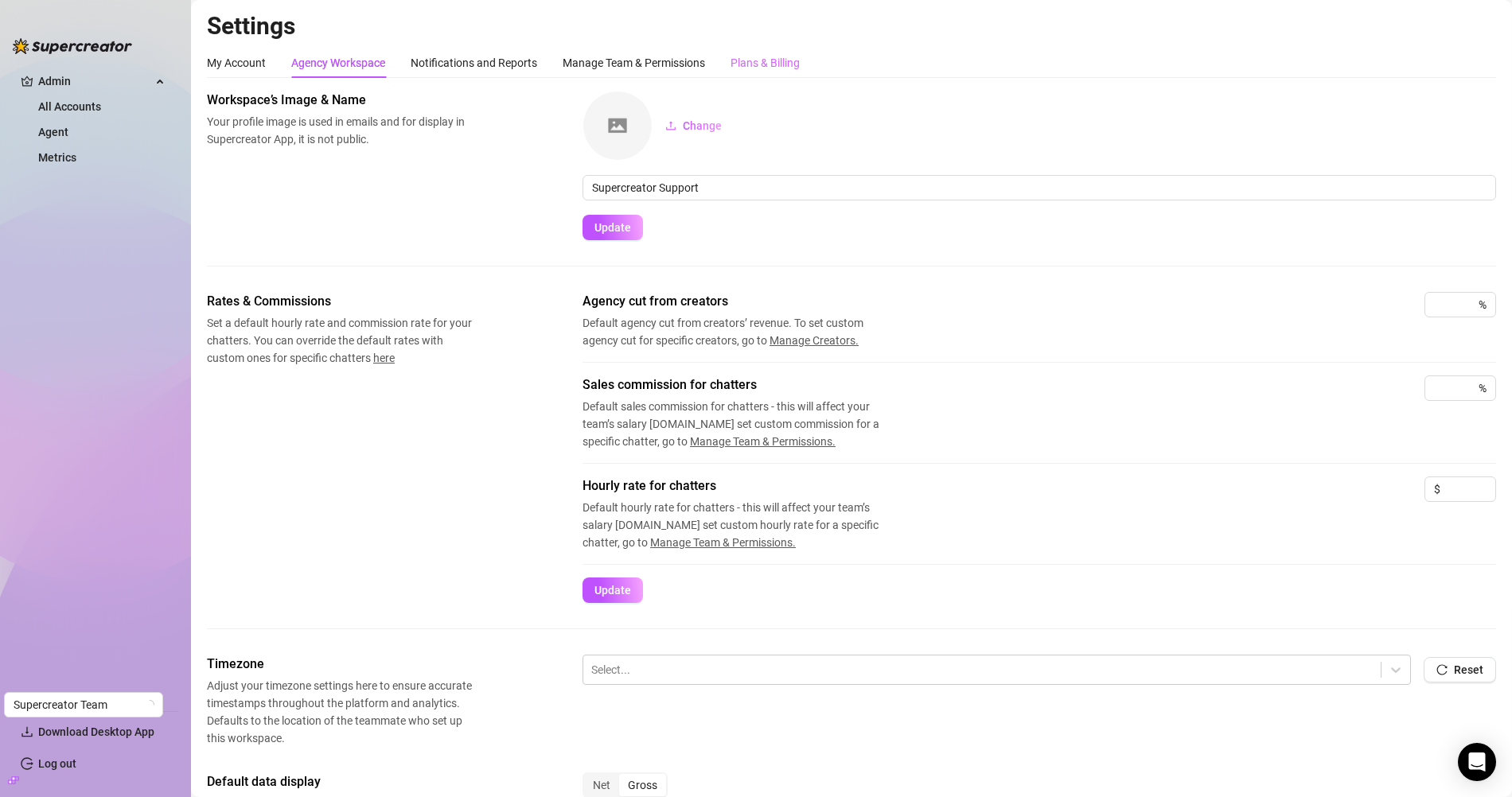
click at [748, 76] on div "Plans & Billing" at bounding box center [765, 62] width 70 height 30
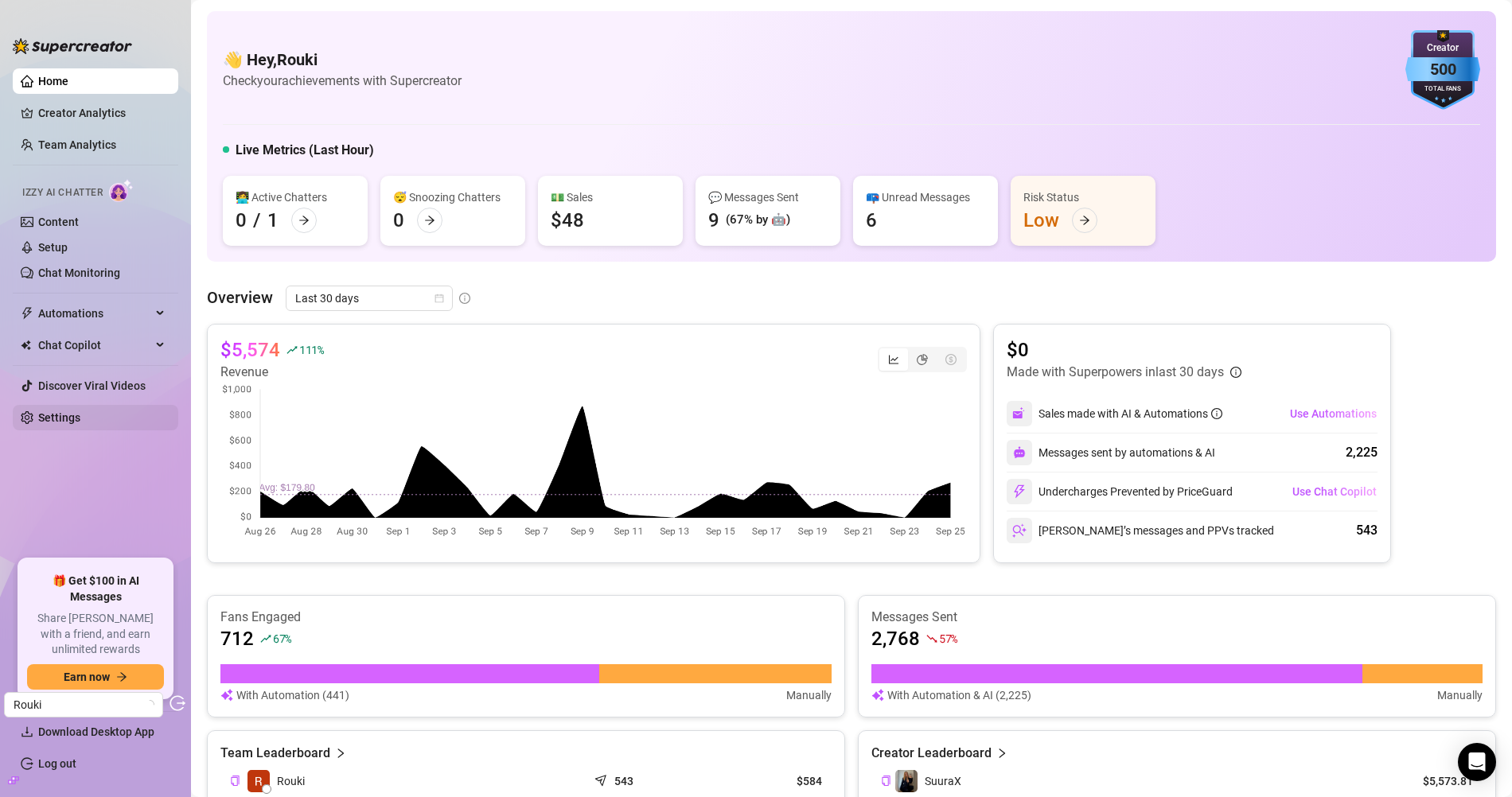
click at [80, 411] on link "Settings" at bounding box center [59, 418] width 42 height 12
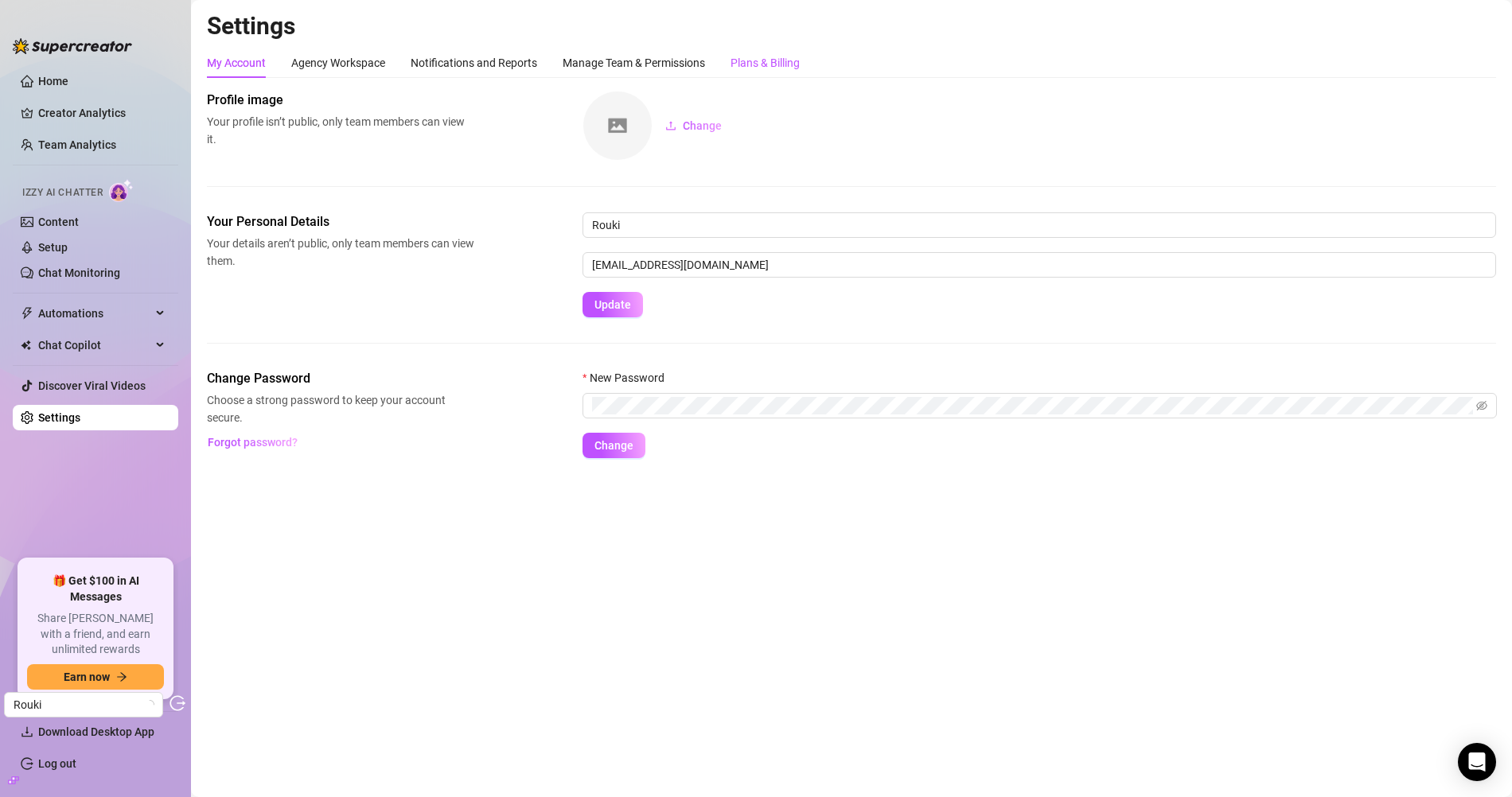
click at [766, 70] on div "Plans & Billing" at bounding box center [765, 63] width 70 height 18
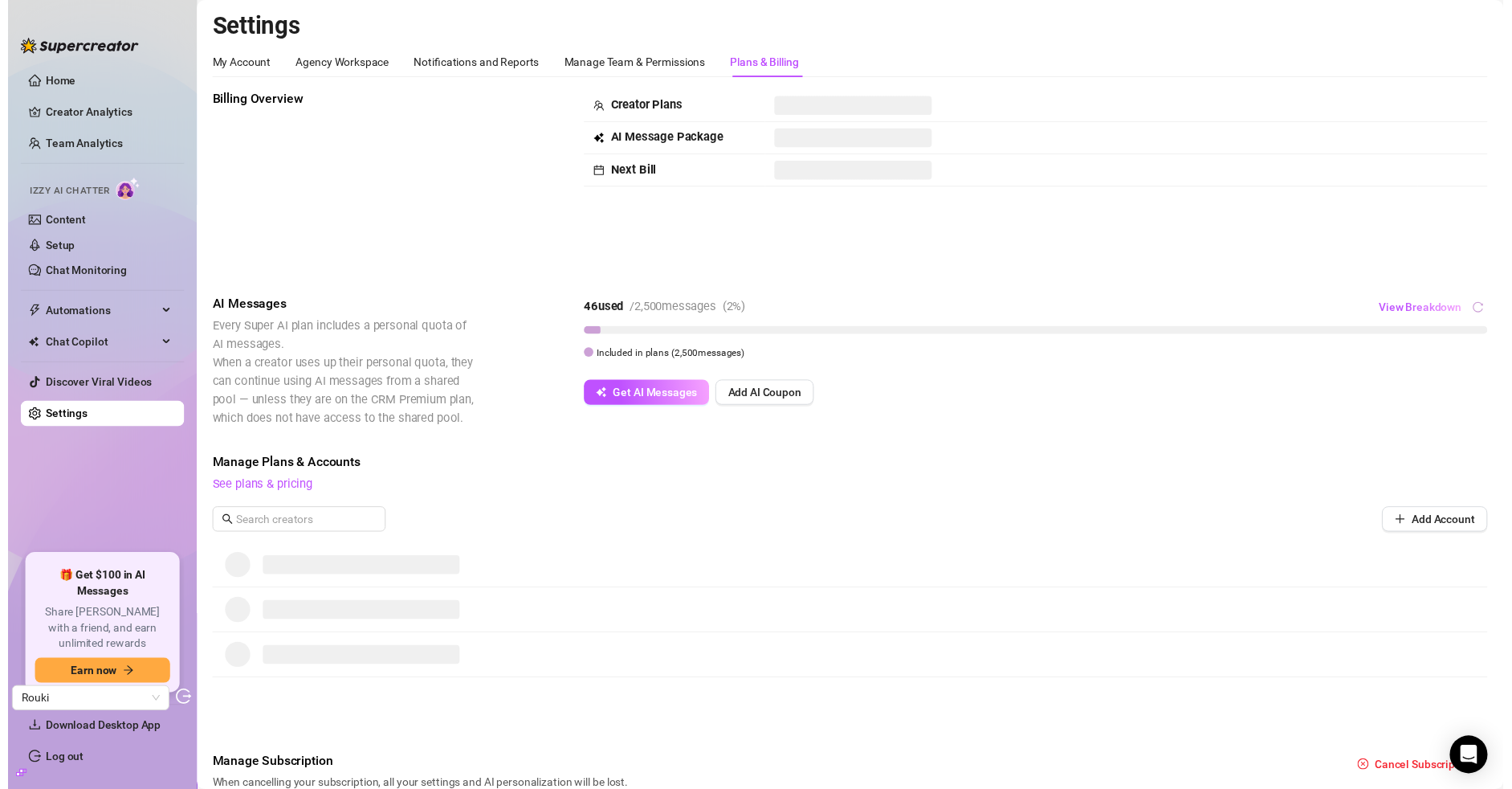
scroll to position [86, 0]
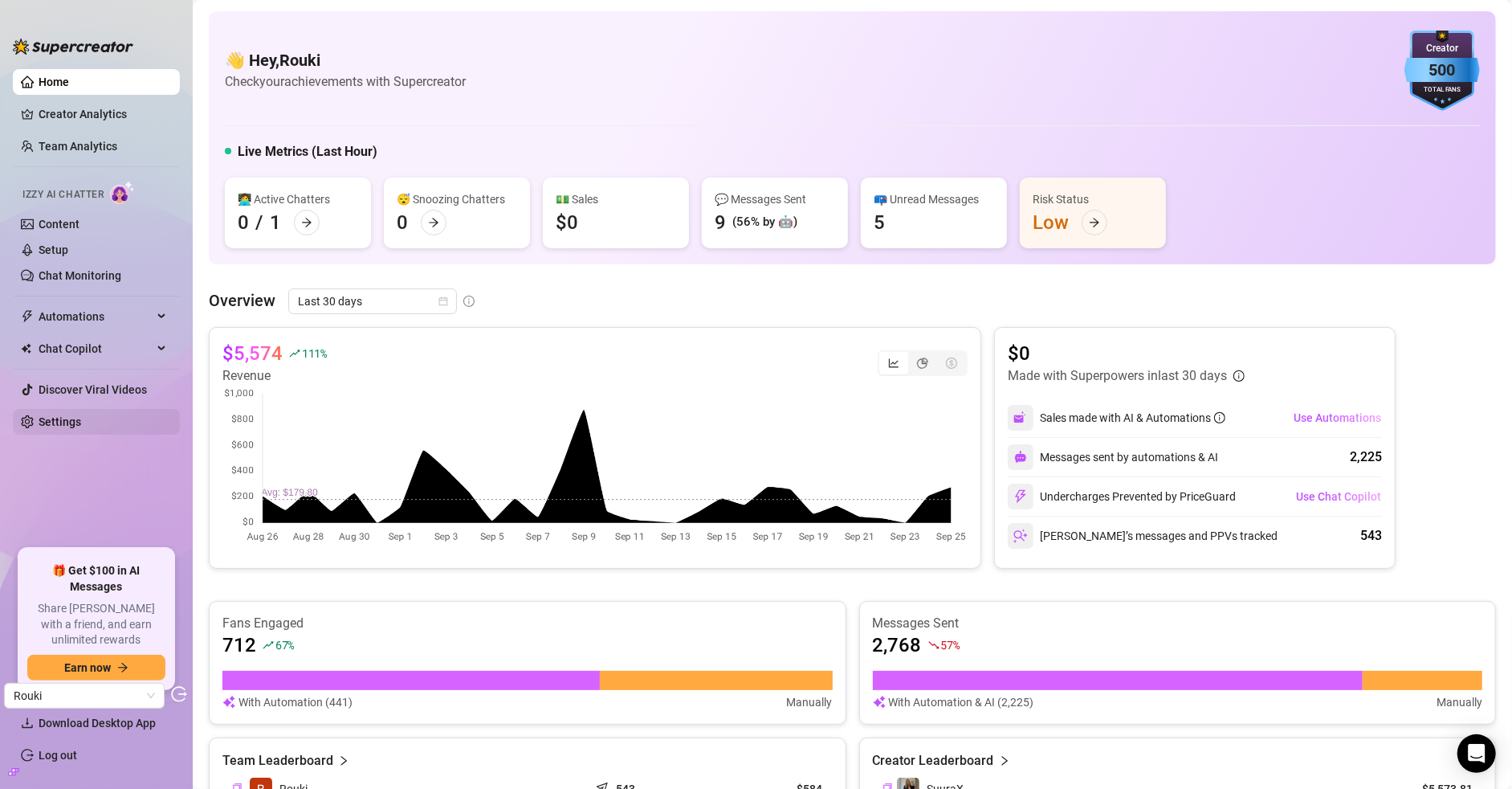
click at [81, 419] on link "Settings" at bounding box center [59, 422] width 42 height 13
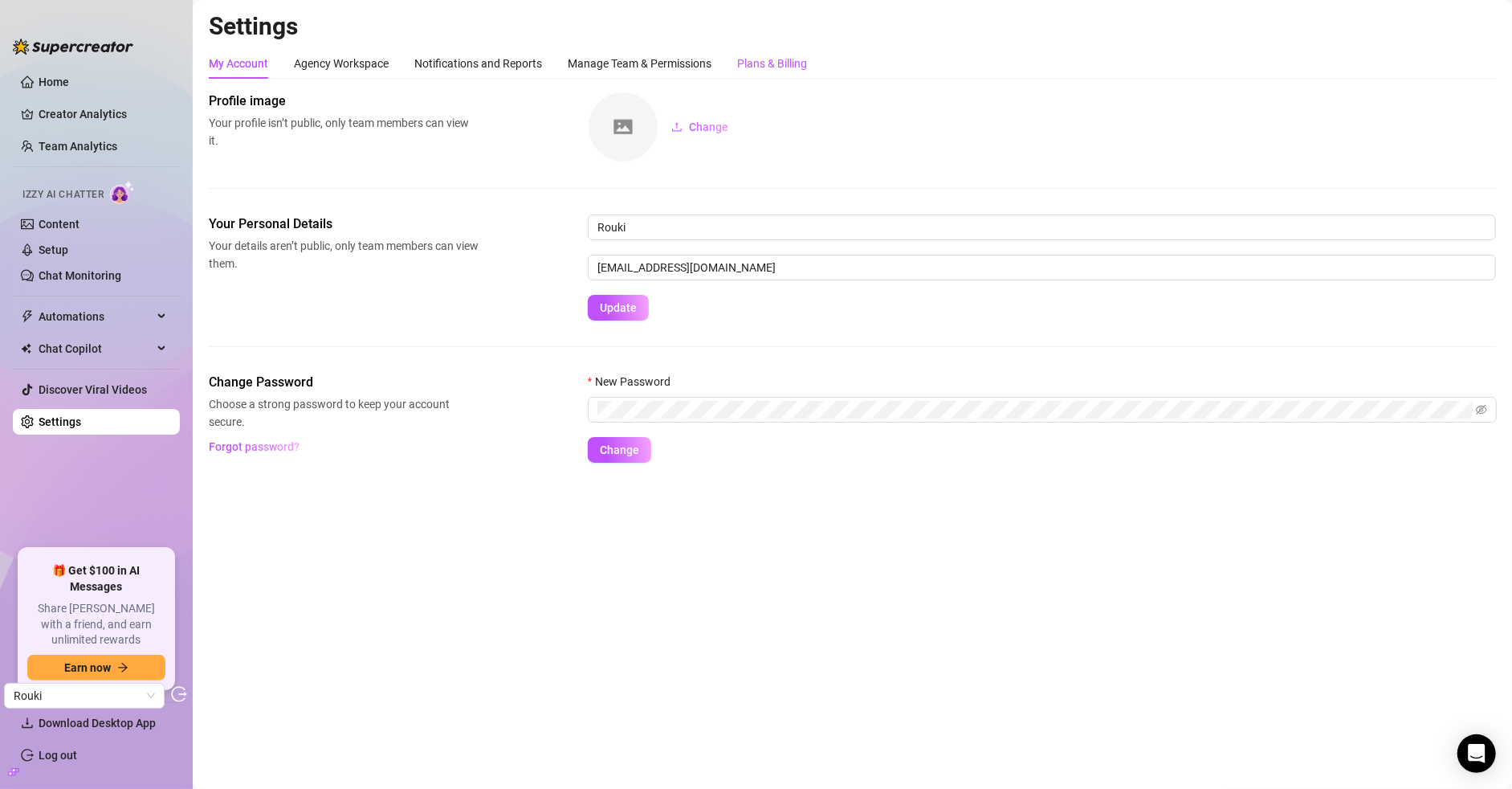
click at [759, 71] on div "Plans & Billing" at bounding box center [772, 64] width 70 height 18
